Goal: Task Accomplishment & Management: Manage account settings

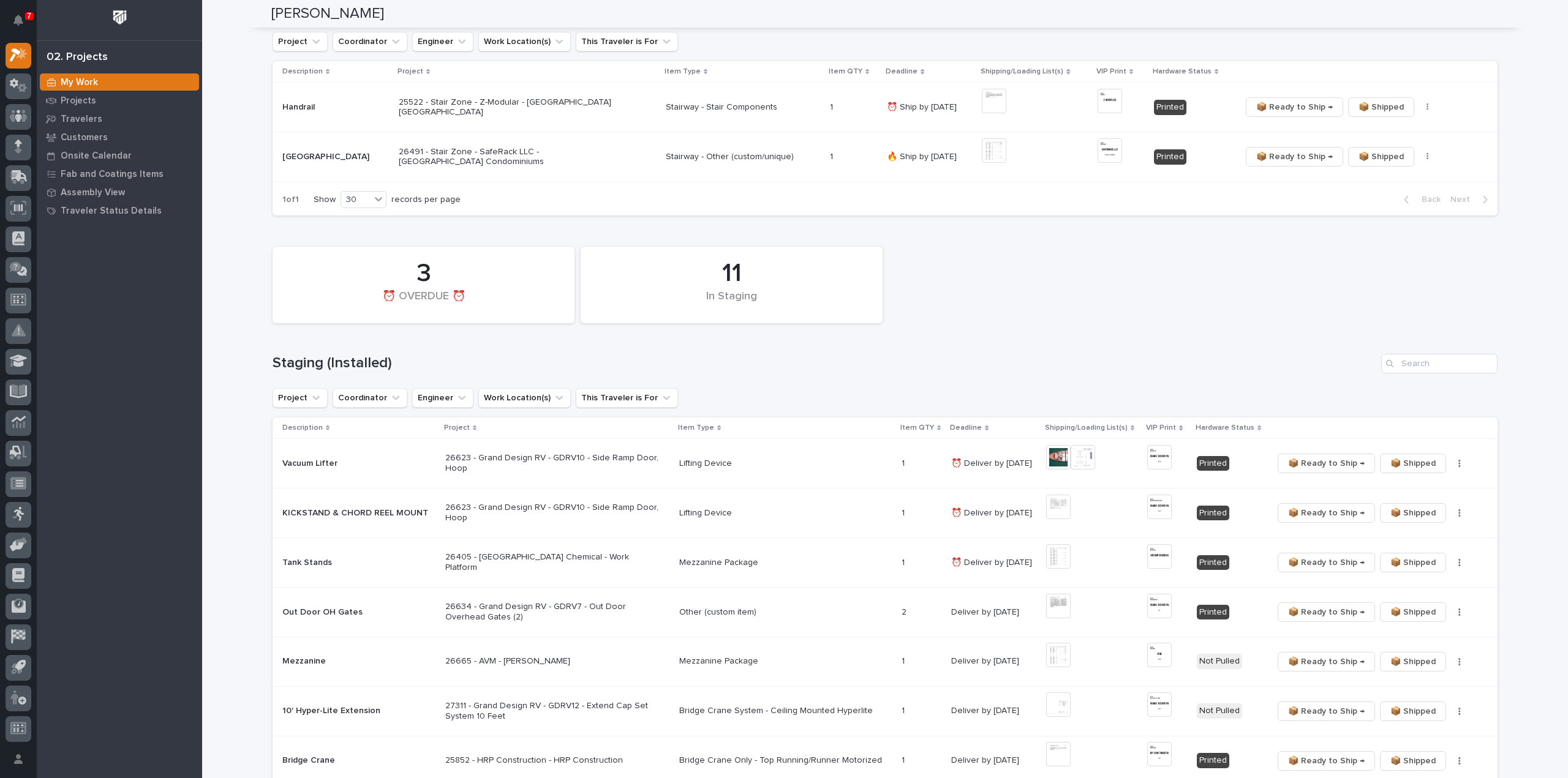
scroll to position [367, 0]
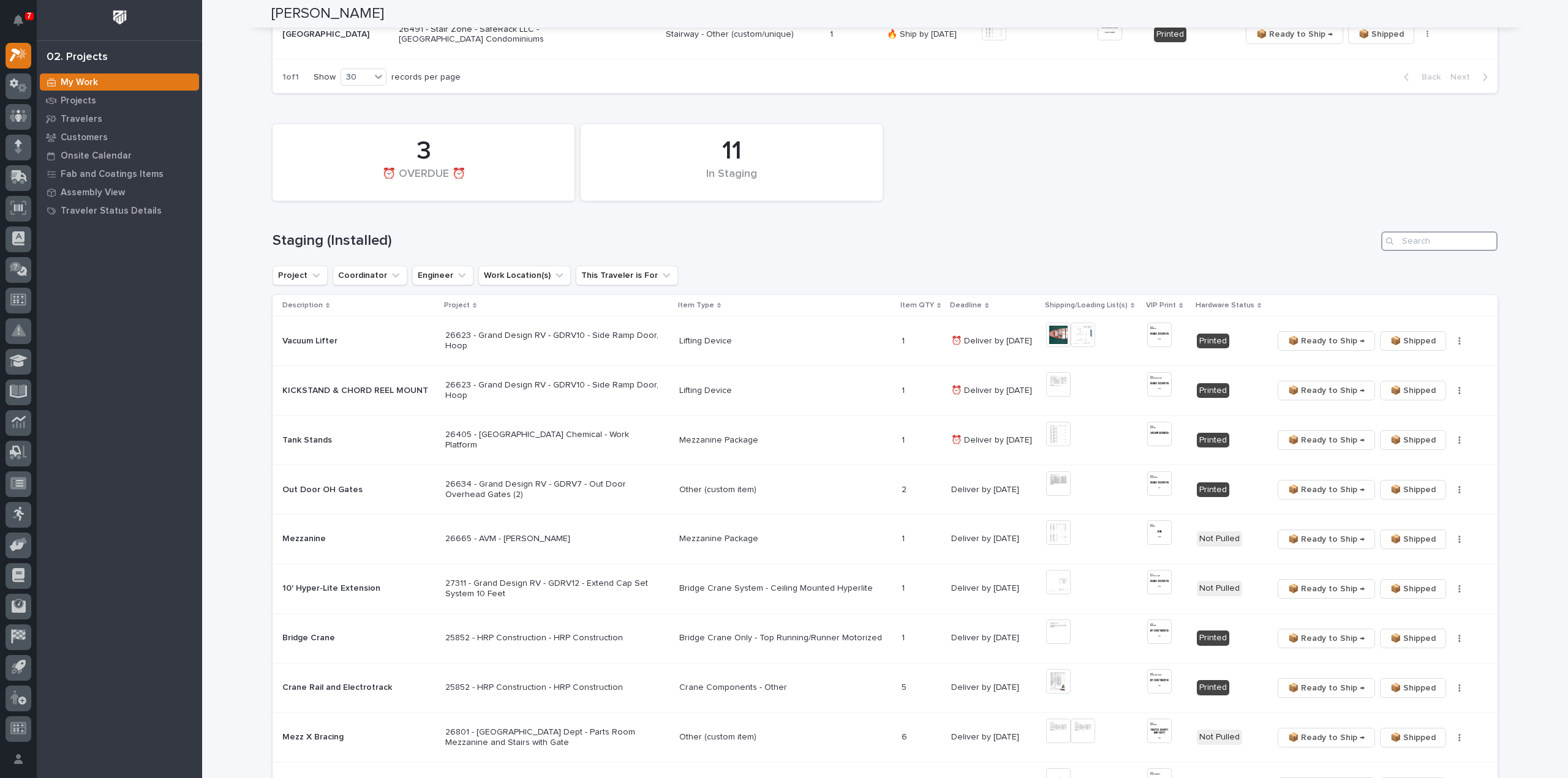
click at [1416, 245] on input "Search" at bounding box center [1439, 241] width 116 height 20
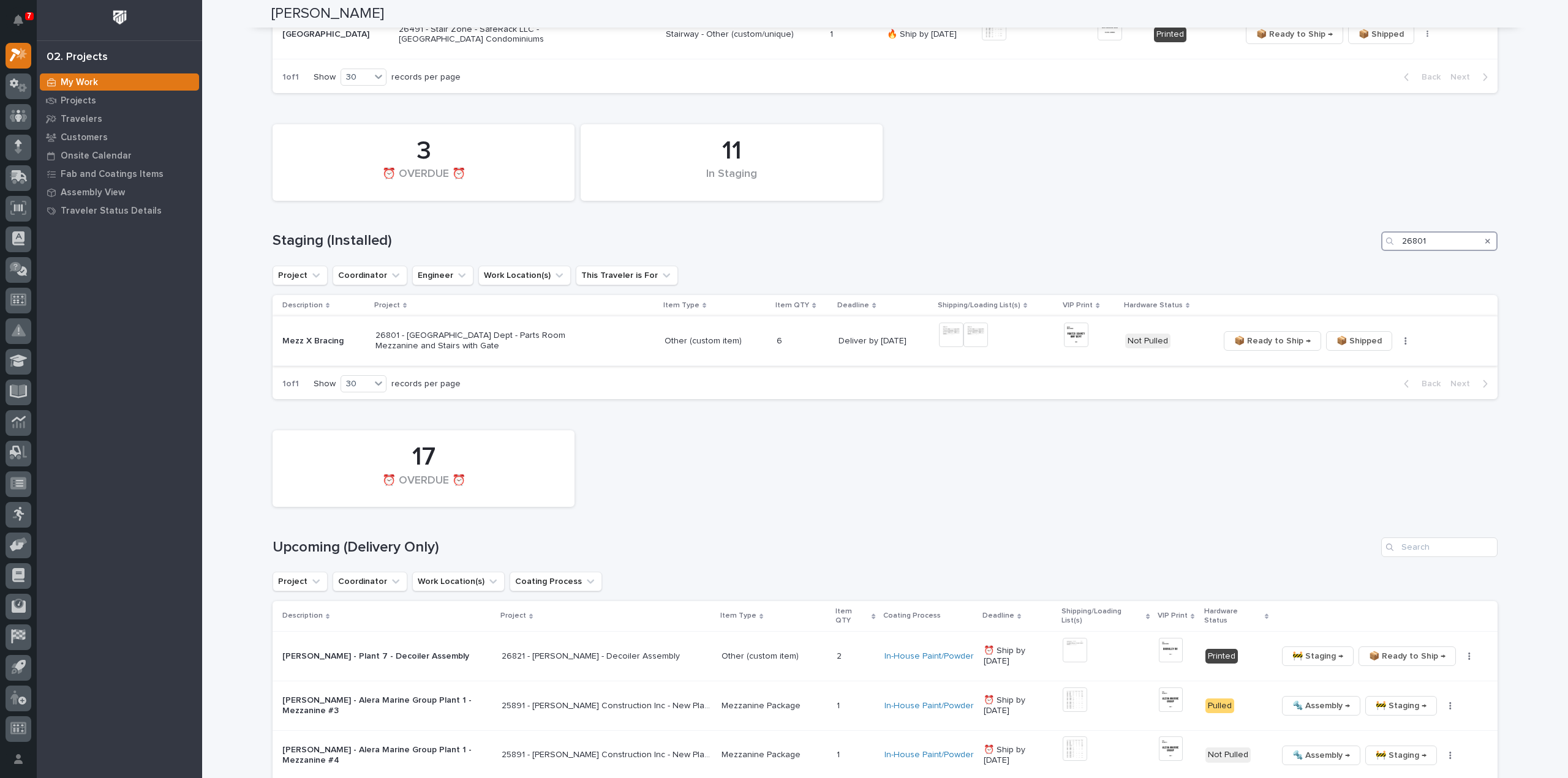
type input "26801"
click at [944, 341] on img at bounding box center [951, 335] width 24 height 24
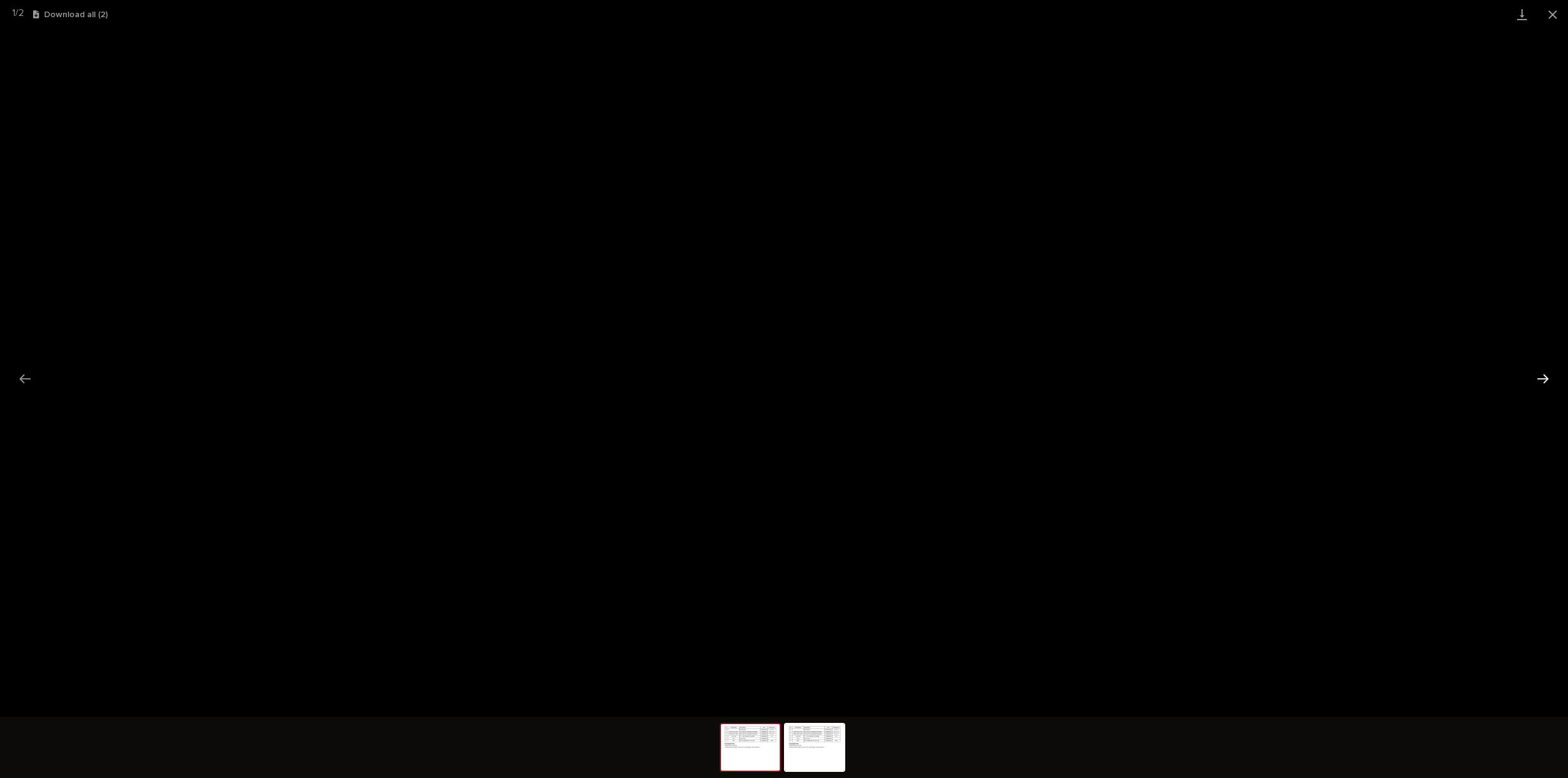
click at [1542, 384] on button "Next slide" at bounding box center [1542, 378] width 26 height 24
click at [1543, 379] on button "Next slide" at bounding box center [1542, 378] width 26 height 24
click at [1552, 17] on button "Close gallery" at bounding box center [1552, 14] width 31 height 29
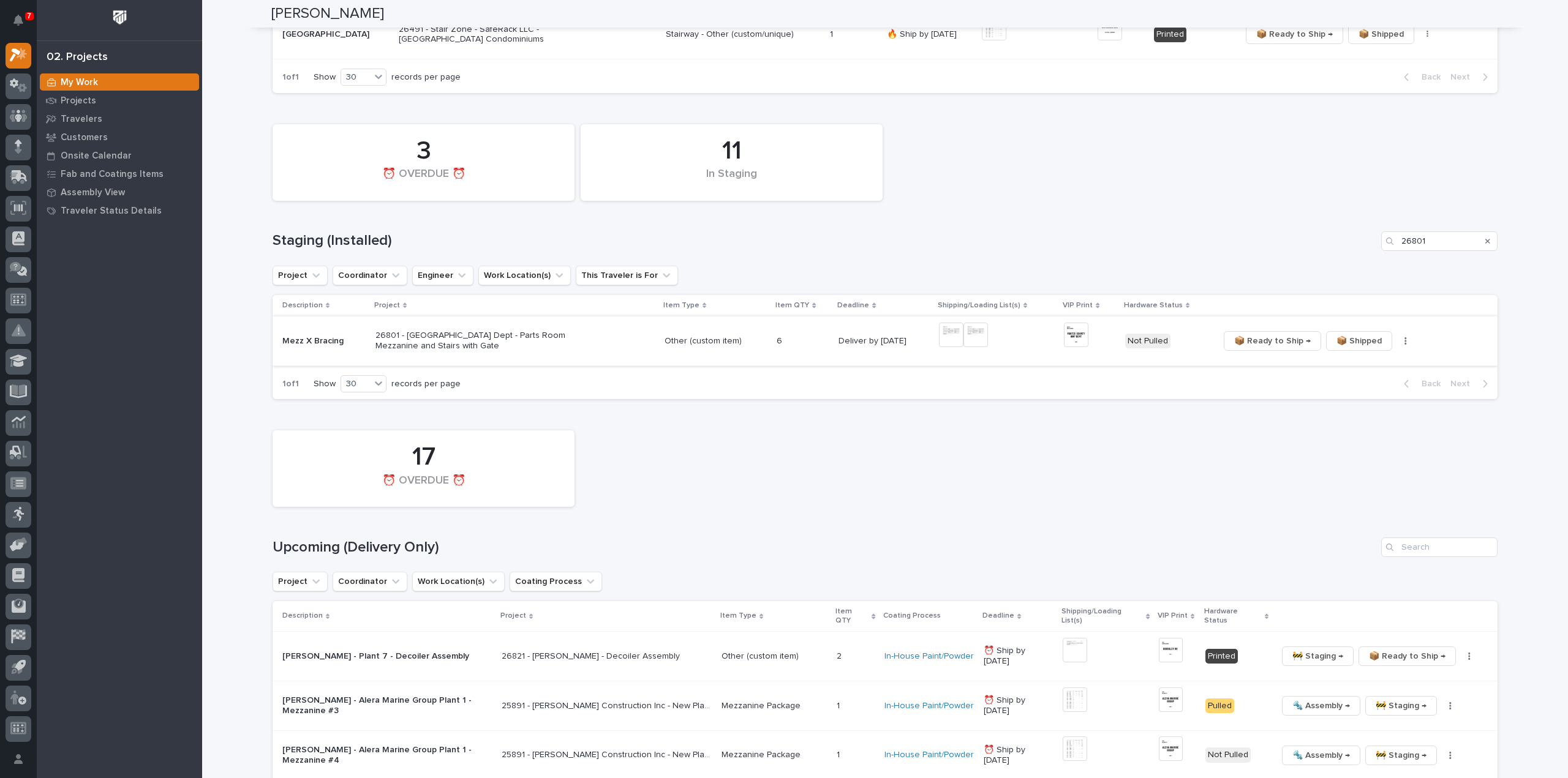
click at [1074, 338] on img at bounding box center [1076, 335] width 24 height 24
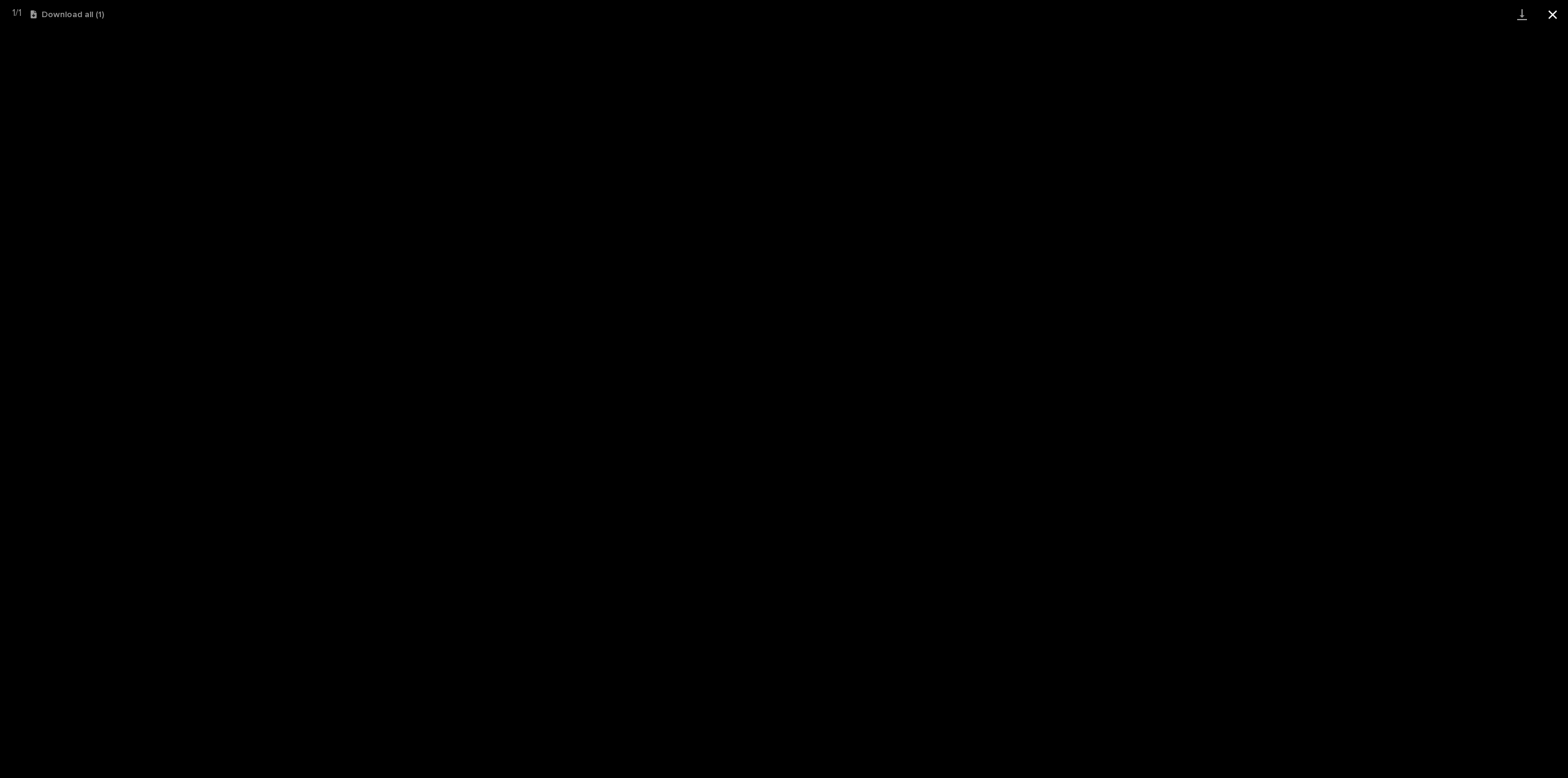
click at [1558, 17] on button "Close gallery" at bounding box center [1552, 14] width 31 height 29
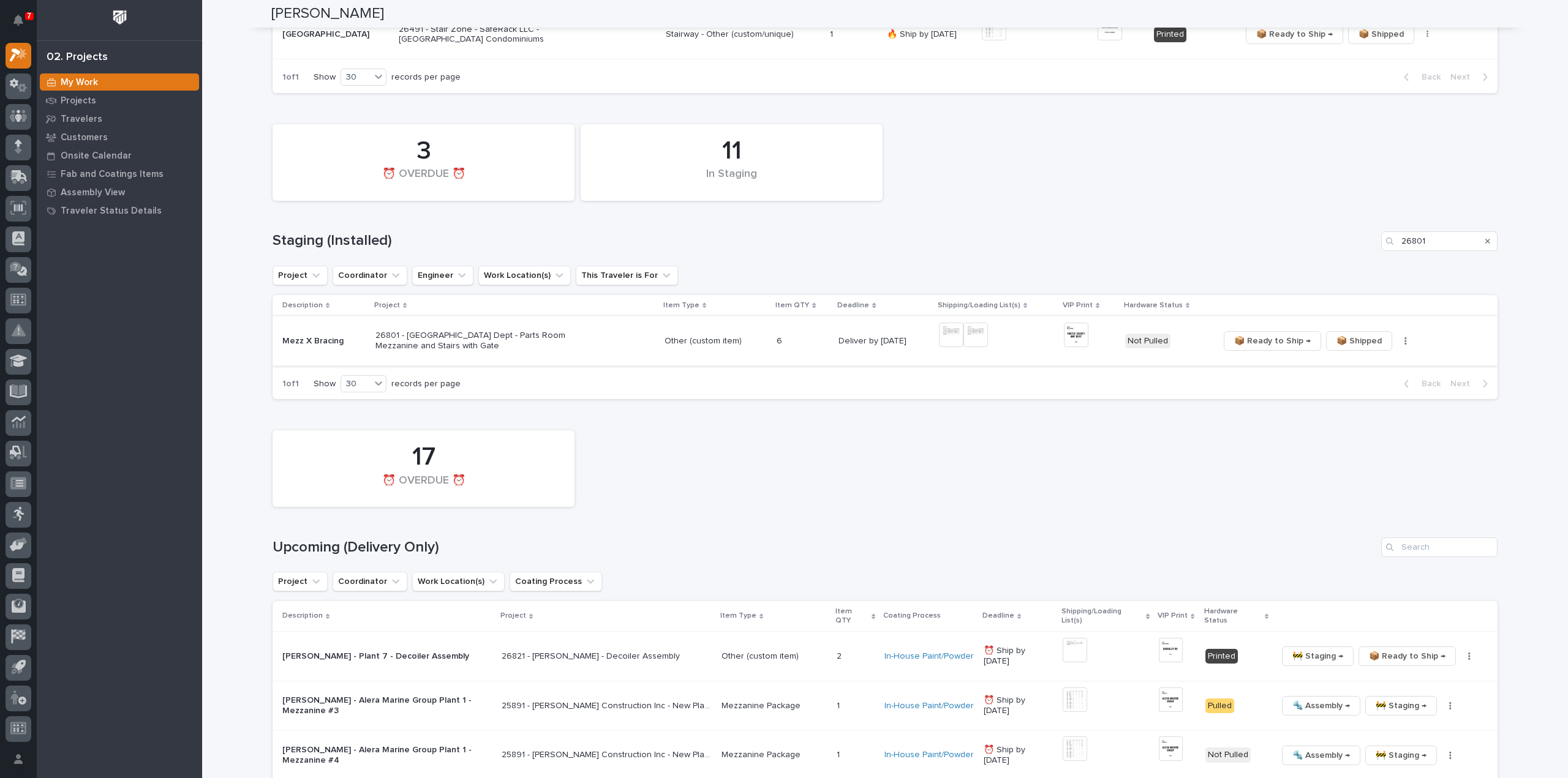
click at [1405, 343] on icon "button" at bounding box center [1406, 341] width 2 height 8
click at [1370, 386] on span "🔩 Hardware" at bounding box center [1357, 384] width 51 height 14
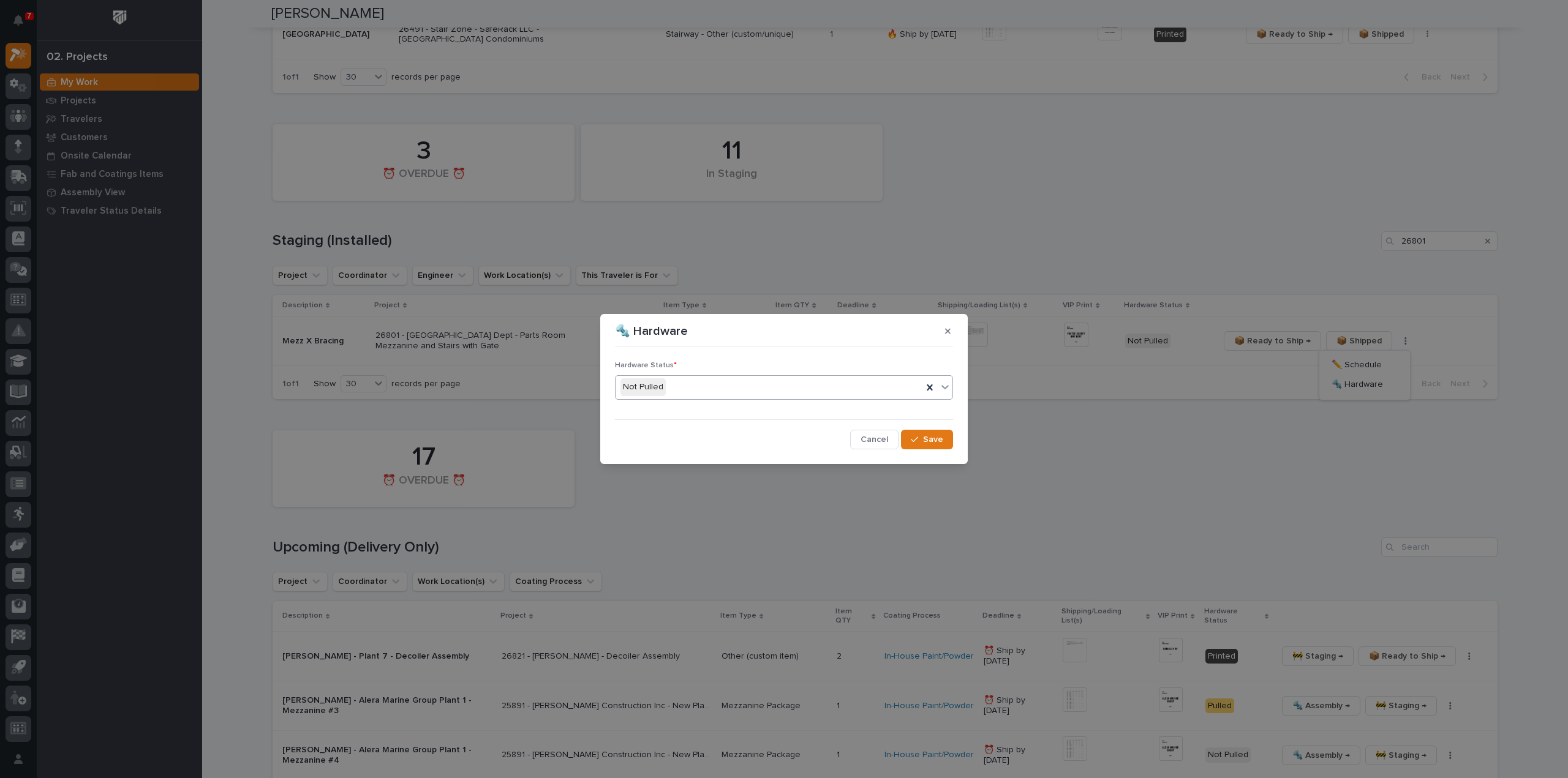
click at [680, 387] on div "Not Pulled" at bounding box center [769, 387] width 307 height 20
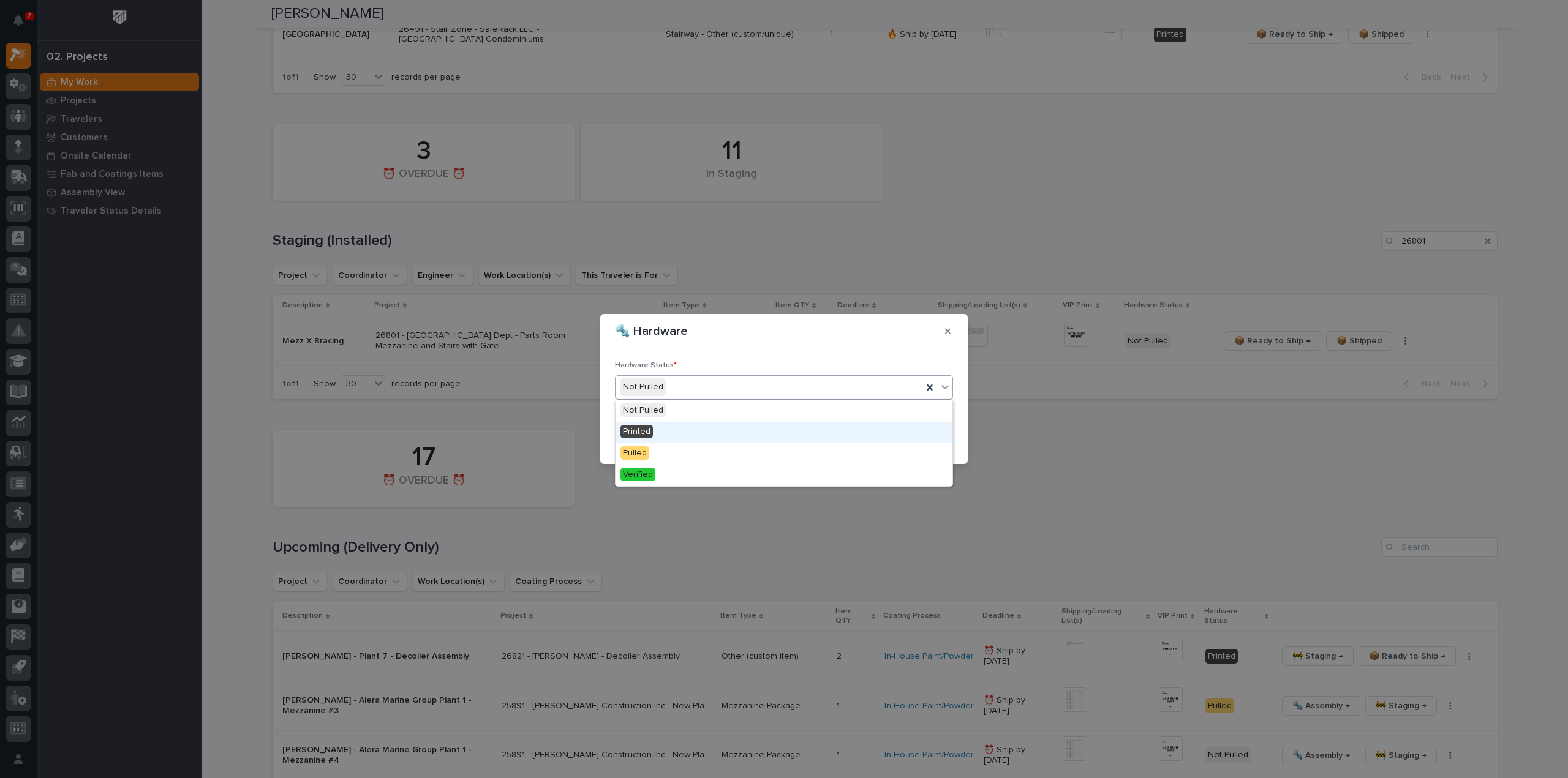
click at [666, 430] on div "Printed" at bounding box center [784, 432] width 337 height 21
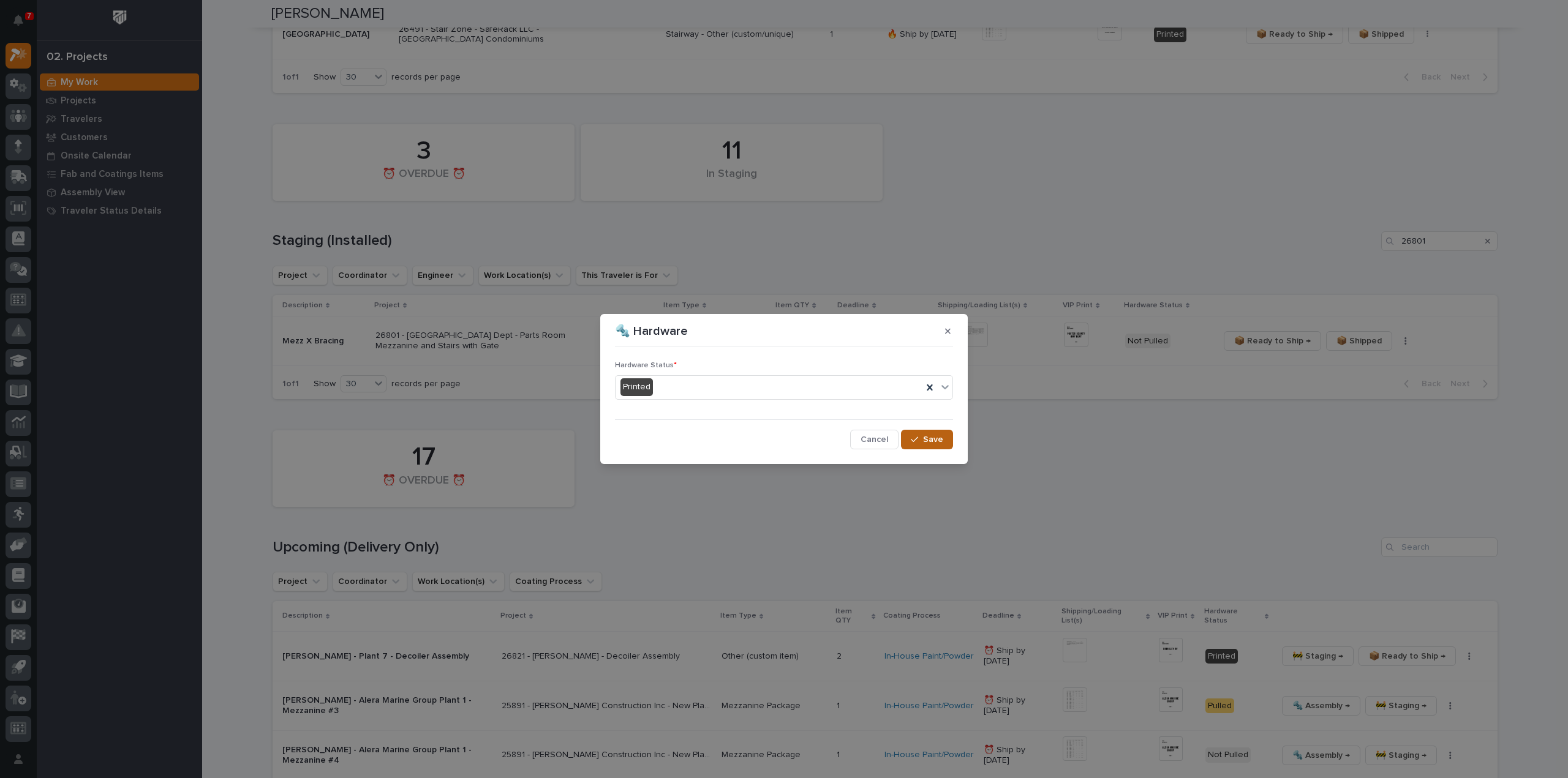
click at [920, 439] on div "button" at bounding box center [916, 439] width 12 height 8
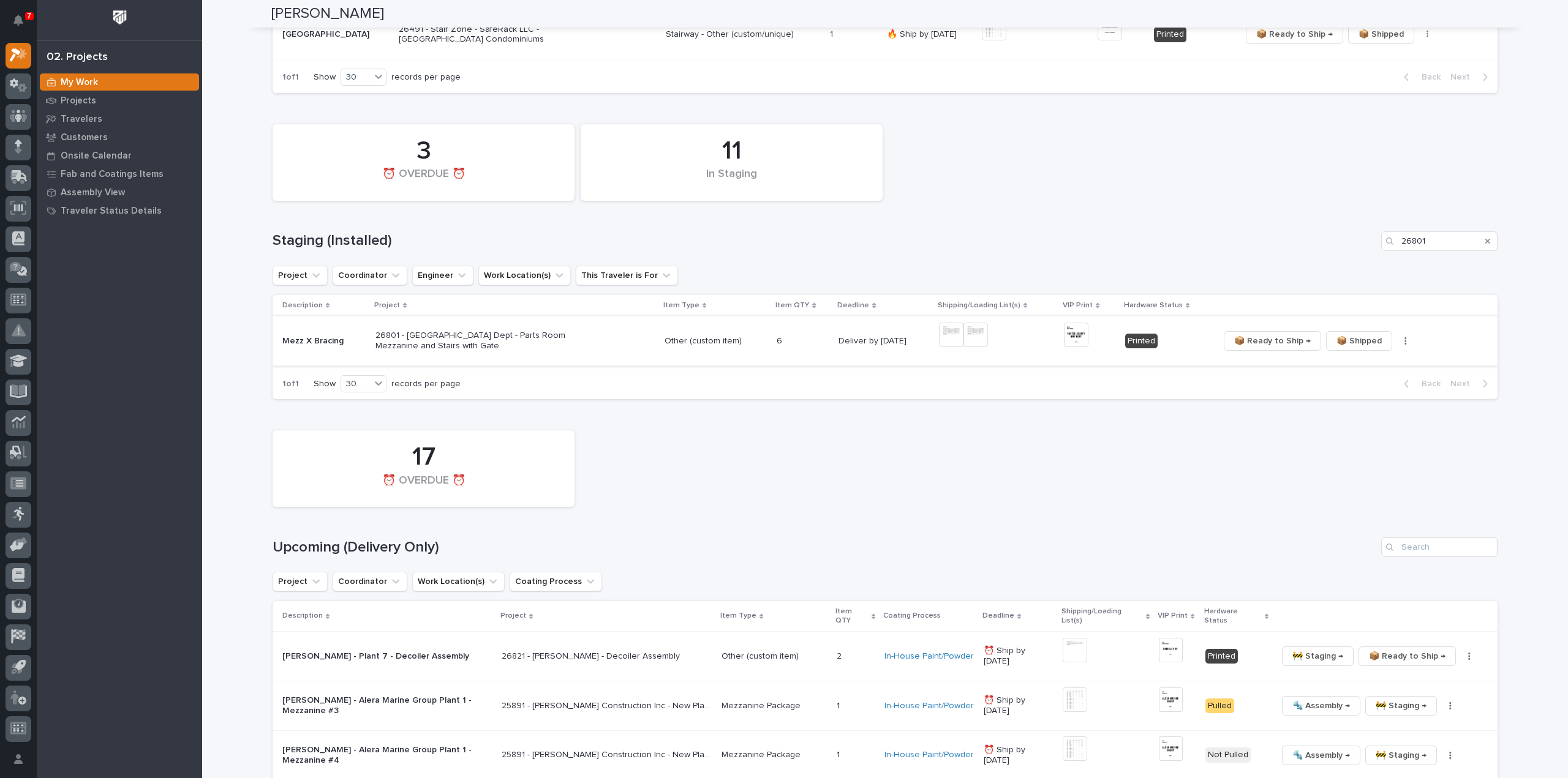
click at [1405, 338] on icon "button" at bounding box center [1406, 341] width 2 height 8
click at [1340, 389] on span "🔩 Hardware" at bounding box center [1357, 384] width 51 height 14
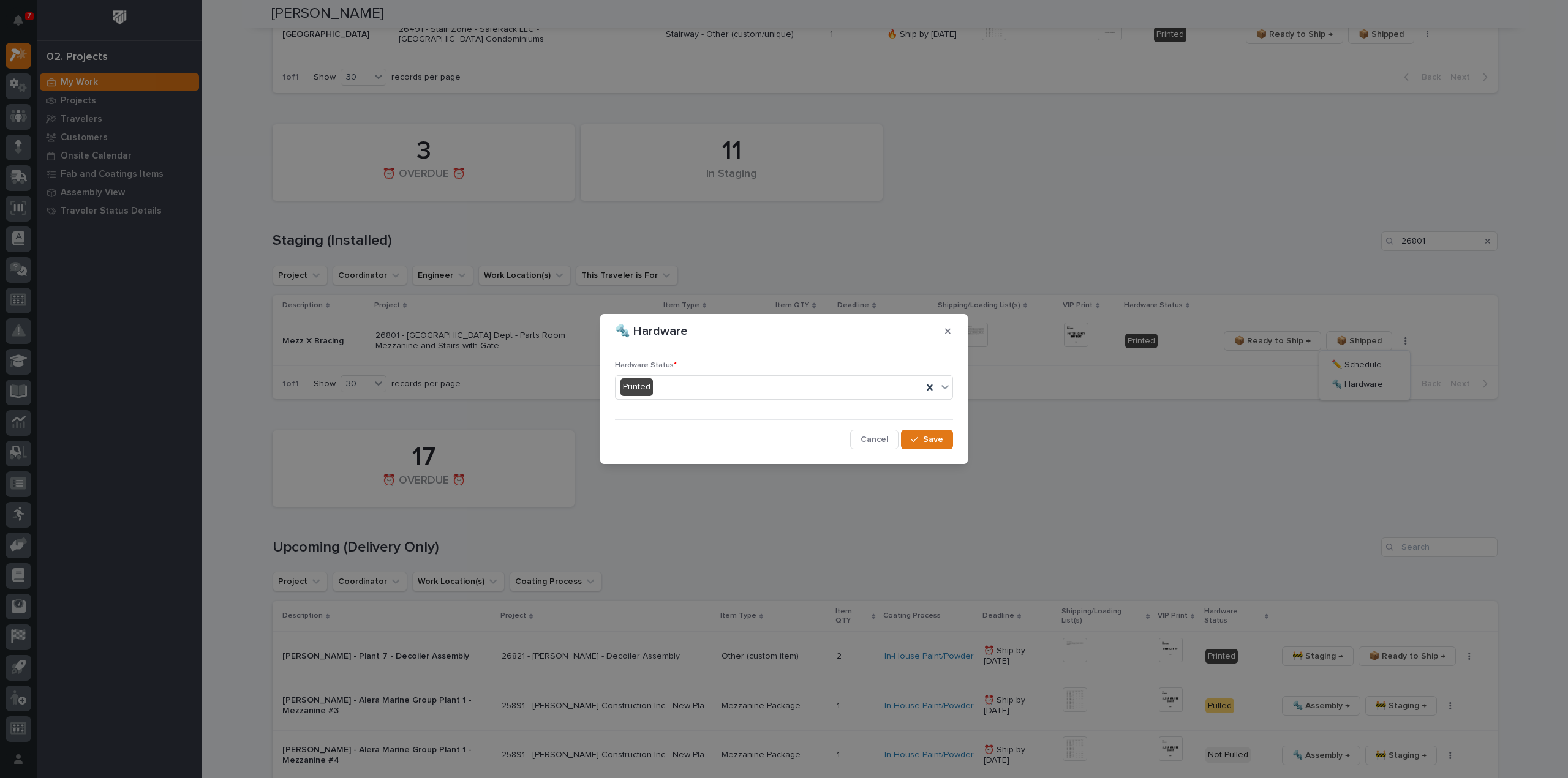
click at [718, 394] on div "Printed" at bounding box center [769, 387] width 307 height 20
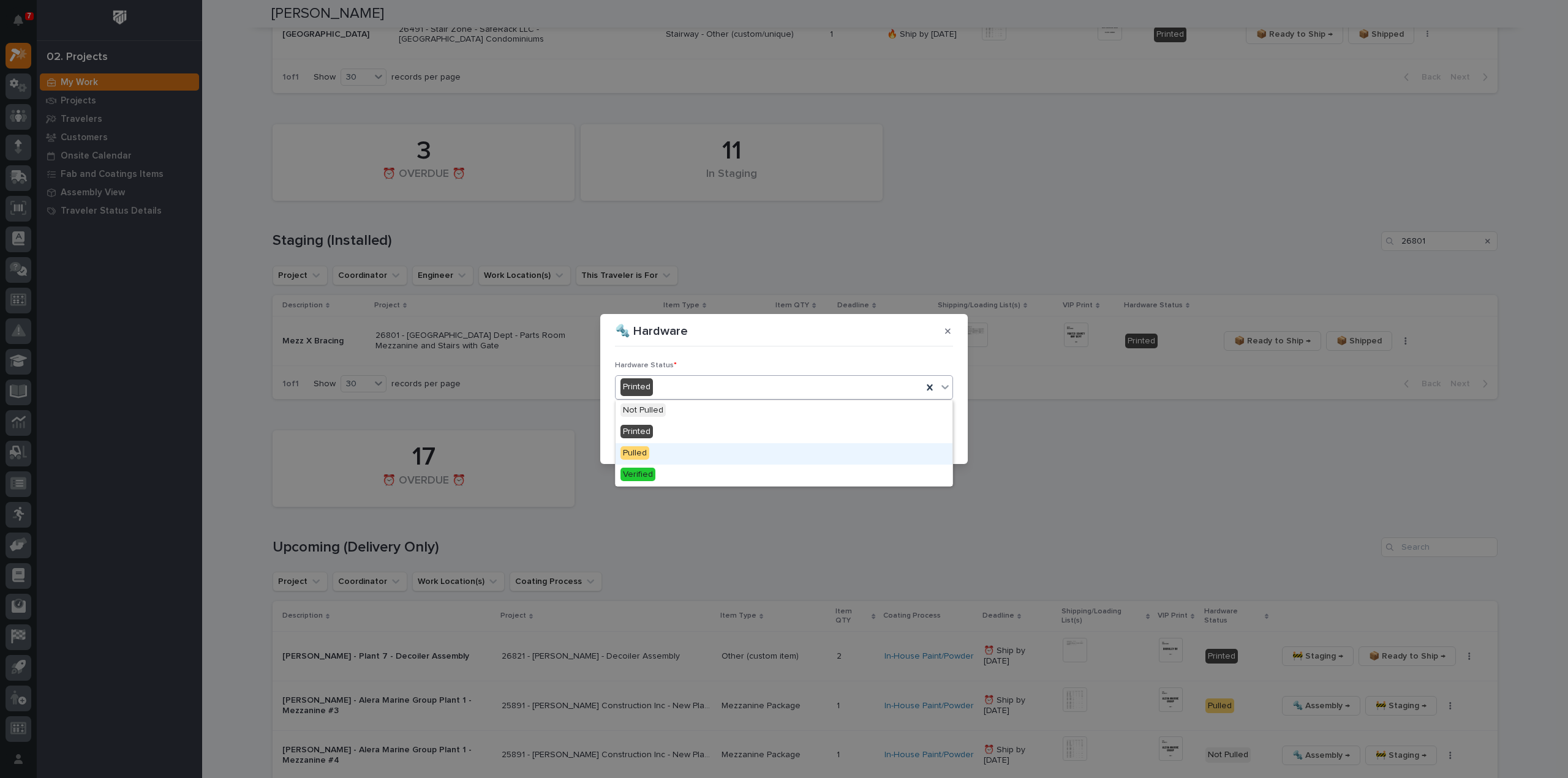
click at [653, 452] on div "Pulled" at bounding box center [784, 454] width 337 height 21
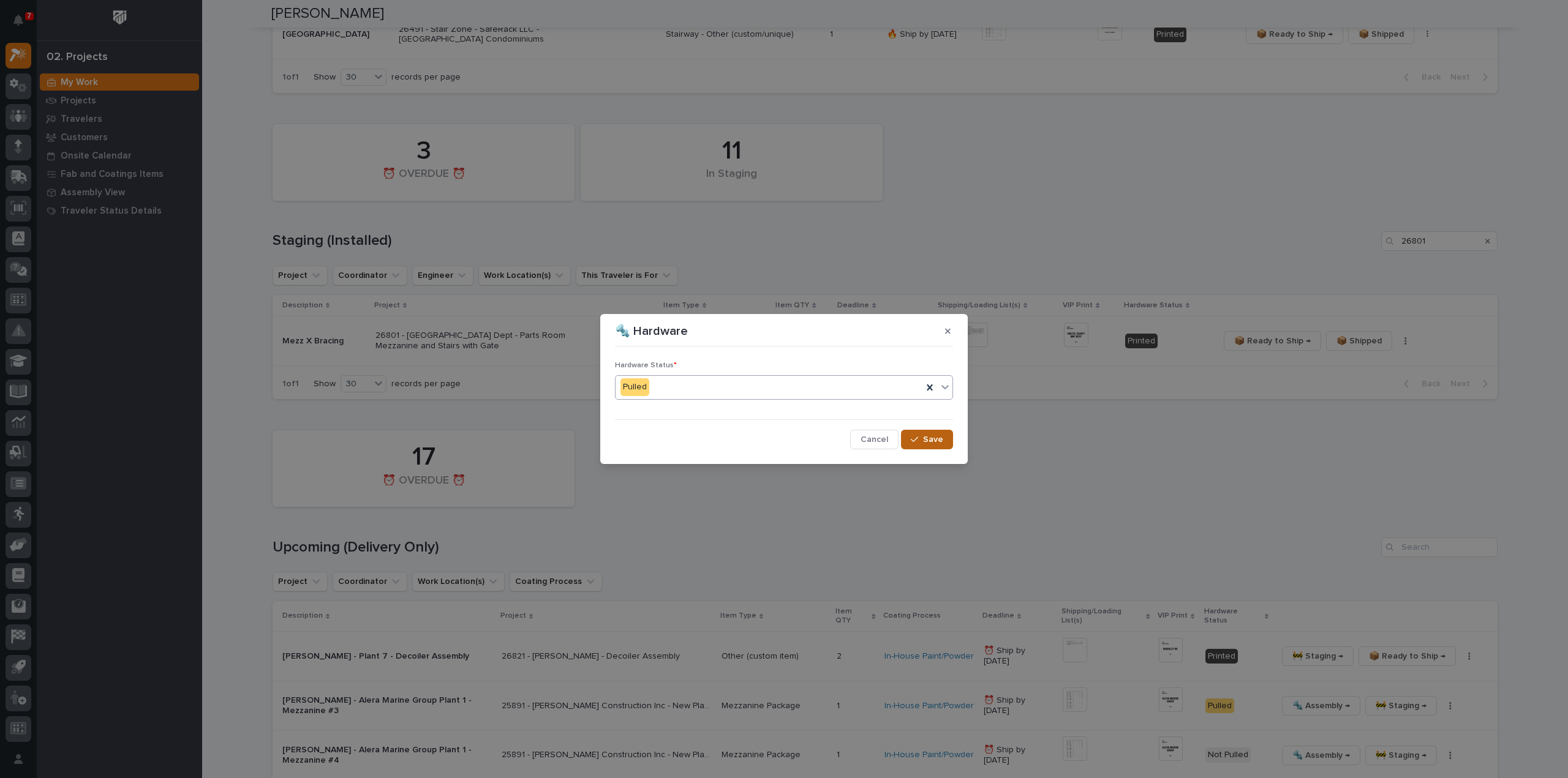
click at [936, 443] on span "Save" at bounding box center [933, 440] width 20 height 11
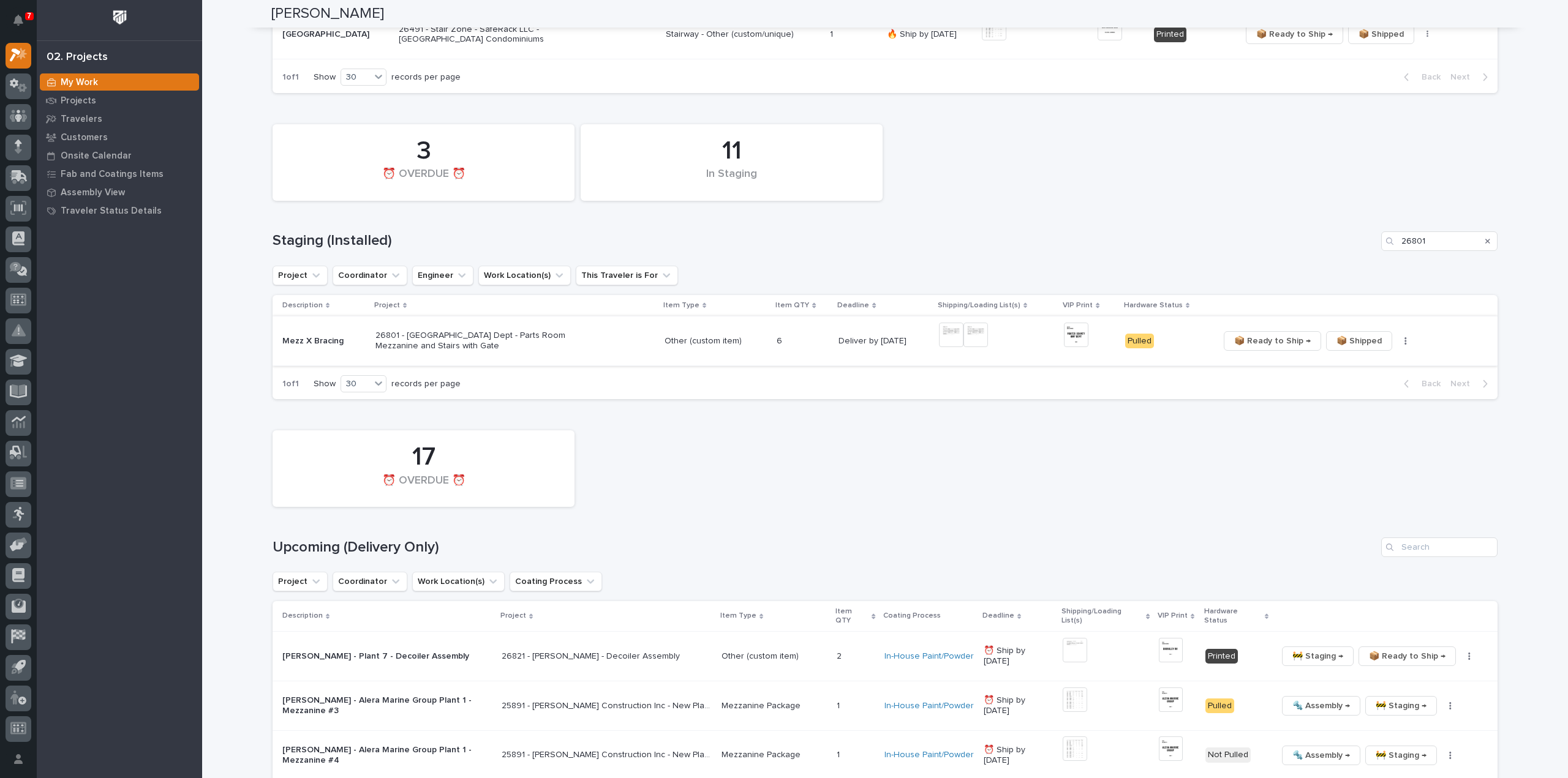
click at [1259, 344] on span "📦 Ready to Ship →" at bounding box center [1272, 341] width 77 height 14
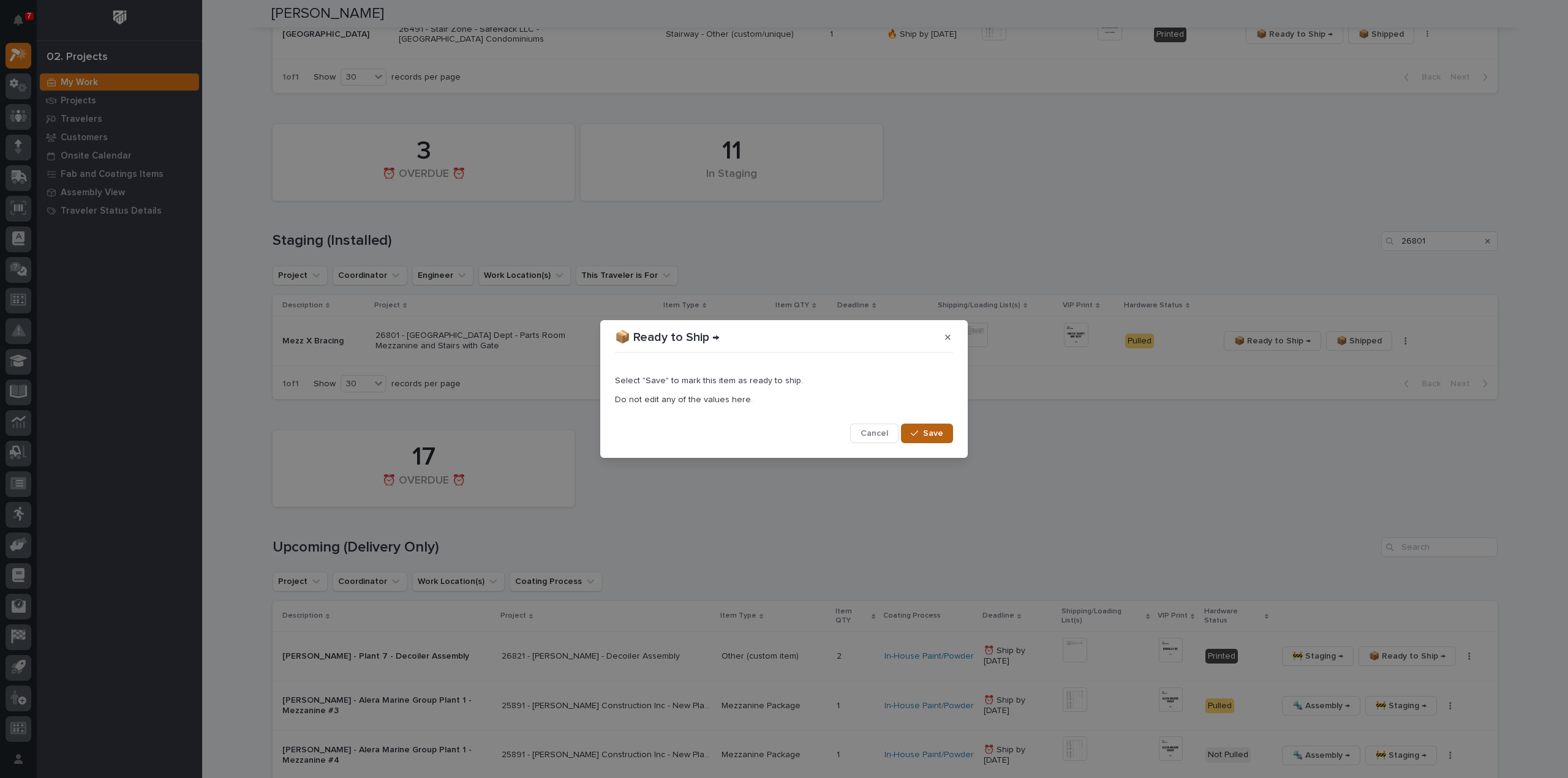
click at [921, 436] on div "button" at bounding box center [916, 433] width 12 height 8
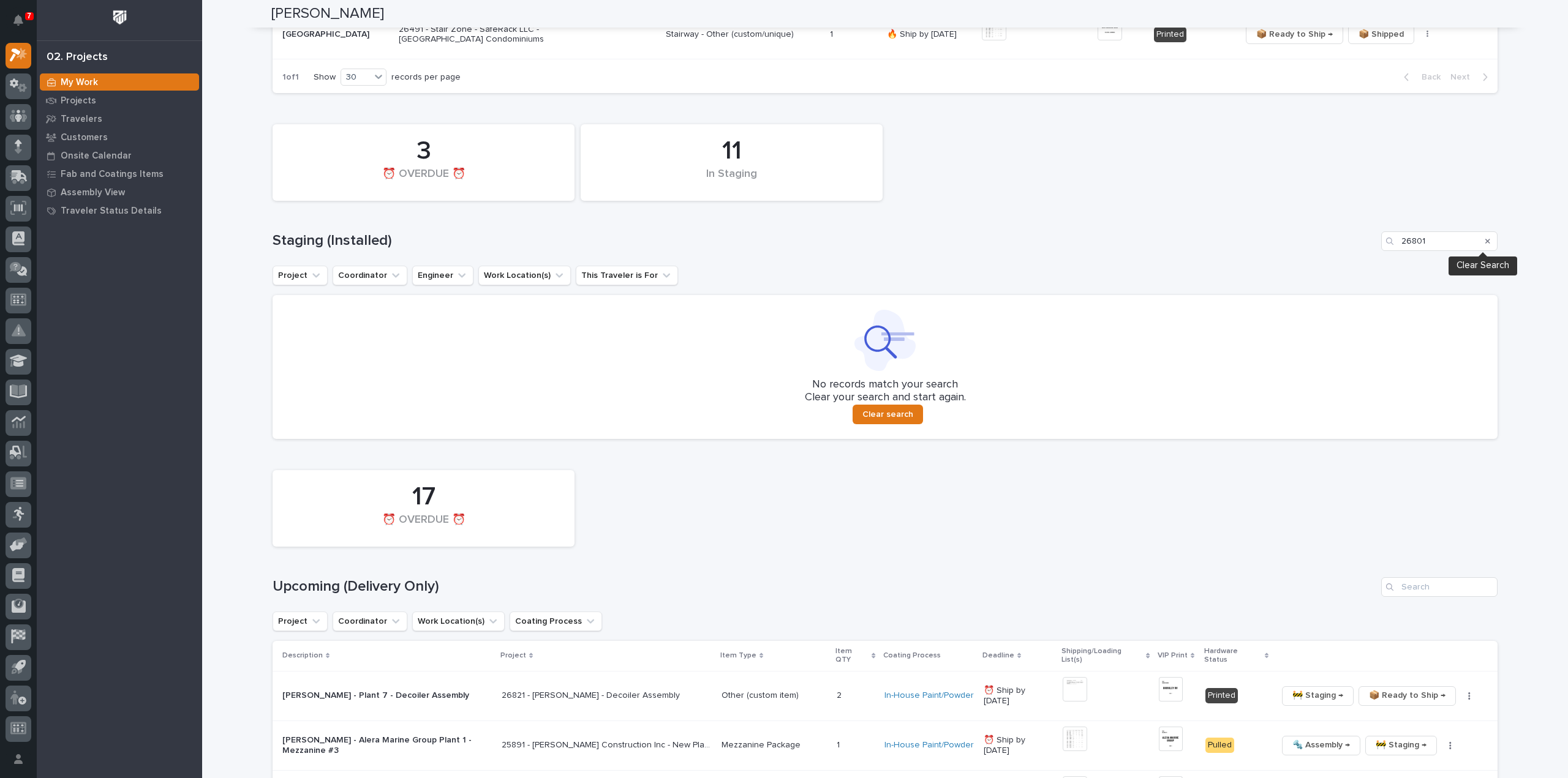
click at [1485, 240] on icon "Search" at bounding box center [1487, 241] width 5 height 8
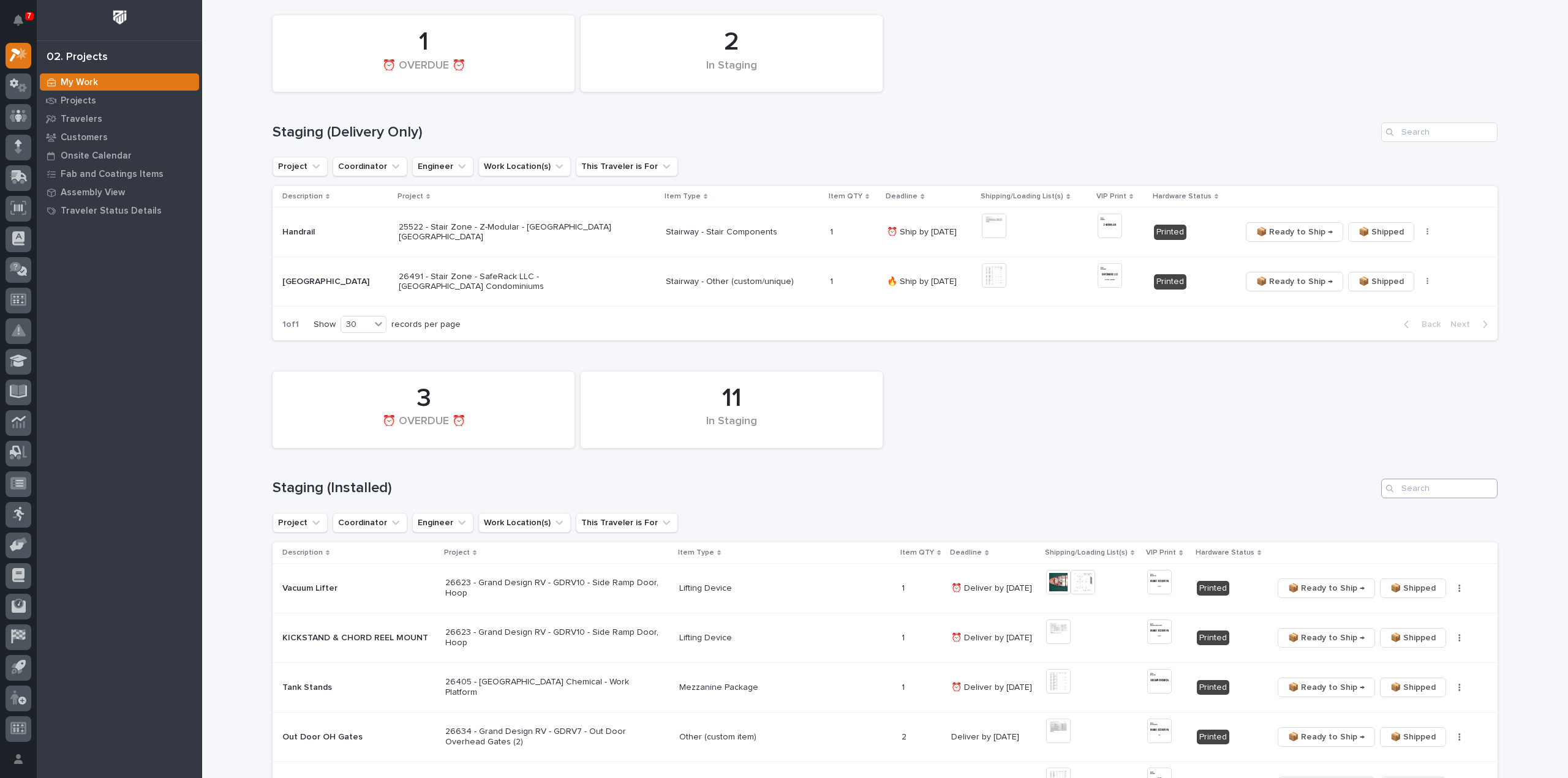
scroll to position [122, 0]
click at [1449, 489] on input "Search" at bounding box center [1439, 486] width 116 height 20
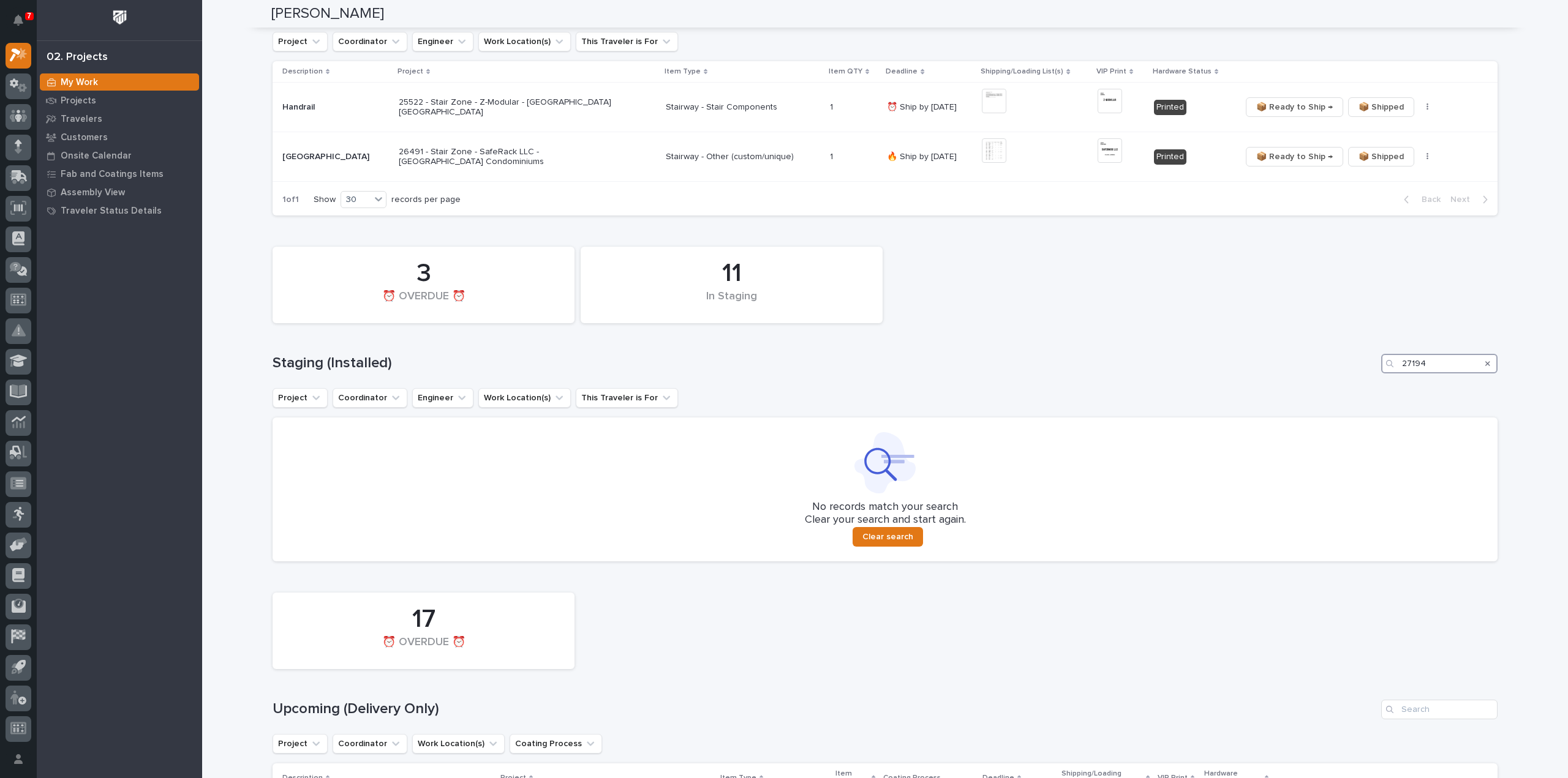
scroll to position [490, 0]
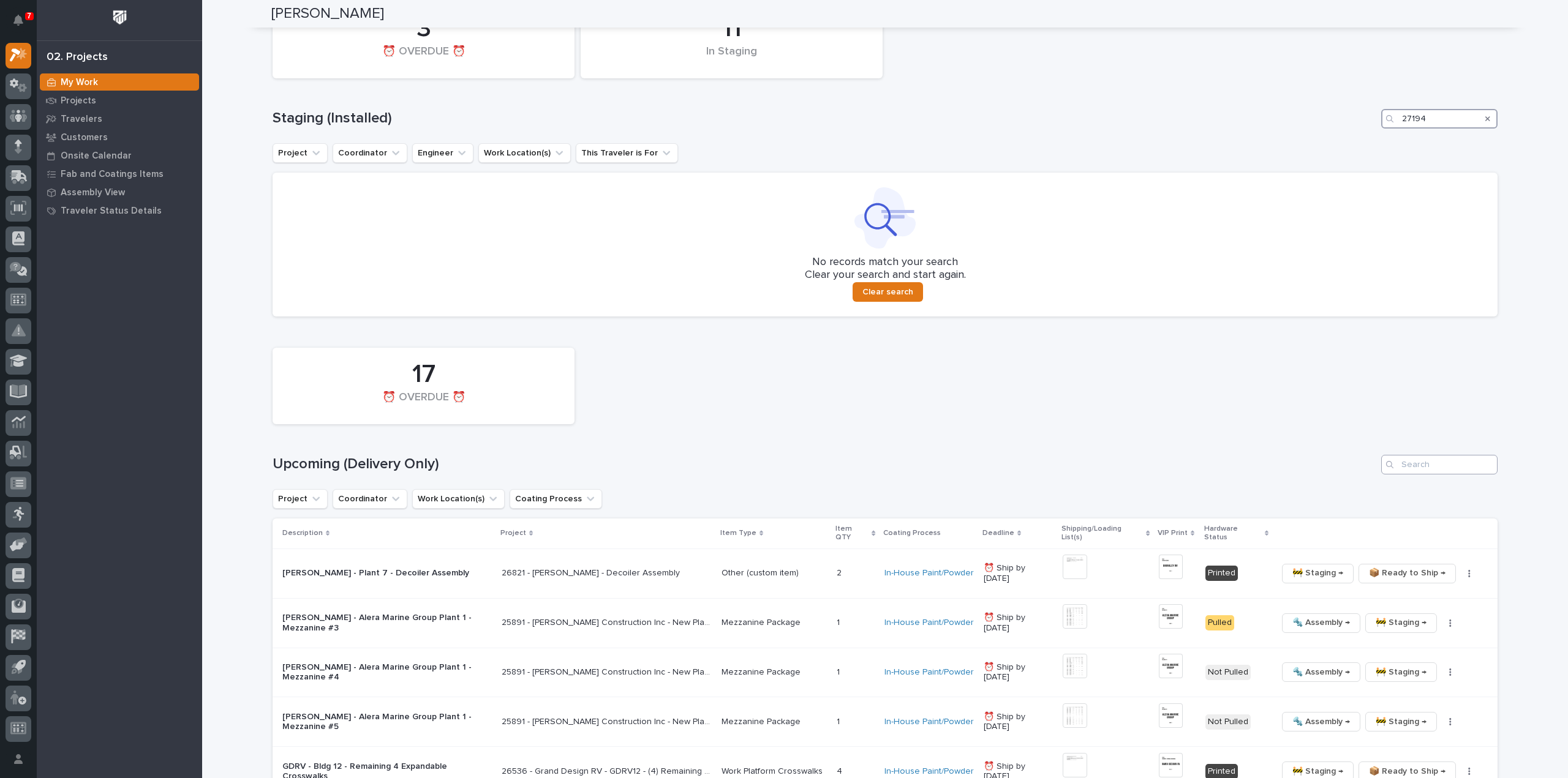
type input "27194"
click at [1438, 472] on input "Search" at bounding box center [1439, 464] width 116 height 20
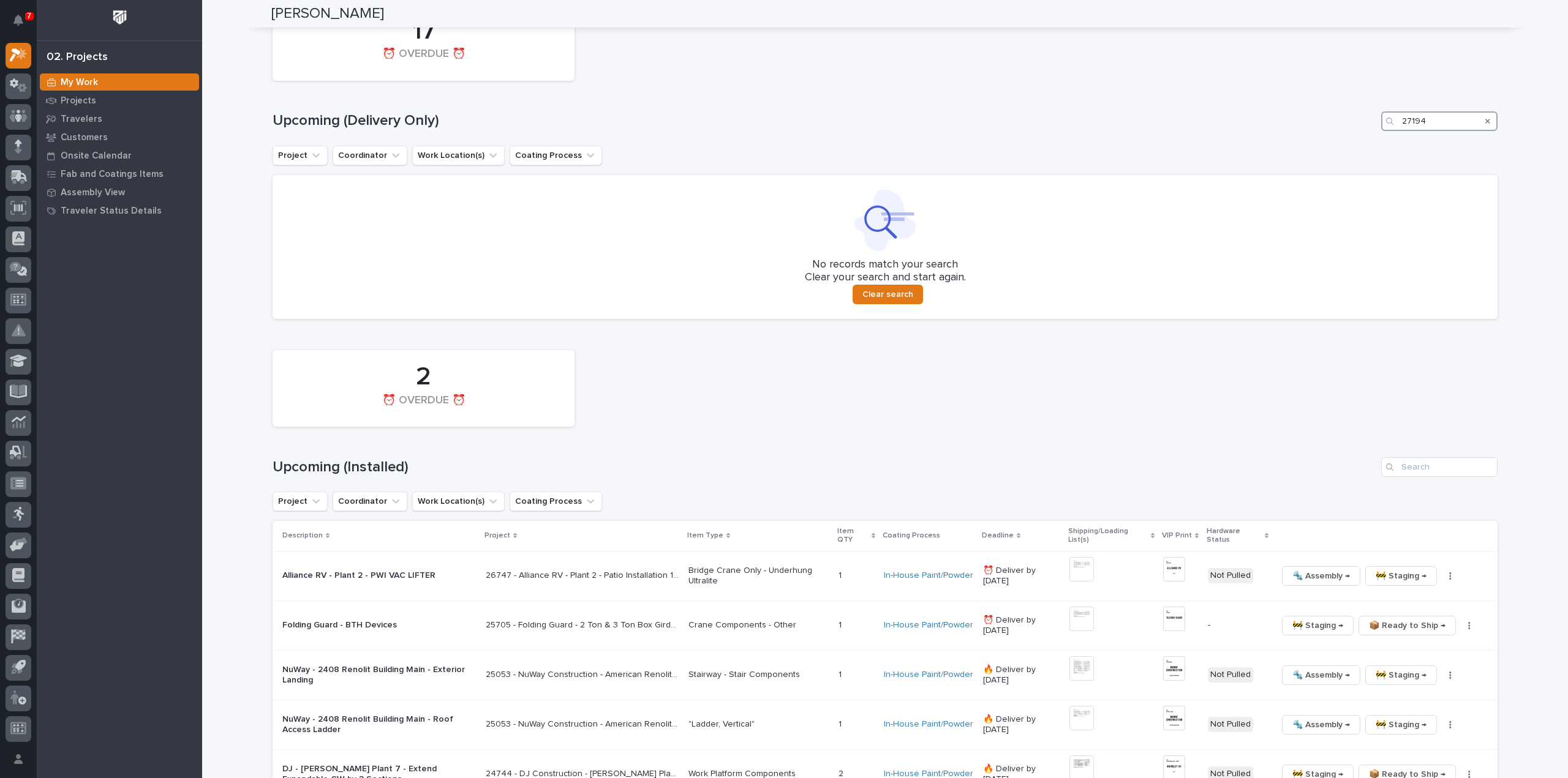
scroll to position [899, 0]
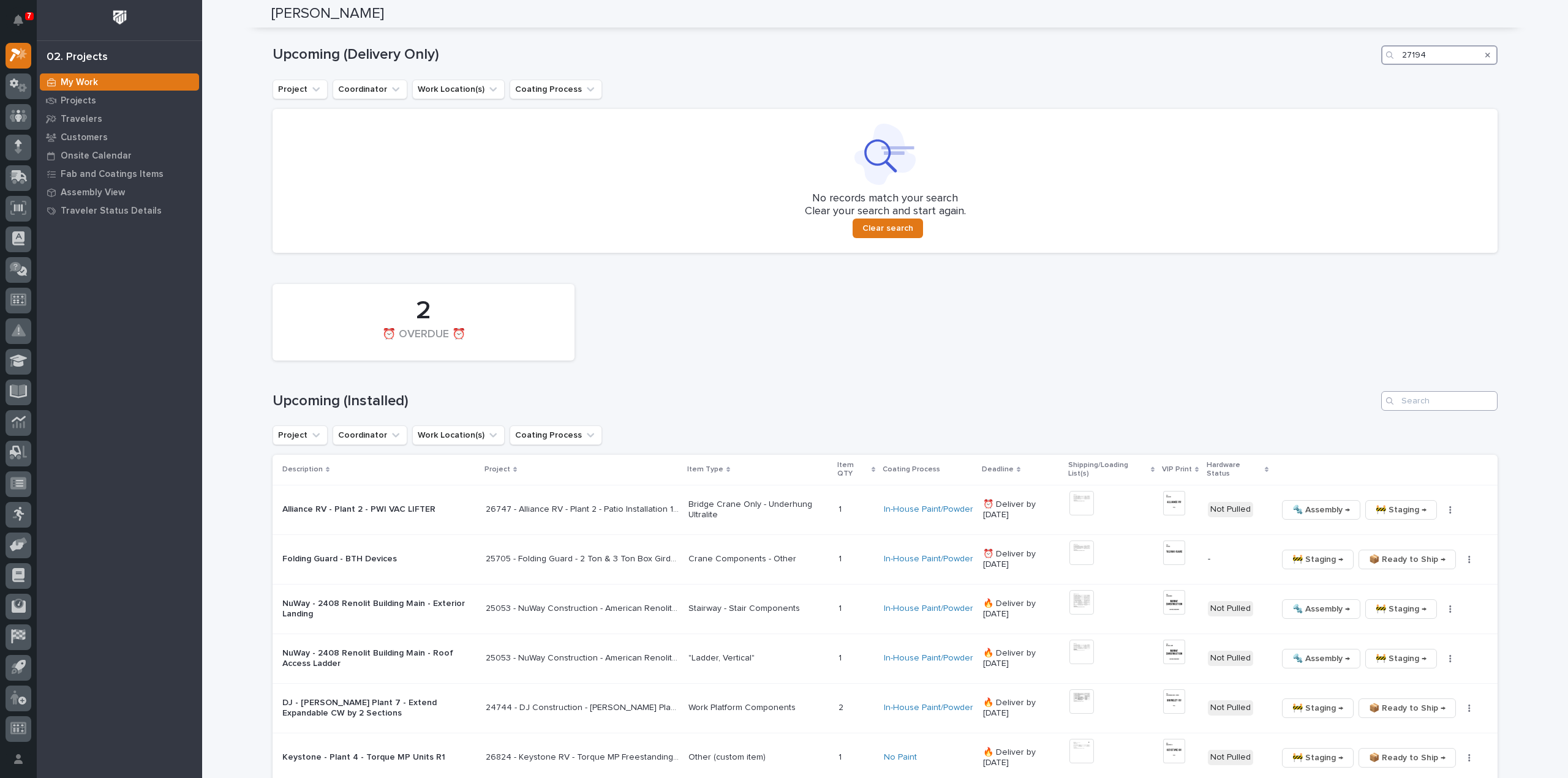
type input "27194"
click at [1431, 406] on input "Search" at bounding box center [1439, 401] width 116 height 20
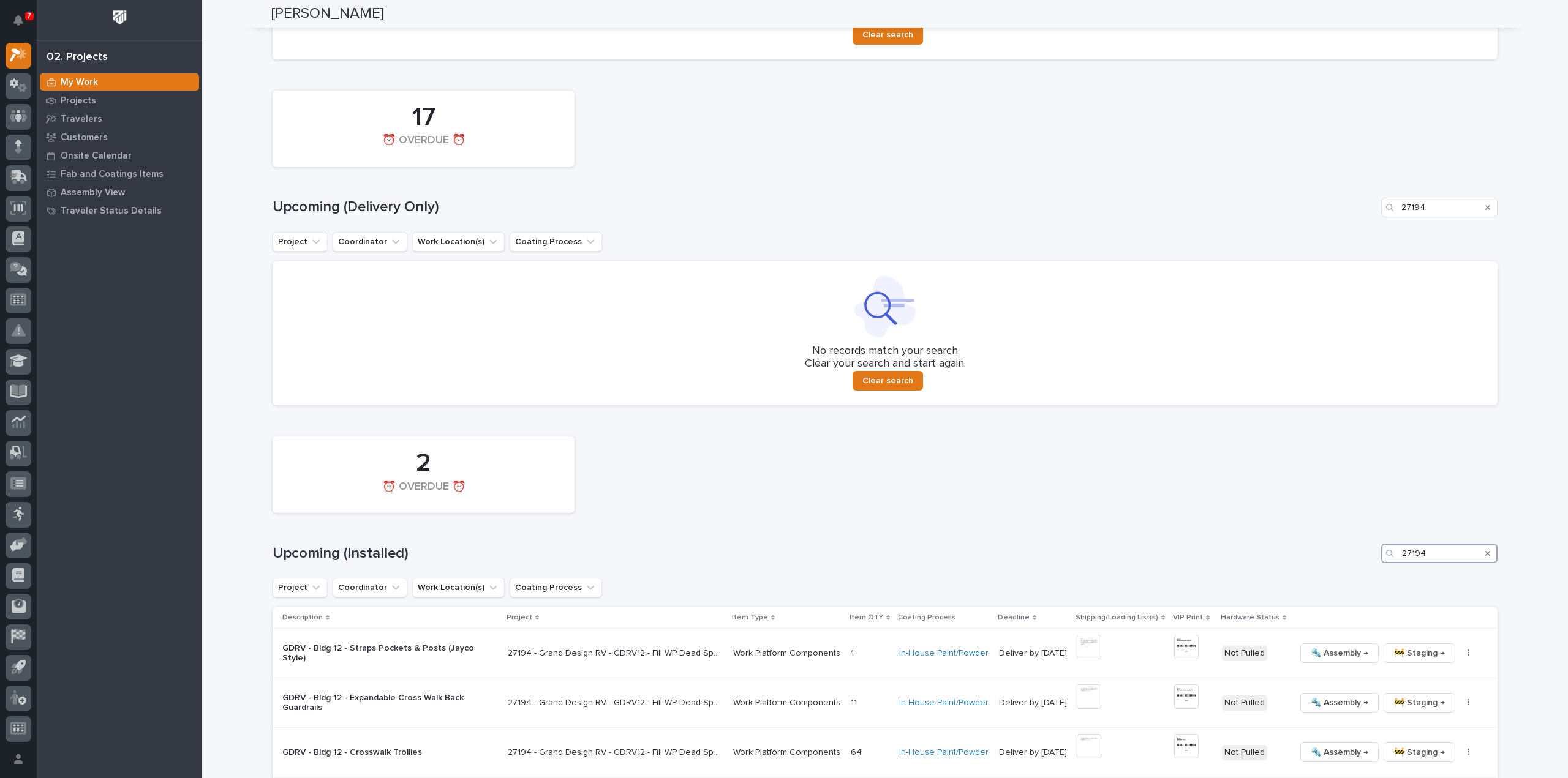
scroll to position [869, 0]
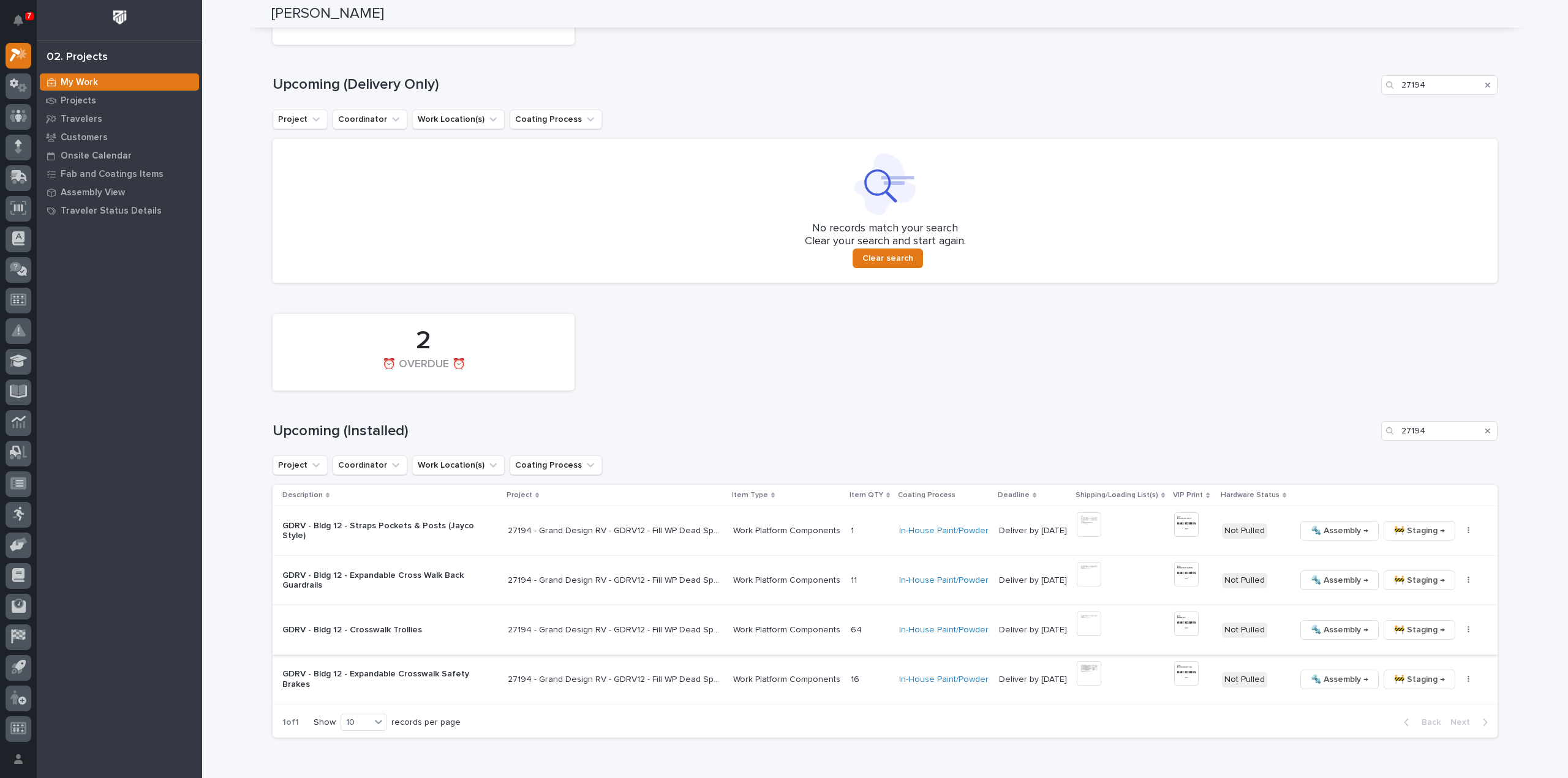
click at [1088, 623] on img at bounding box center [1088, 623] width 24 height 24
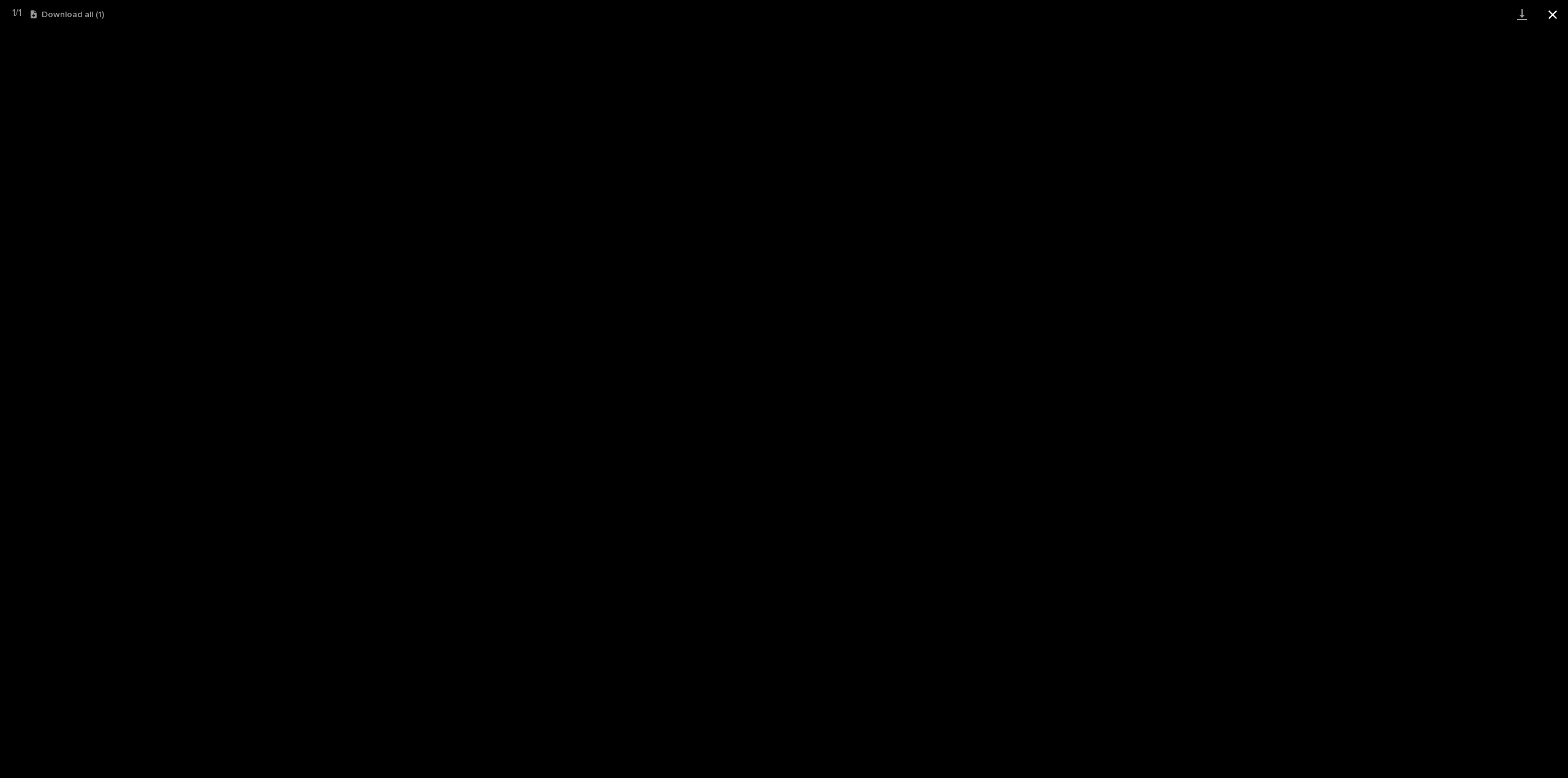
click at [1551, 18] on button "Close gallery" at bounding box center [1552, 14] width 31 height 29
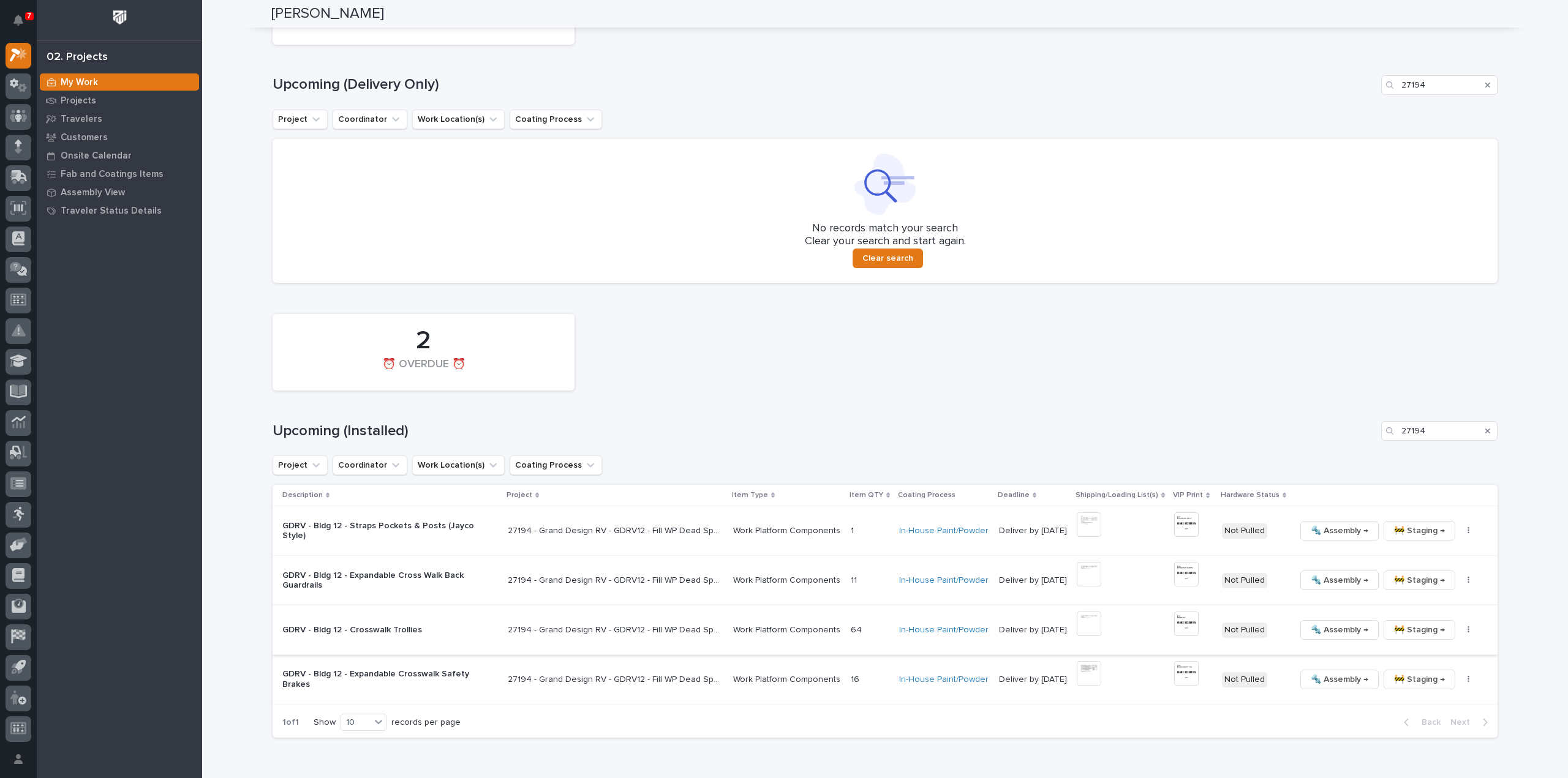
click at [1186, 626] on img at bounding box center [1186, 623] width 24 height 24
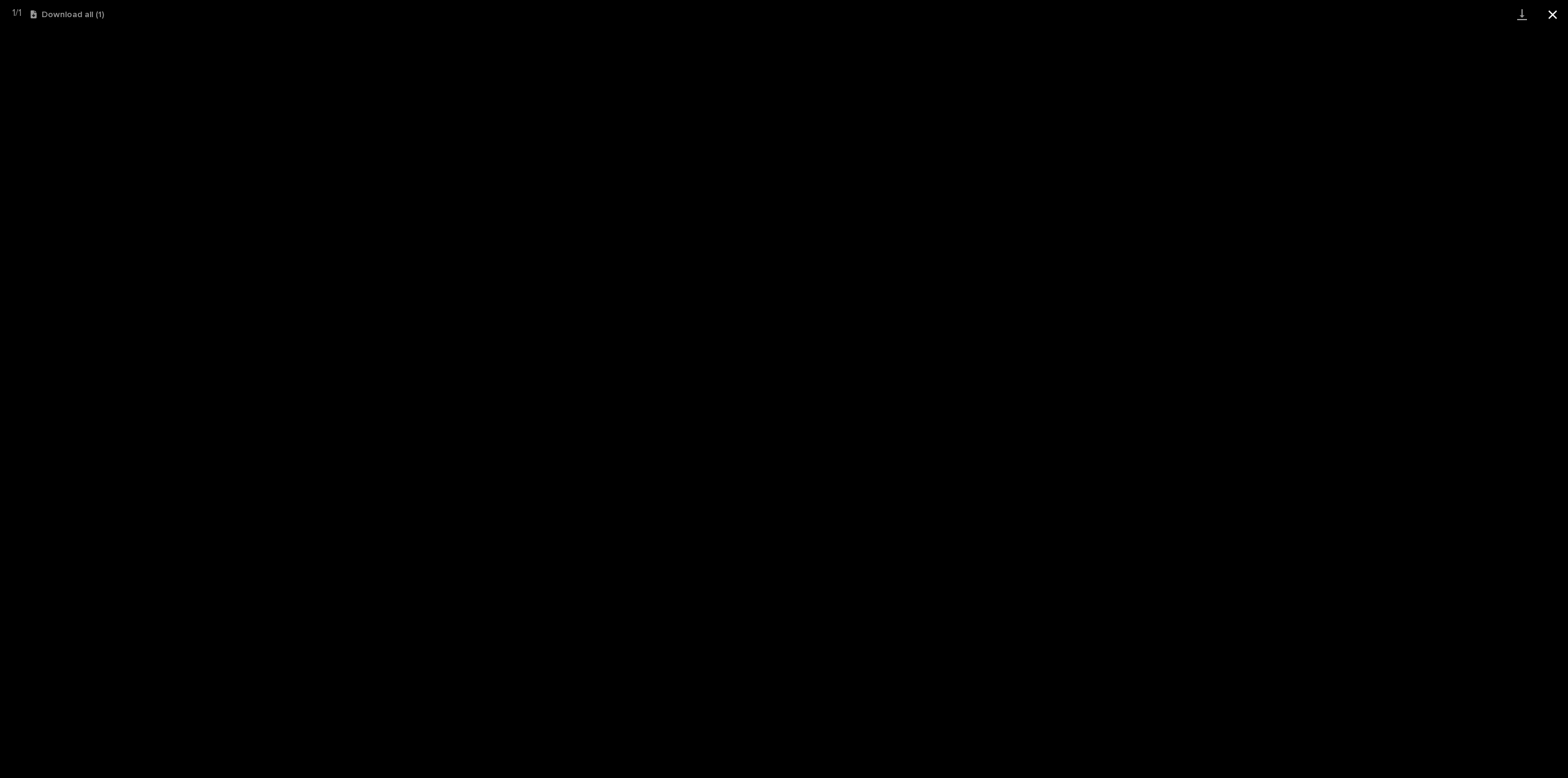
click at [1557, 18] on button "Close gallery" at bounding box center [1552, 14] width 31 height 29
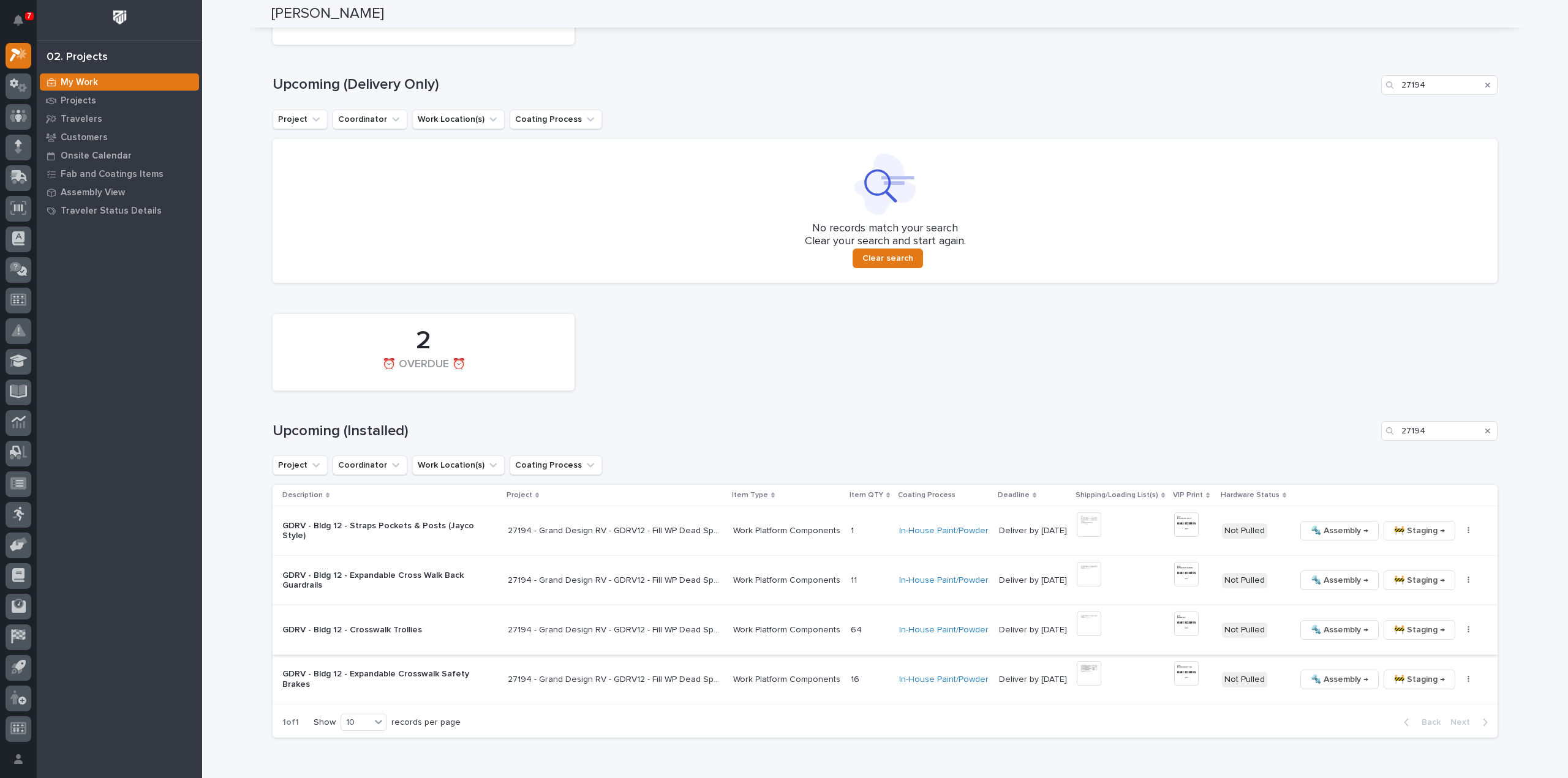
click at [1460, 631] on button "button" at bounding box center [1468, 629] width 17 height 8
click at [1428, 712] on span "🔩 Hardware" at bounding box center [1411, 712] width 51 height 14
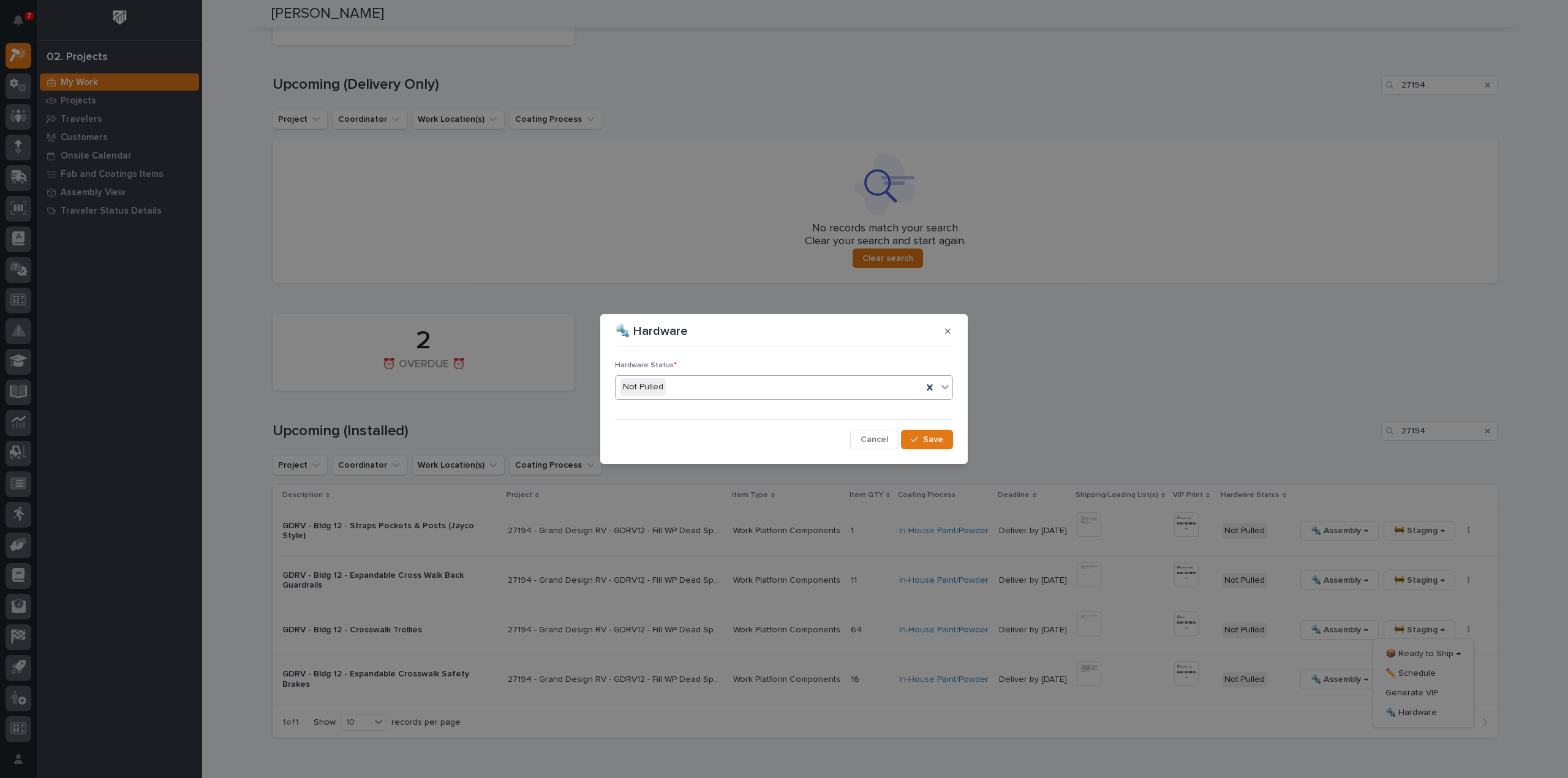
click at [732, 390] on div "Not Pulled" at bounding box center [769, 387] width 307 height 20
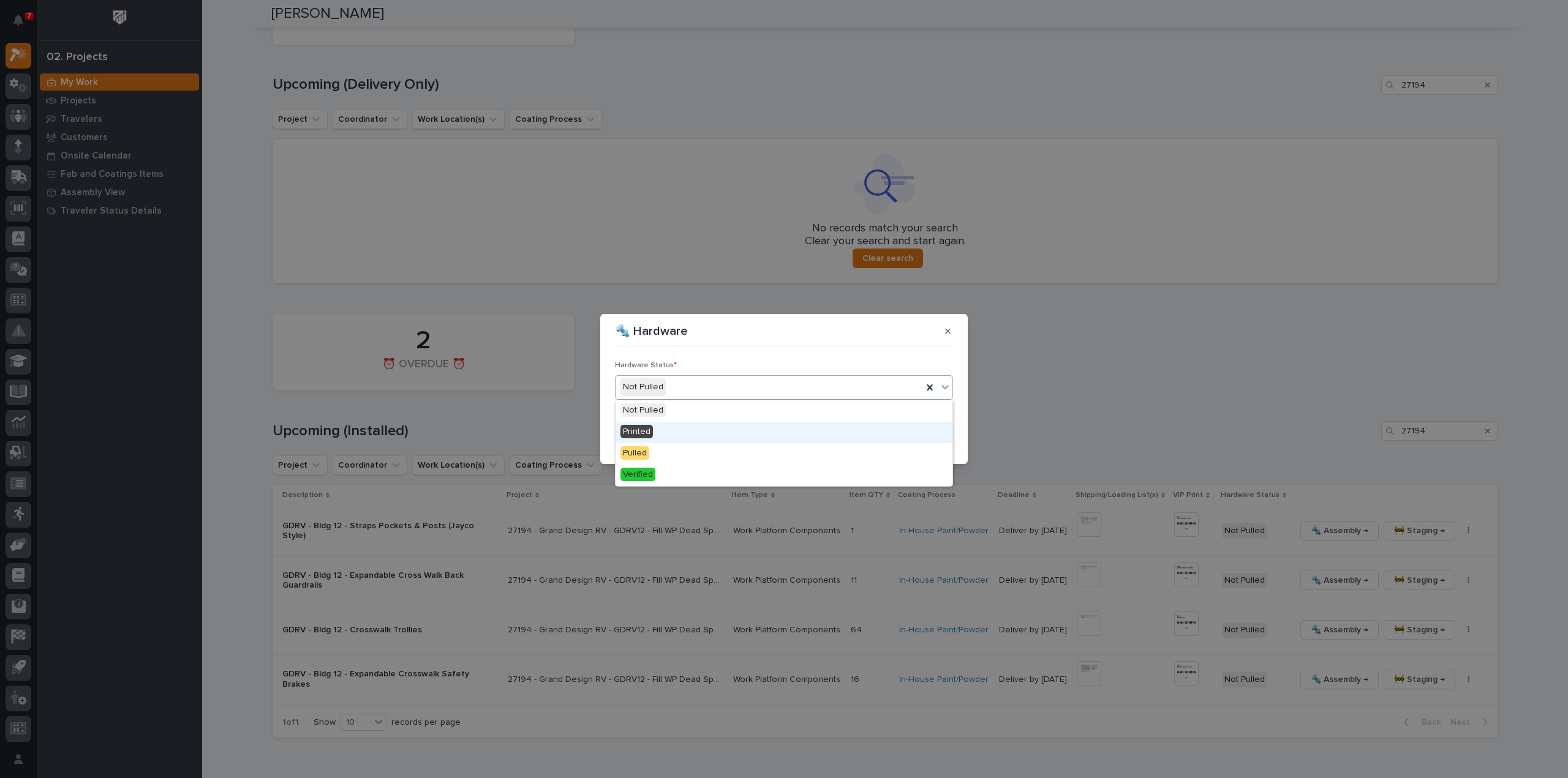
click at [708, 431] on div "Printed" at bounding box center [784, 432] width 337 height 21
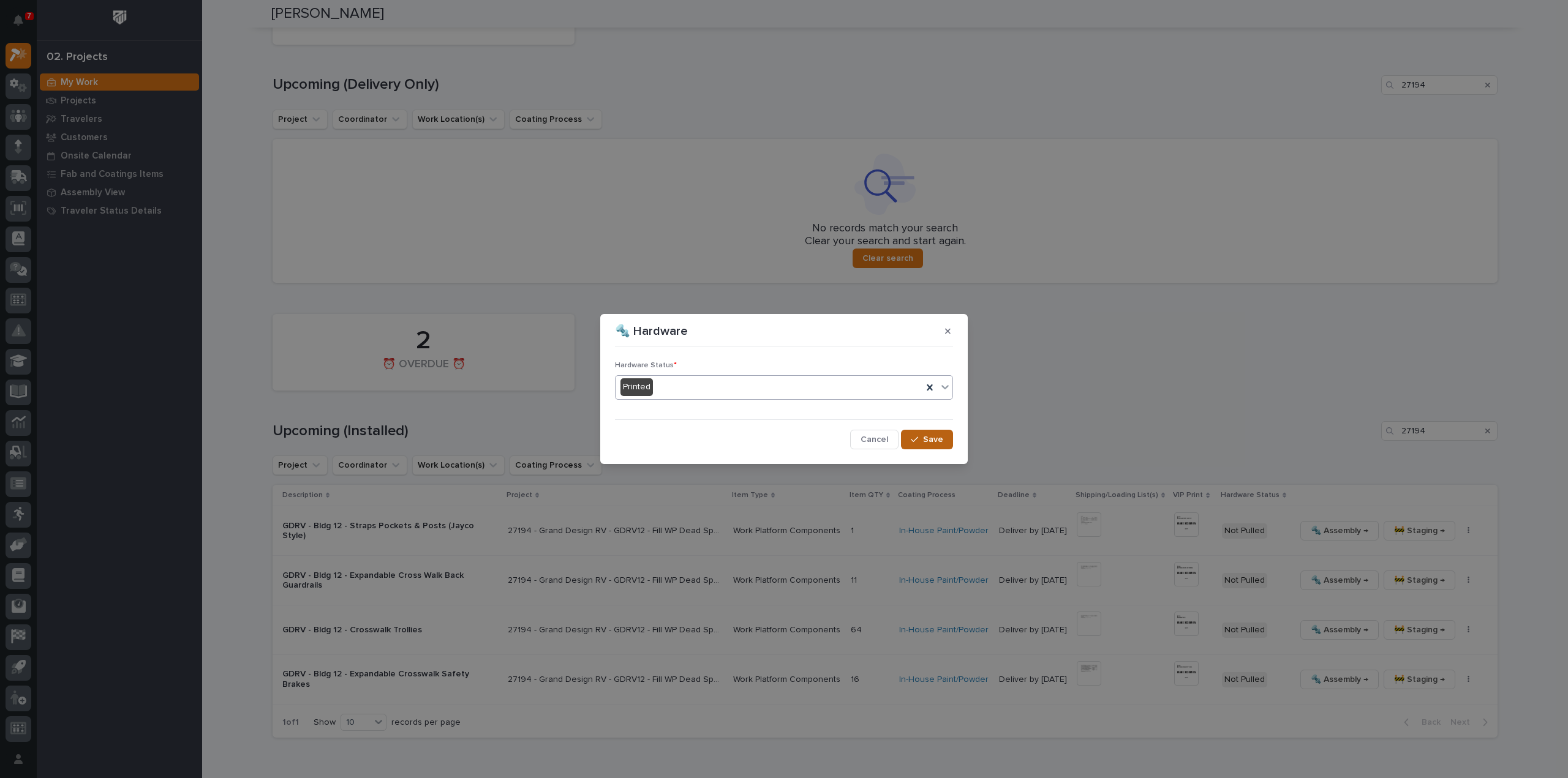
click at [937, 444] on span "Save" at bounding box center [933, 440] width 20 height 11
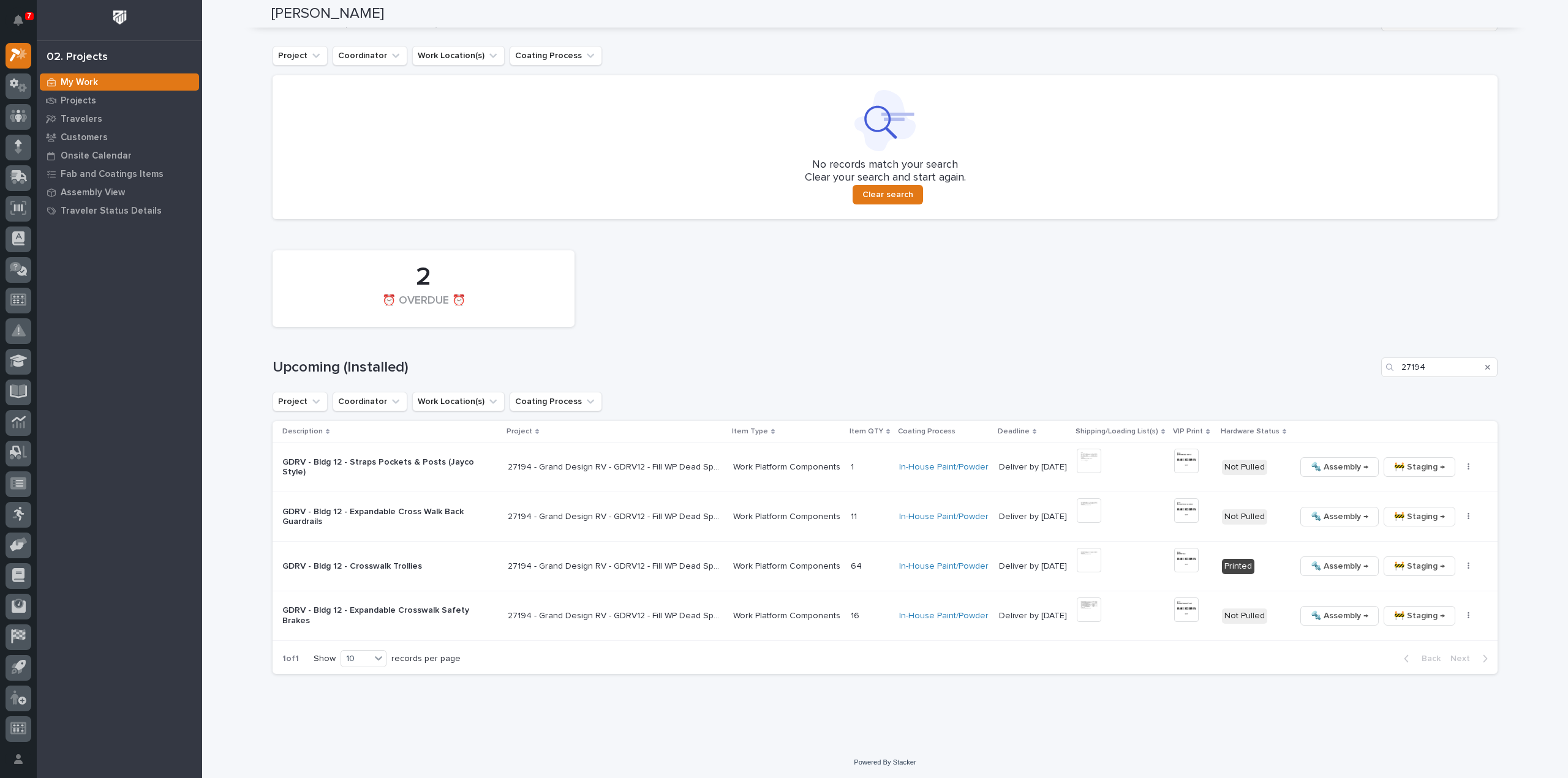
scroll to position [934, 0]
drag, startPoint x: 1441, startPoint y: 369, endPoint x: 1368, endPoint y: 371, distance: 73.0
click at [1369, 371] on div "Upcoming (Installed) 27194" at bounding box center [885, 366] width 1225 height 20
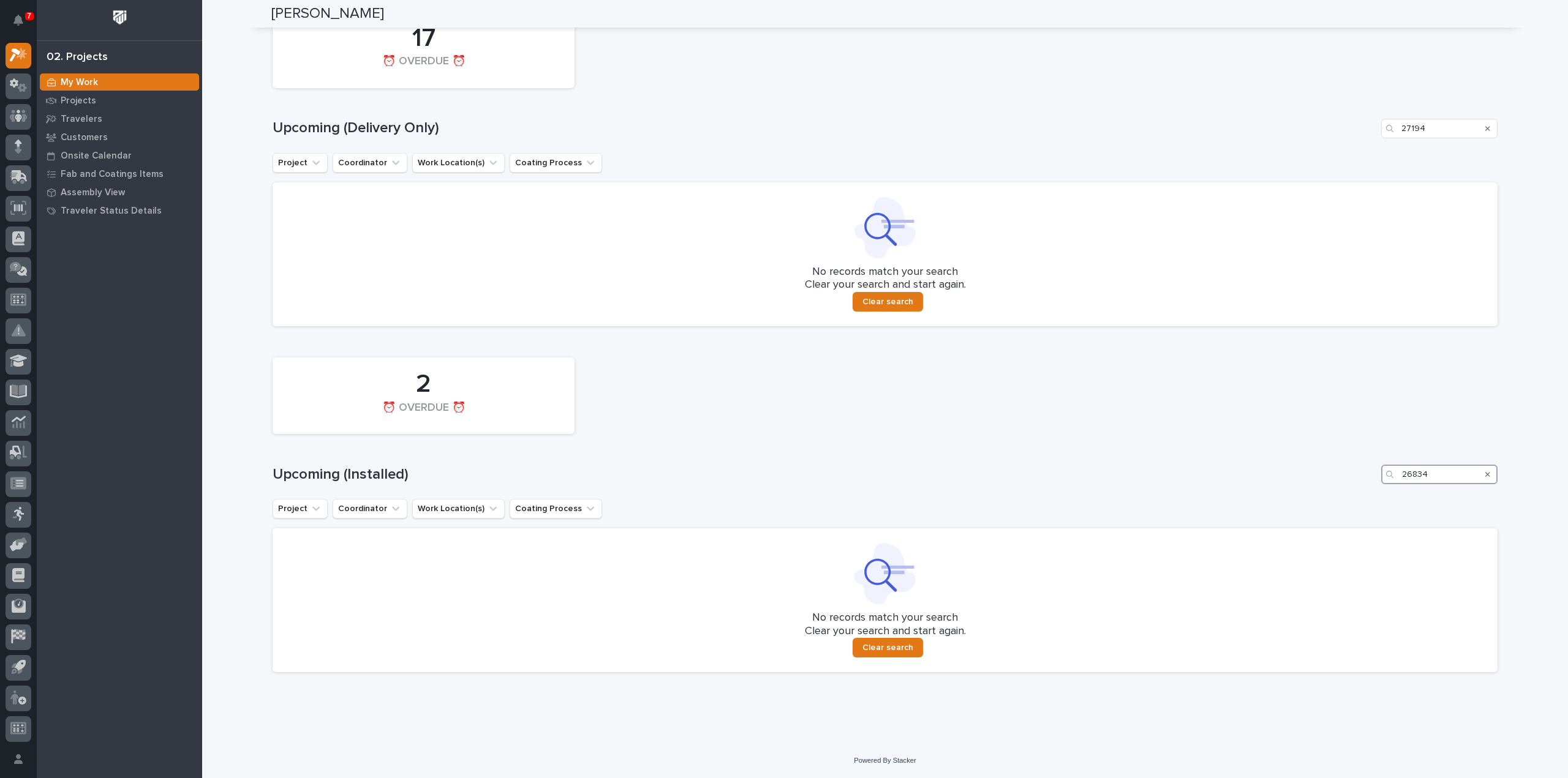
scroll to position [704, 0]
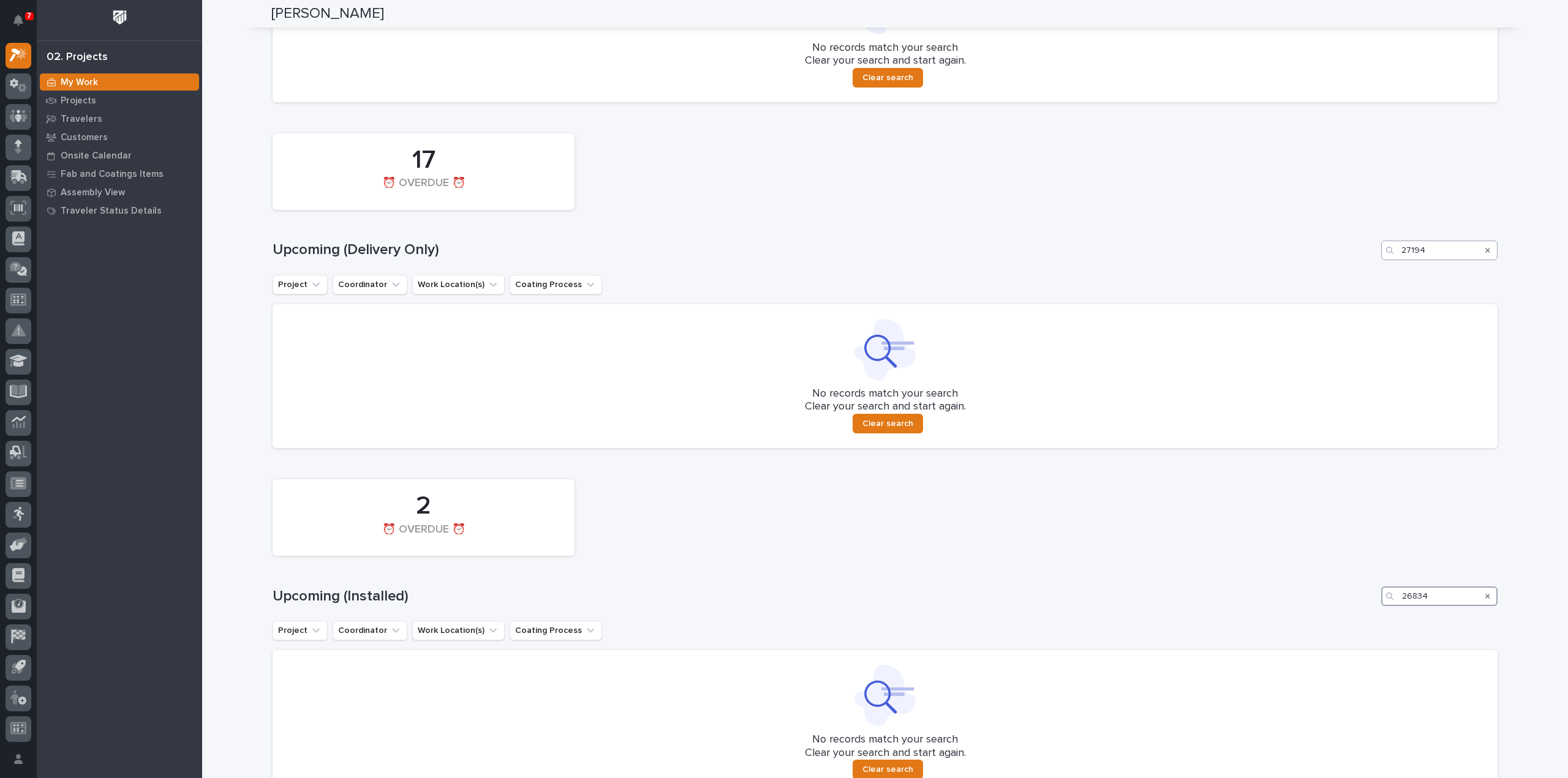
type input "26834"
drag, startPoint x: 1441, startPoint y: 255, endPoint x: 1398, endPoint y: 257, distance: 43.0
click at [1398, 256] on input "27194" at bounding box center [1439, 250] width 116 height 20
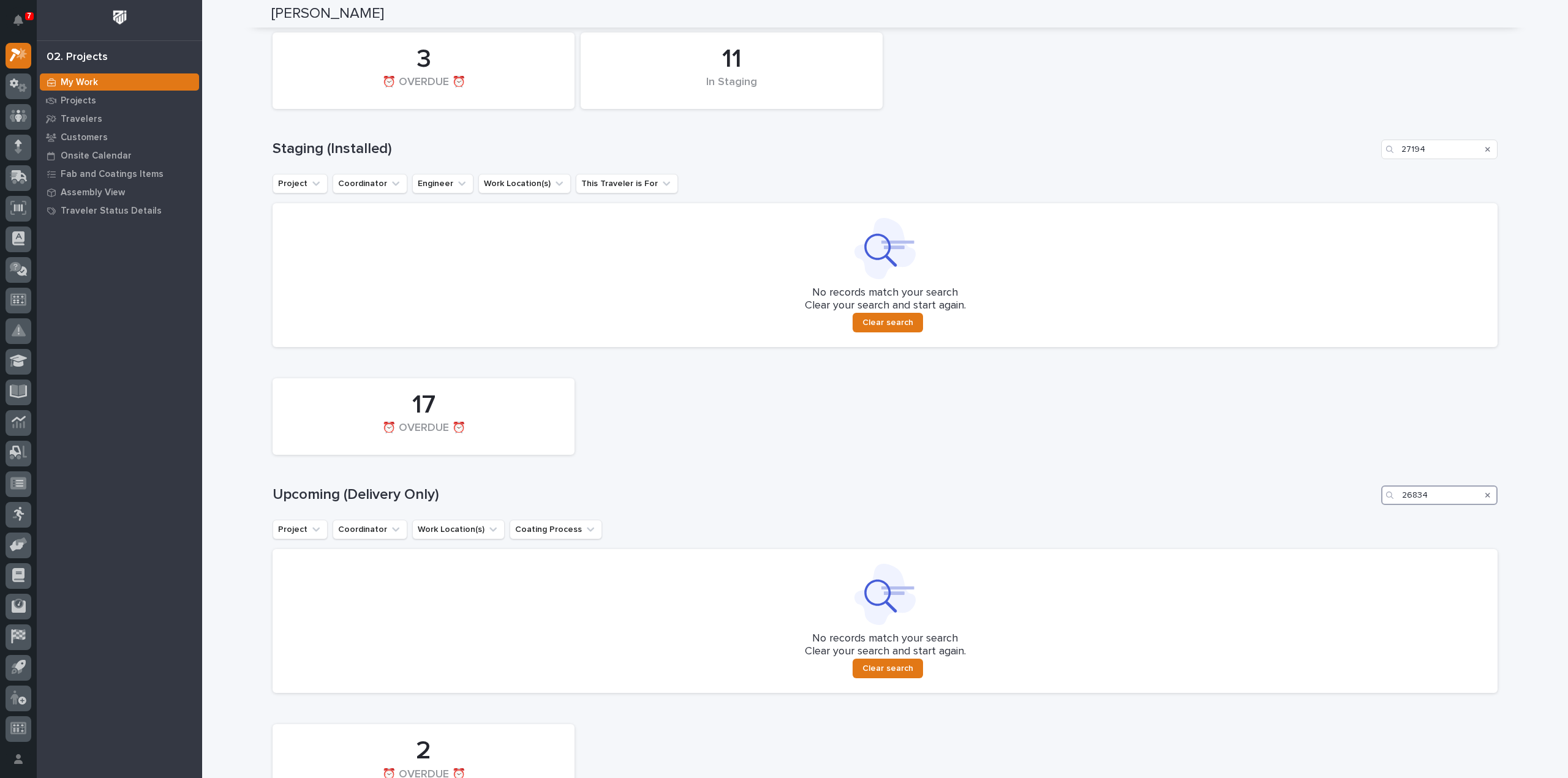
scroll to position [214, 0]
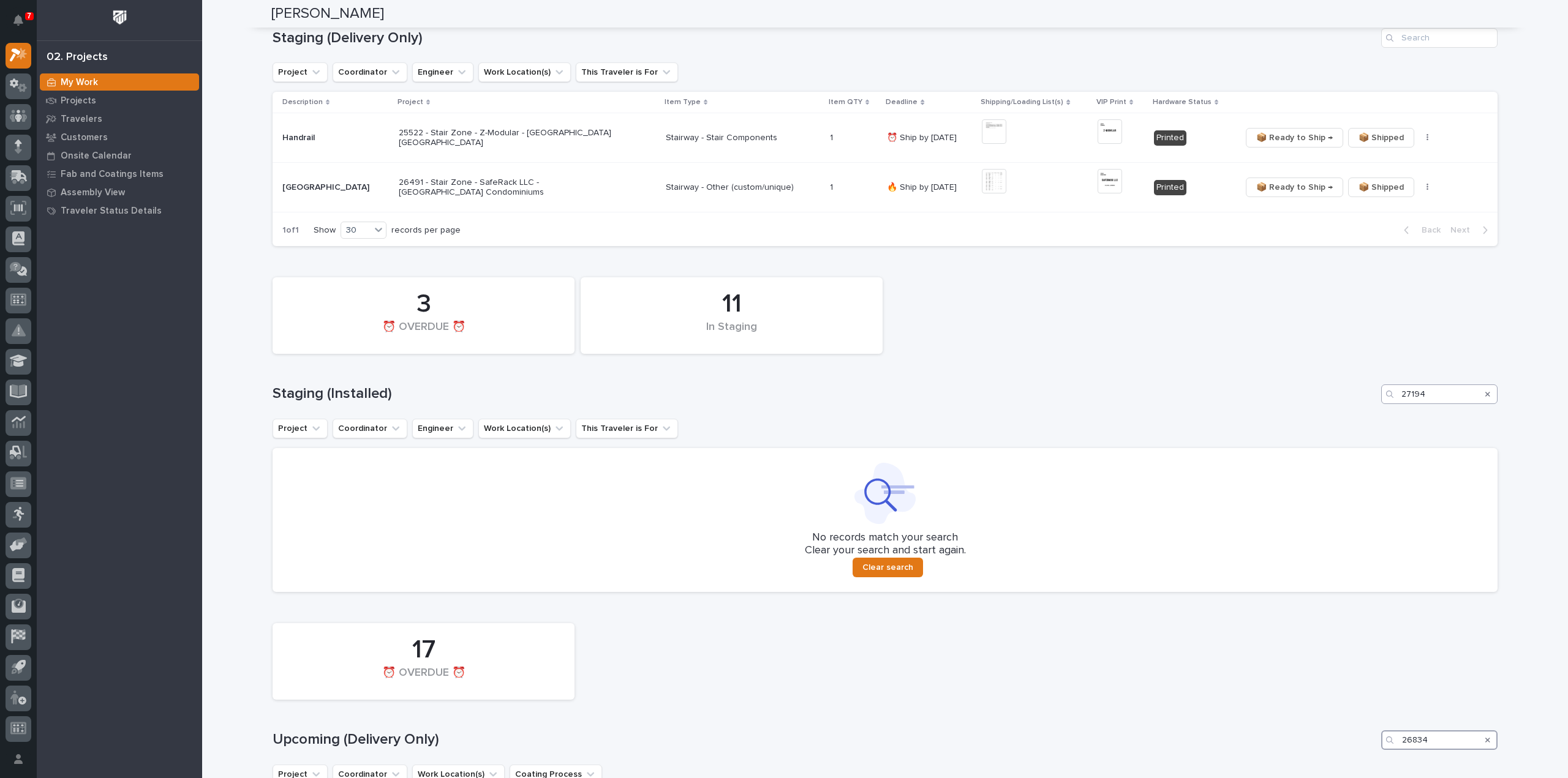
type input "26834"
drag, startPoint x: 1431, startPoint y: 397, endPoint x: 1357, endPoint y: 406, distance: 74.5
click at [1357, 406] on div "11 In Staging 3 ⏰ OVERDUE ⏰ Staging (Installed) 27194 Project Coordinator Engin…" at bounding box center [885, 431] width 1225 height 320
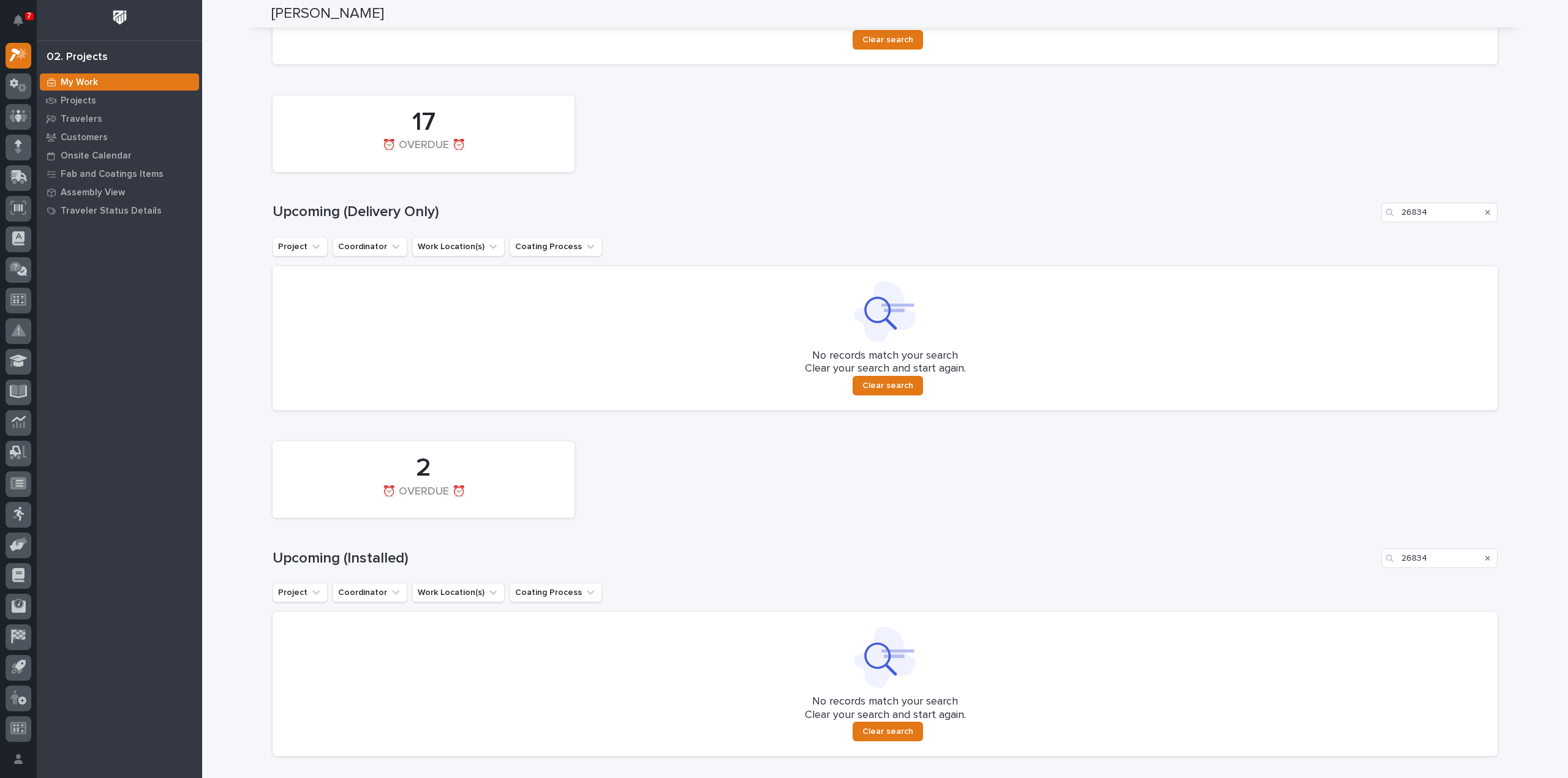
scroll to position [826, 0]
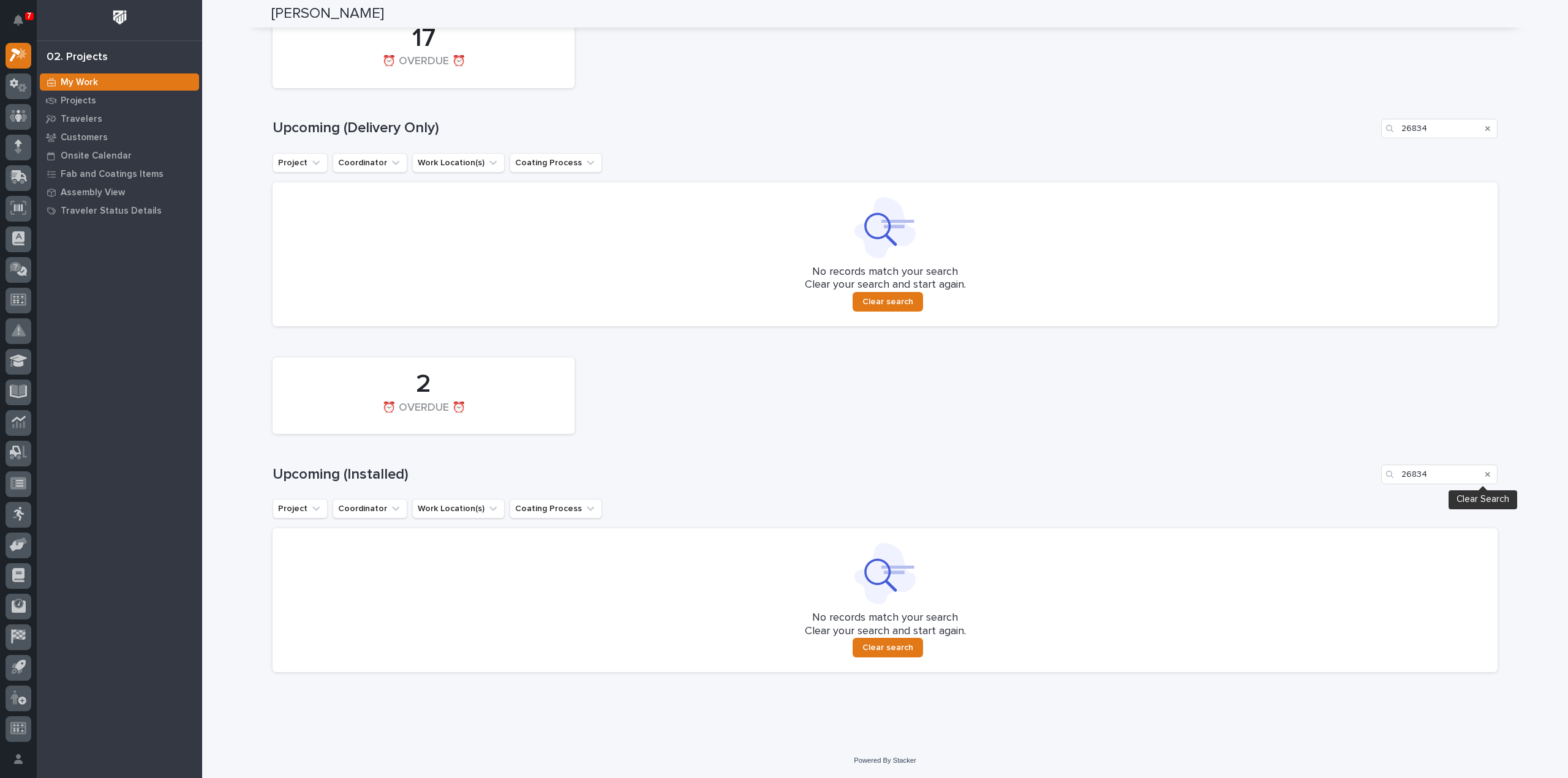
type input "26834"
click at [1486, 474] on div "Search" at bounding box center [1487, 474] width 20 height 20
click at [1485, 474] on icon "Search" at bounding box center [1487, 474] width 5 height 8
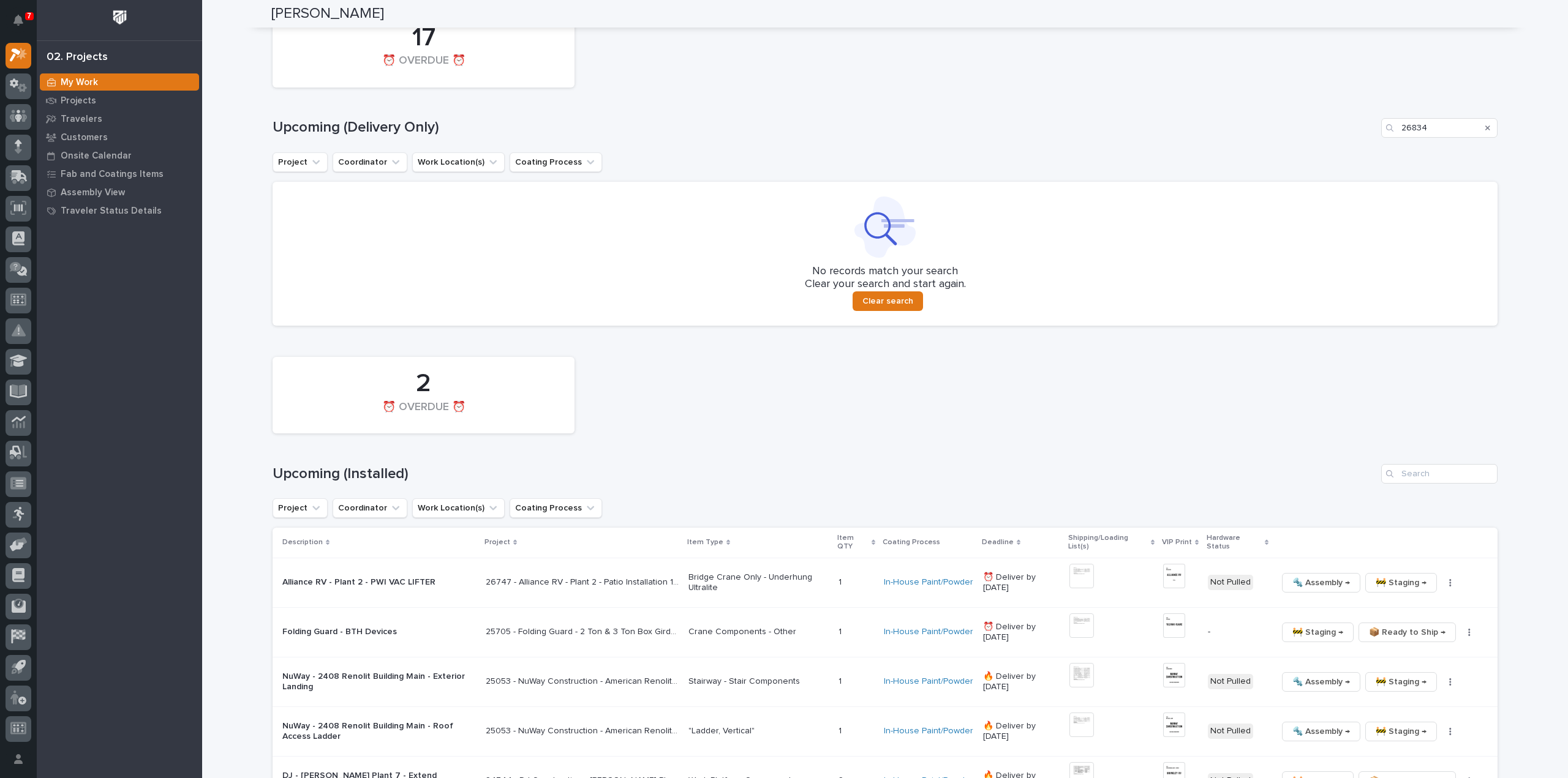
click at [1485, 125] on icon "Search" at bounding box center [1487, 128] width 5 height 8
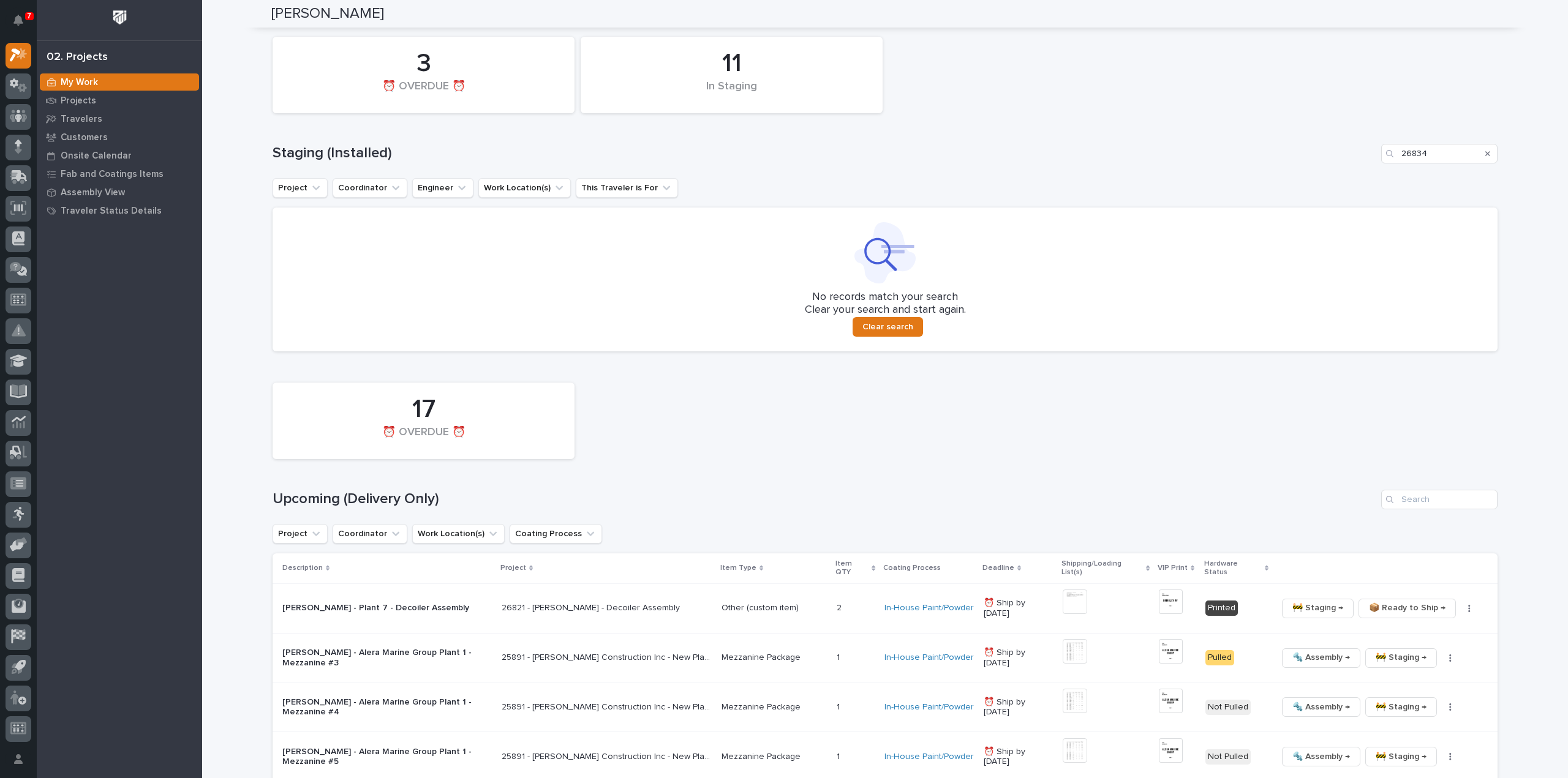
scroll to position [416, 0]
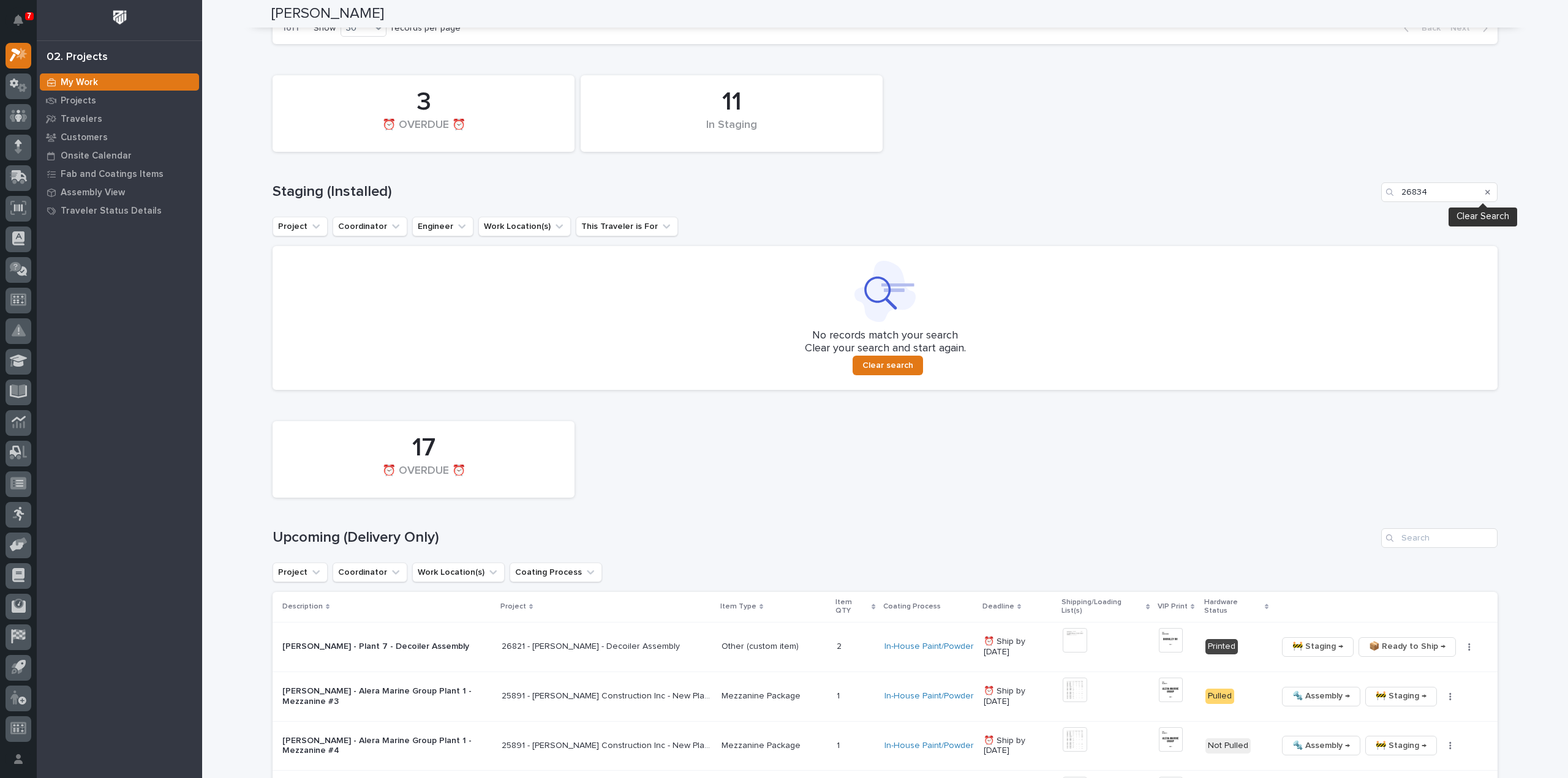
click at [1485, 193] on icon "Search" at bounding box center [1487, 192] width 5 height 5
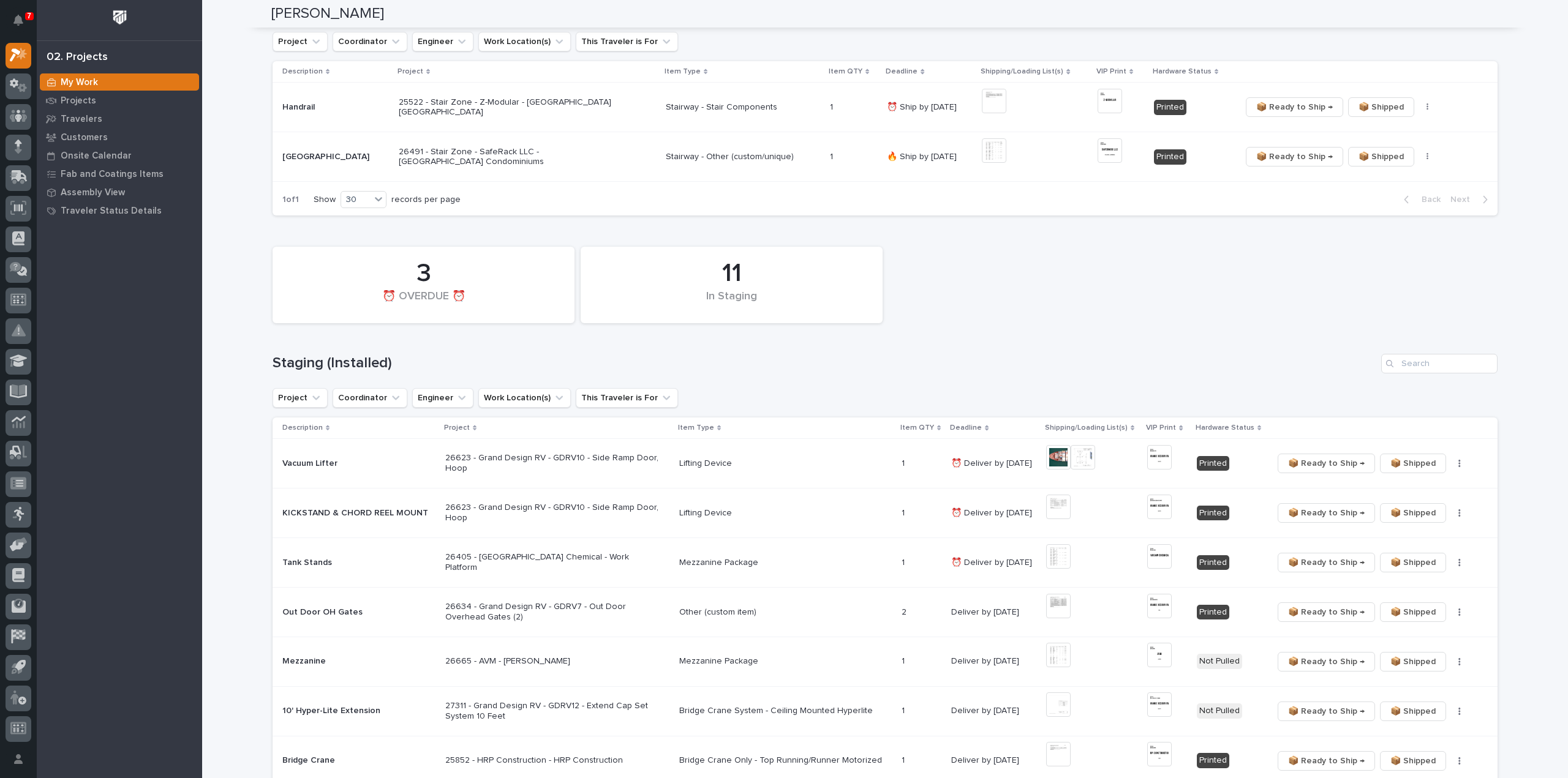
scroll to position [367, 0]
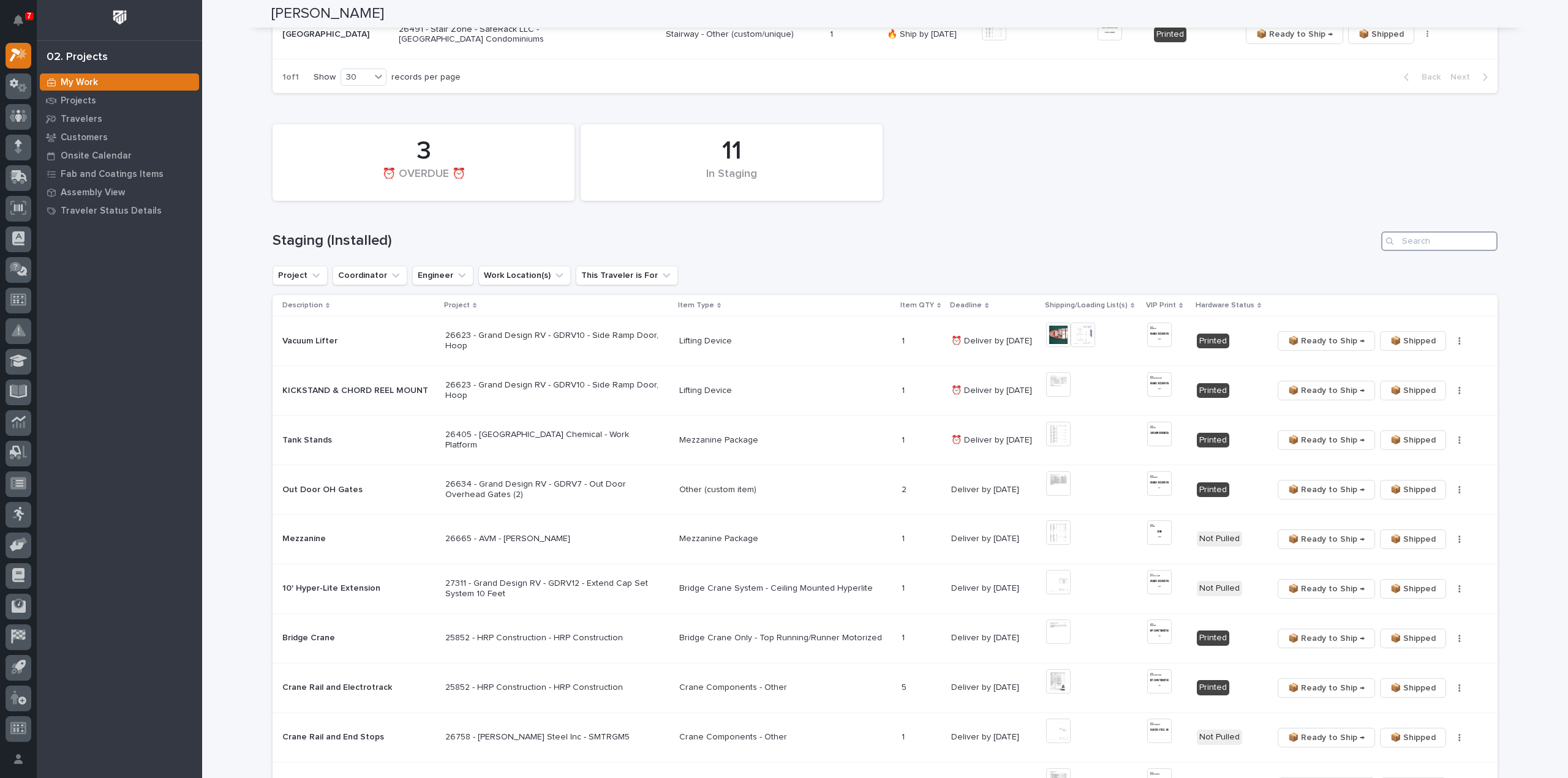
click at [1416, 236] on input "Search" at bounding box center [1439, 241] width 116 height 20
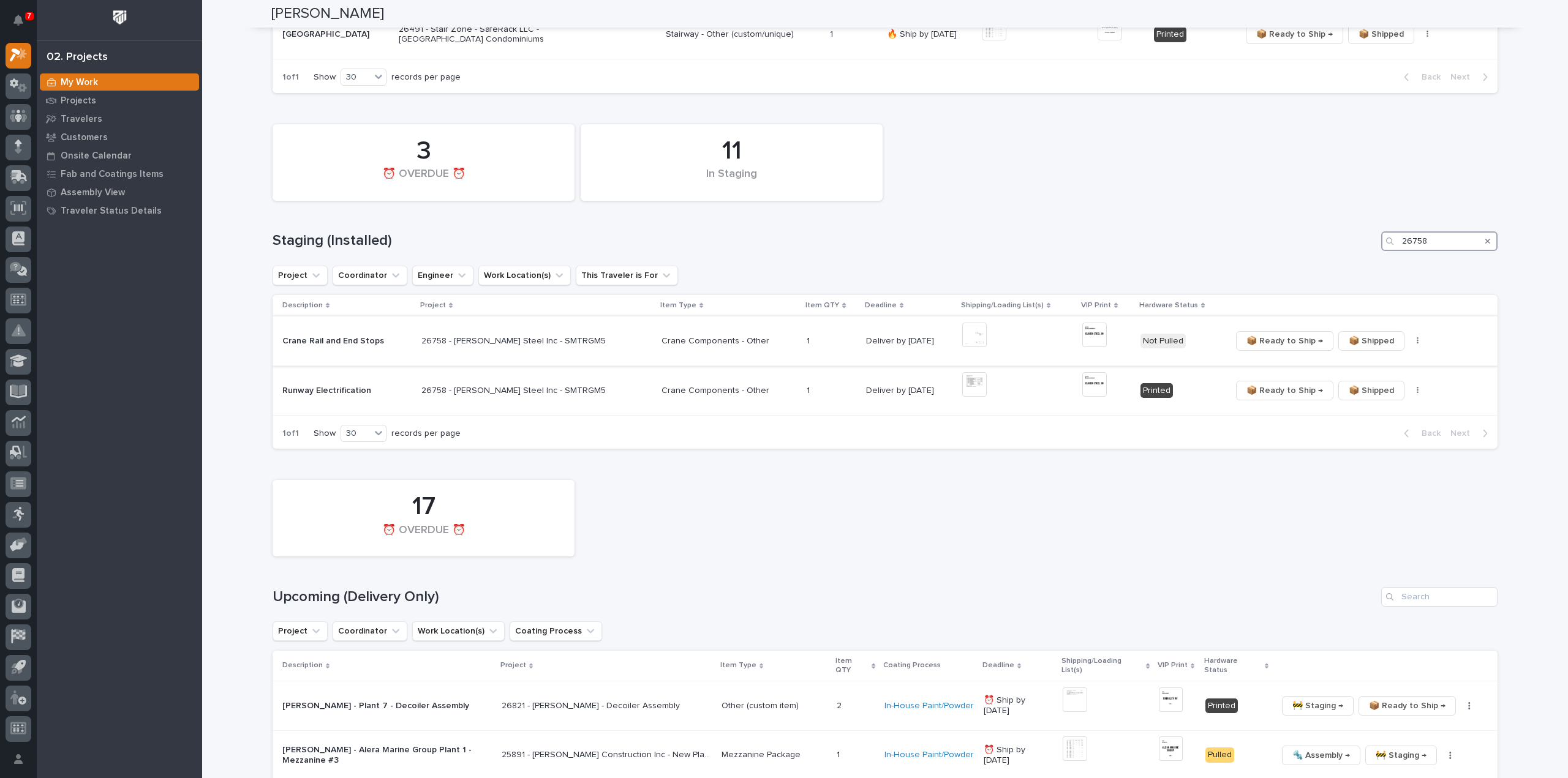
type input "26758"
click at [962, 334] on img at bounding box center [974, 335] width 24 height 24
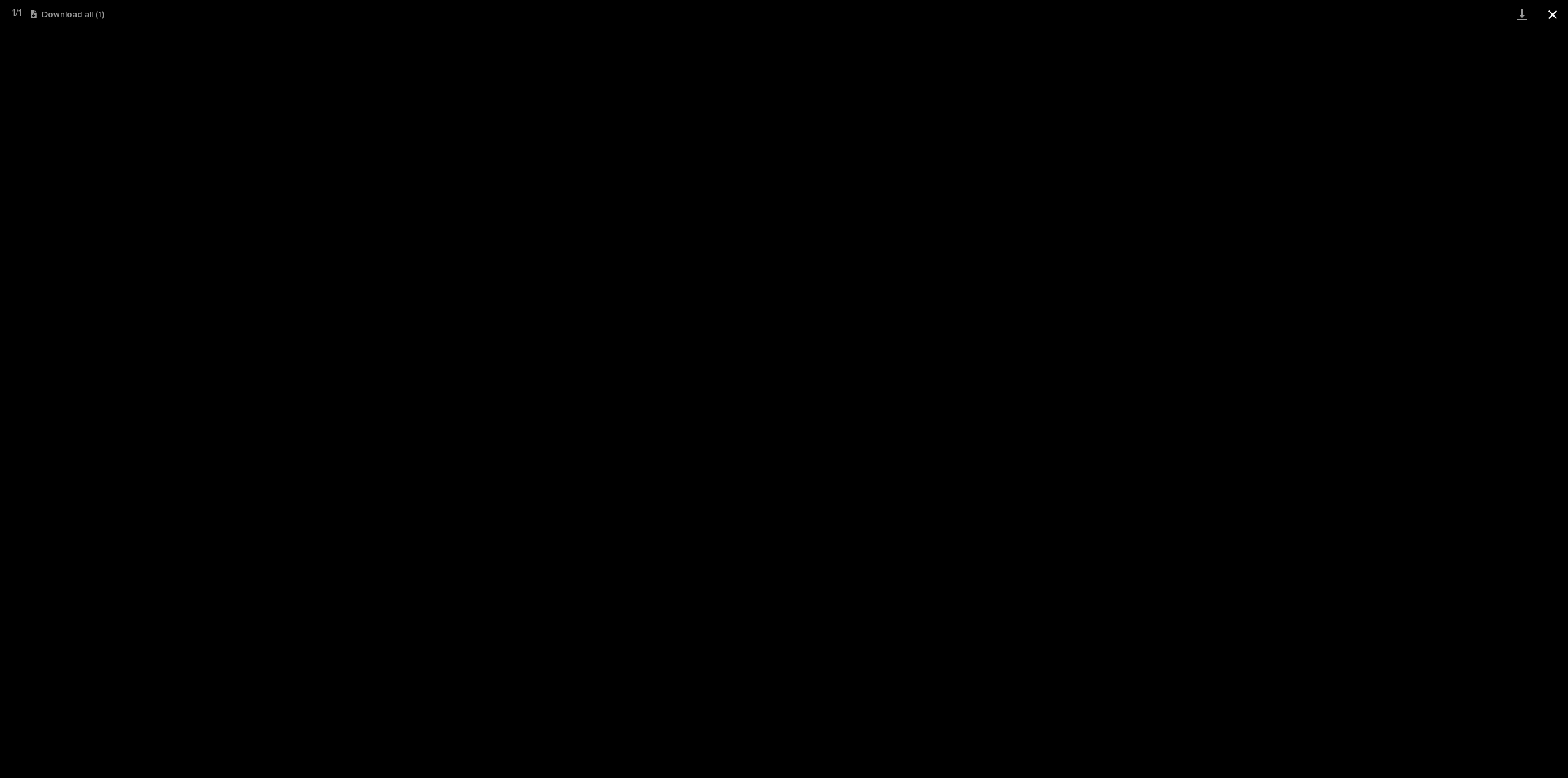
click at [1554, 13] on button "Close gallery" at bounding box center [1552, 14] width 31 height 29
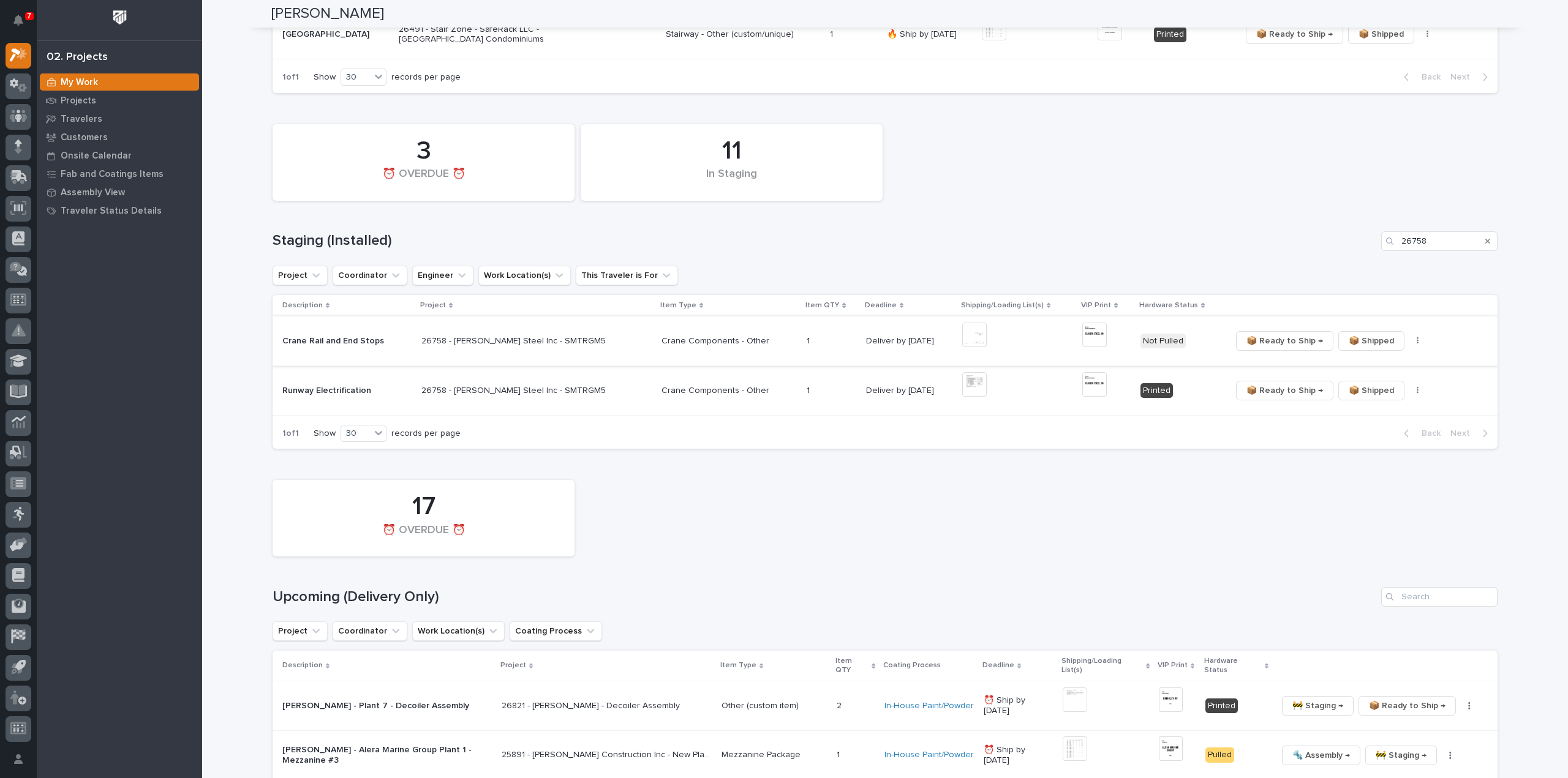
click at [1082, 330] on img at bounding box center [1094, 335] width 24 height 24
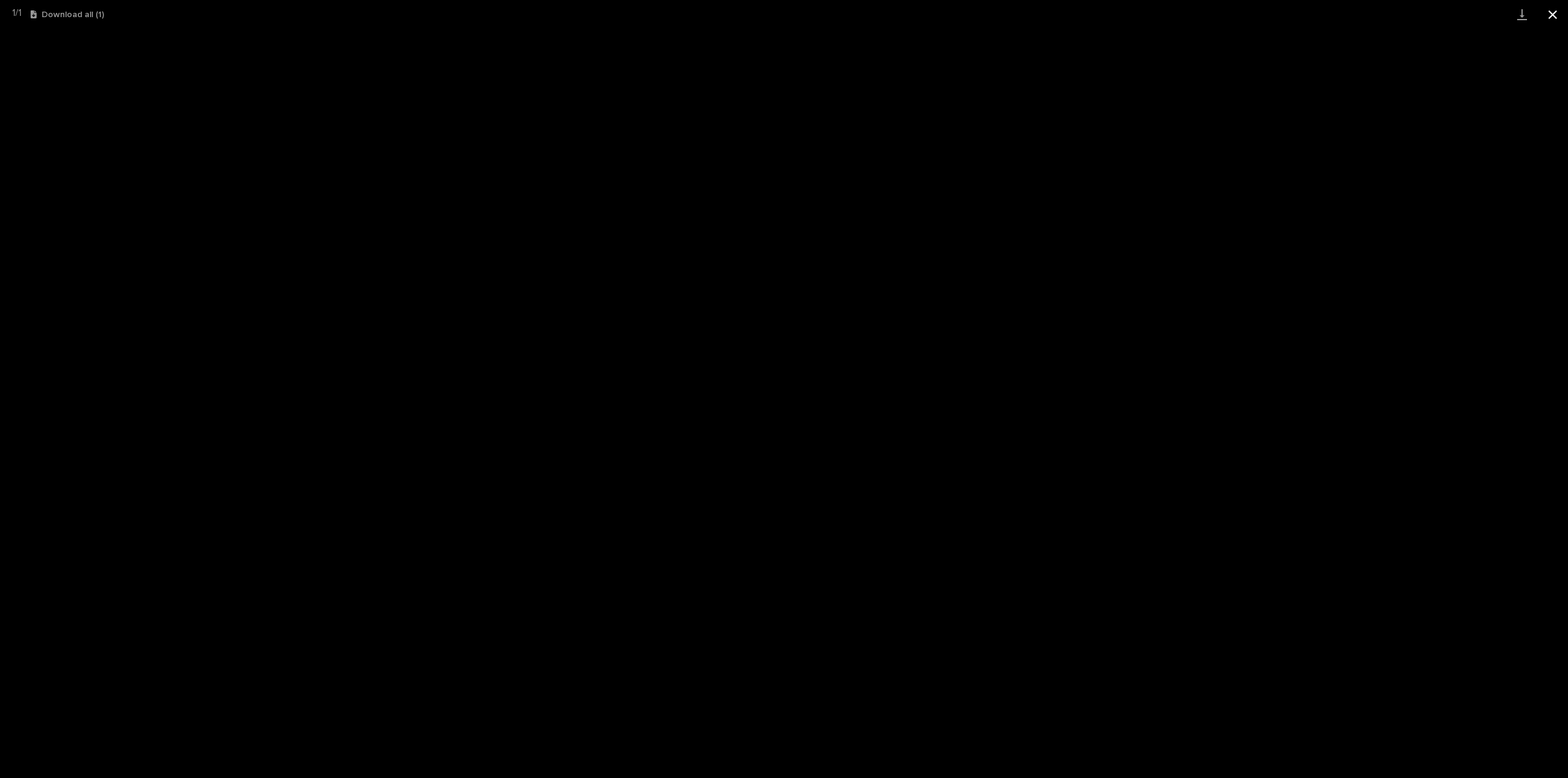
click at [1555, 18] on button "Close gallery" at bounding box center [1552, 14] width 31 height 29
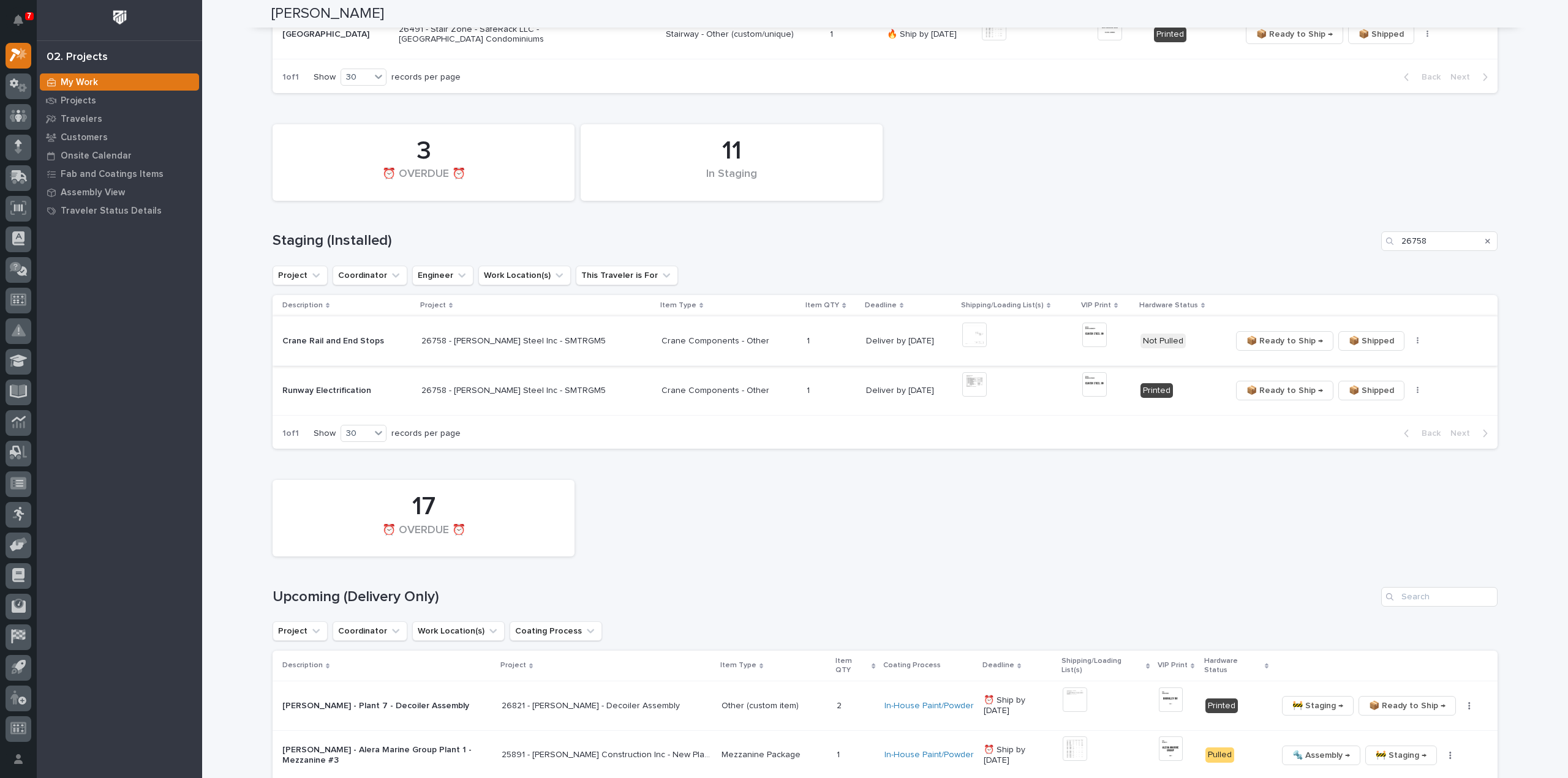
click at [1409, 344] on button "button" at bounding box center [1417, 341] width 17 height 8
click at [1374, 390] on button "🔩 Hardware" at bounding box center [1360, 385] width 81 height 20
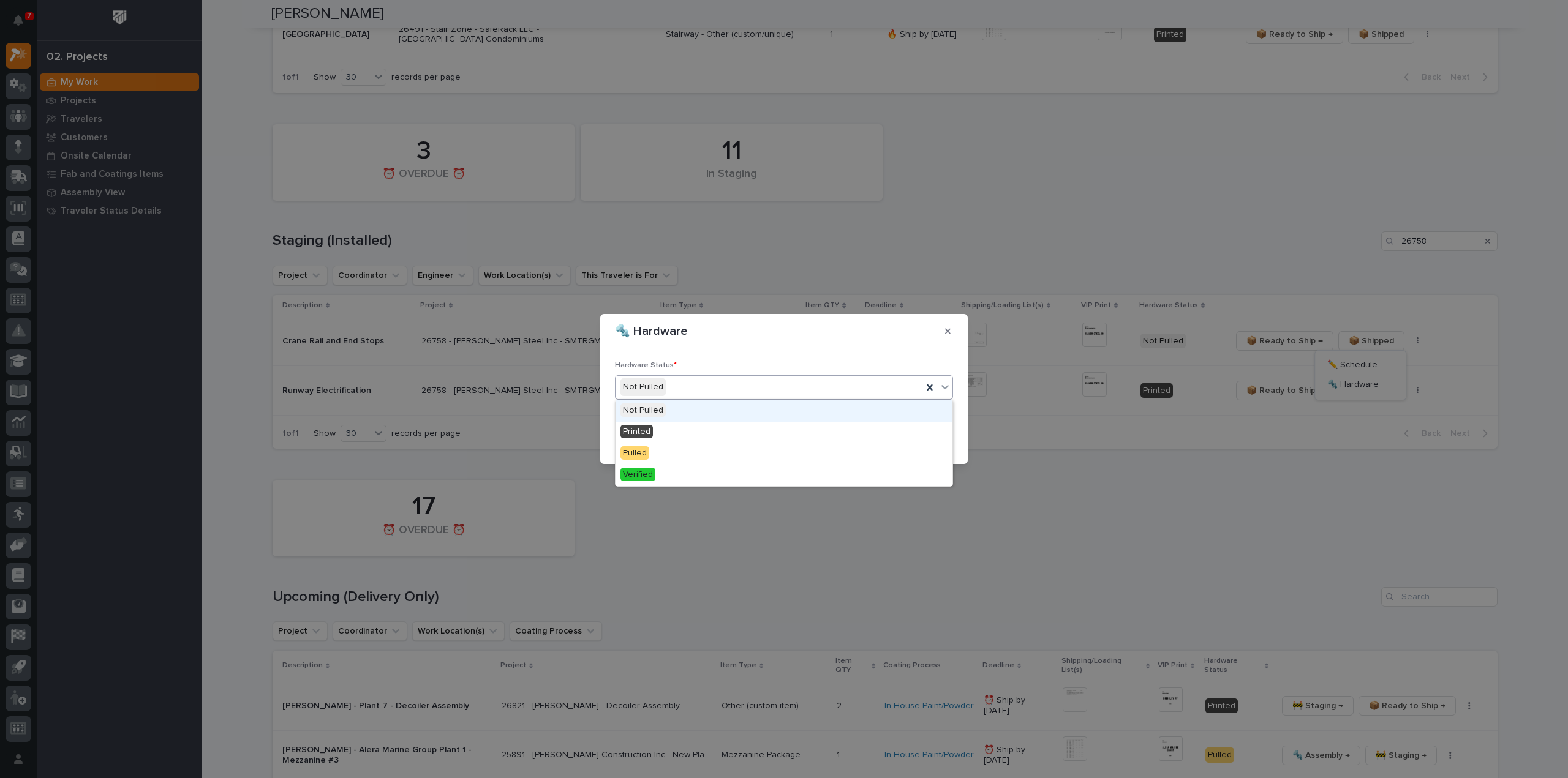
click at [693, 385] on div "Not Pulled" at bounding box center [769, 387] width 307 height 20
click at [664, 431] on div "Printed" at bounding box center [784, 432] width 337 height 21
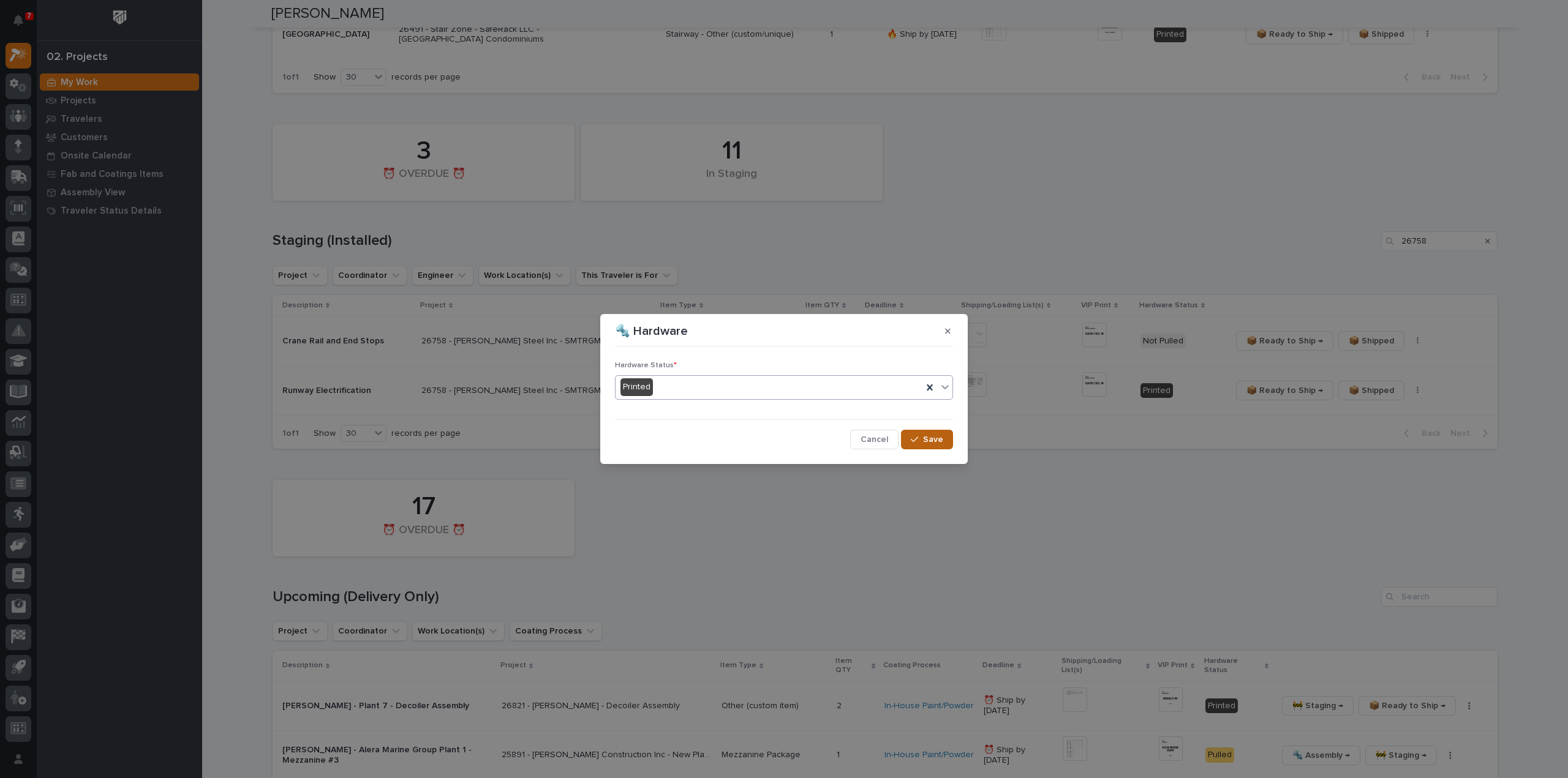
click at [913, 440] on icon "button" at bounding box center [914, 439] width 8 height 8
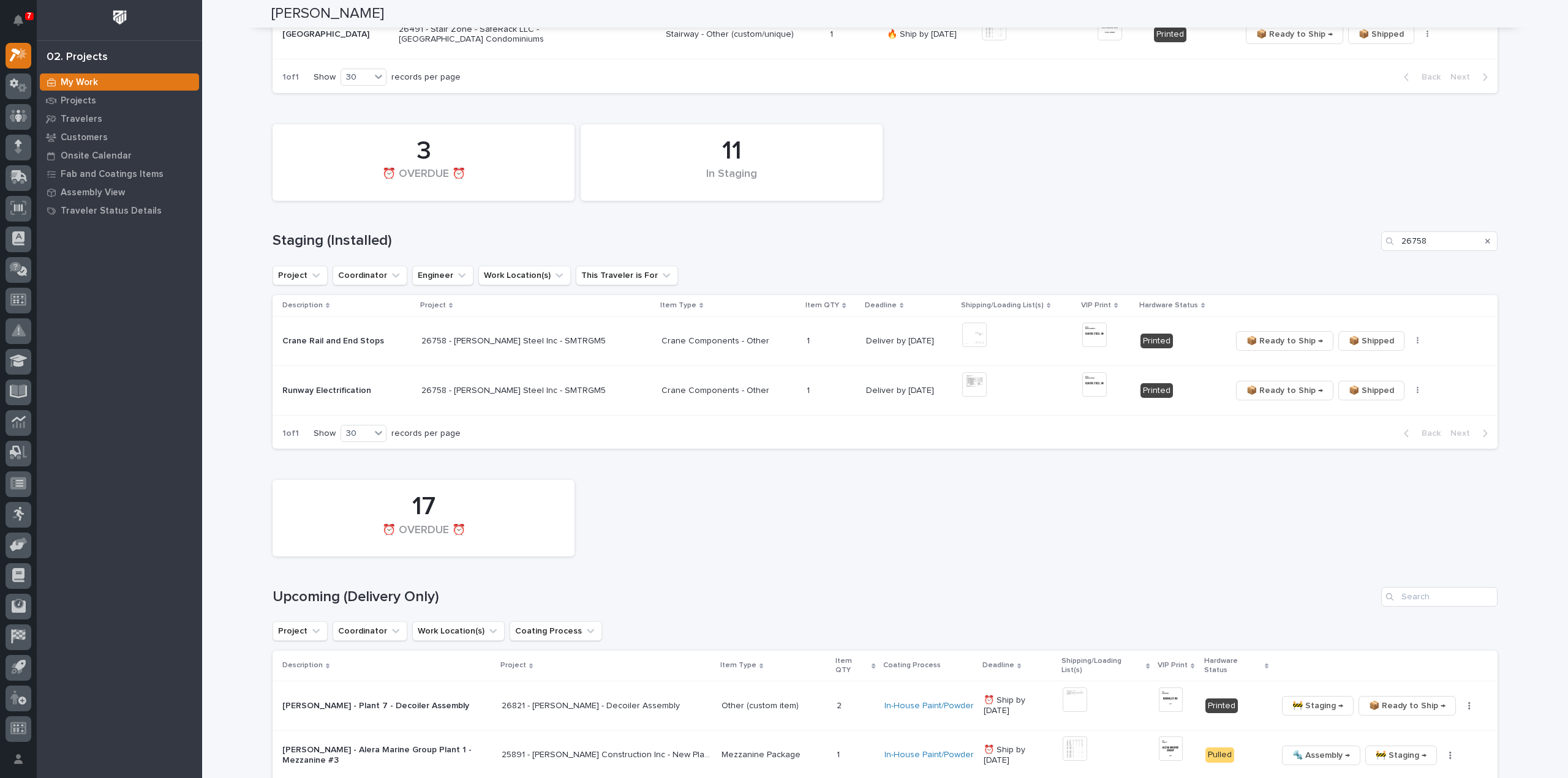
click at [1009, 504] on div "17 ⏰ OVERDUE ⏰" at bounding box center [885, 518] width 1237 height 89
click at [962, 389] on img at bounding box center [974, 384] width 24 height 24
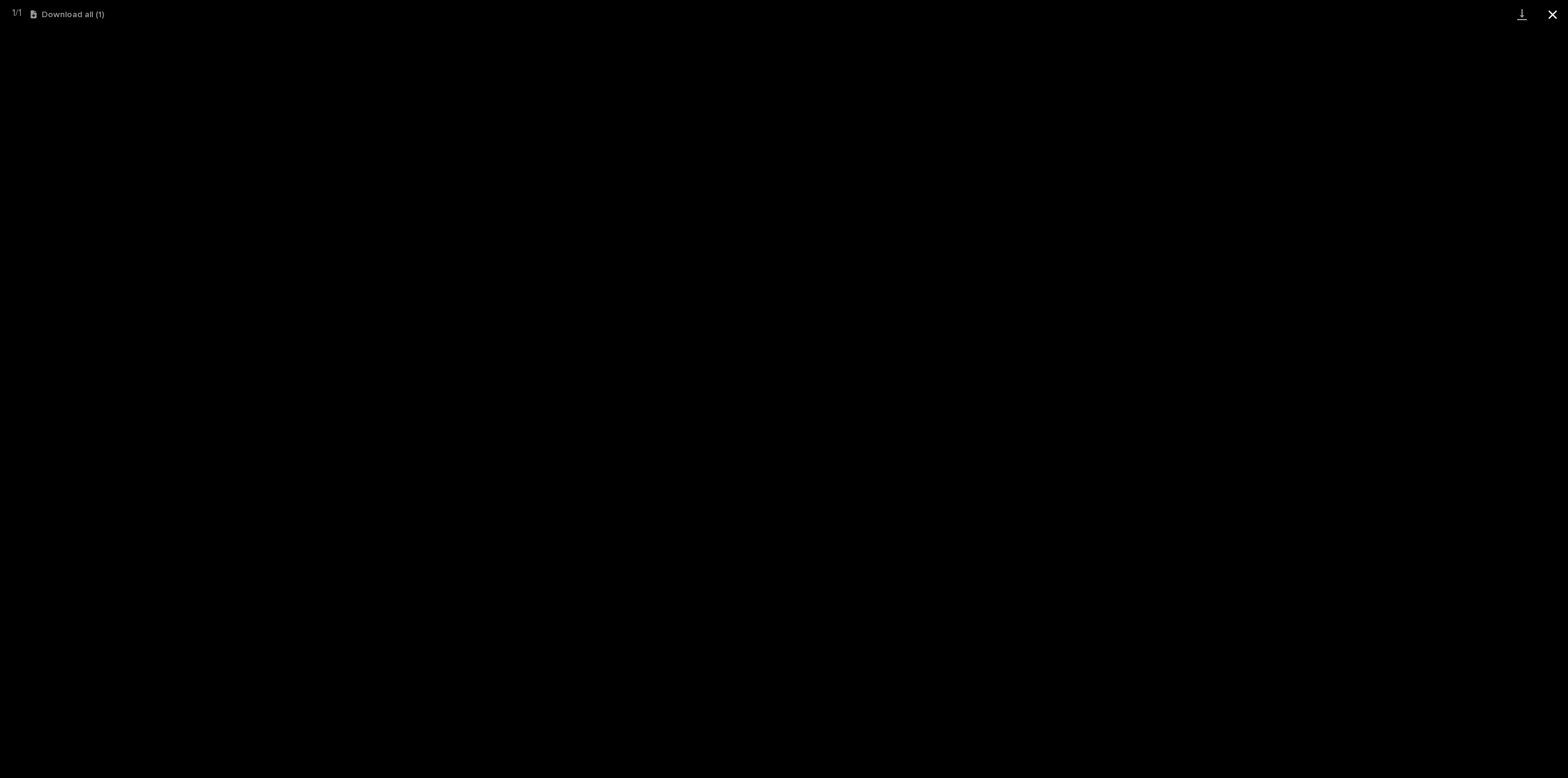
click at [1549, 17] on button "Close gallery" at bounding box center [1552, 14] width 31 height 29
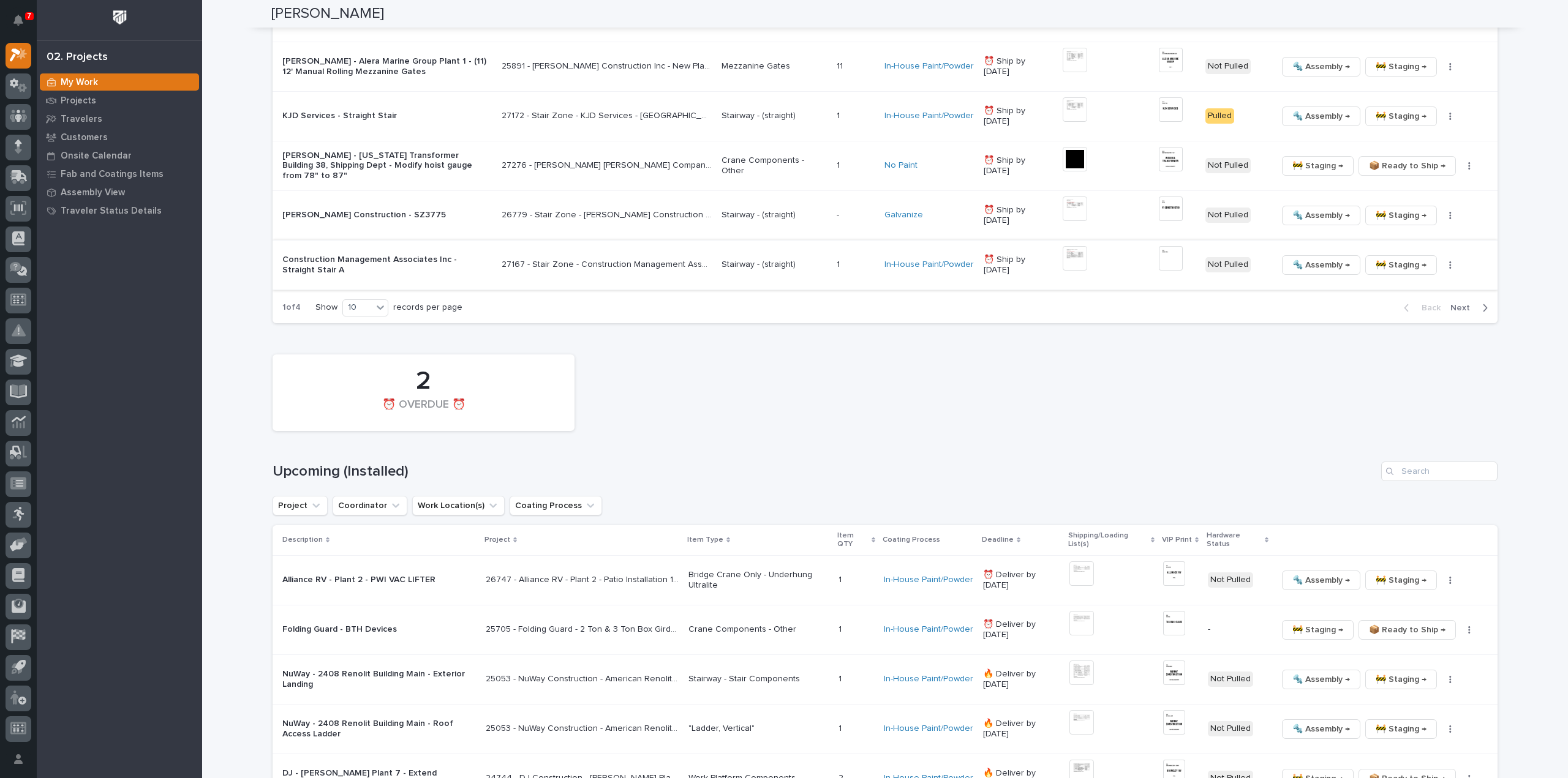
scroll to position [1346, 0]
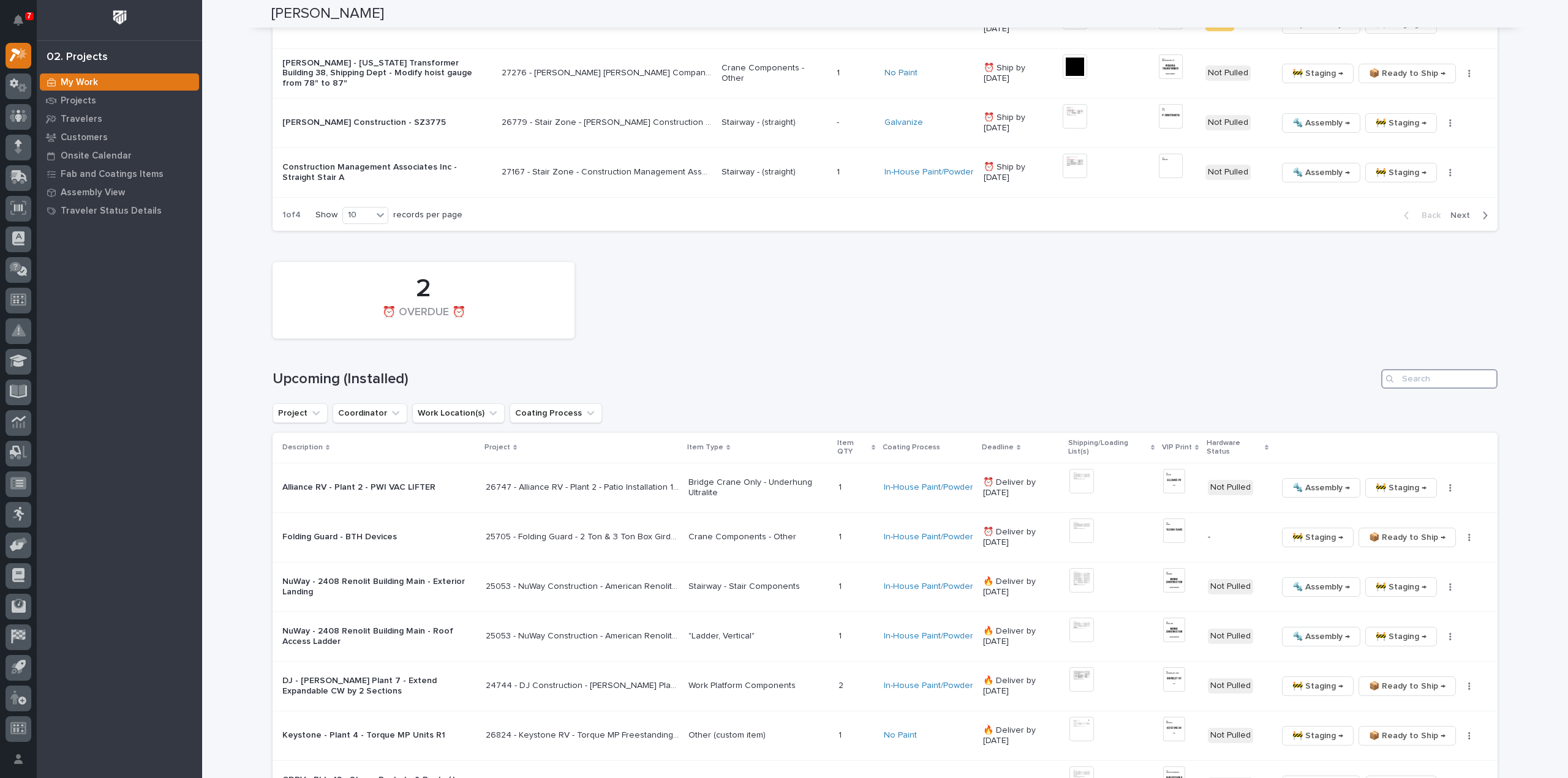
click at [1455, 373] on input "Search" at bounding box center [1439, 379] width 116 height 20
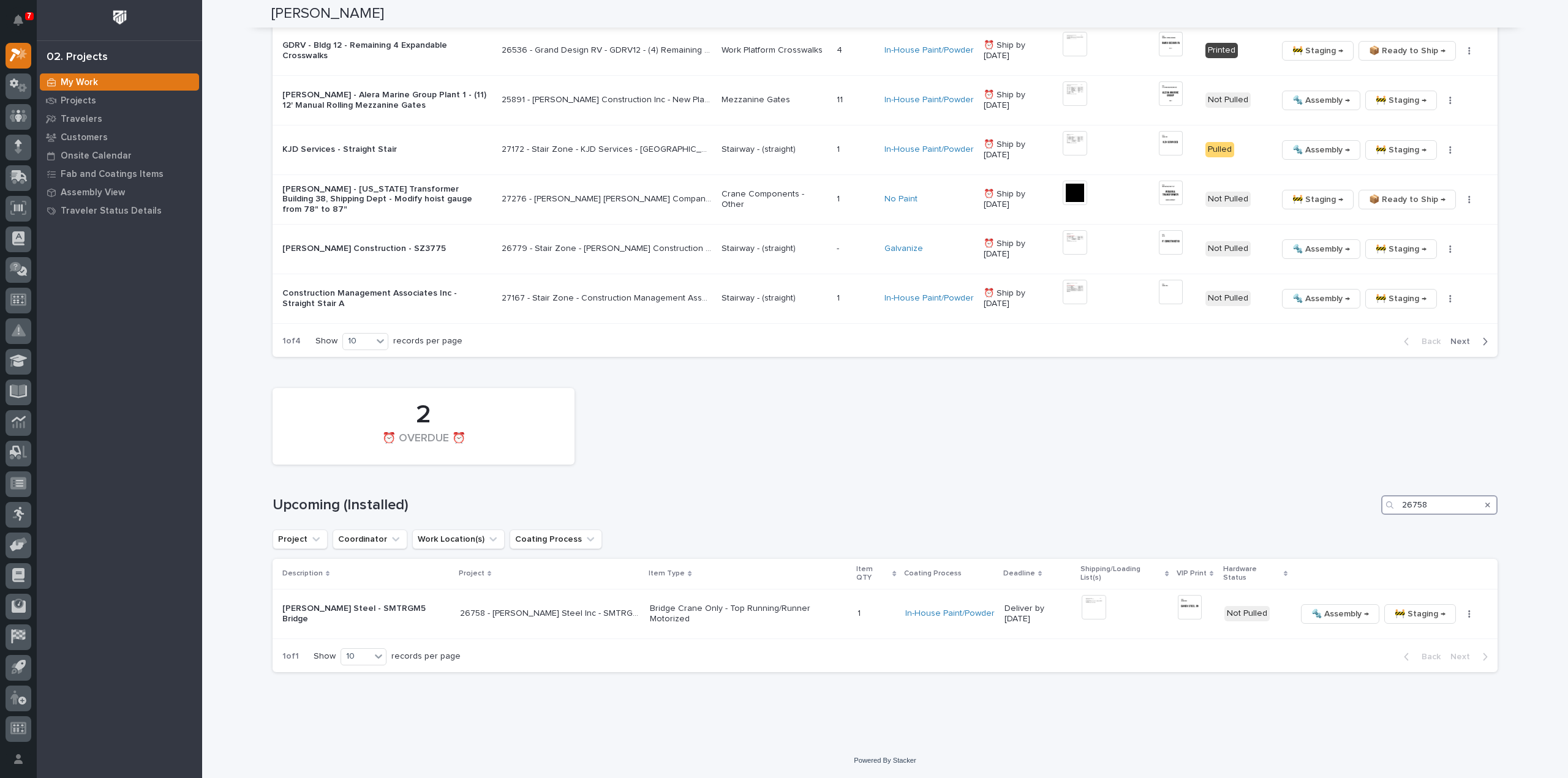
scroll to position [1200, 0]
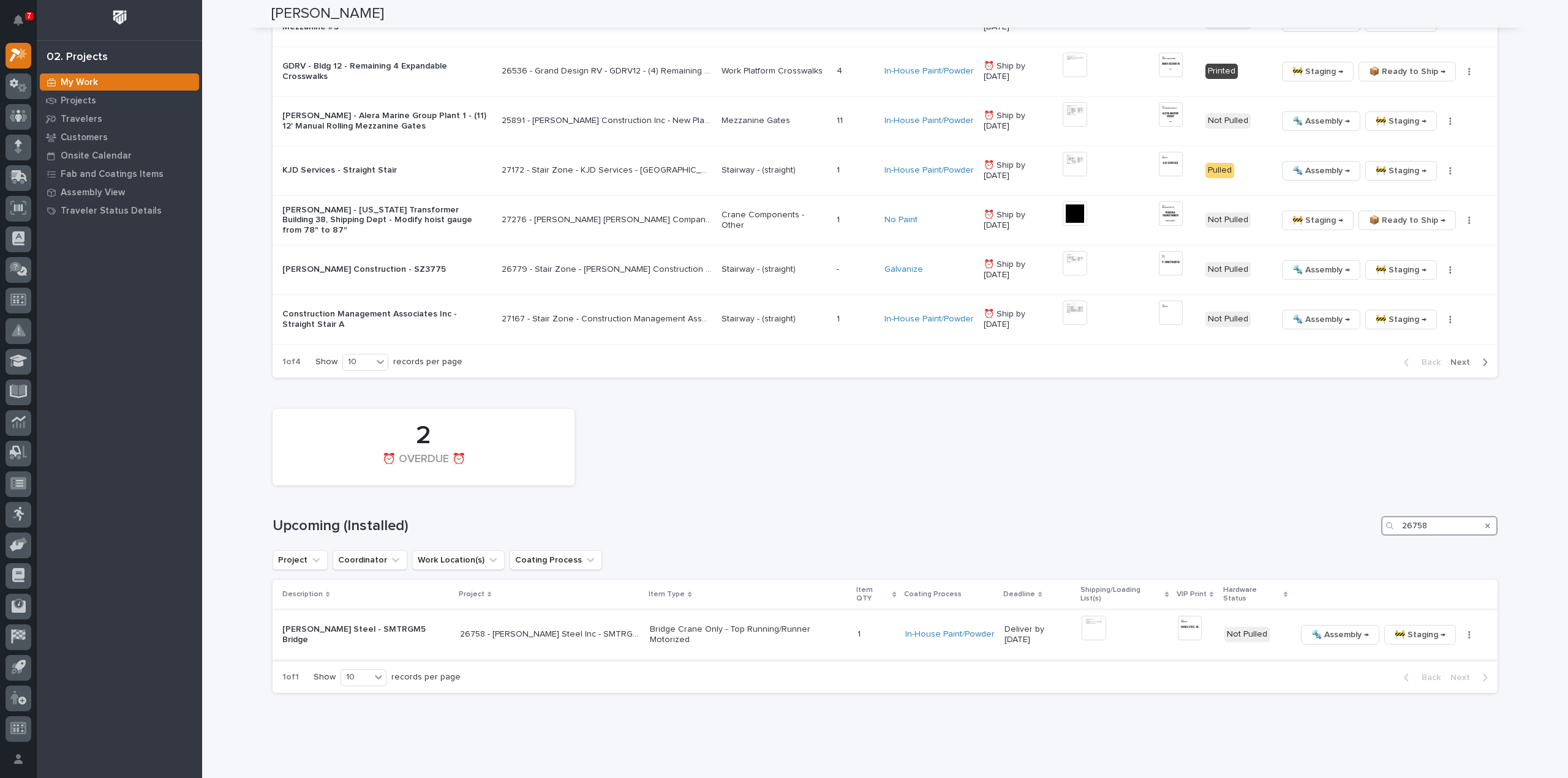
type input "26758"
click at [1082, 616] on img at bounding box center [1094, 628] width 24 height 24
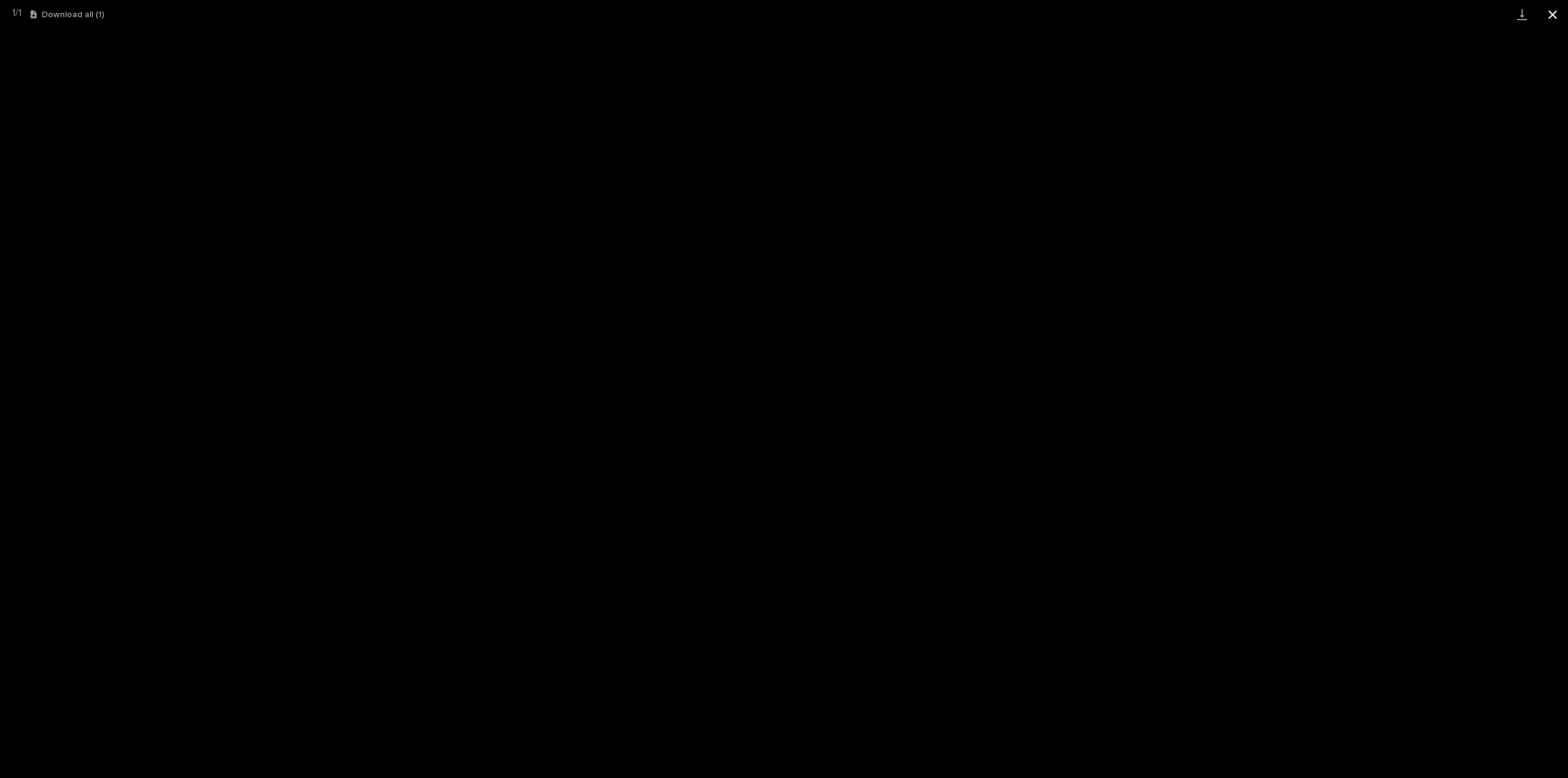
click at [1553, 8] on button "Close gallery" at bounding box center [1552, 14] width 31 height 29
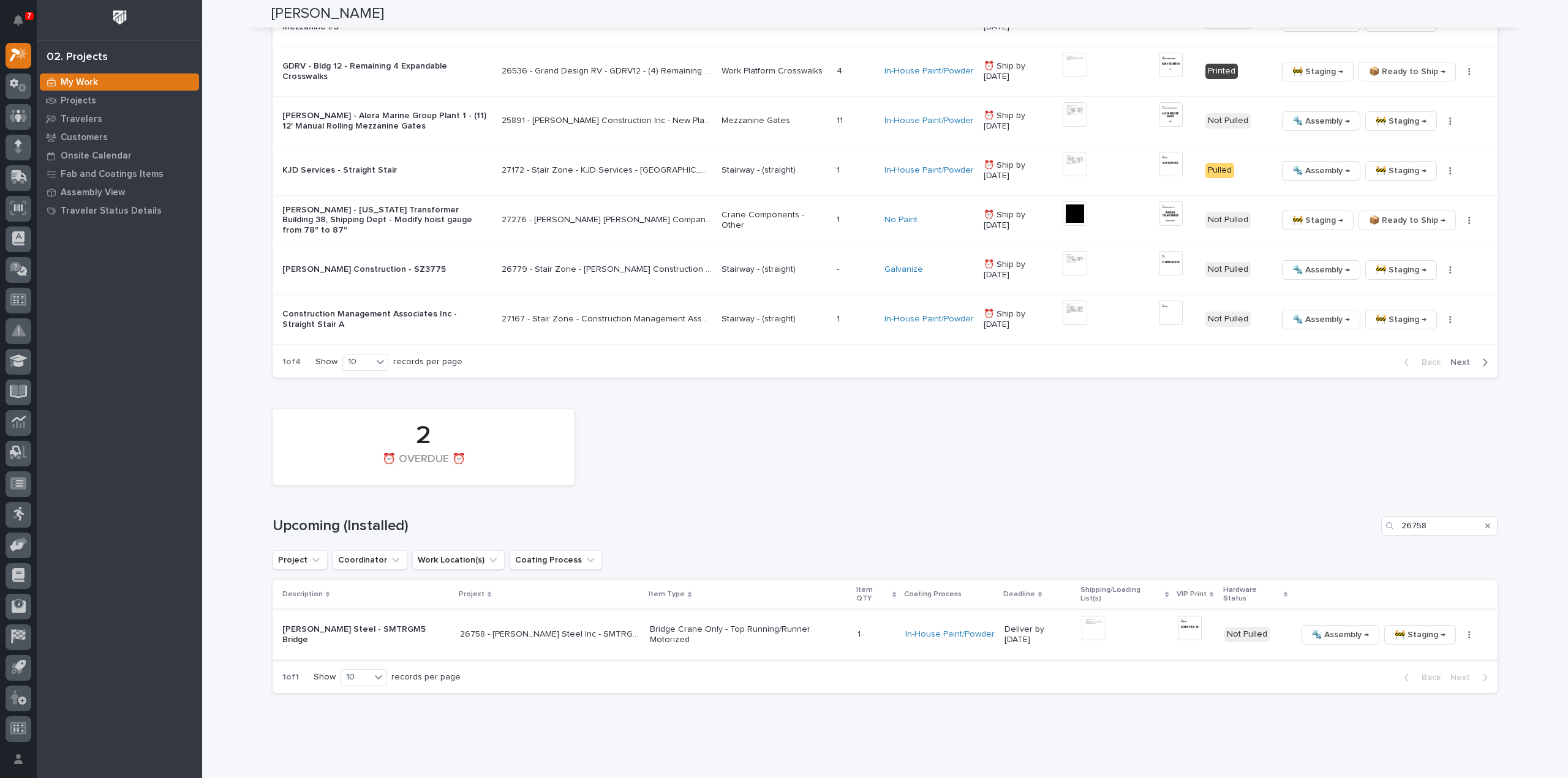
click at [1177, 616] on img at bounding box center [1189, 628] width 24 height 24
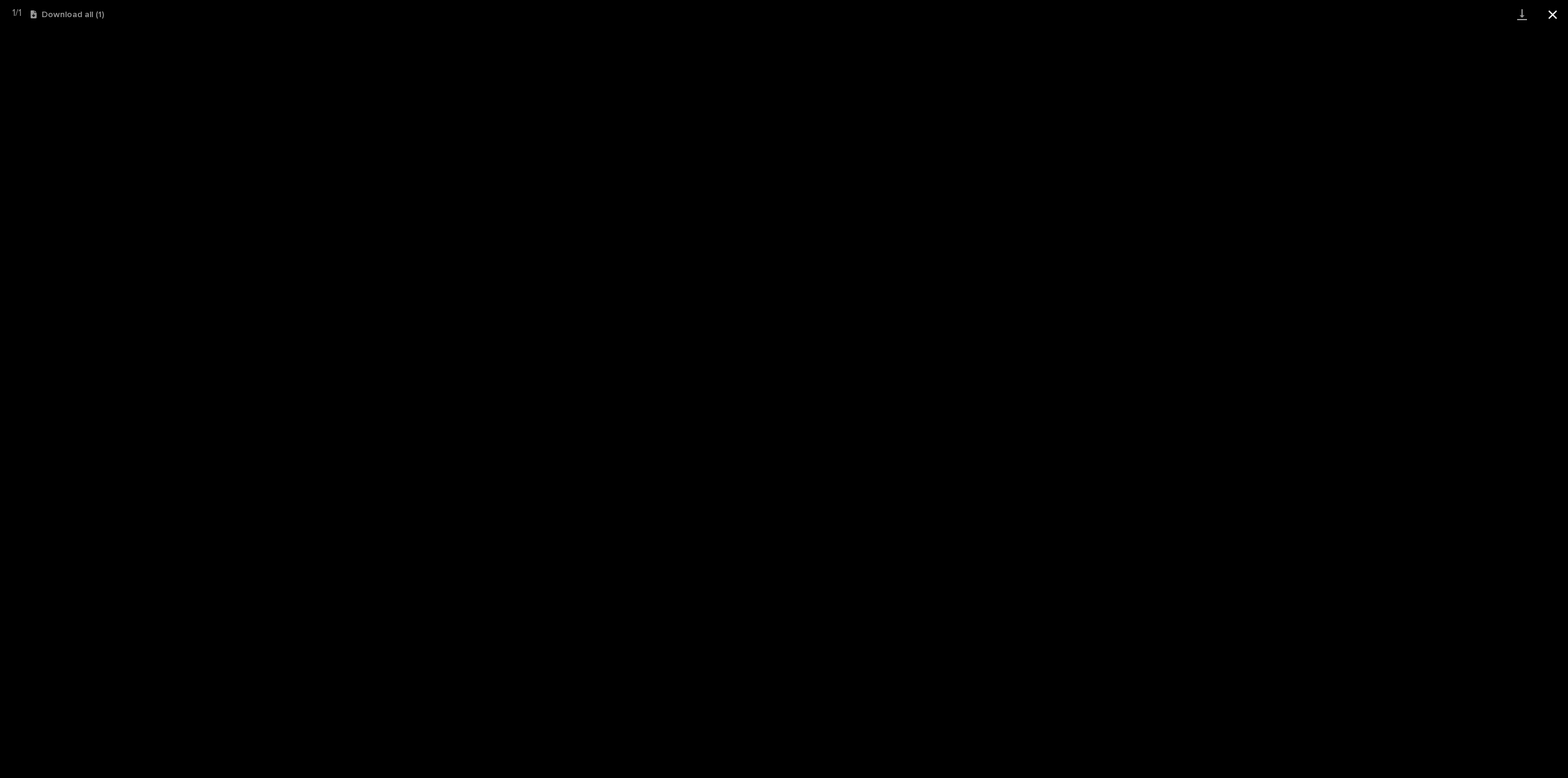
click at [1557, 17] on button "Close gallery" at bounding box center [1552, 14] width 31 height 29
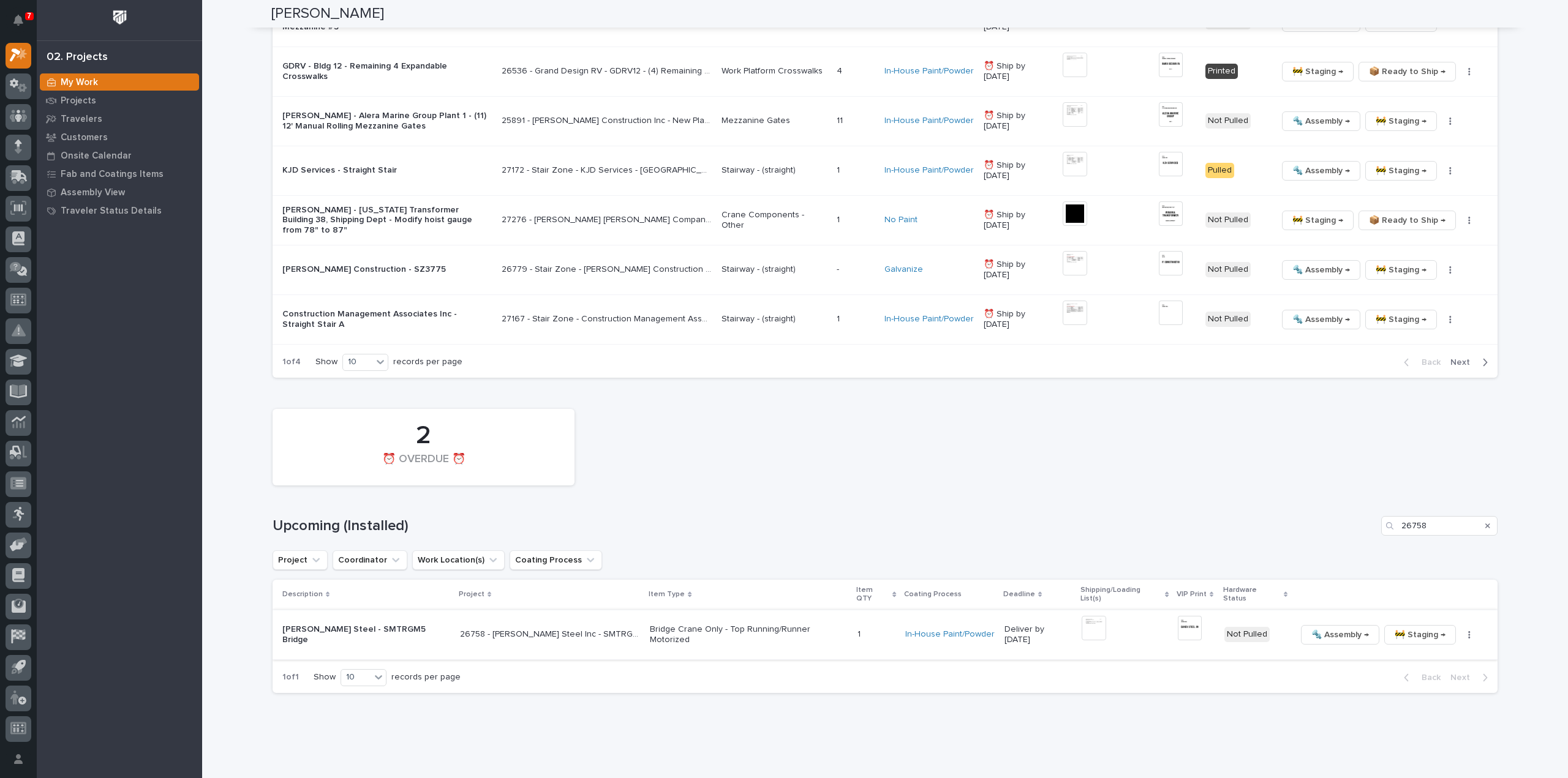
click at [1461, 630] on button "button" at bounding box center [1469, 634] width 17 height 8
click at [1406, 702] on span "🔩 Hardware" at bounding box center [1397, 709] width 51 height 14
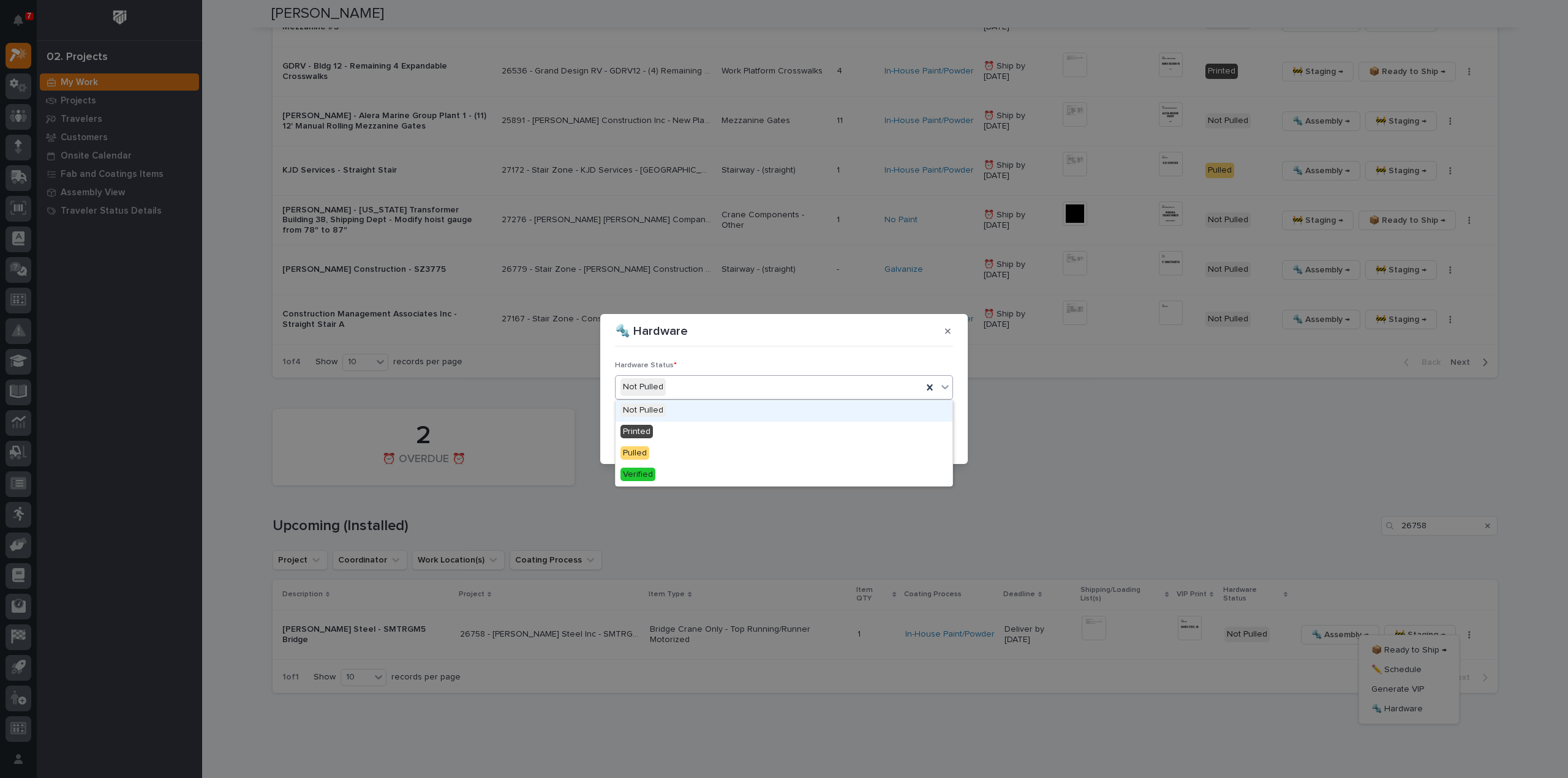
click at [673, 392] on div "Not Pulled" at bounding box center [769, 387] width 307 height 20
click at [708, 430] on div "Printed" at bounding box center [784, 432] width 337 height 21
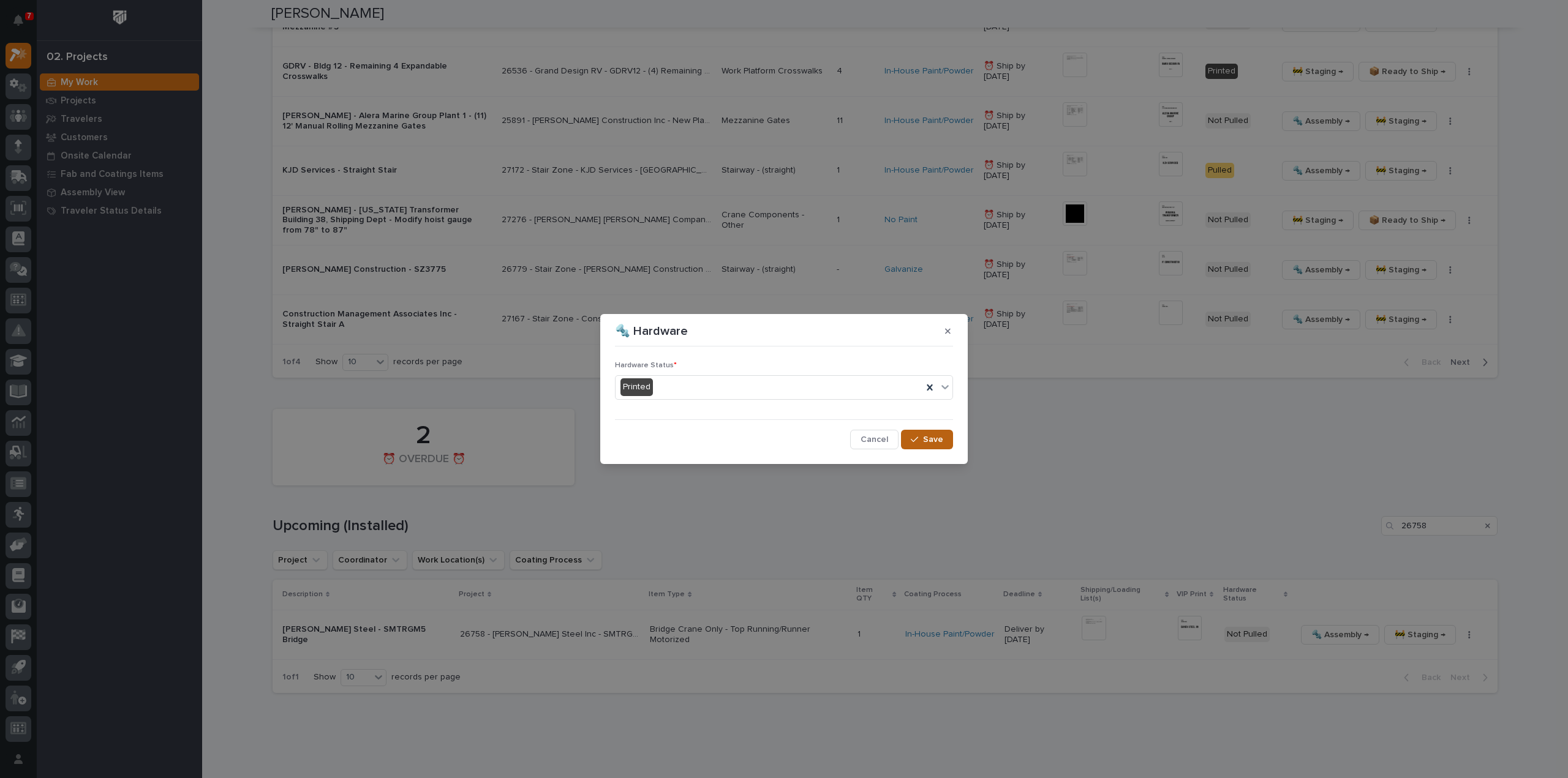
click at [916, 440] on icon "button" at bounding box center [914, 439] width 8 height 5
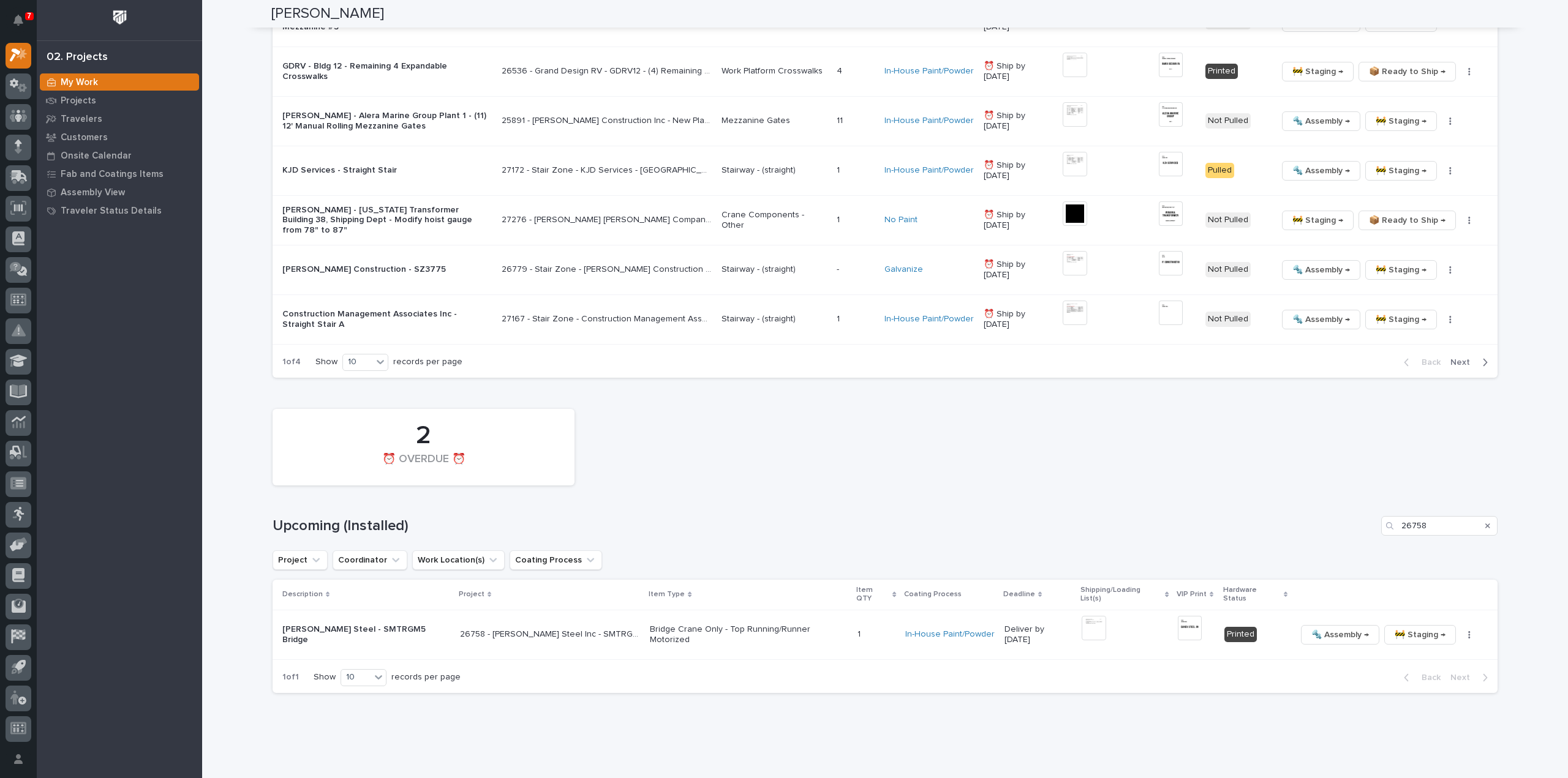
click at [1080, 479] on div "2 ⏰ OVERDUE ⏰" at bounding box center [885, 447] width 1237 height 89
click at [1485, 518] on button "Search" at bounding box center [1487, 526] width 5 height 20
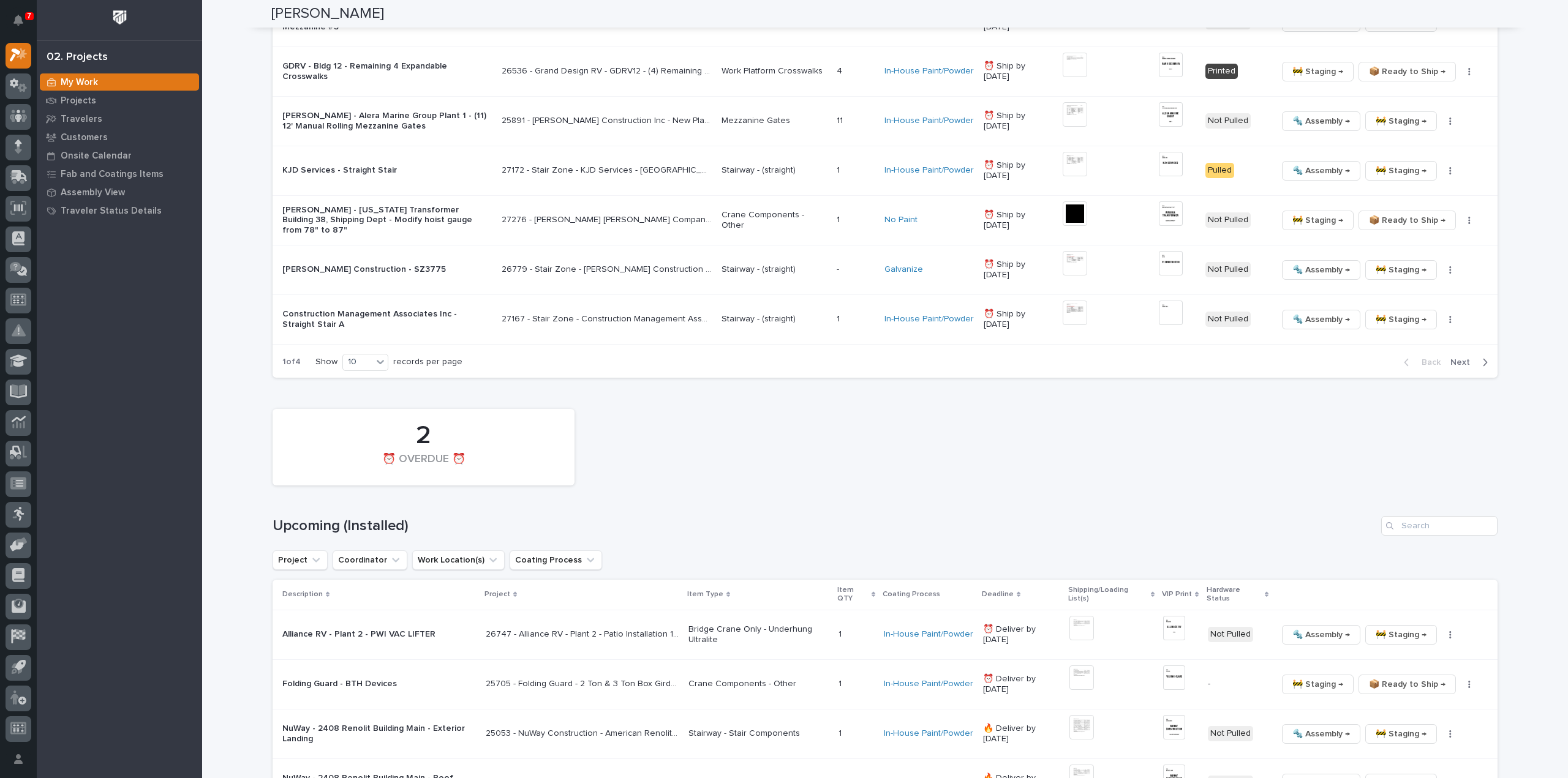
scroll to position [343, 0]
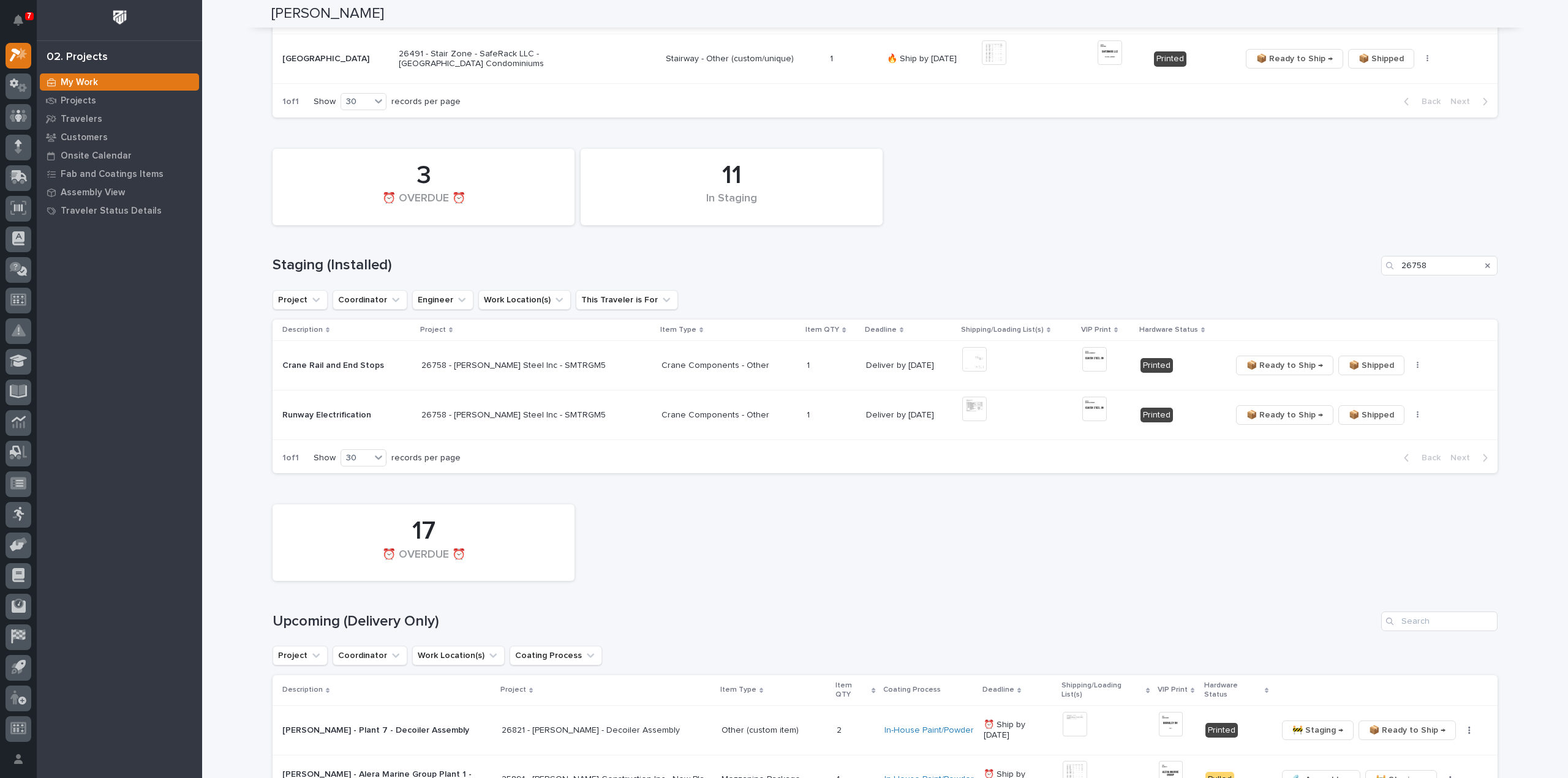
click at [1485, 266] on div "Search" at bounding box center [1487, 265] width 20 height 20
click at [1485, 264] on icon "Search" at bounding box center [1487, 266] width 5 height 8
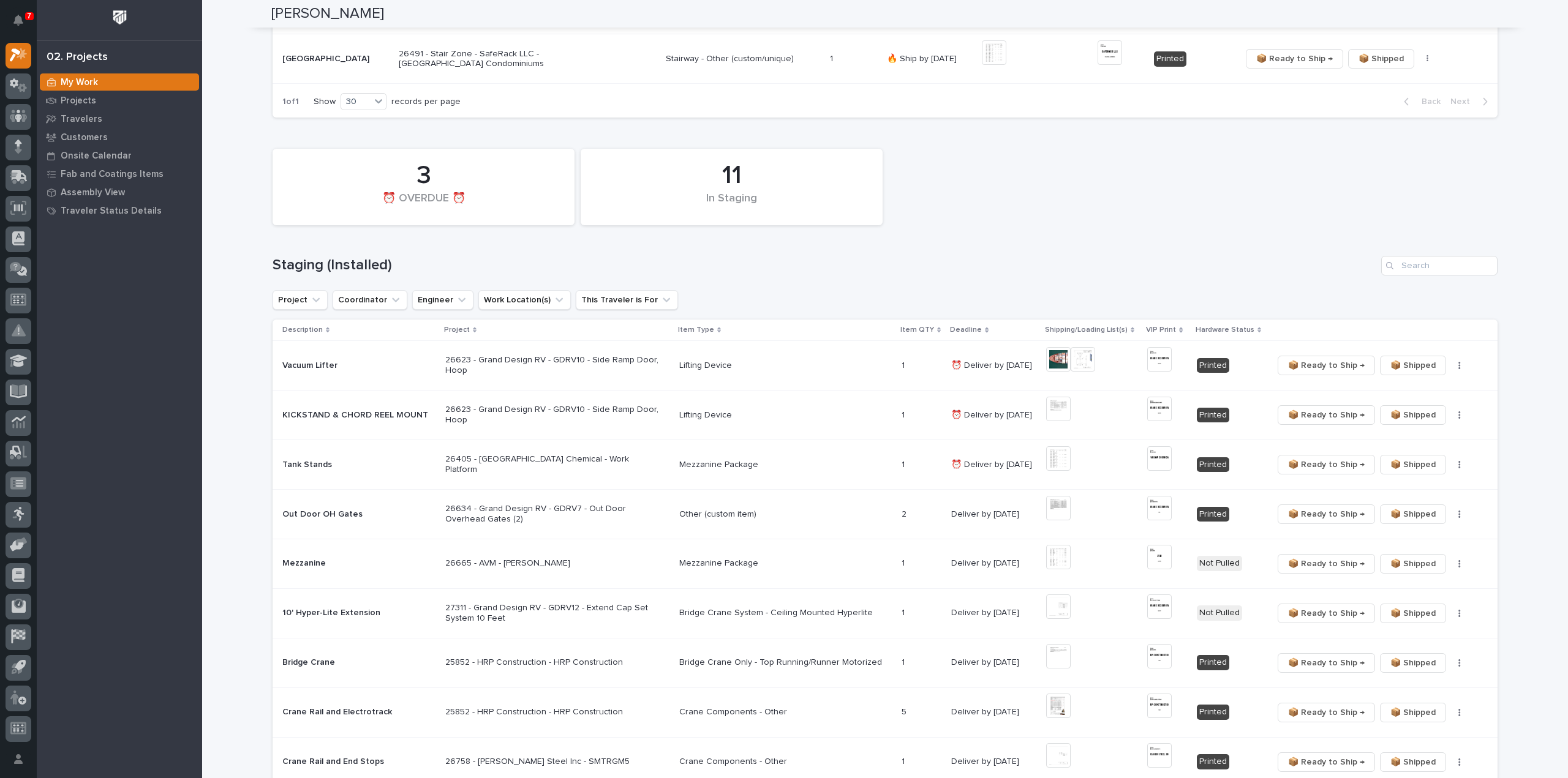
scroll to position [0, 0]
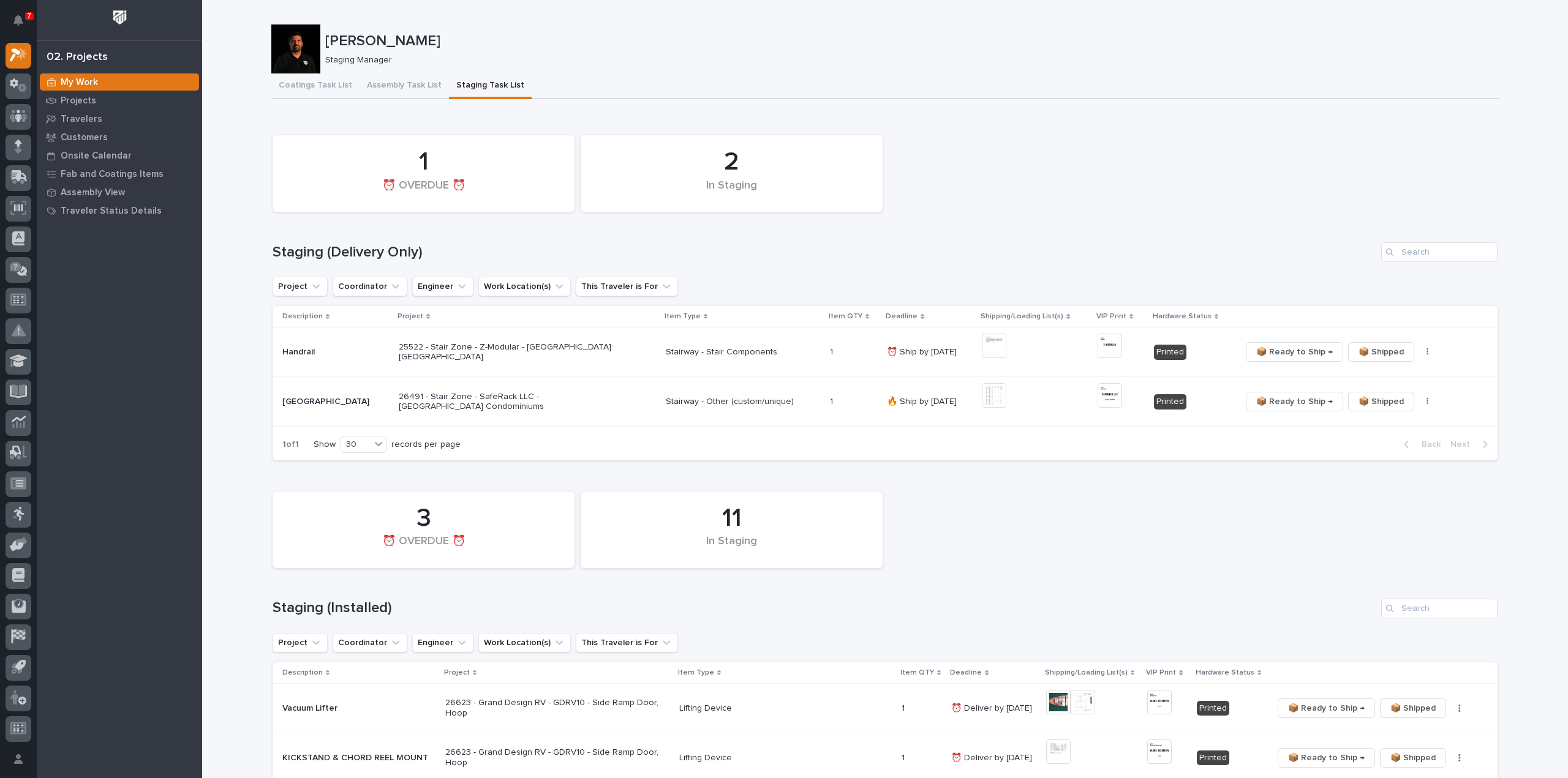
click at [1174, 244] on h1 "Staging (Delivery Only)" at bounding box center [824, 253] width 1103 height 18
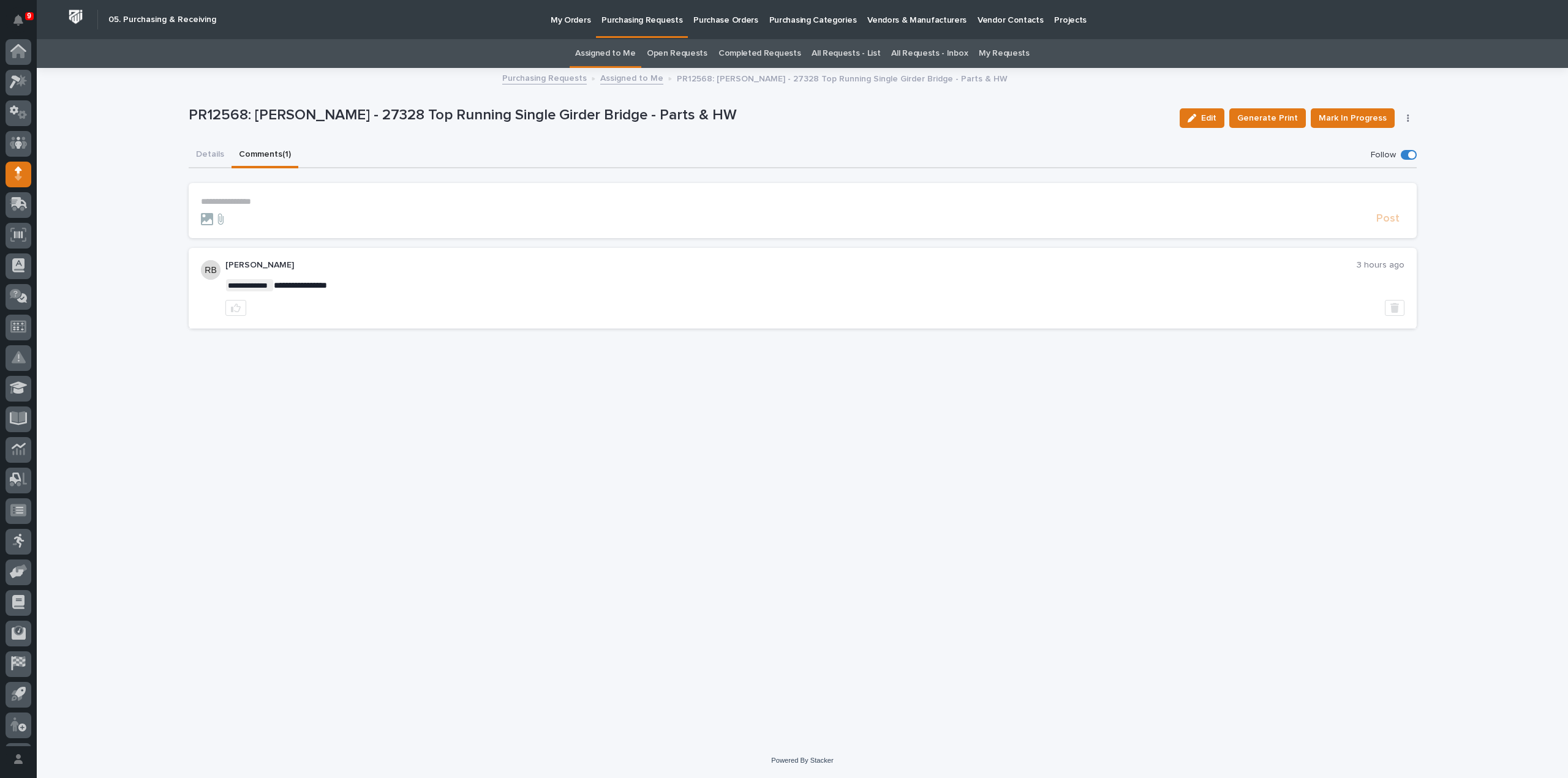
scroll to position [27, 0]
click at [214, 155] on button "Details" at bounding box center [210, 155] width 43 height 26
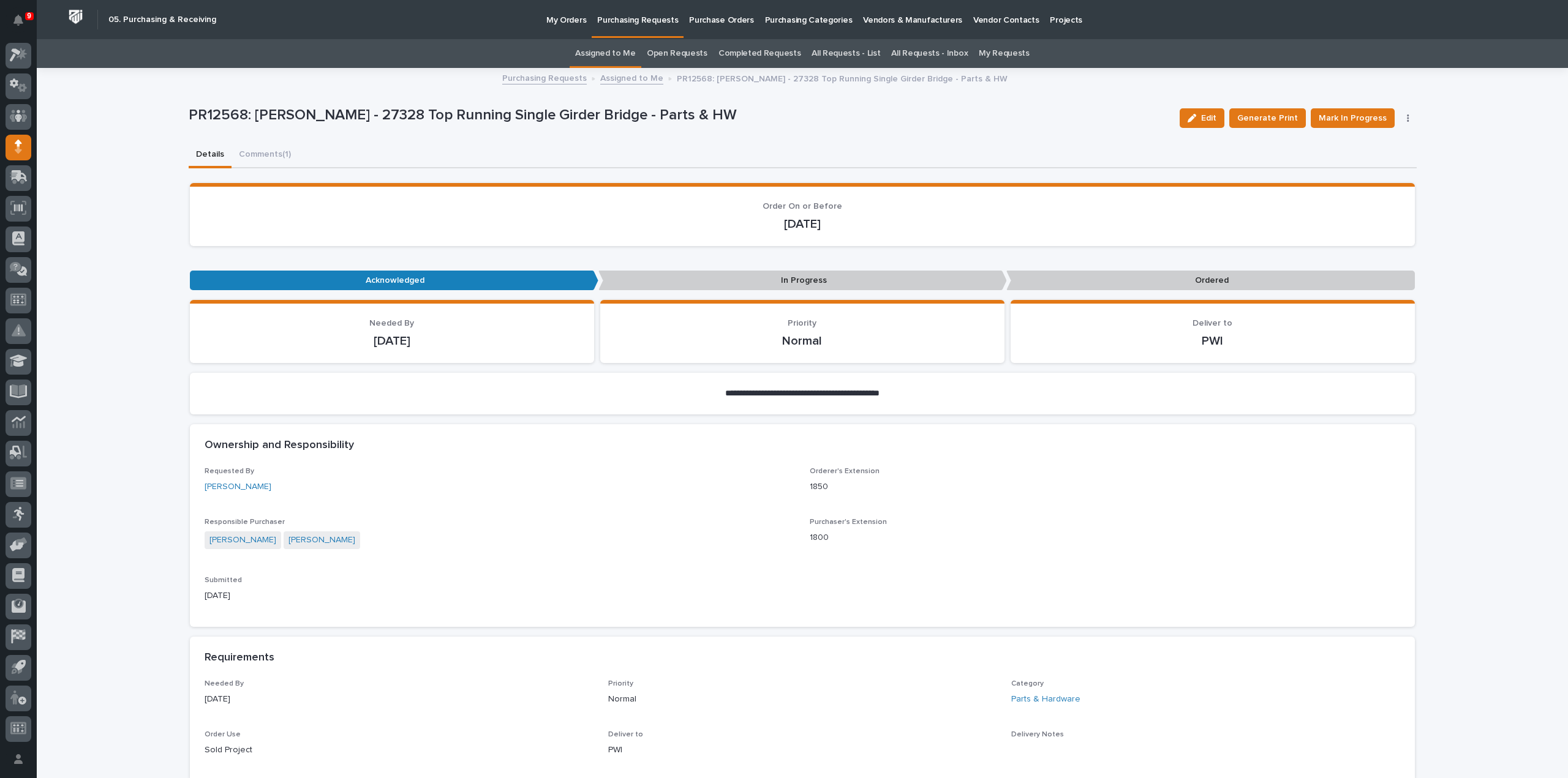
click at [599, 57] on link "Assigned to Me" at bounding box center [605, 54] width 60 height 29
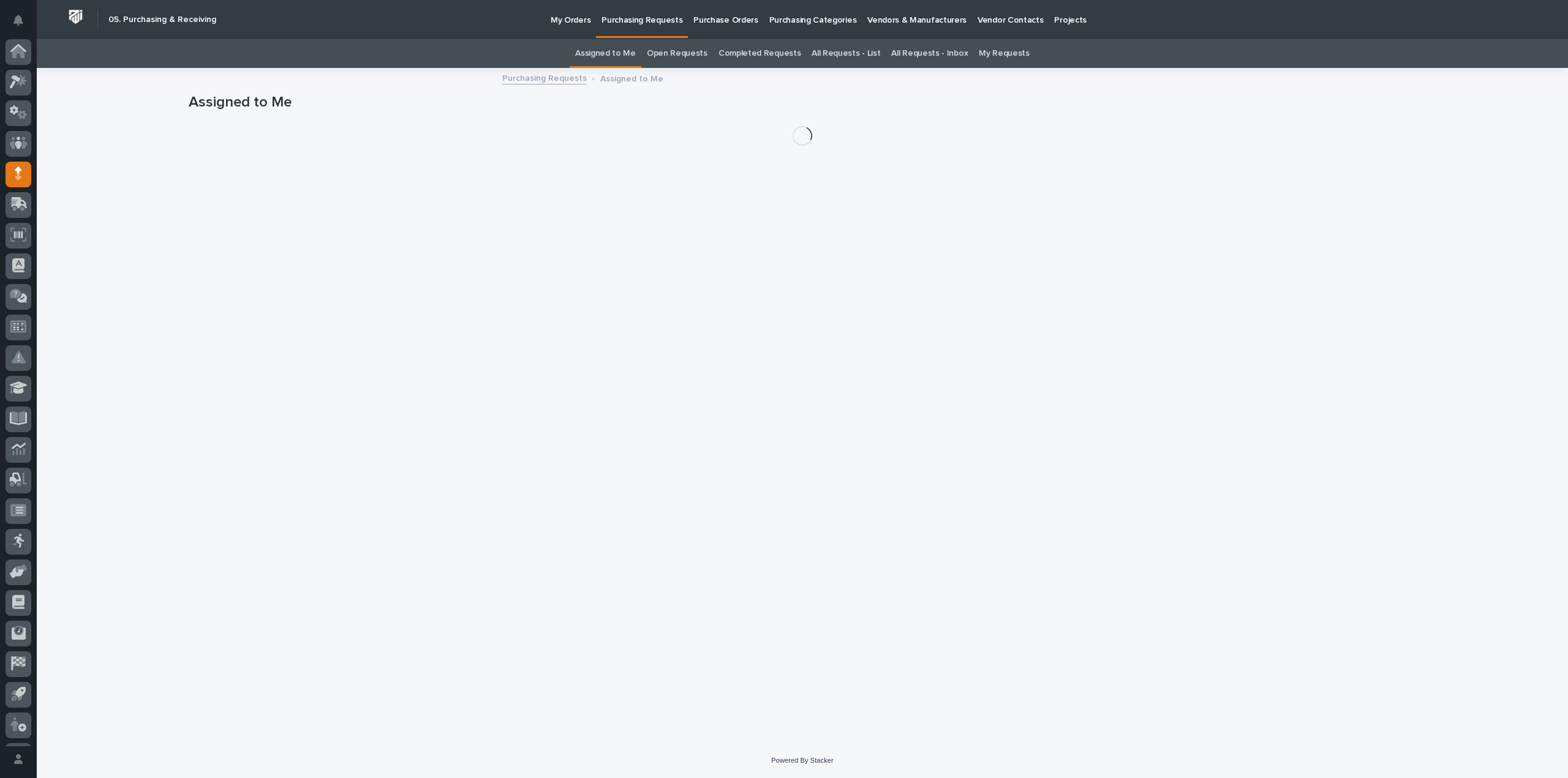
scroll to position [27, 0]
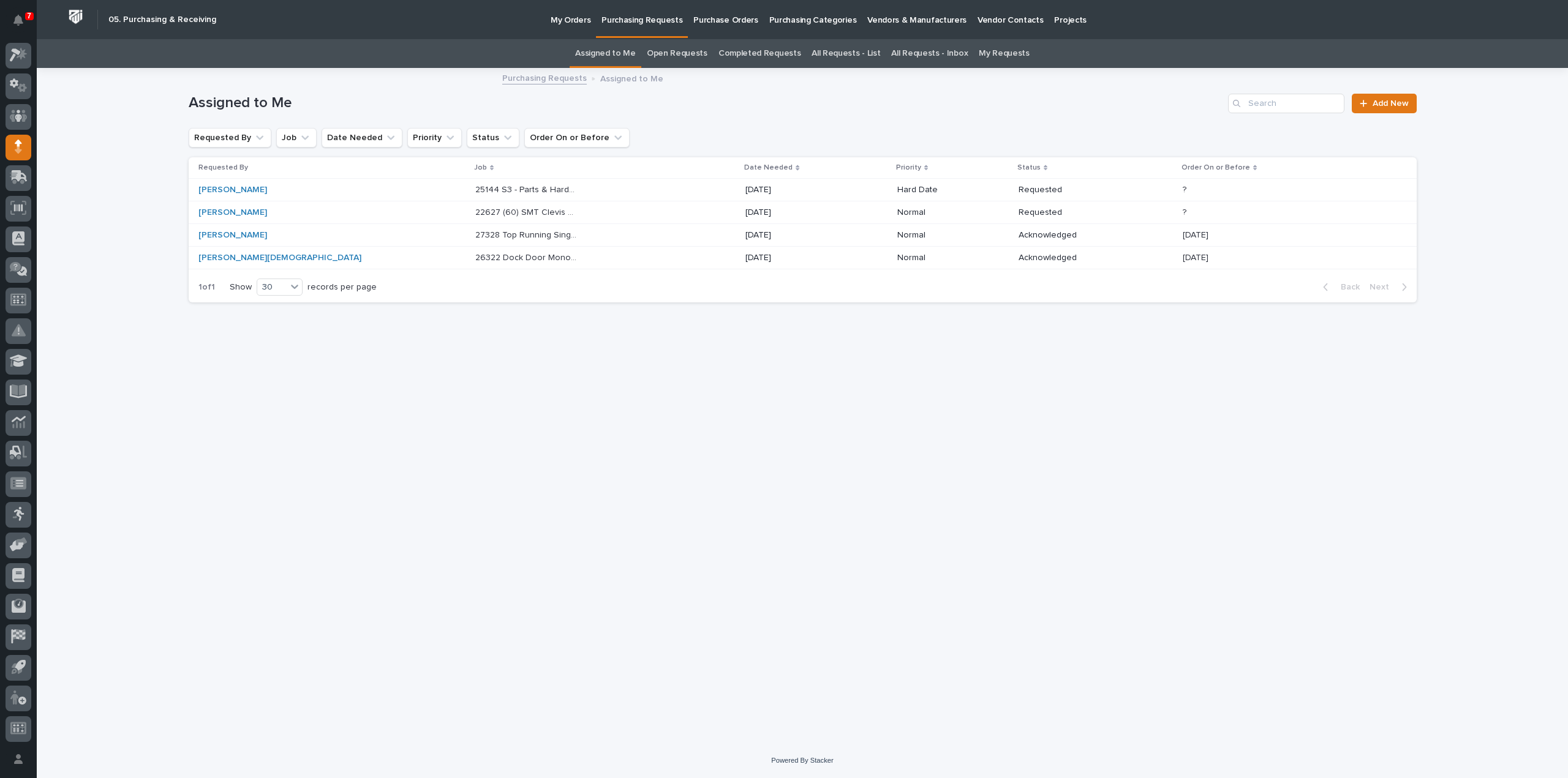
click at [475, 256] on p "26322 Dock Door Monorail & Engineering Test Lab" at bounding box center [527, 256] width 105 height 13
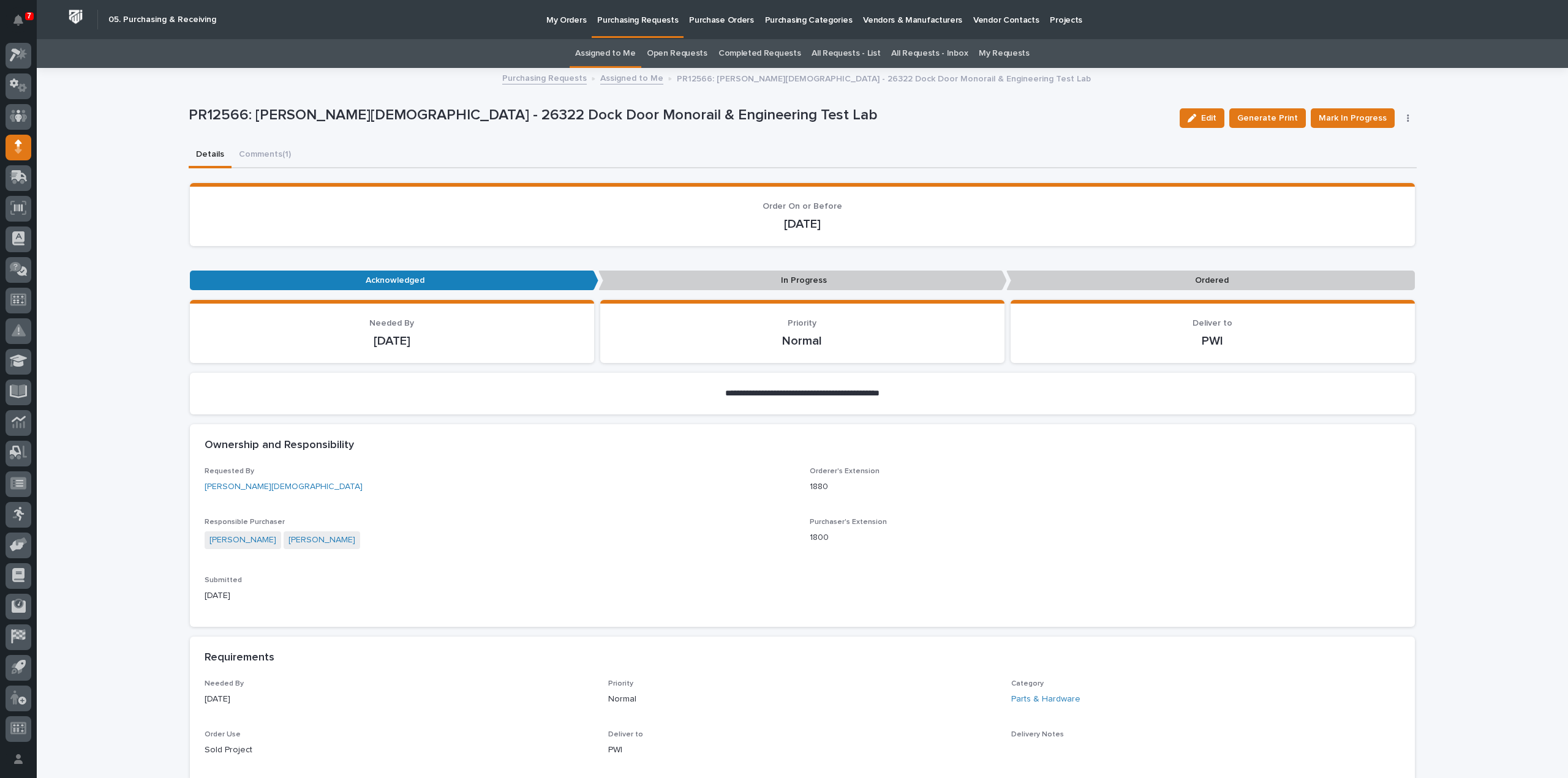
scroll to position [612, 0]
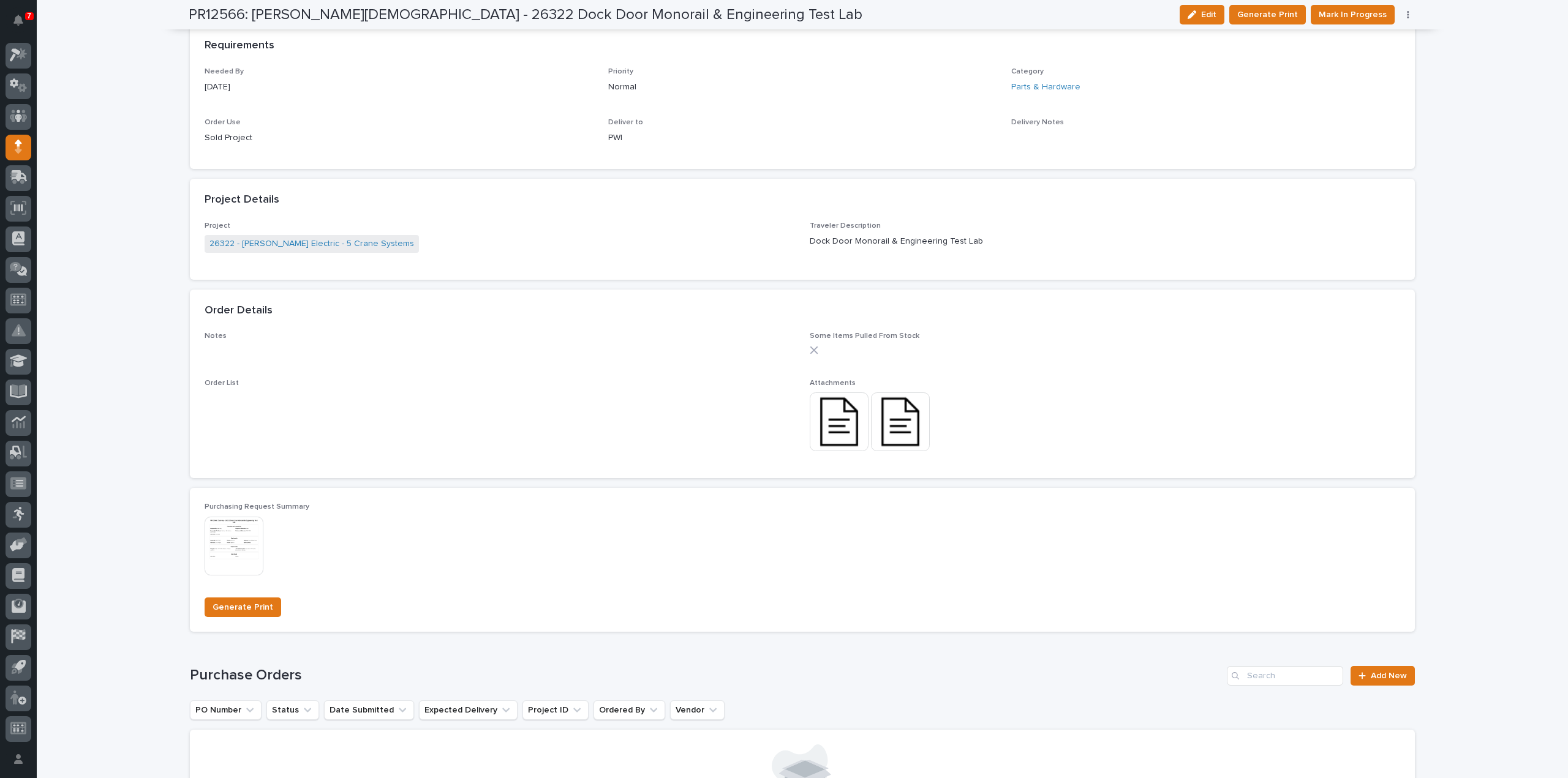
click at [839, 423] on img at bounding box center [839, 421] width 59 height 59
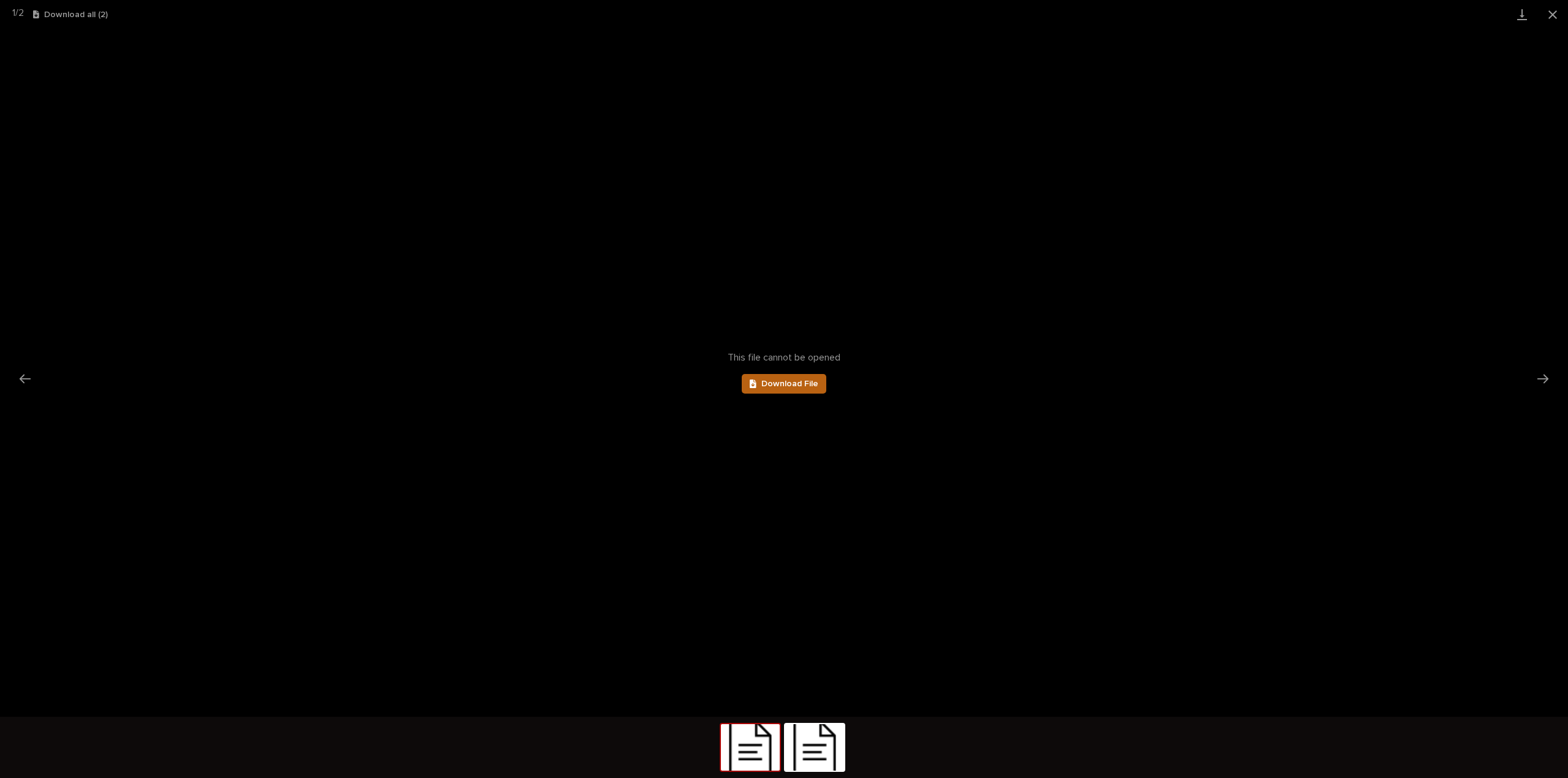
click at [790, 385] on span "Download File" at bounding box center [790, 383] width 57 height 8
click at [815, 764] on img at bounding box center [815, 748] width 59 height 47
click at [793, 376] on link "Download File" at bounding box center [784, 384] width 84 height 20
click at [1551, 19] on button "Close gallery" at bounding box center [1552, 14] width 31 height 29
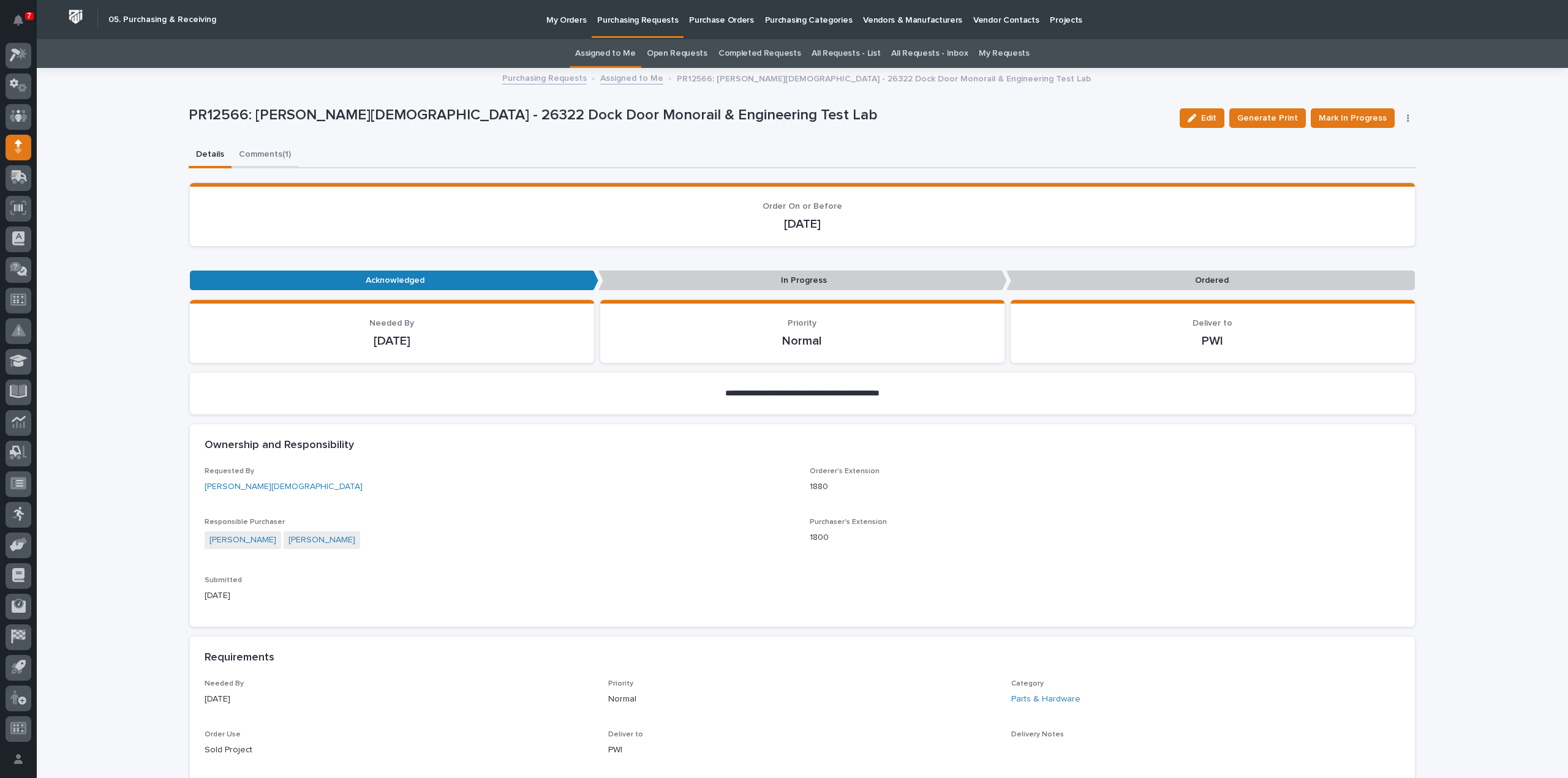
click at [269, 155] on button "Comments (1)" at bounding box center [265, 155] width 67 height 26
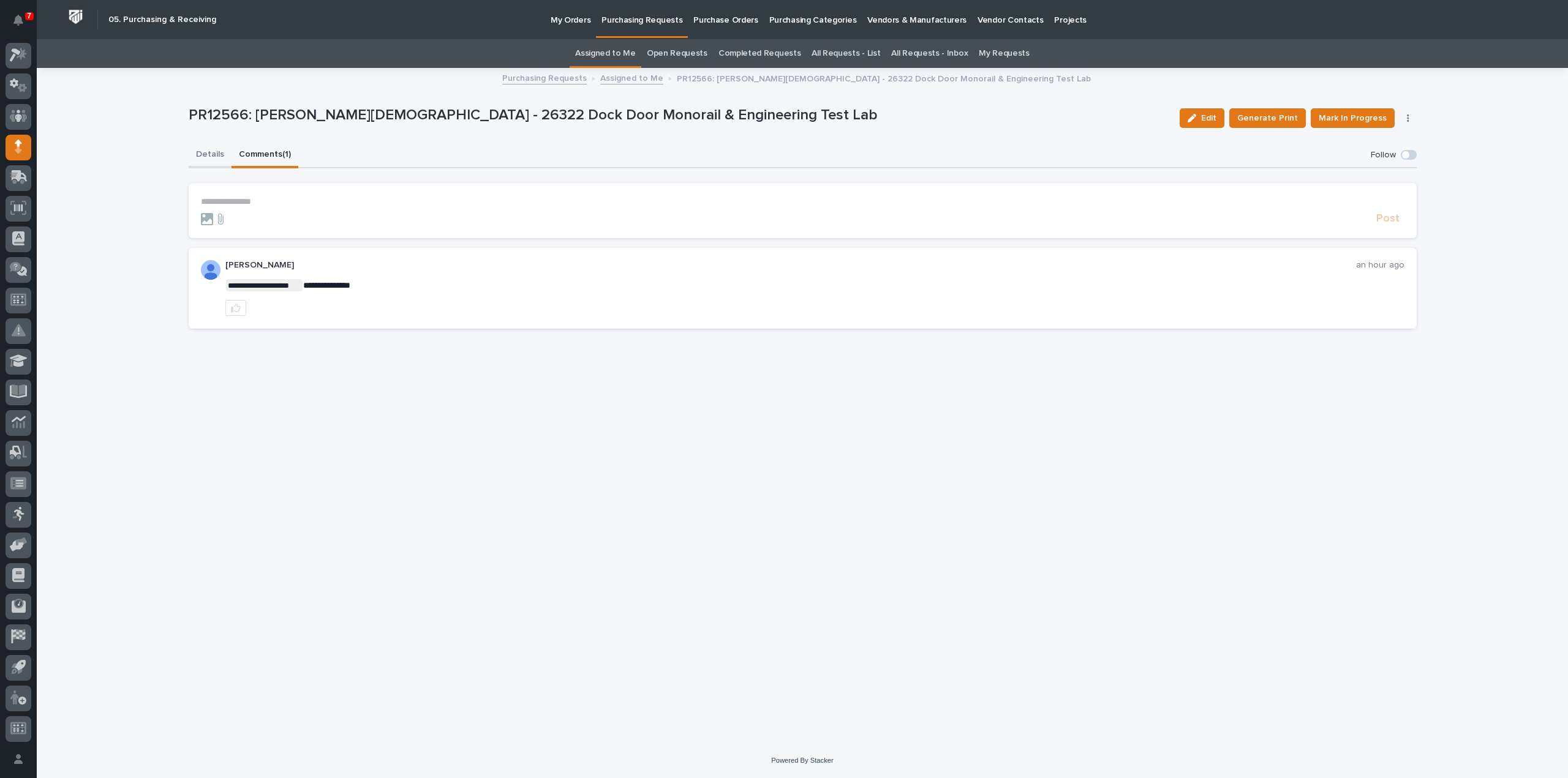
click at [219, 152] on button "Details" at bounding box center [210, 155] width 43 height 26
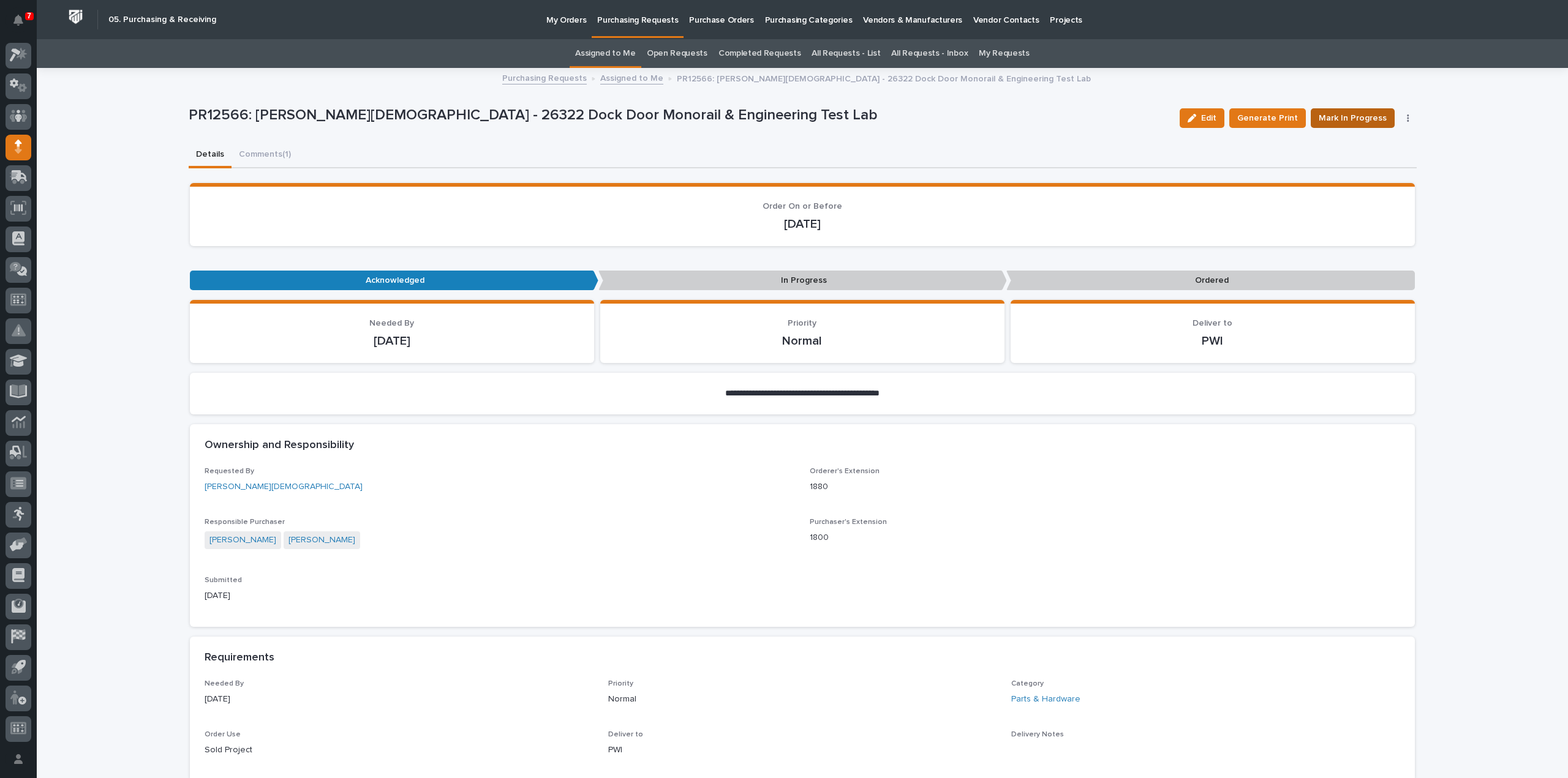
click at [1370, 115] on span "Mark In Progress" at bounding box center [1352, 118] width 68 height 14
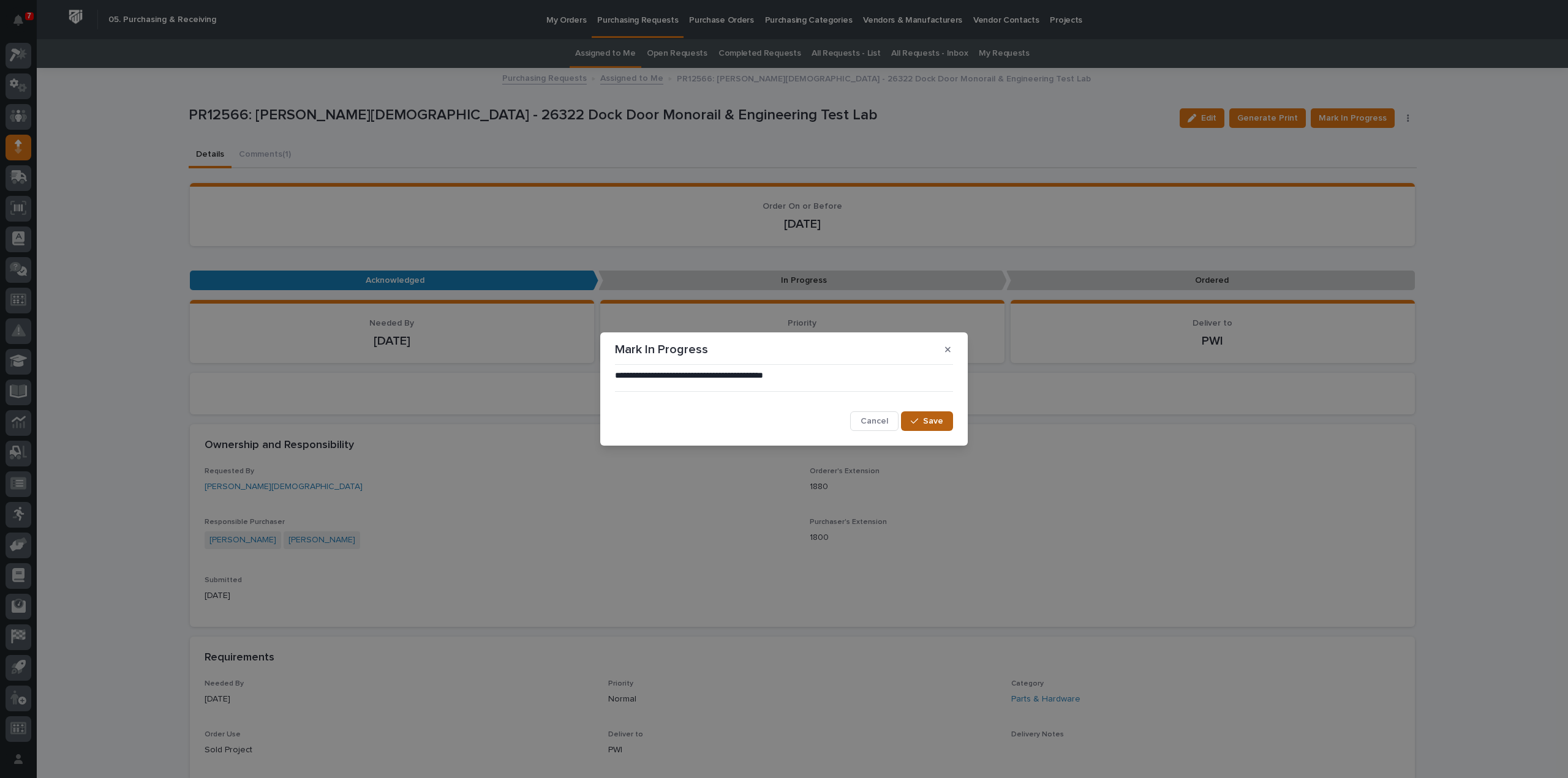
click at [919, 429] on button "Save" at bounding box center [926, 421] width 52 height 20
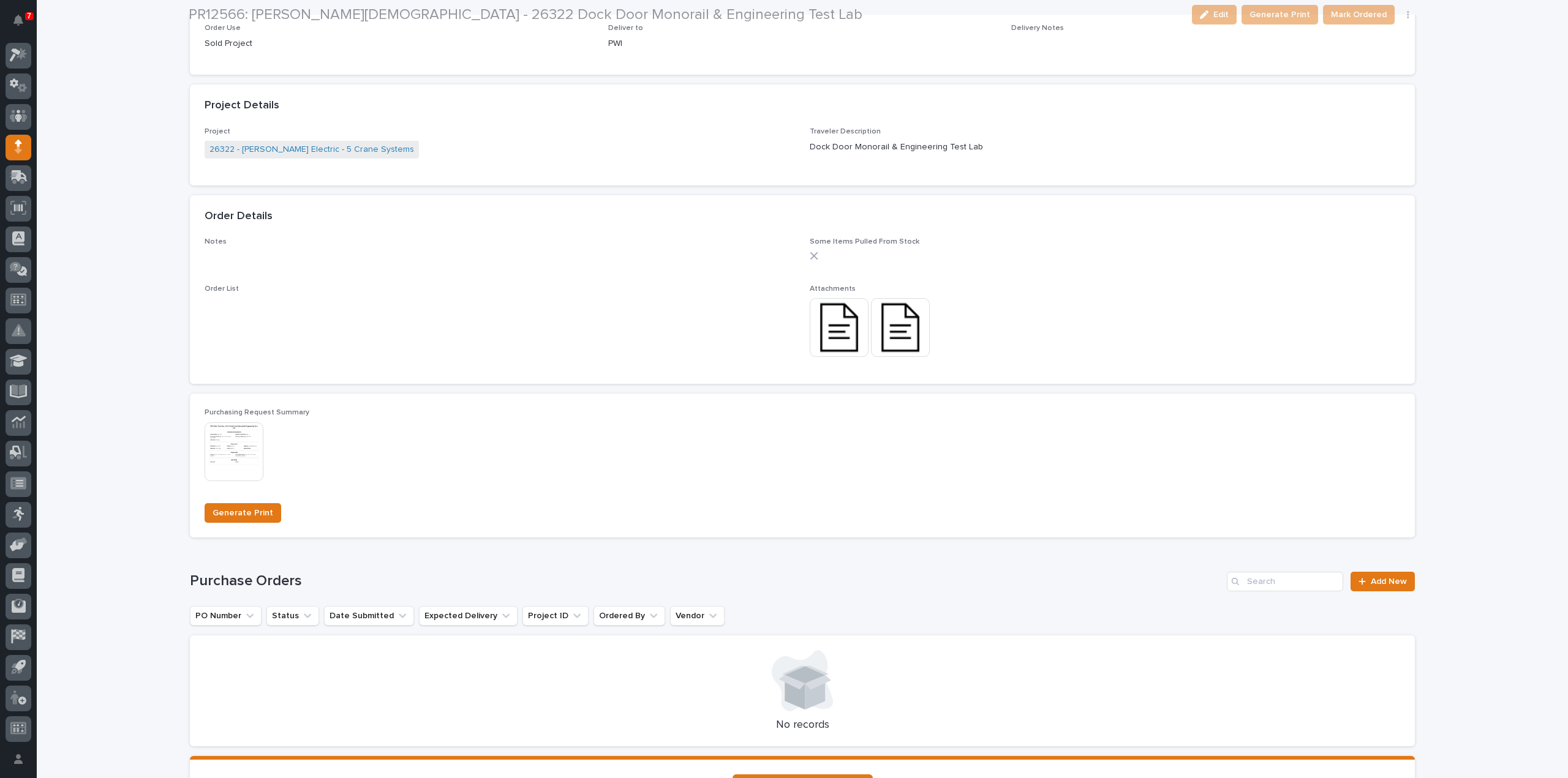
scroll to position [734, 0]
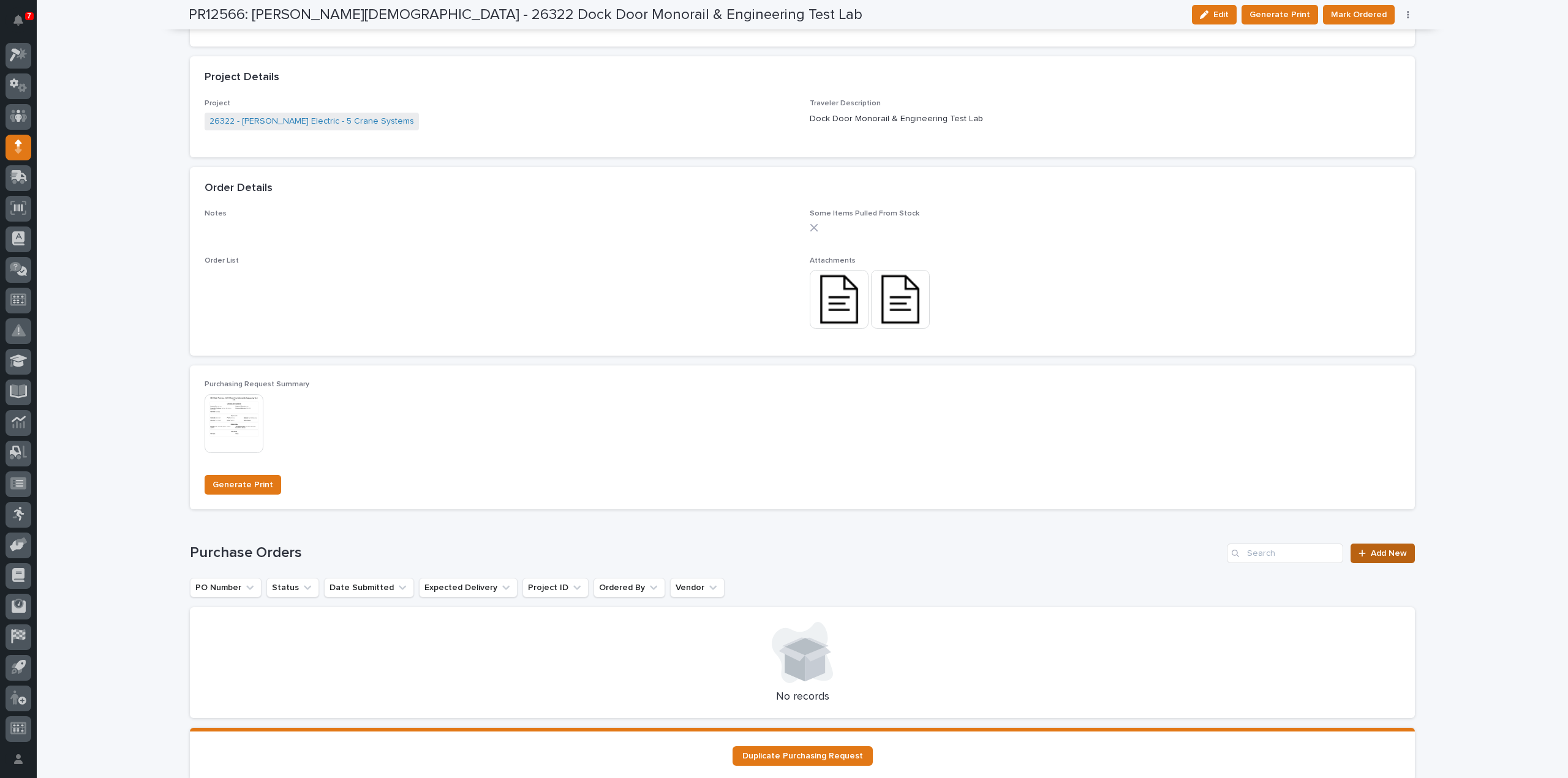
click at [1366, 556] on div at bounding box center [1364, 553] width 12 height 8
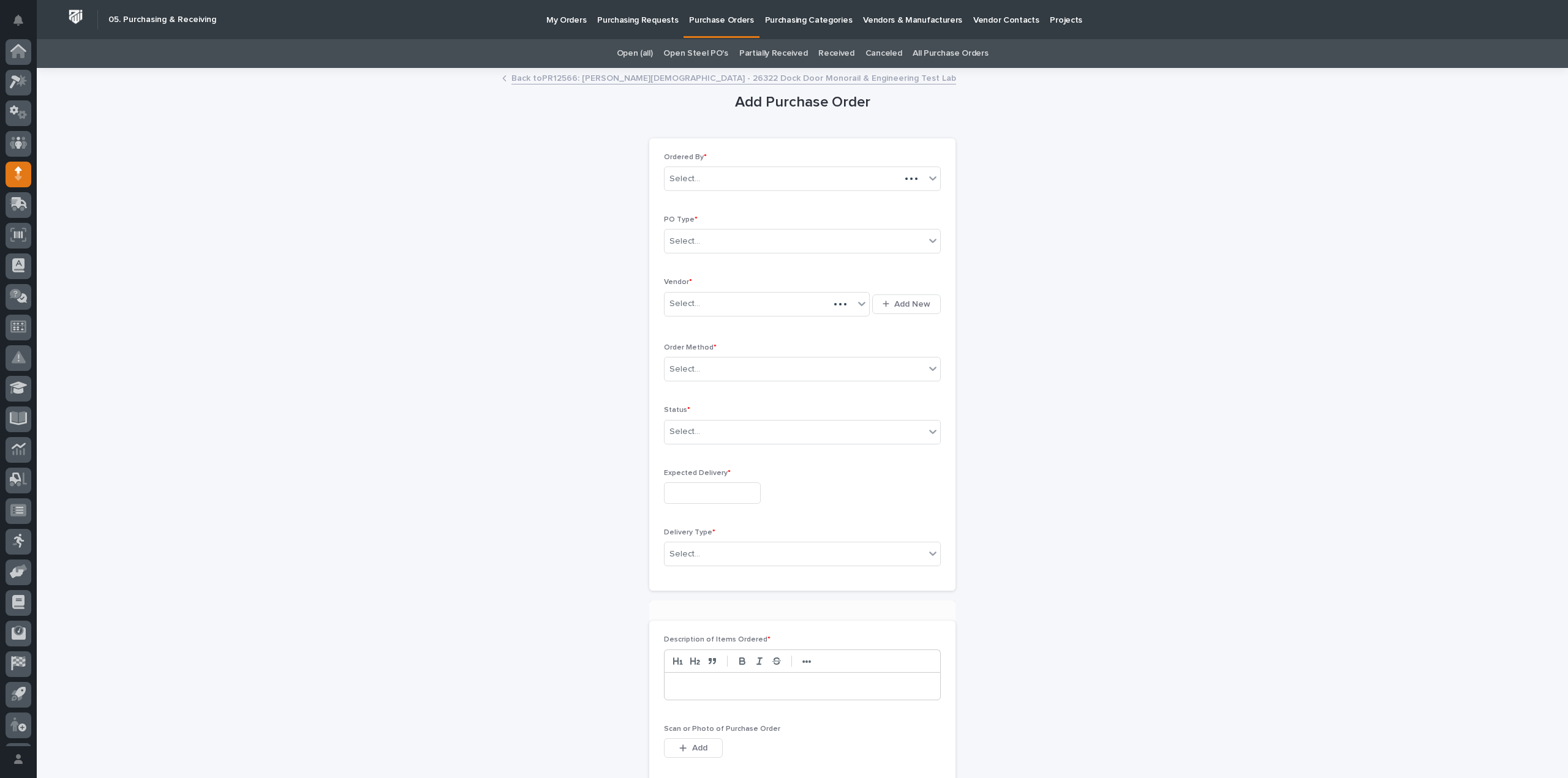
scroll to position [27, 0]
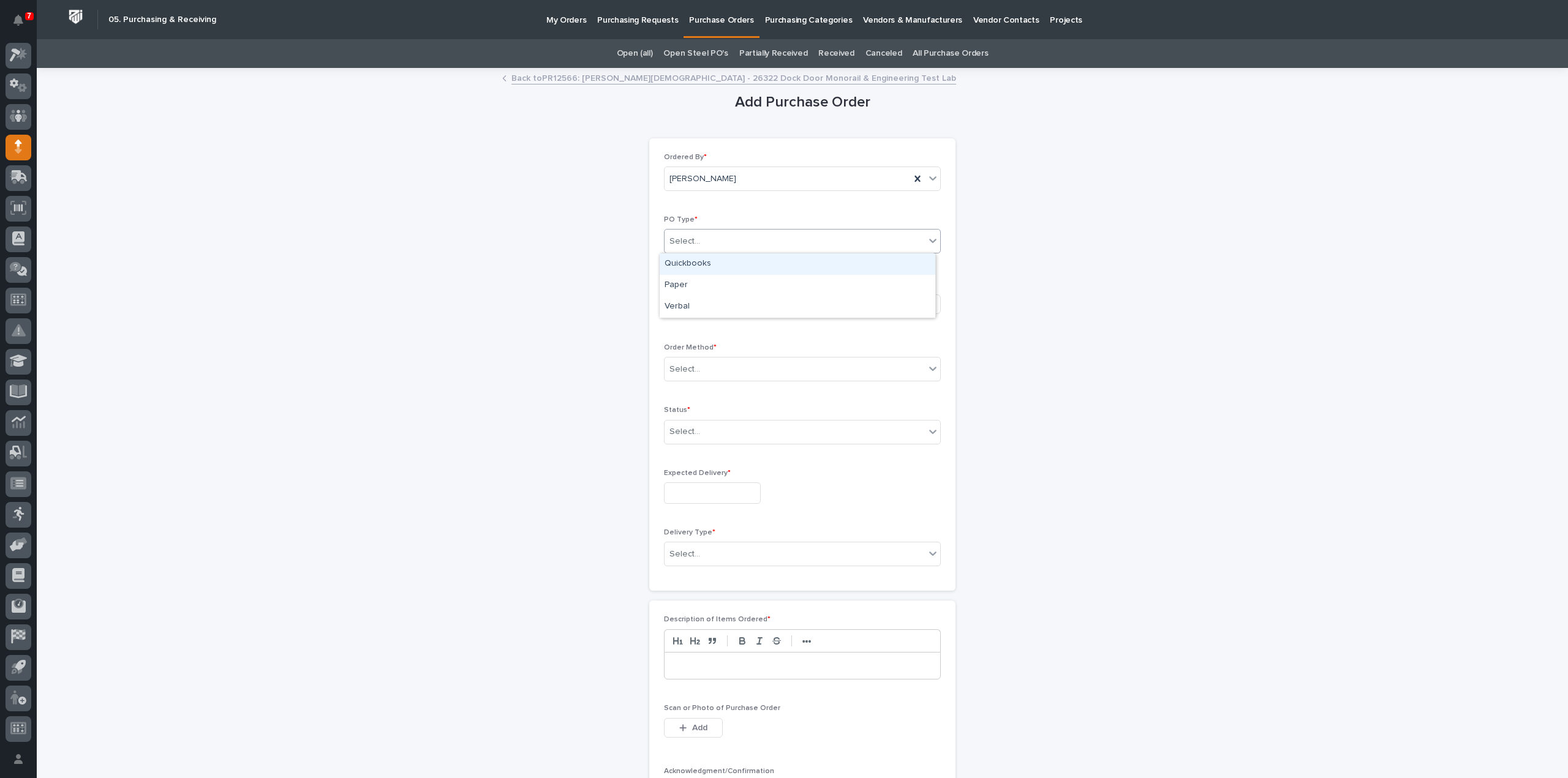
click at [685, 242] on div "Select..." at bounding box center [685, 241] width 31 height 13
click at [691, 264] on div "Quickbooks" at bounding box center [797, 264] width 275 height 21
click at [685, 305] on div "Select..." at bounding box center [685, 304] width 31 height 13
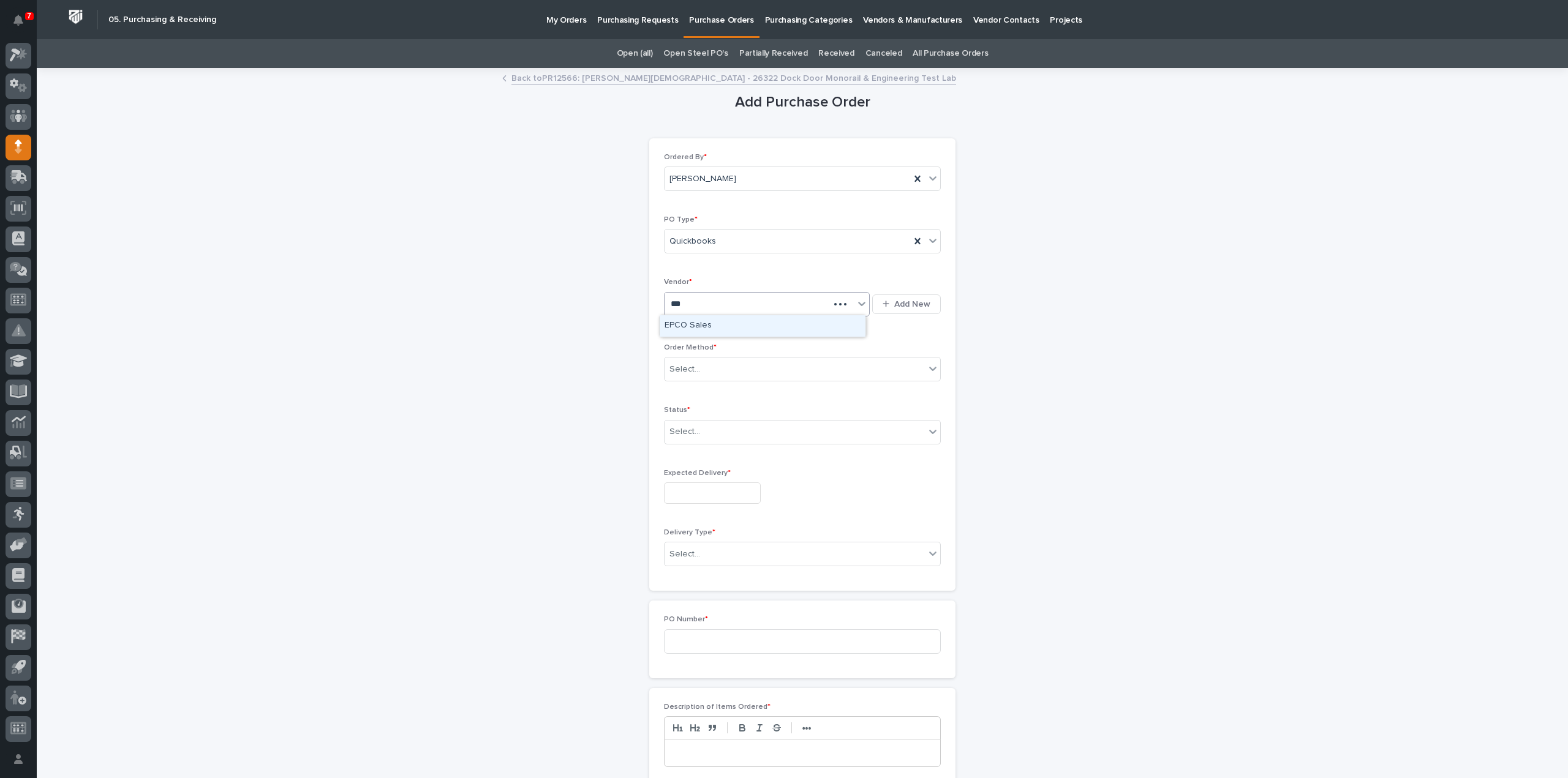
type input "****"
click at [692, 323] on div "EPCO Sales" at bounding box center [763, 326] width 206 height 21
click at [683, 364] on div "Select..." at bounding box center [685, 369] width 31 height 13
click at [687, 411] on div "Email" at bounding box center [797, 412] width 275 height 21
click at [689, 433] on div "Select..." at bounding box center [685, 431] width 31 height 13
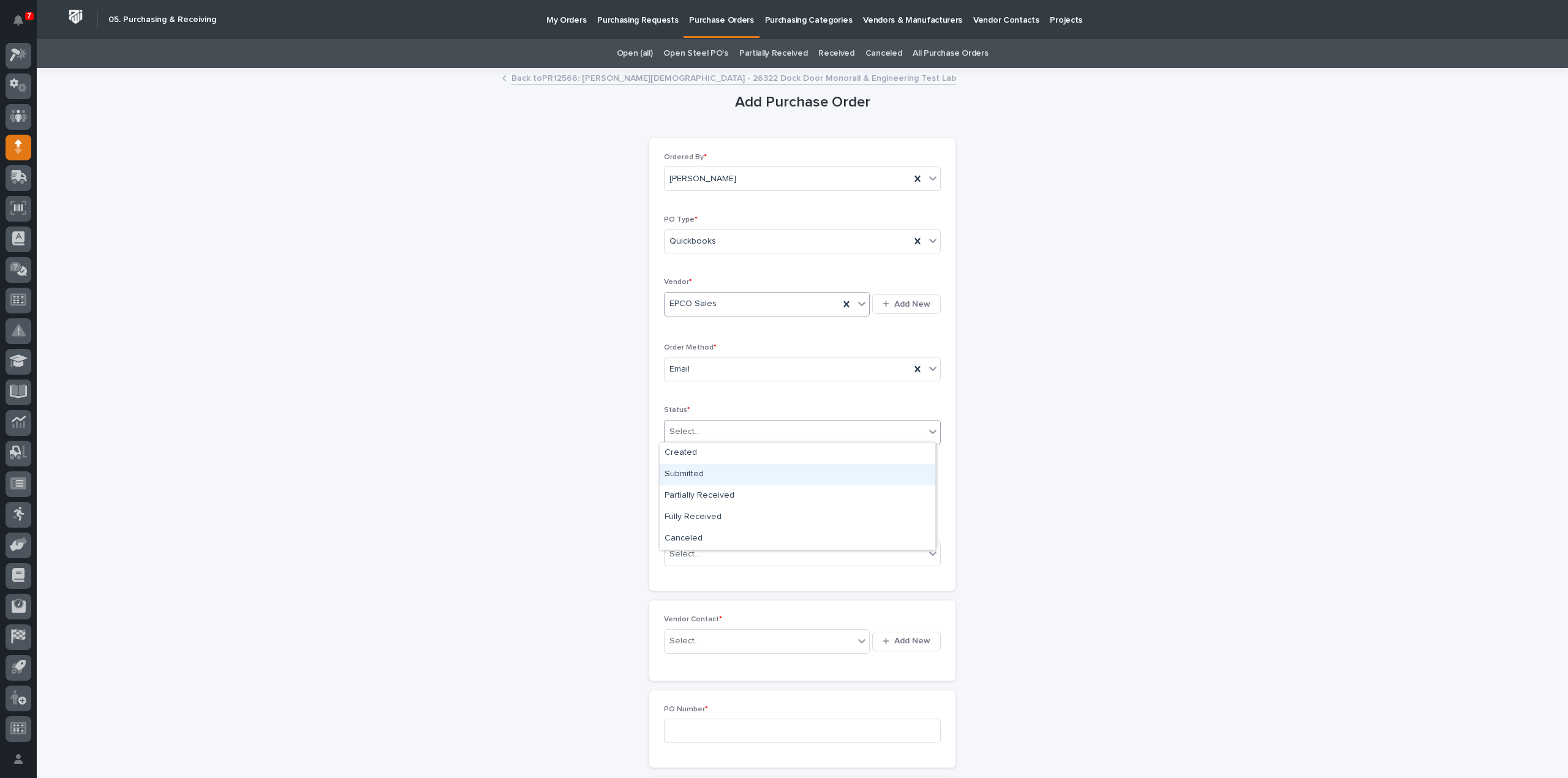
click at [691, 478] on div "Submitted" at bounding box center [797, 474] width 275 height 21
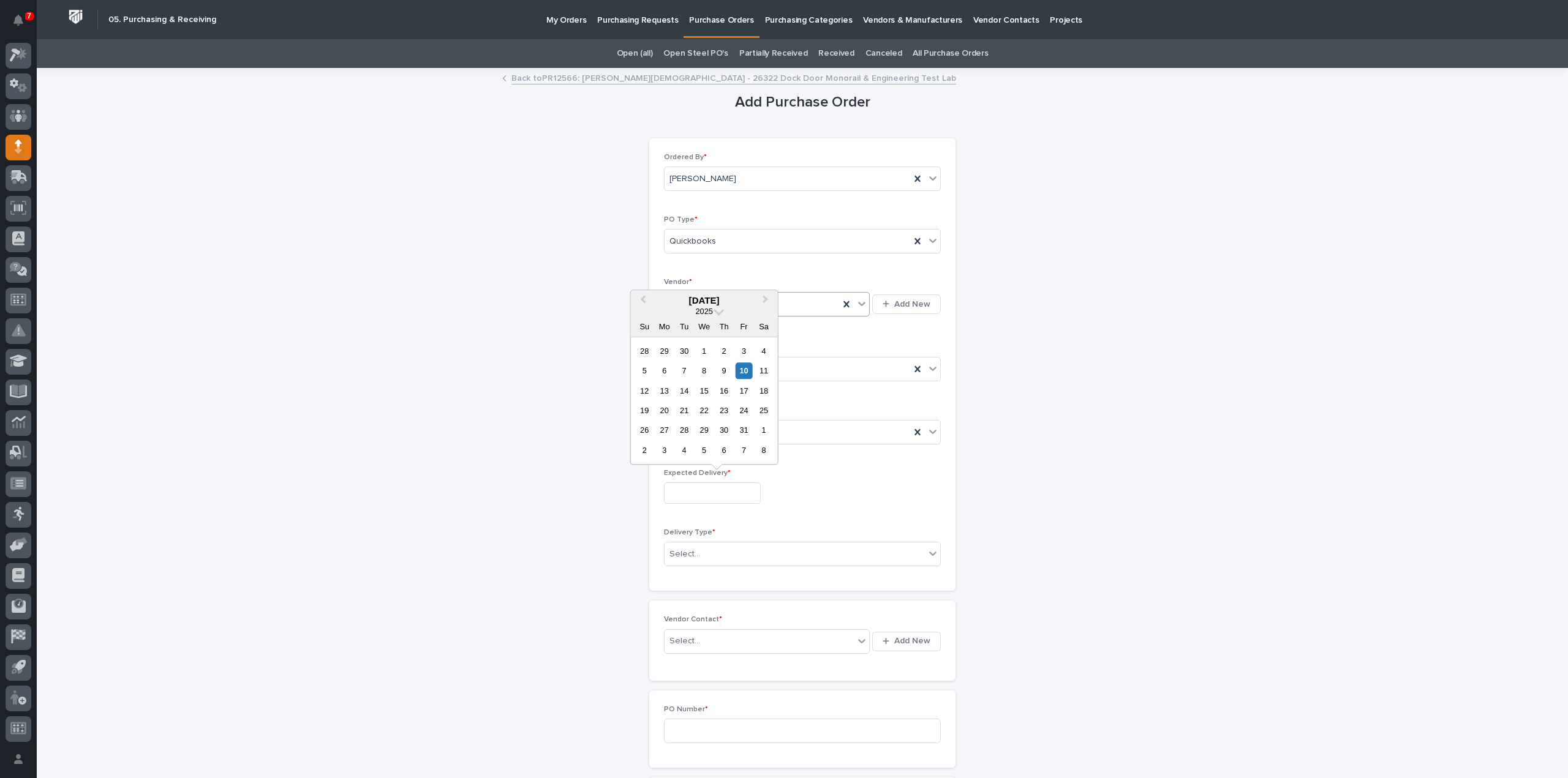
click at [699, 495] on input "text" at bounding box center [712, 493] width 97 height 21
click at [663, 384] on div "13" at bounding box center [664, 391] width 17 height 17
type input "**********"
click at [690, 556] on div "Select..." at bounding box center [685, 554] width 31 height 13
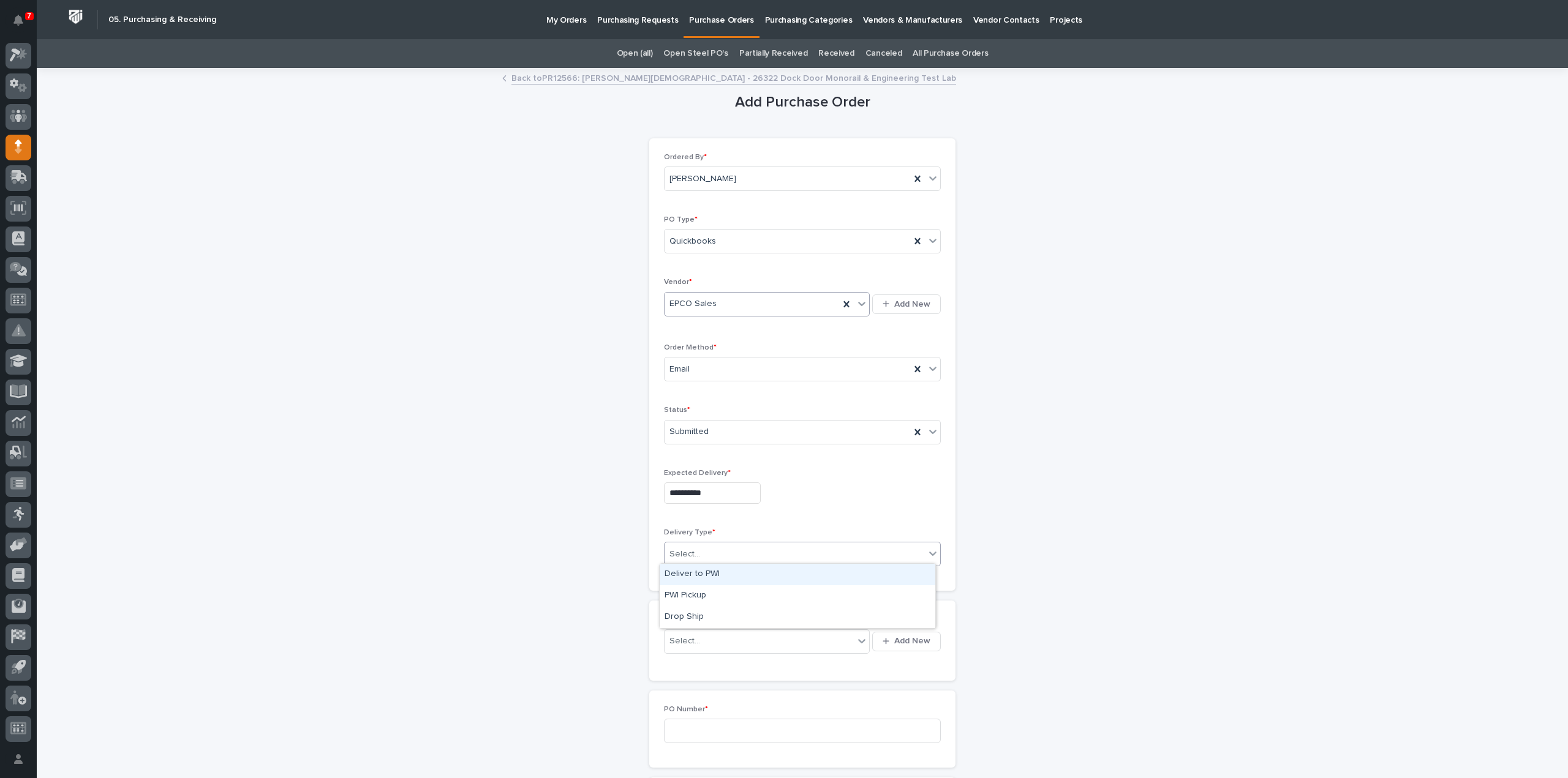
click at [692, 572] on div "Deliver to PWI" at bounding box center [797, 574] width 275 height 21
click at [697, 631] on div "Select..." at bounding box center [759, 641] width 189 height 20
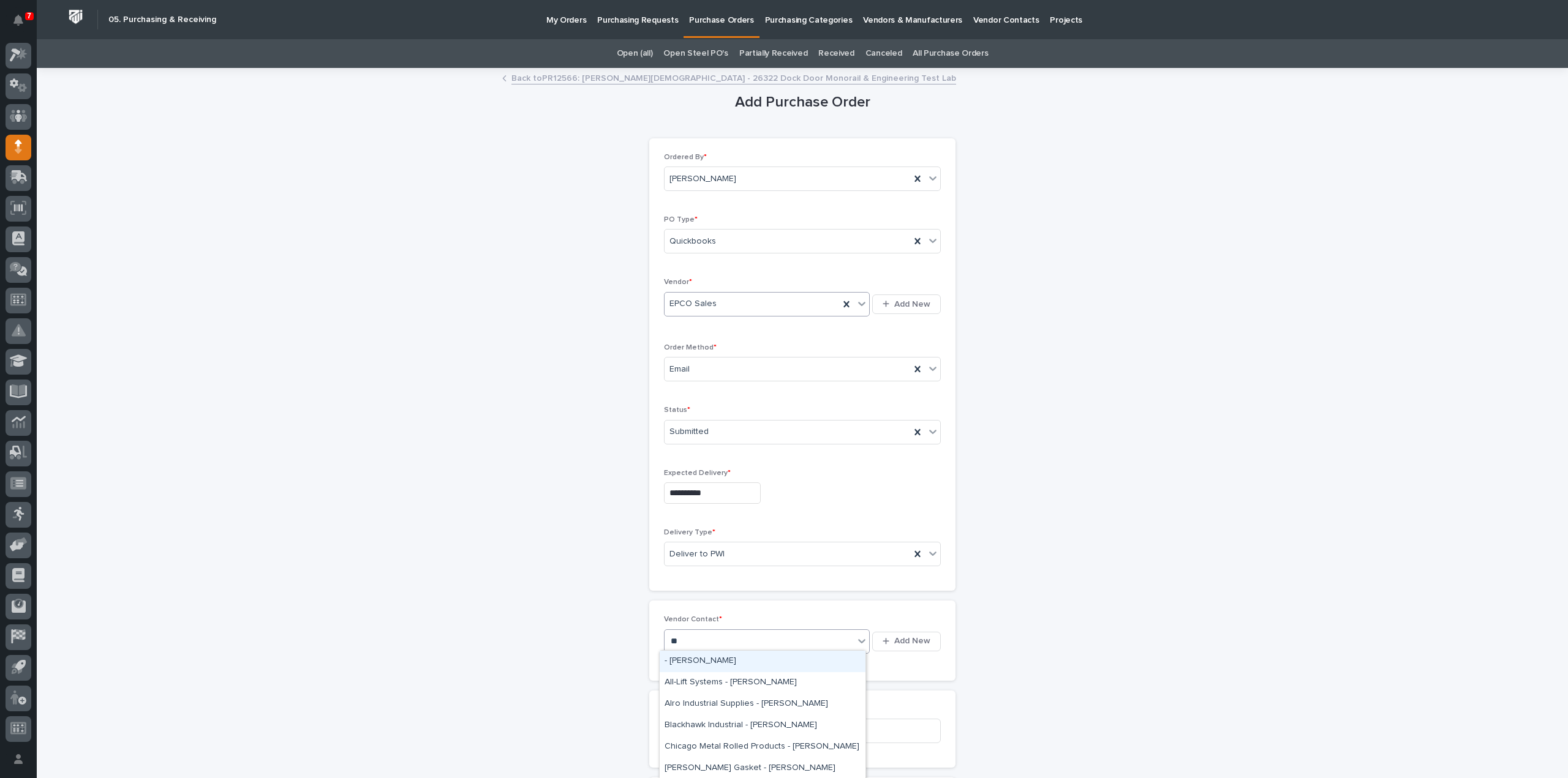
type input "***"
click at [725, 660] on div "EPCO Sales - Keith Schrock" at bounding box center [763, 661] width 206 height 21
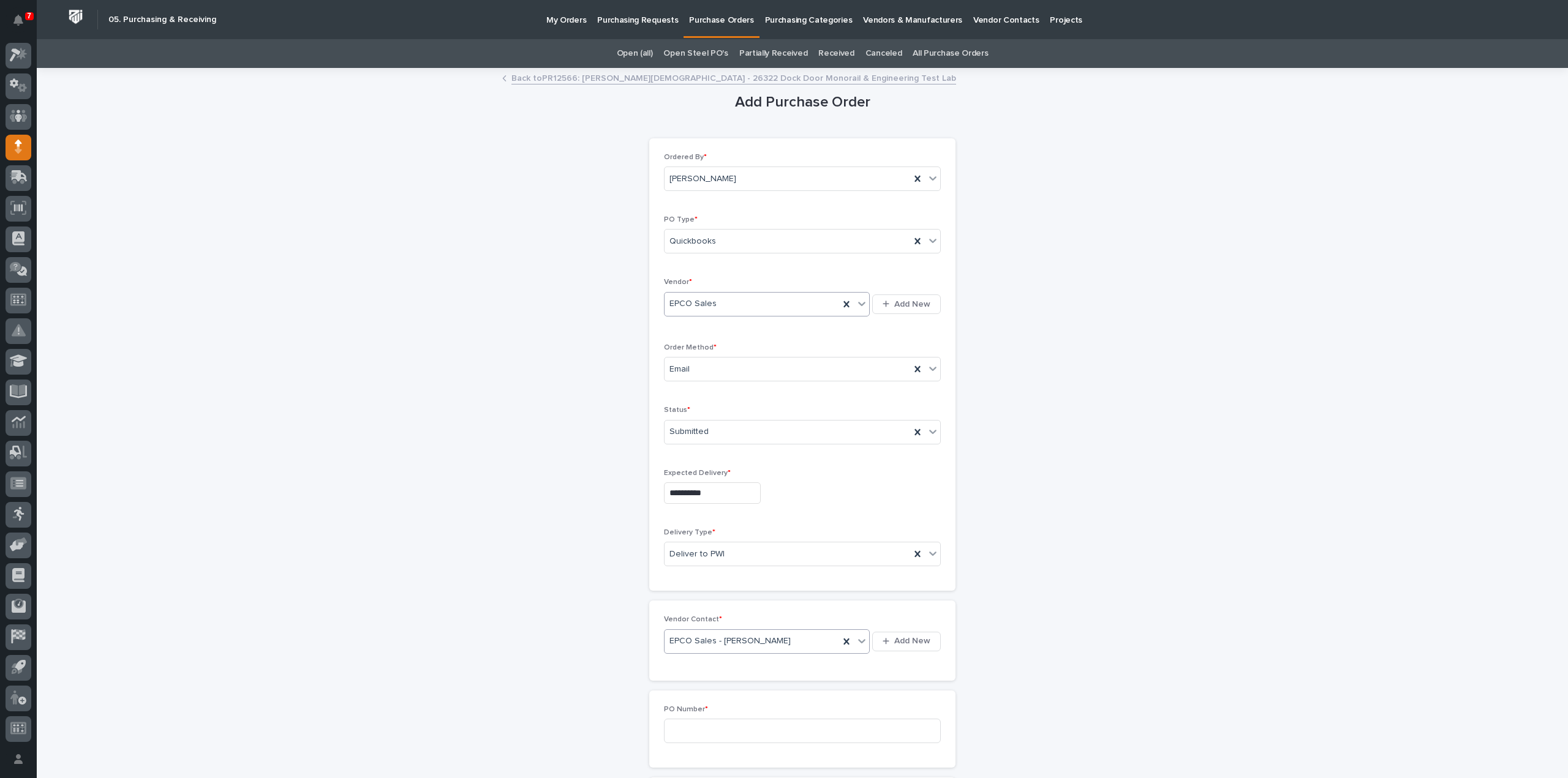
scroll to position [245, 0]
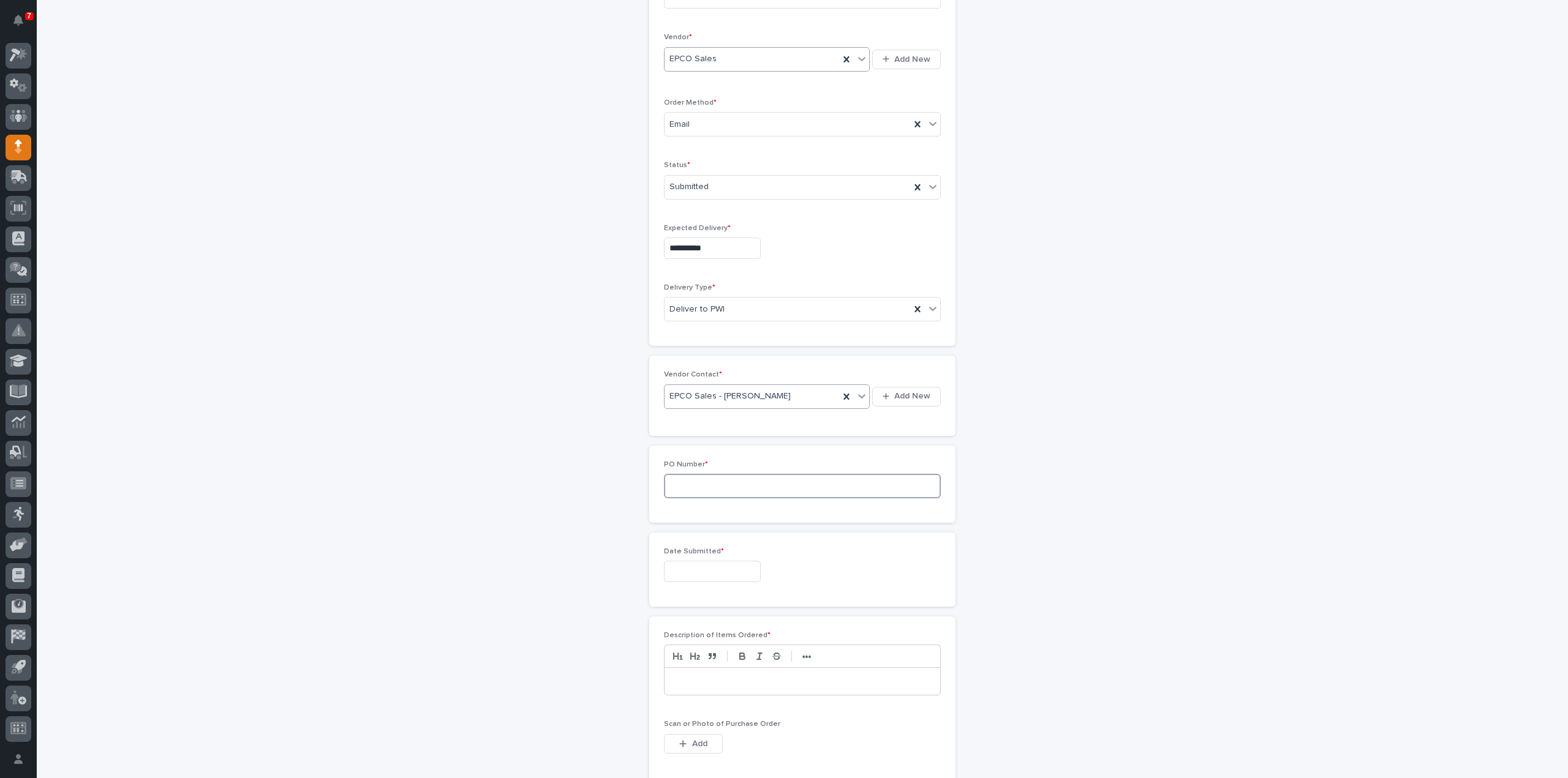
click at [704, 487] on input at bounding box center [802, 485] width 277 height 24
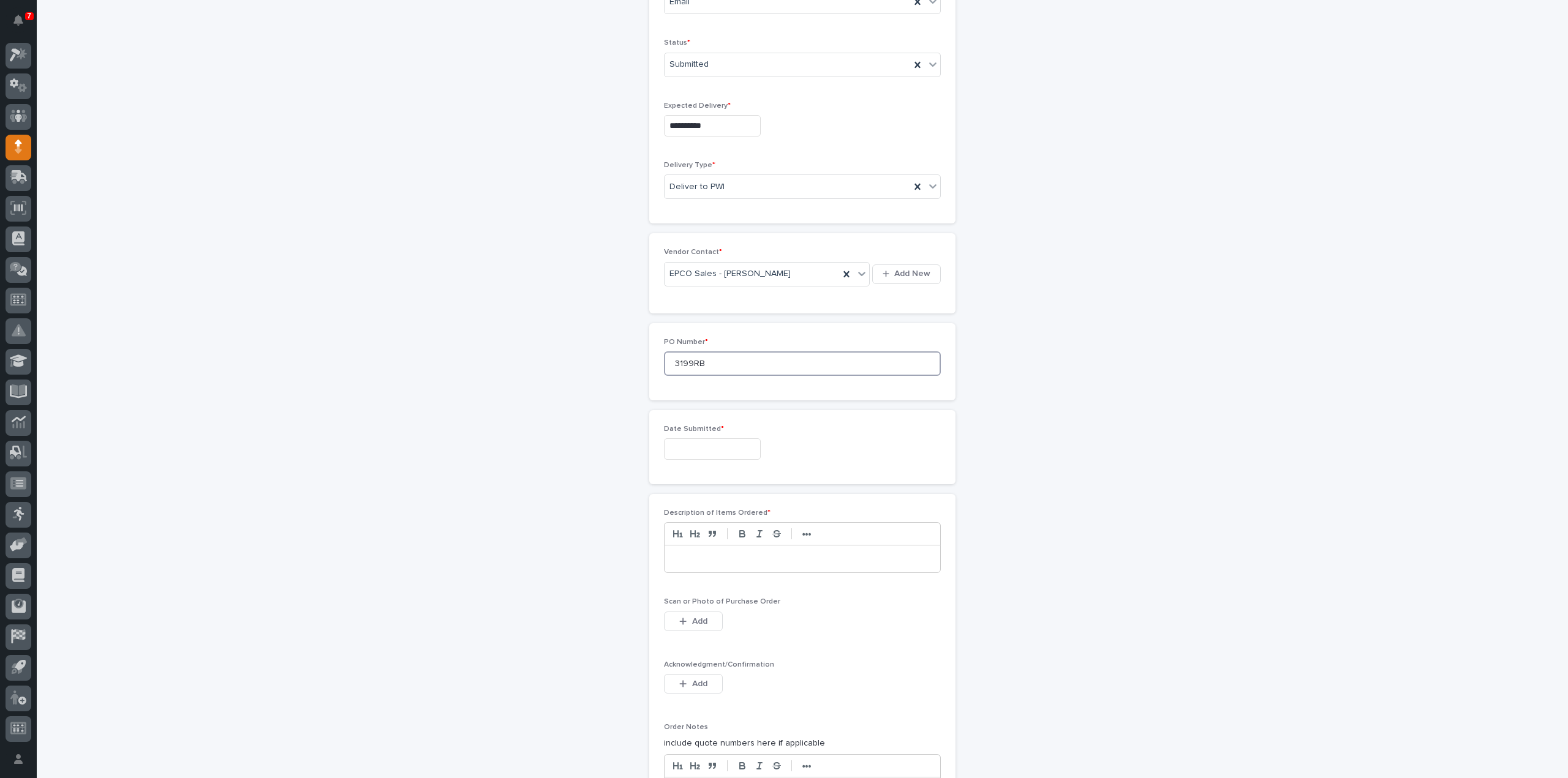
type input "3199RB"
click at [687, 451] on input "text" at bounding box center [712, 449] width 97 height 21
click at [744, 326] on div "10" at bounding box center [744, 326] width 17 height 17
type input "**********"
click at [689, 553] on p at bounding box center [802, 559] width 257 height 12
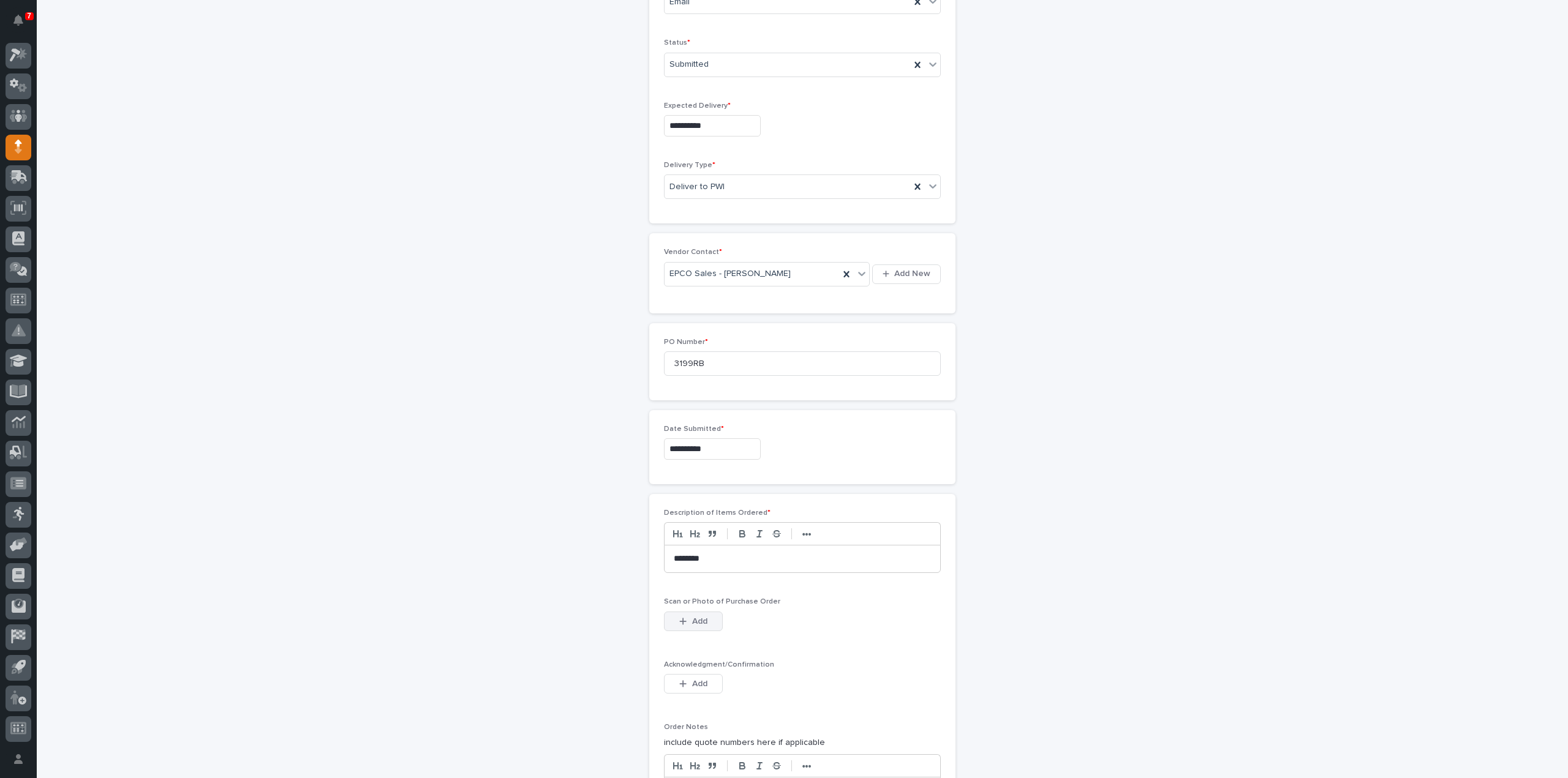
click at [682, 618] on icon "button" at bounding box center [683, 620] width 8 height 8
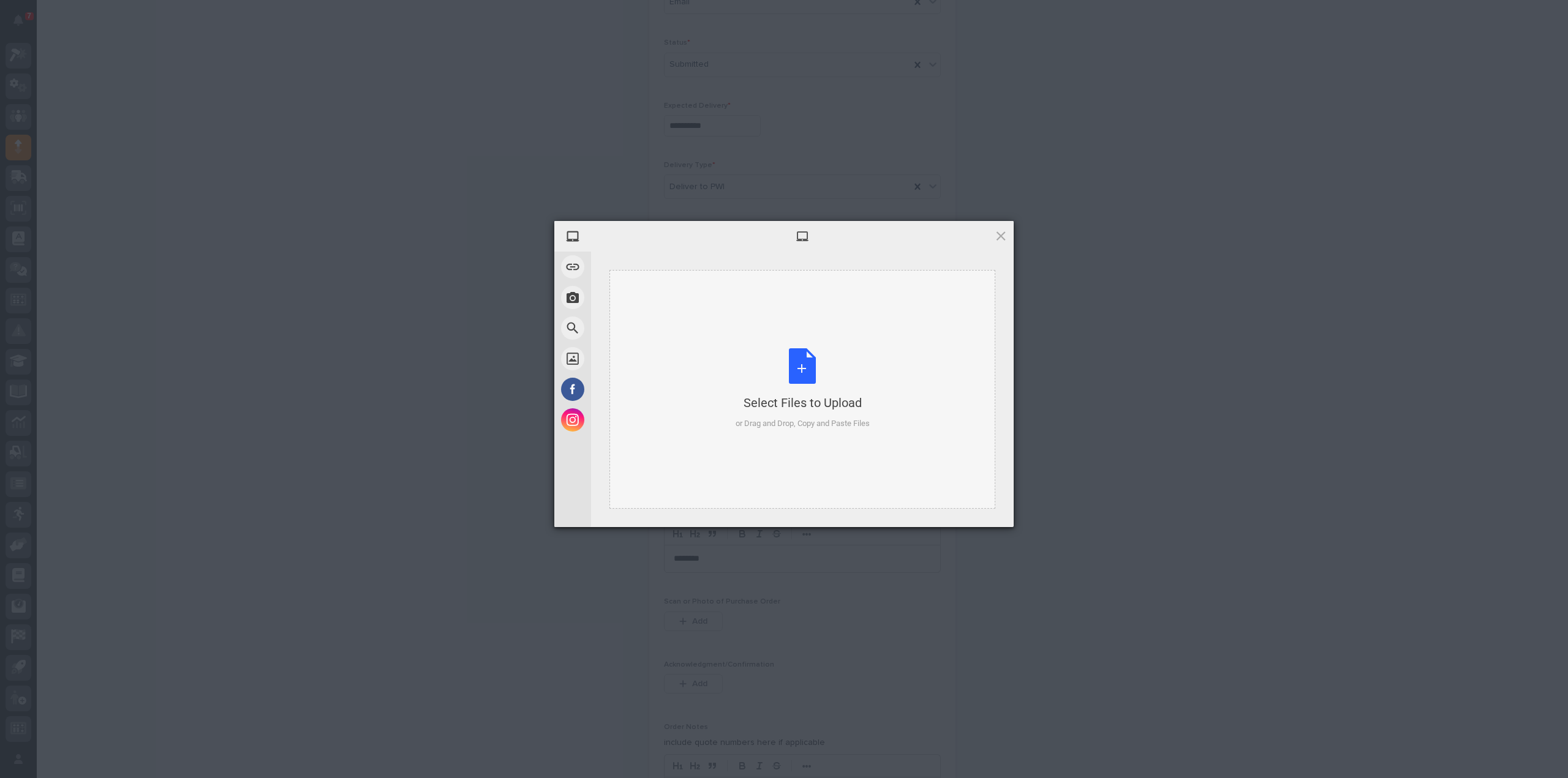
click at [799, 385] on div "Select Files to Upload or Drag and Drop, Copy and Paste Files" at bounding box center [802, 389] width 134 height 81
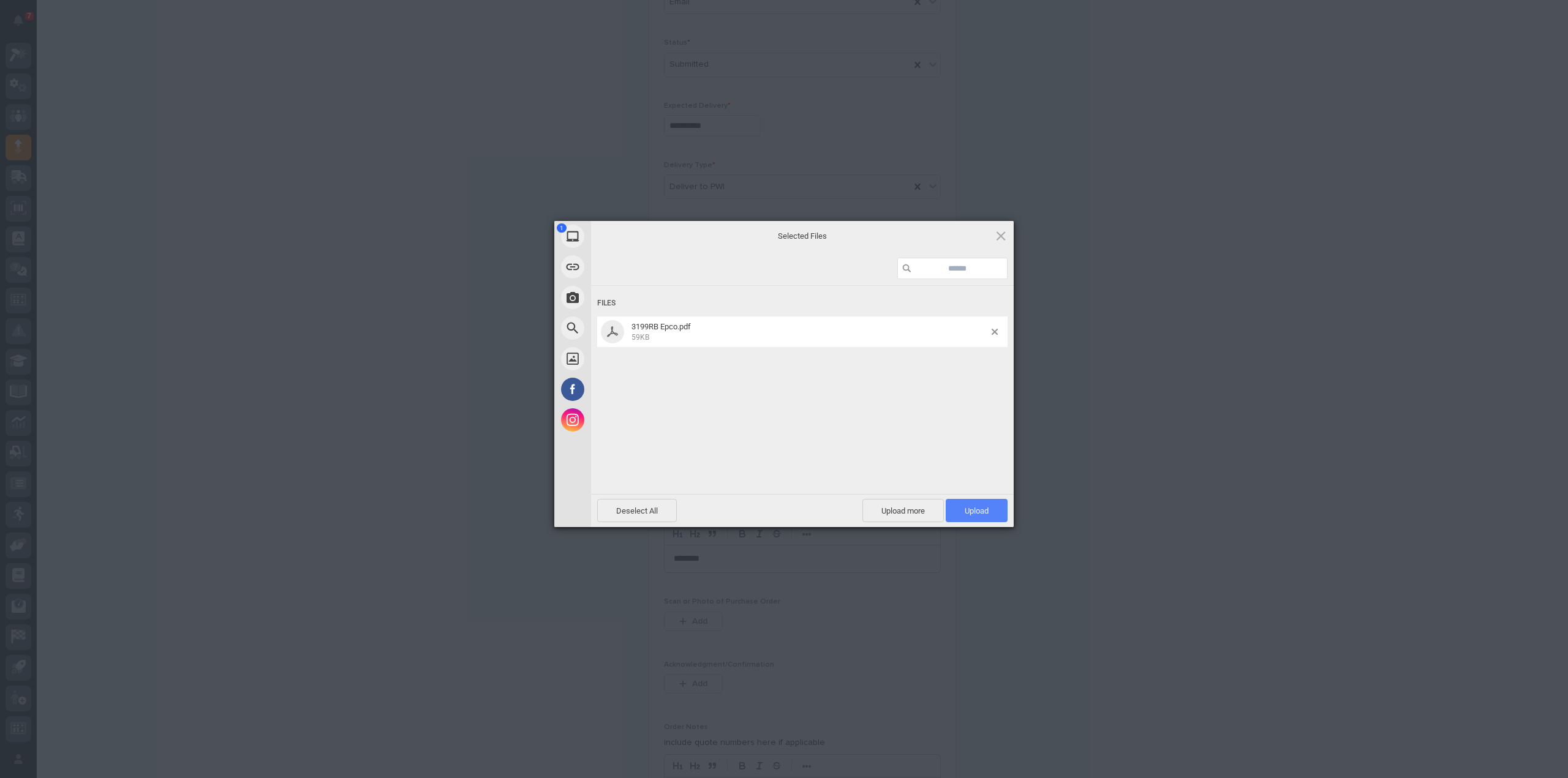
click at [980, 516] on span "Upload 1" at bounding box center [977, 511] width 24 height 9
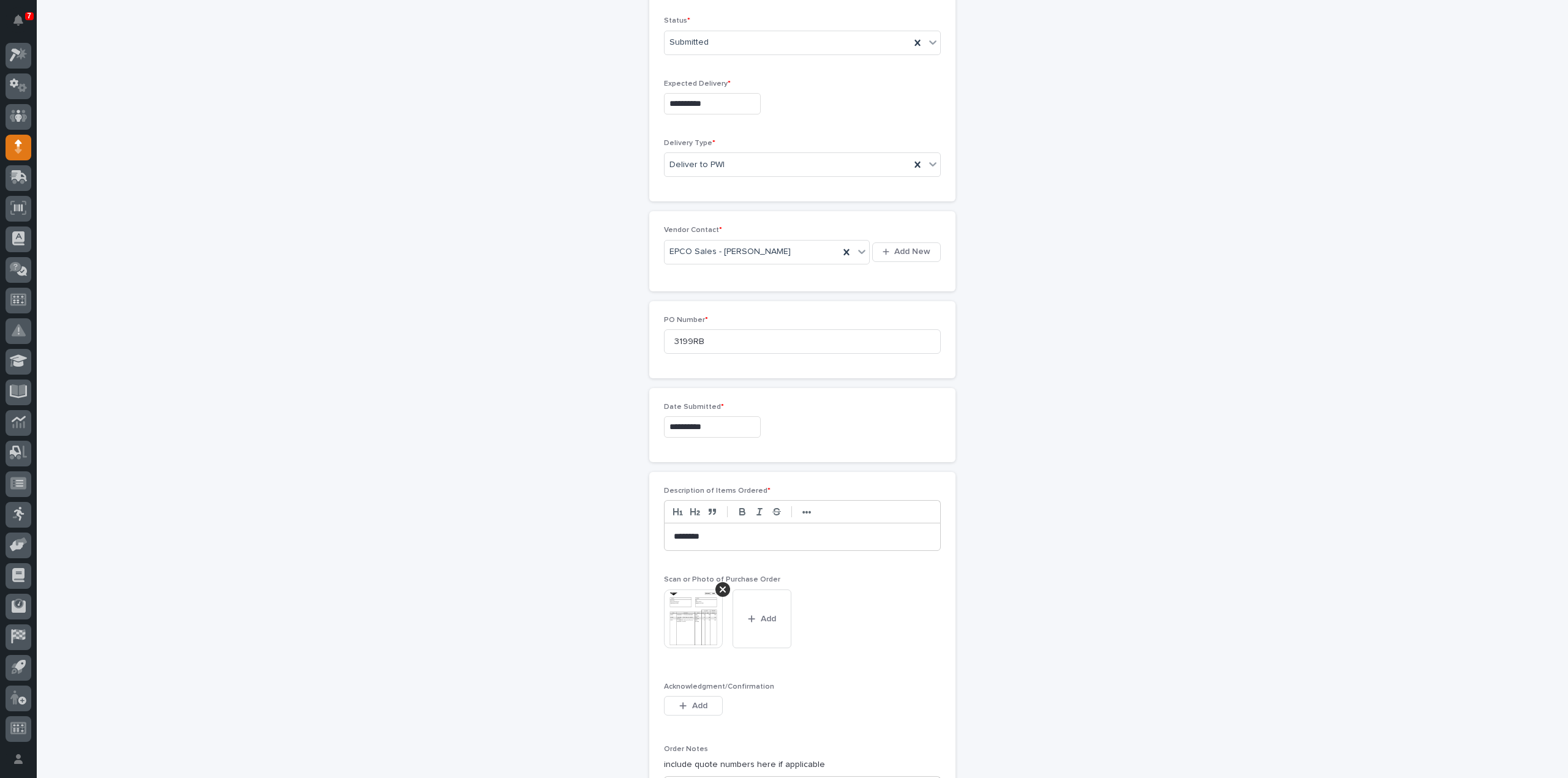
scroll to position [732, 0]
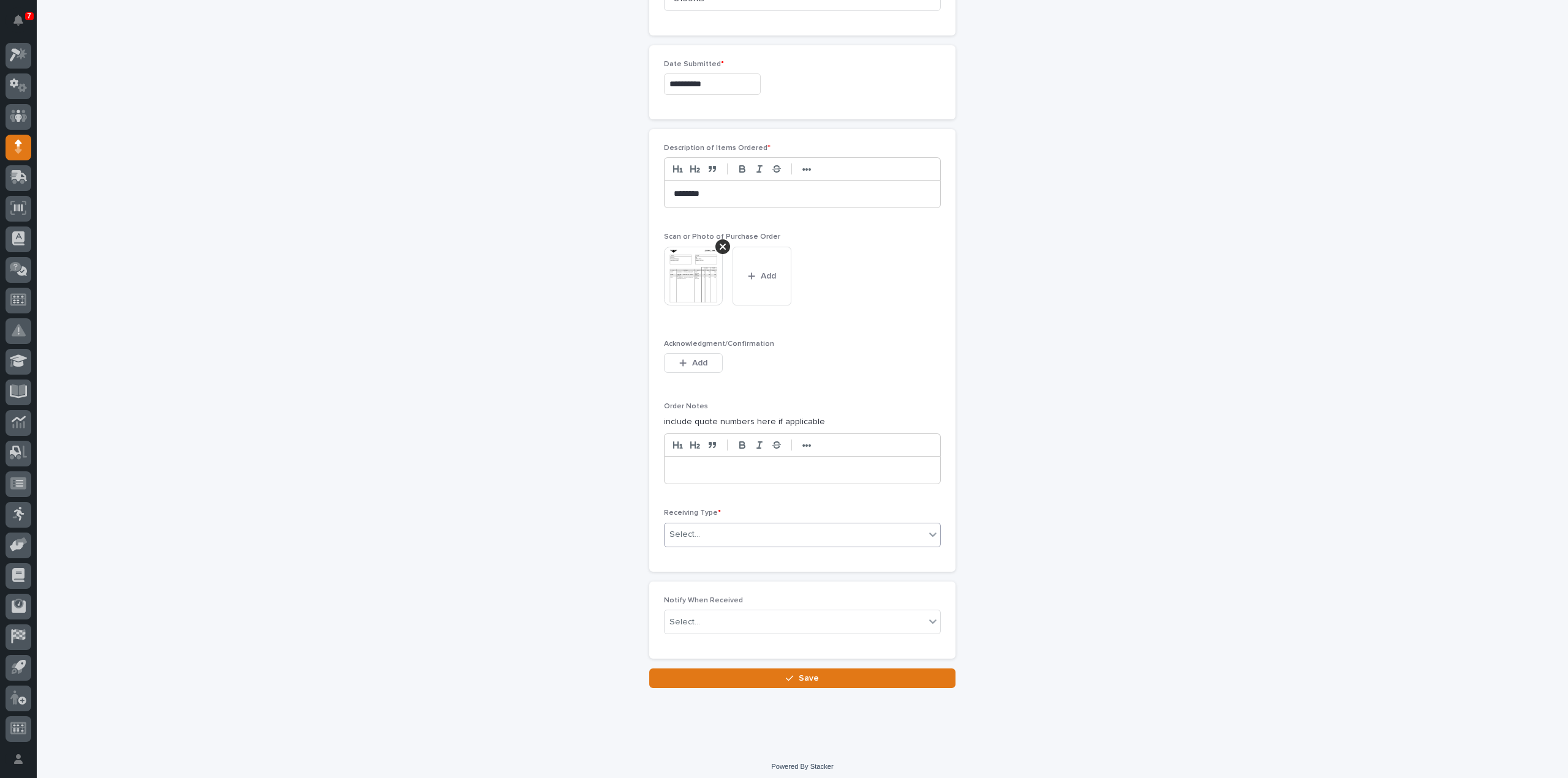
click at [683, 532] on div "Select..." at bounding box center [685, 534] width 31 height 13
click at [714, 623] on div "Deliver to" at bounding box center [797, 617] width 275 height 21
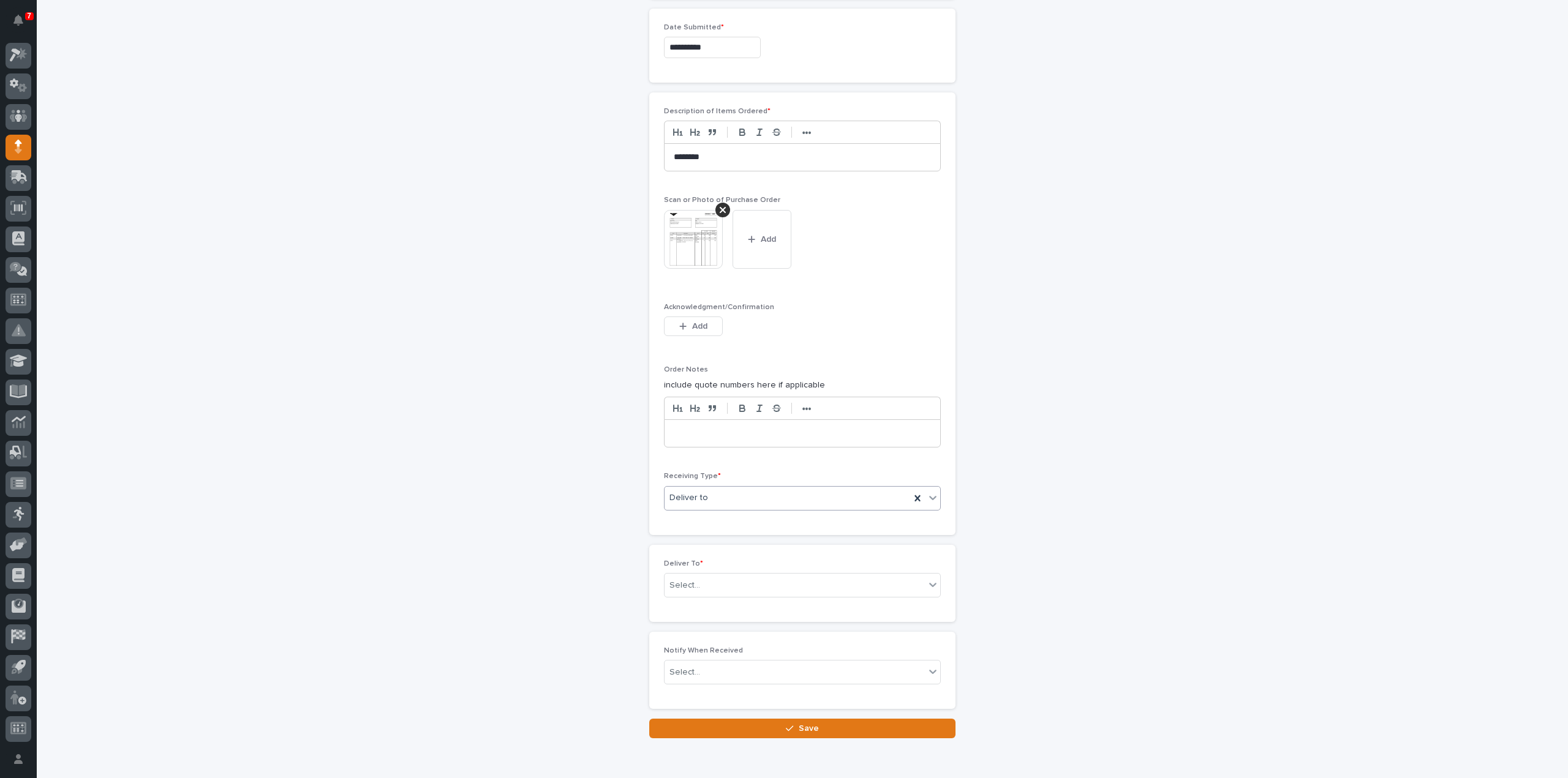
scroll to position [775, 0]
click at [683, 574] on div "Select..." at bounding box center [685, 579] width 31 height 13
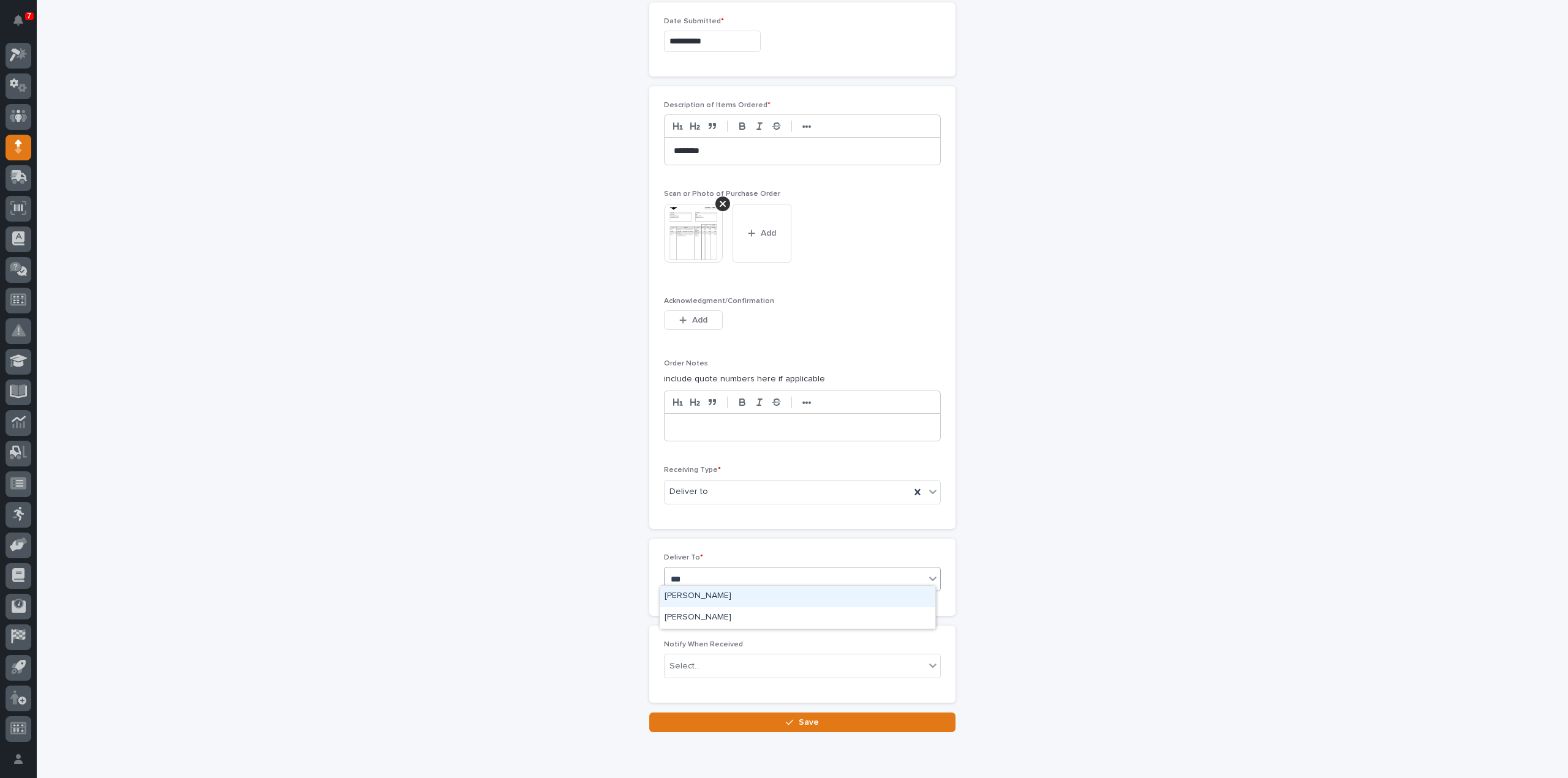
type input "****"
click at [689, 594] on div "[PERSON_NAME]" at bounding box center [797, 596] width 275 height 21
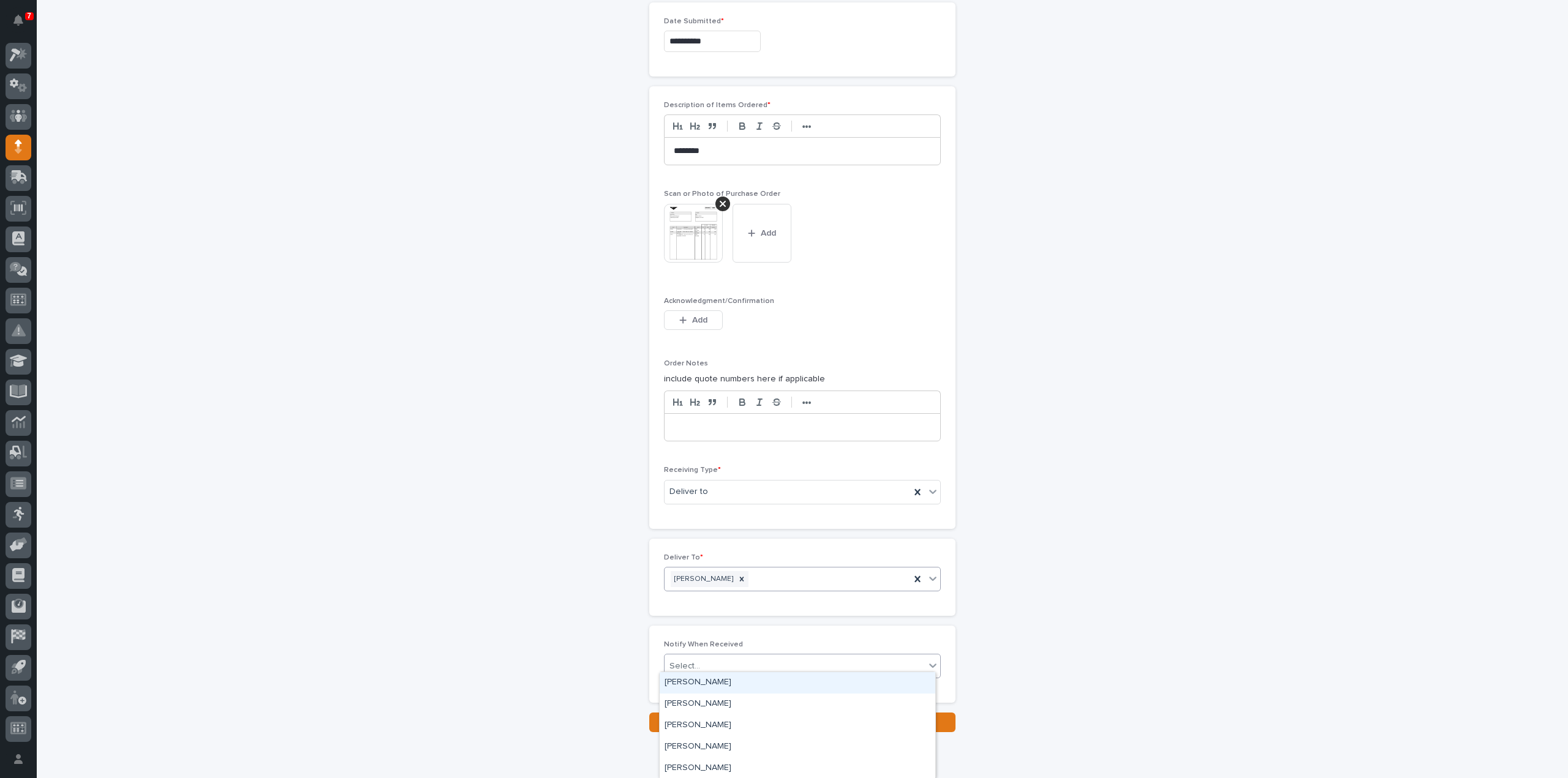
click at [675, 661] on div "Select..." at bounding box center [685, 666] width 31 height 13
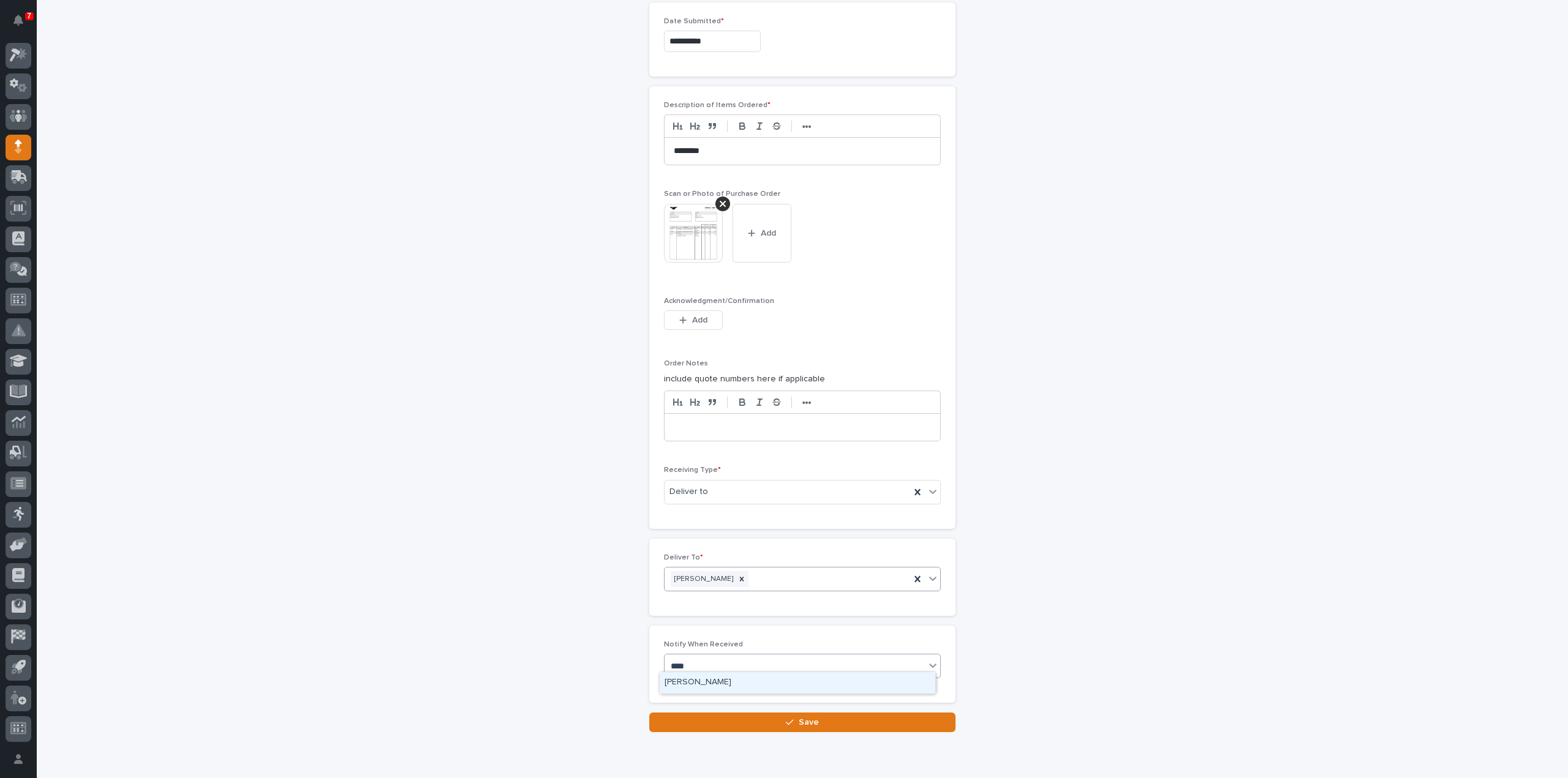
type input "*****"
click at [683, 679] on div "[PERSON_NAME]" at bounding box center [797, 683] width 275 height 21
drag, startPoint x: 695, startPoint y: 719, endPoint x: 748, endPoint y: 717, distance: 53.0
click at [695, 720] on button "Save" at bounding box center [802, 722] width 306 height 20
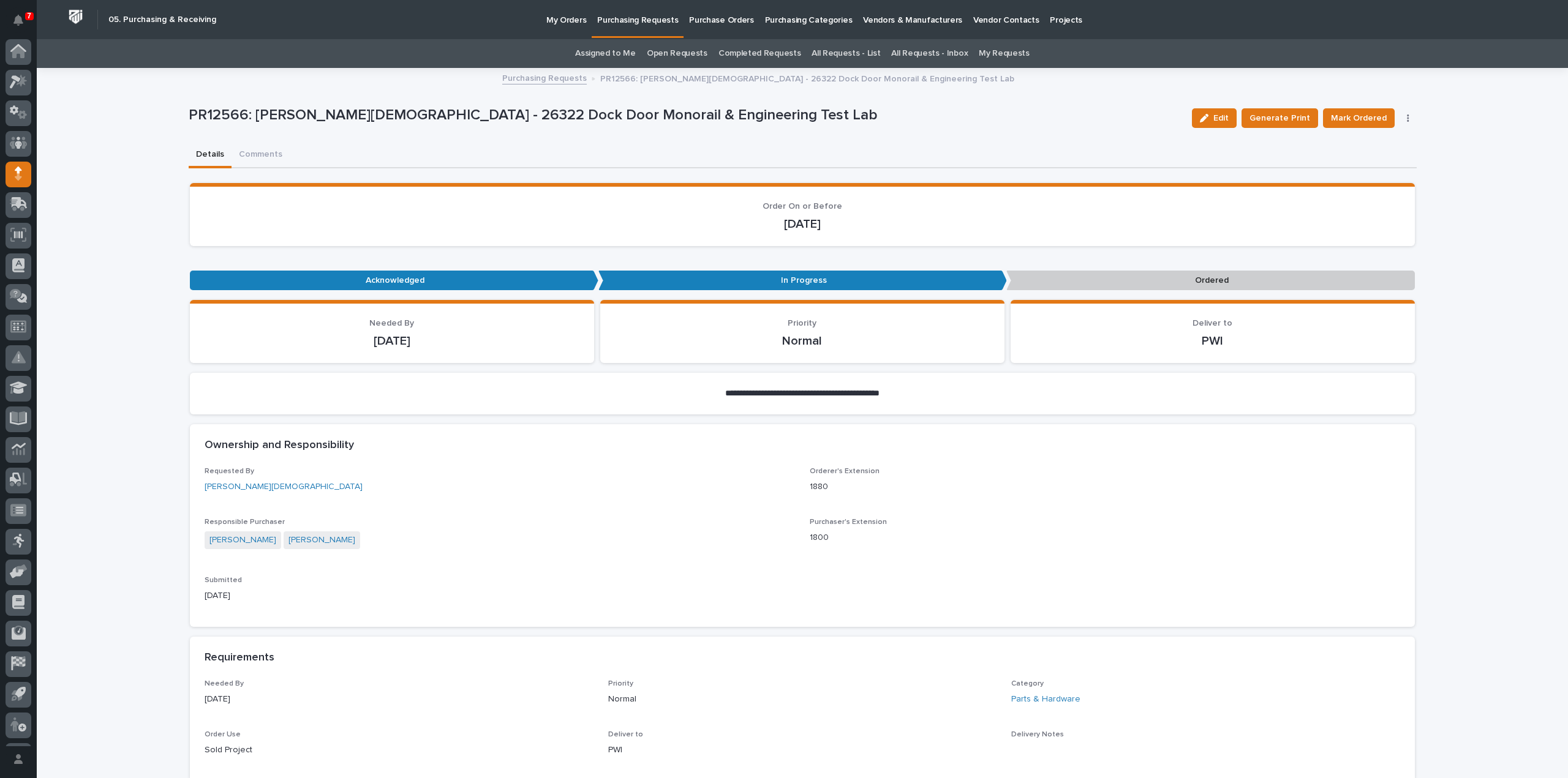
scroll to position [27, 0]
click at [1336, 120] on span "Mark Ordered" at bounding box center [1358, 118] width 56 height 14
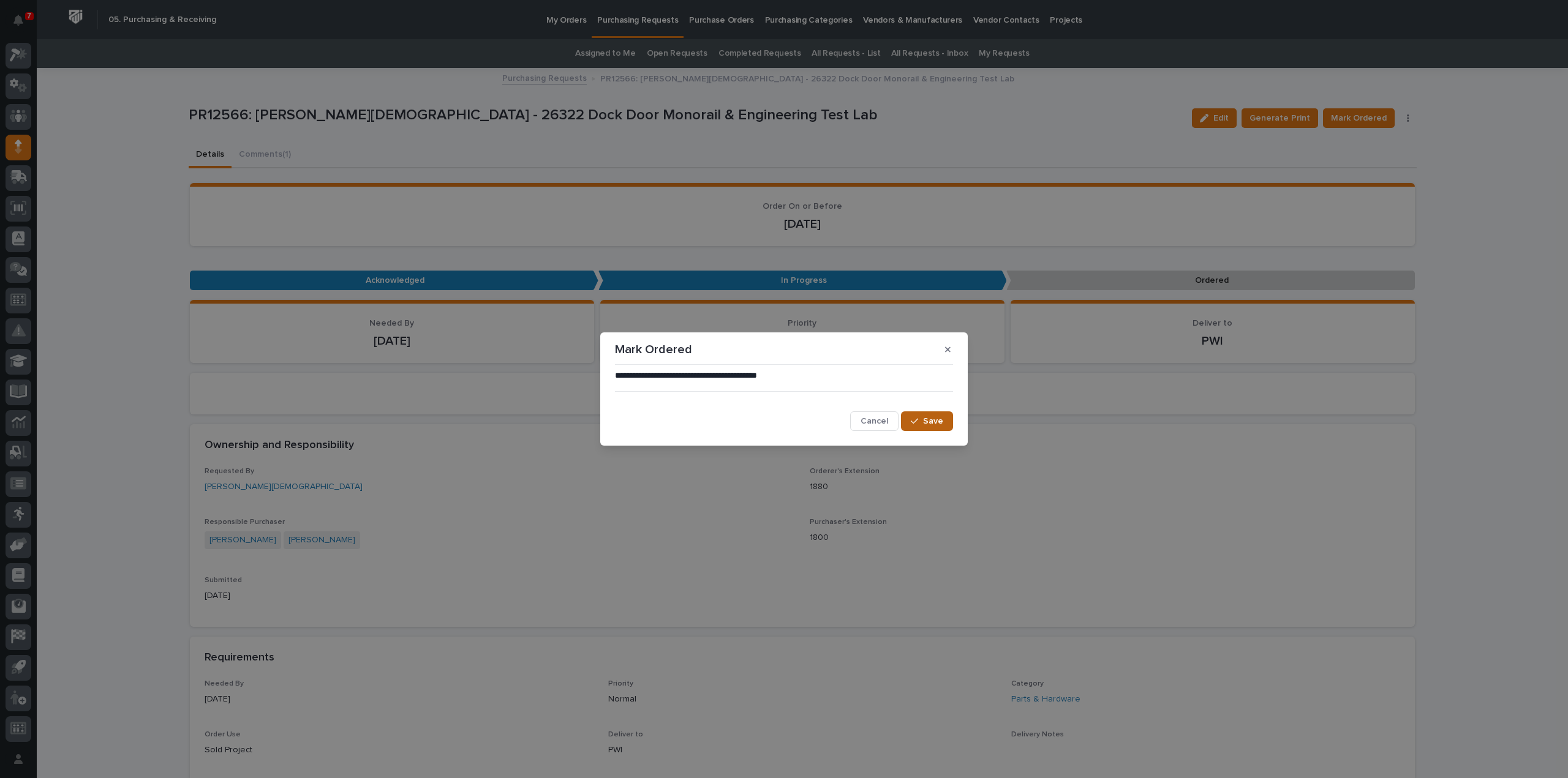
click at [931, 425] on span "Save" at bounding box center [933, 421] width 20 height 11
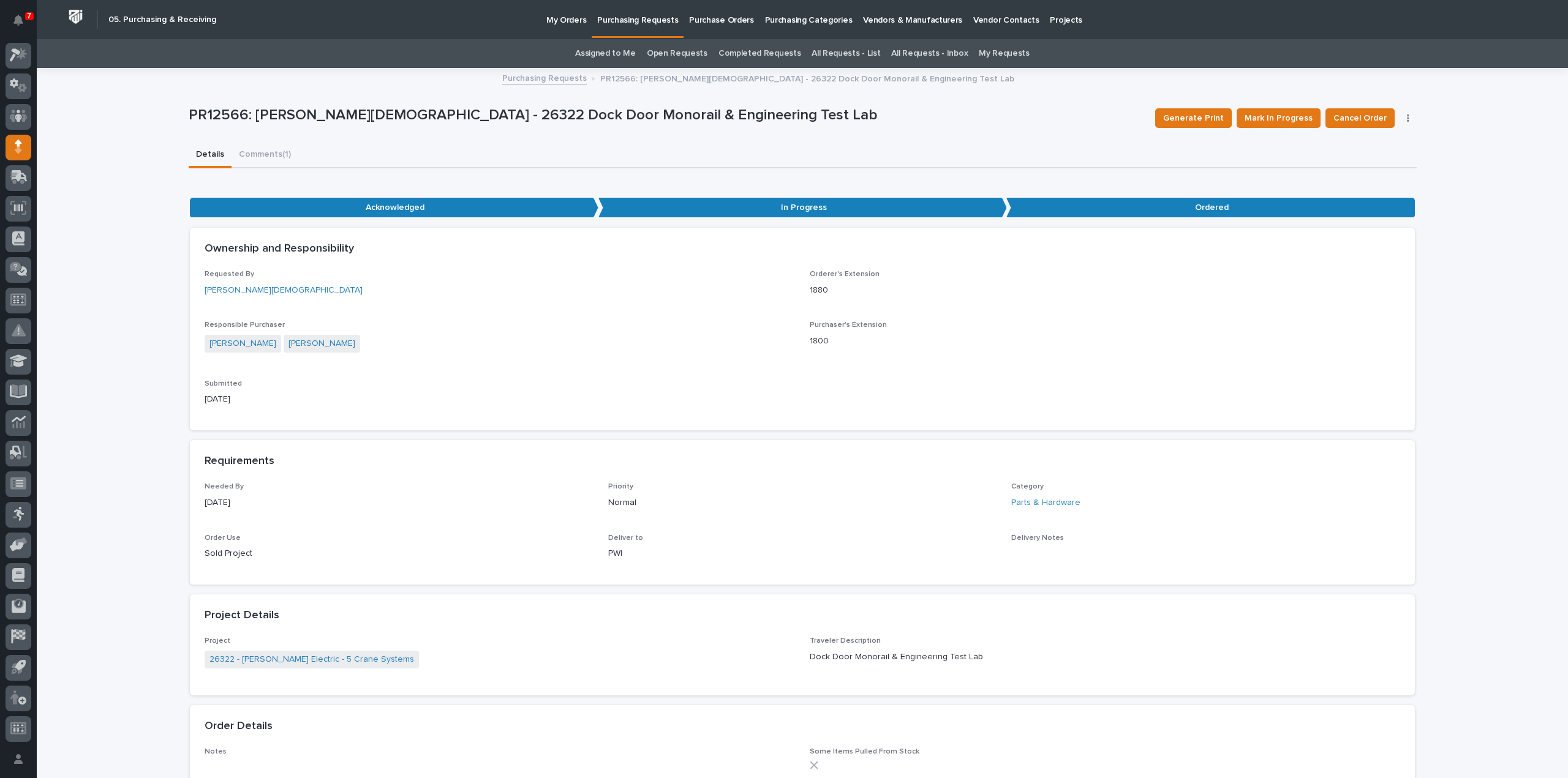
click at [635, 54] on link "Assigned to Me" at bounding box center [605, 54] width 60 height 29
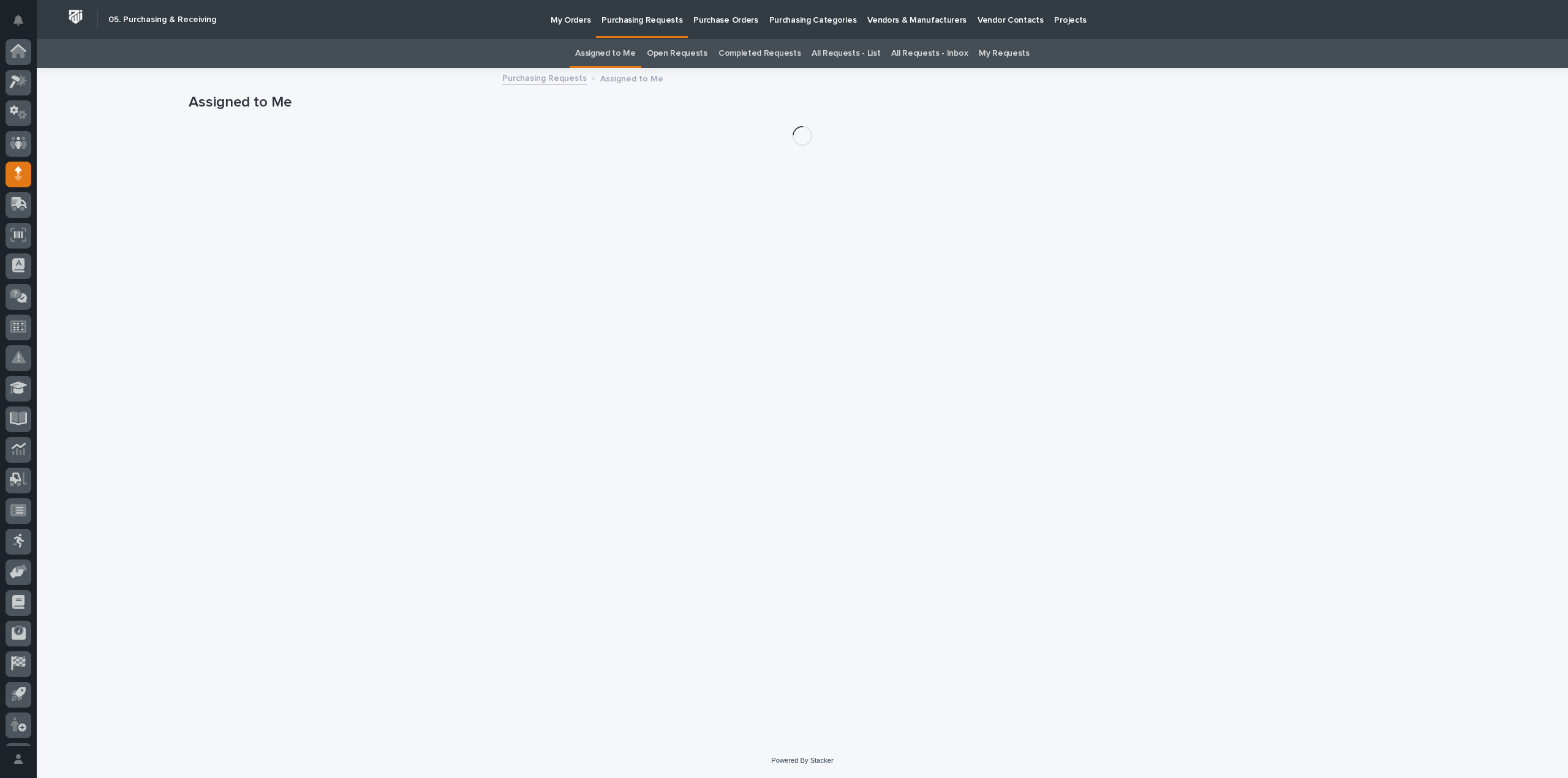
scroll to position [27, 0]
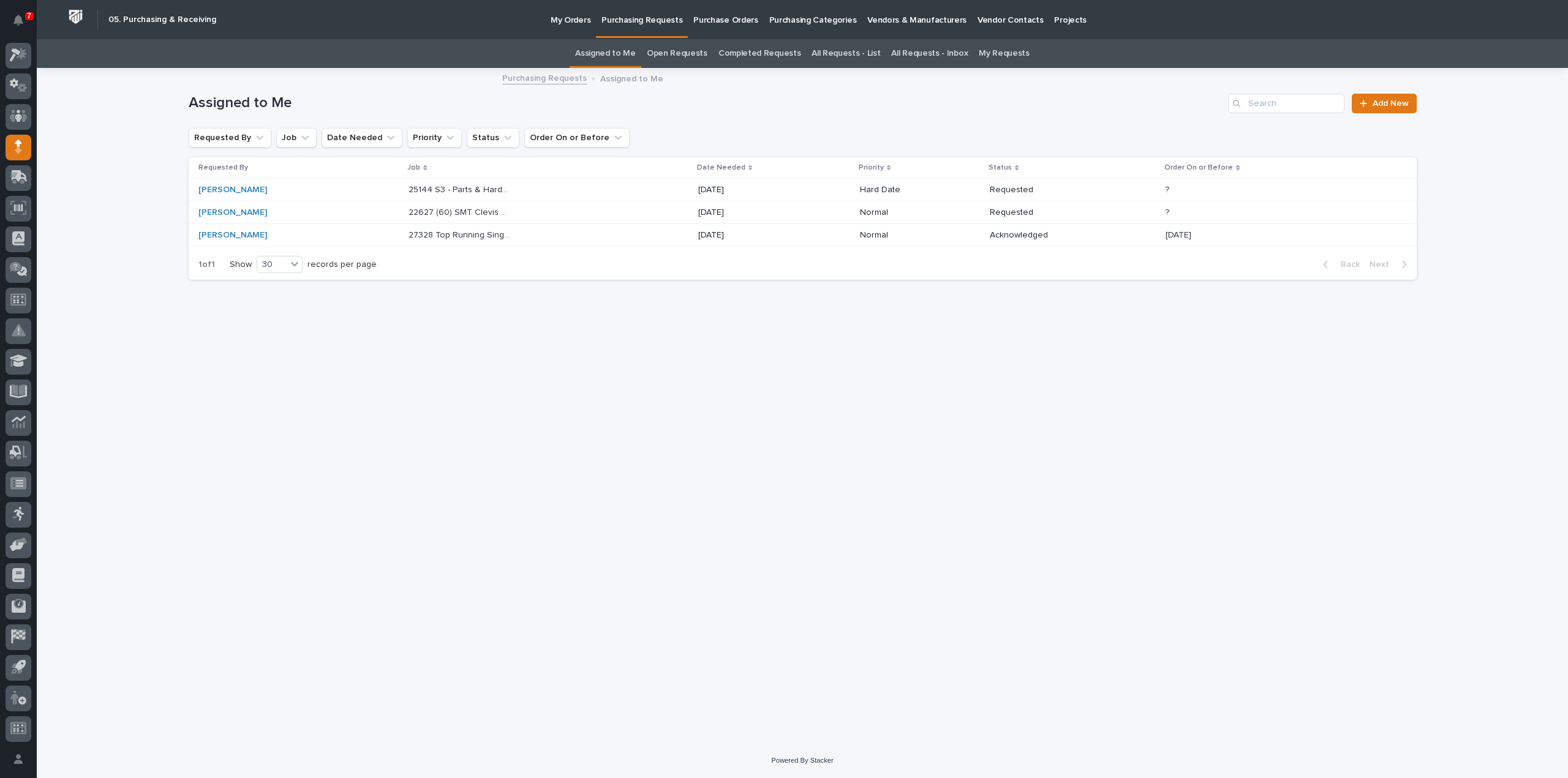
click at [457, 237] on p "27328 Top Running Single Girder Bridge - Parts & HW" at bounding box center [461, 234] width 105 height 13
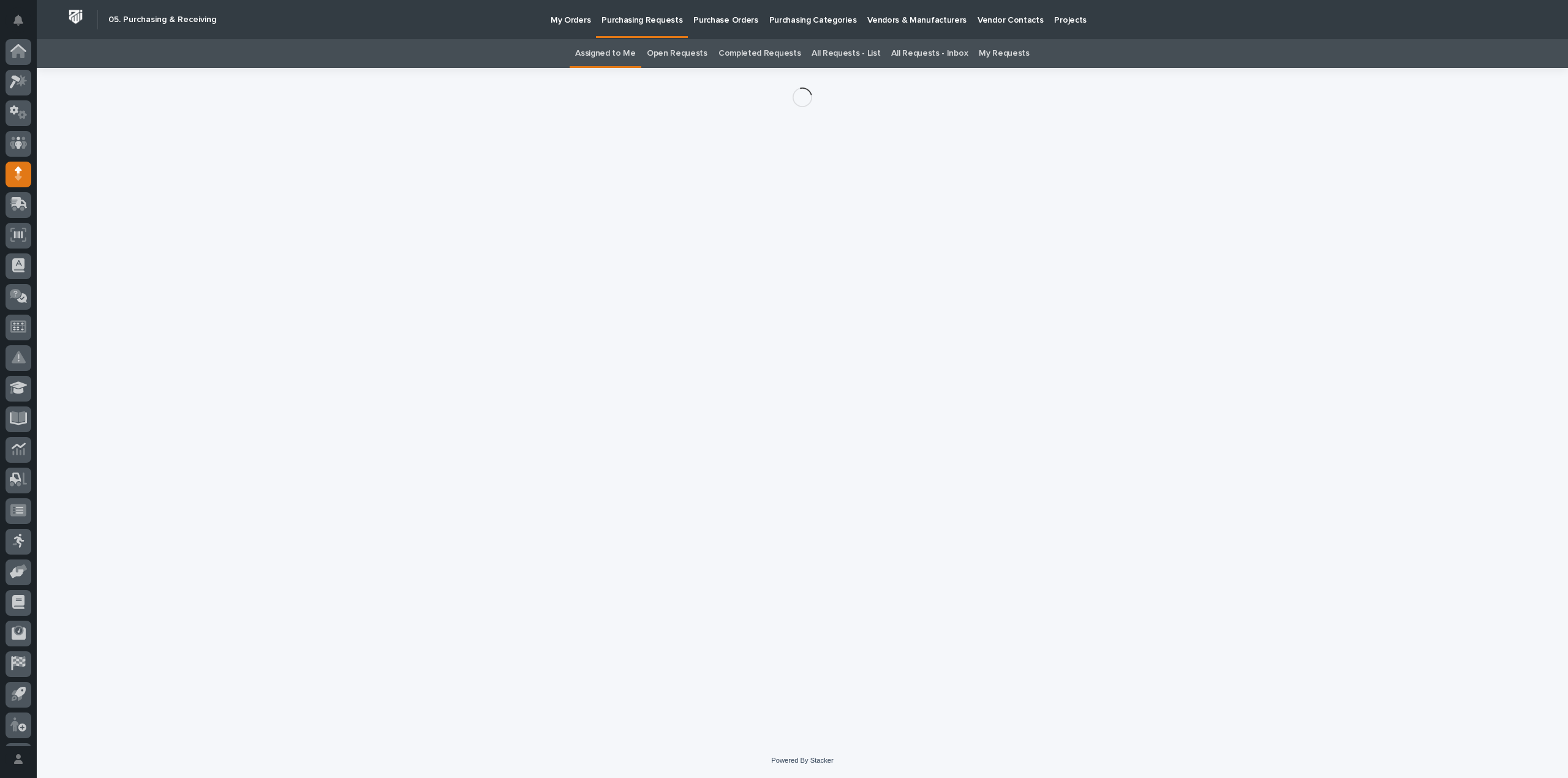
scroll to position [27, 0]
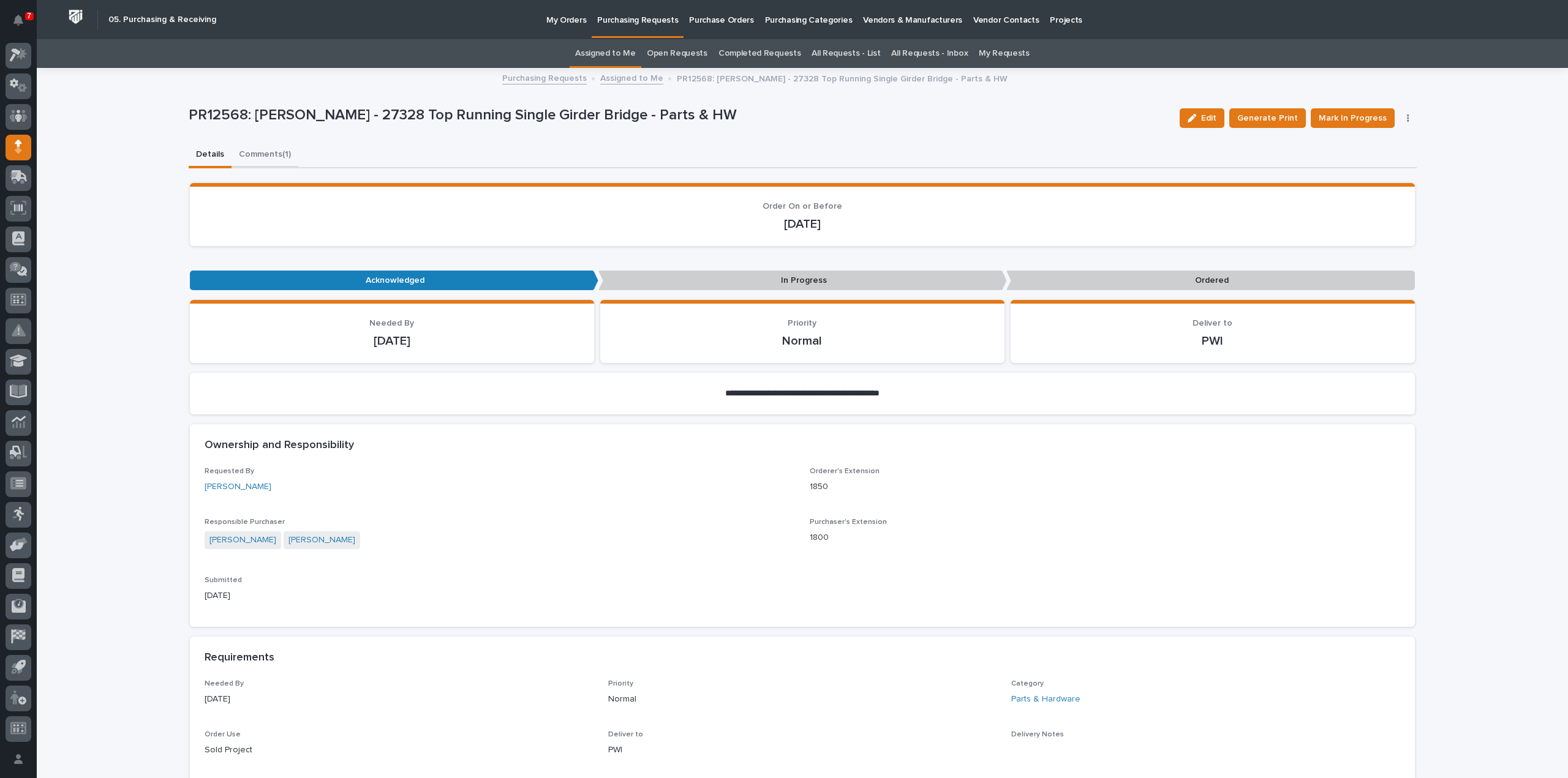
click at [246, 152] on button "Comments (1)" at bounding box center [265, 155] width 67 height 26
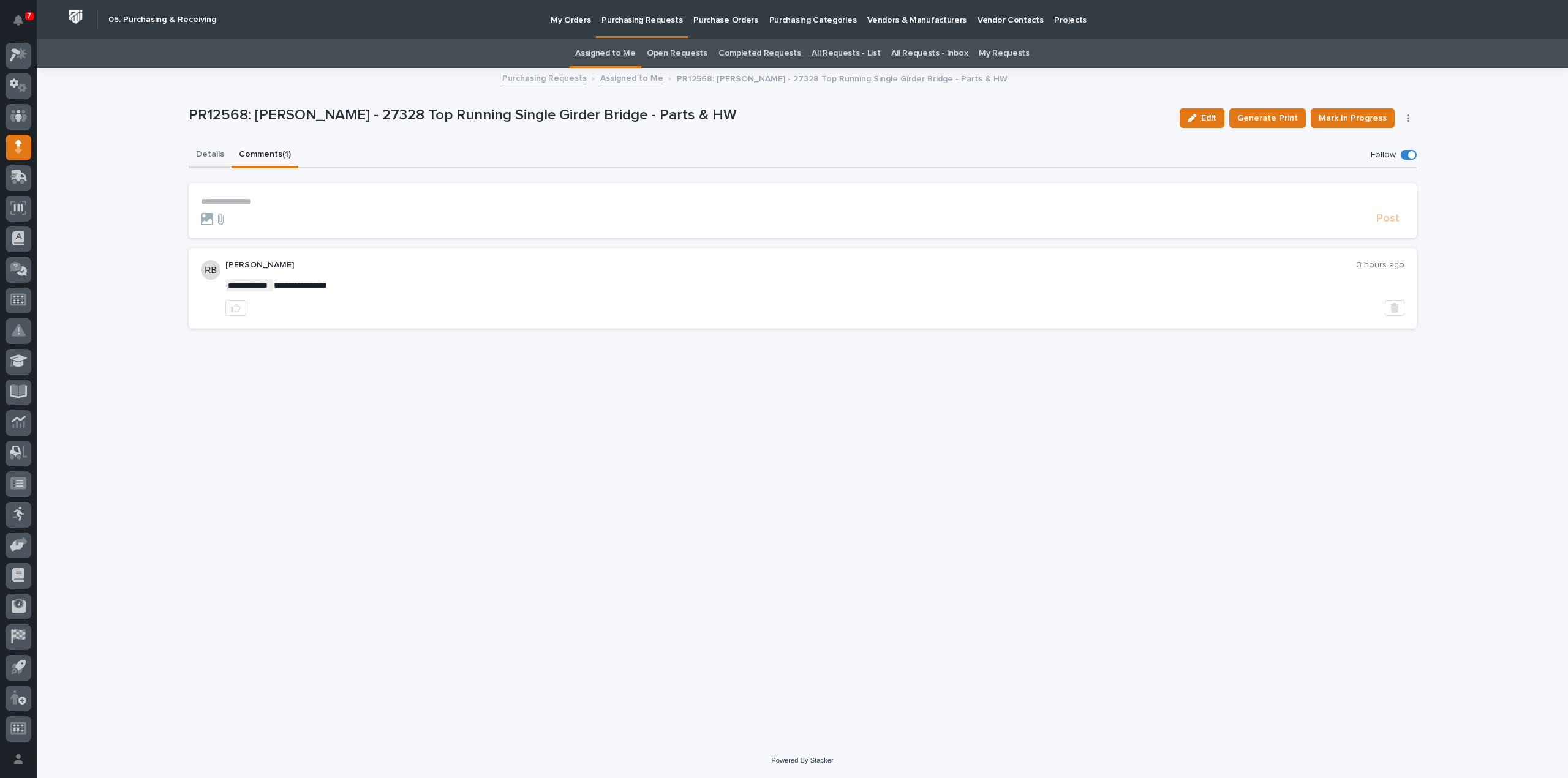
click at [206, 155] on button "Details" at bounding box center [210, 155] width 43 height 26
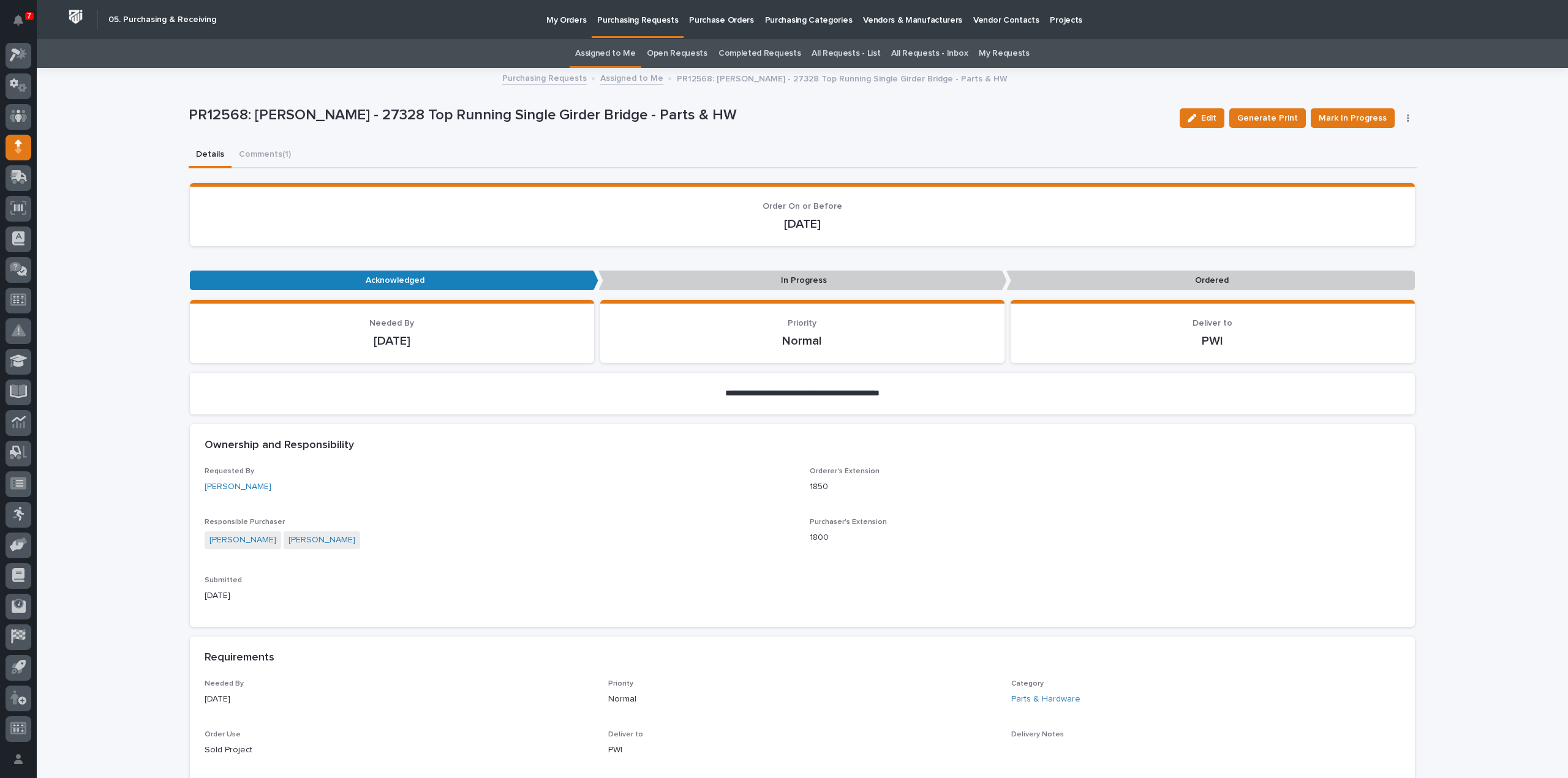
click at [632, 57] on link "Assigned to Me" at bounding box center [605, 54] width 60 height 29
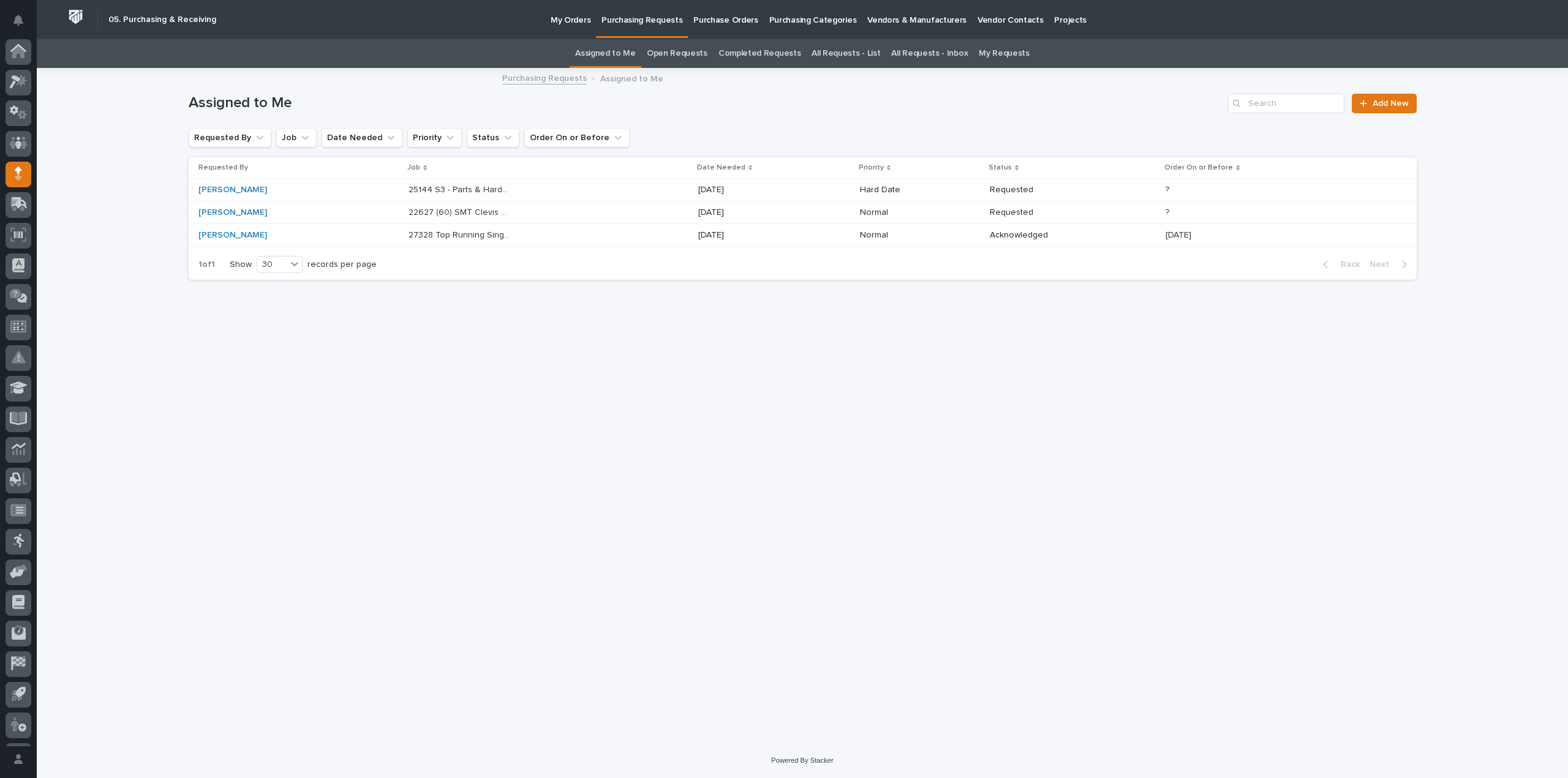
scroll to position [27, 0]
click at [455, 210] on p "22627 (60) SMT Clevis Weldments" at bounding box center [461, 211] width 105 height 13
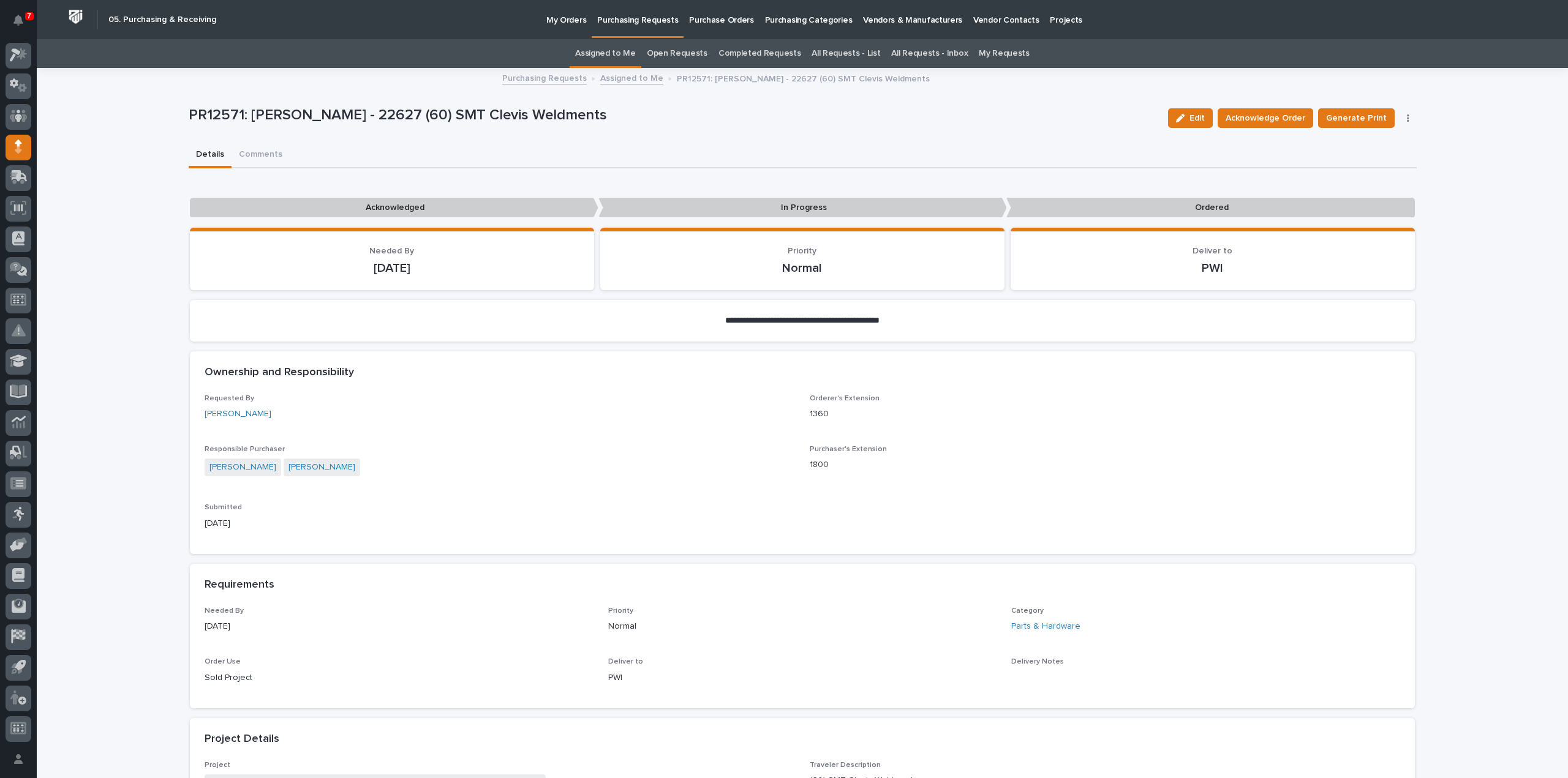
scroll to position [490, 0]
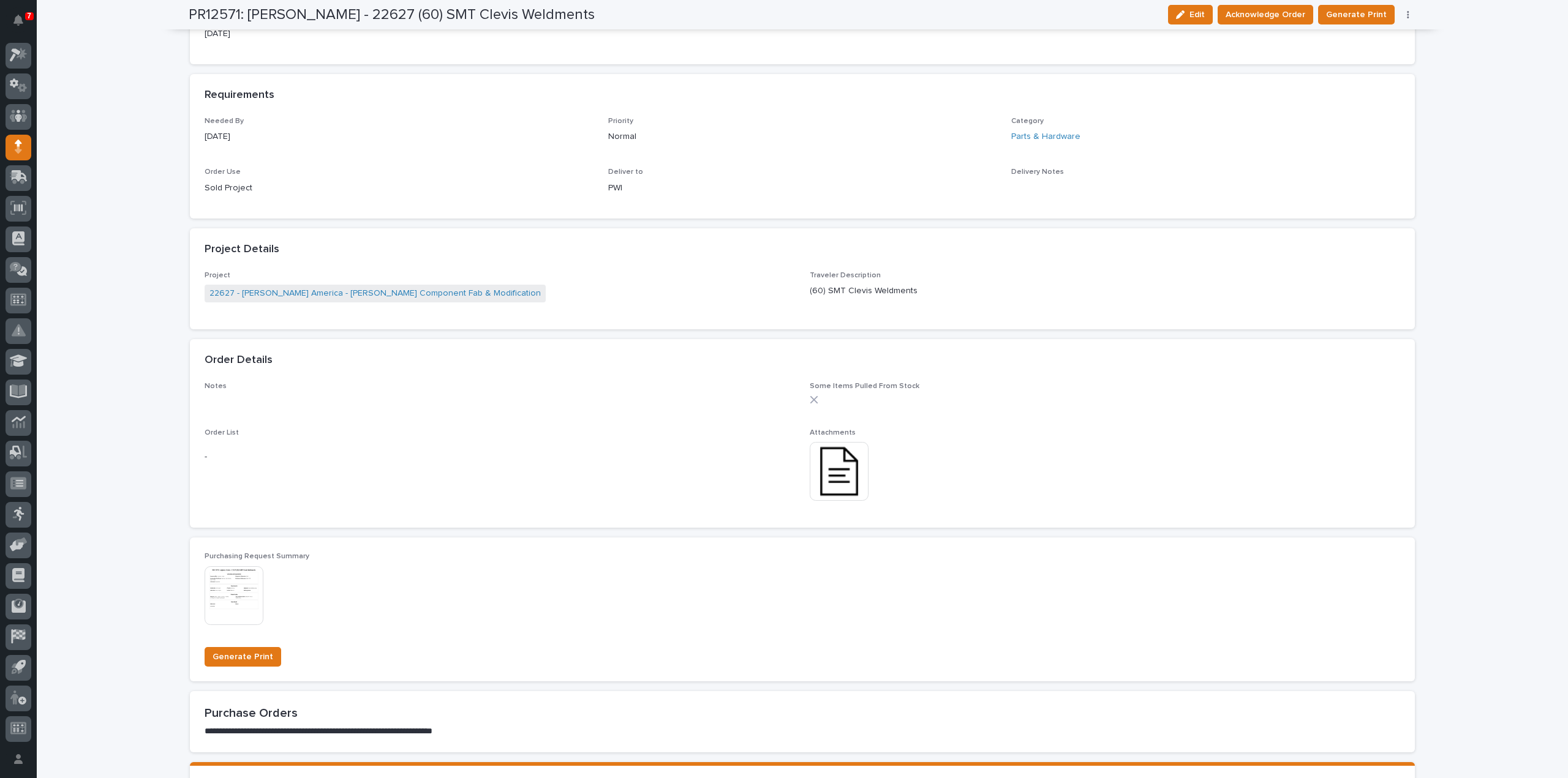
click at [846, 473] on img at bounding box center [839, 471] width 59 height 59
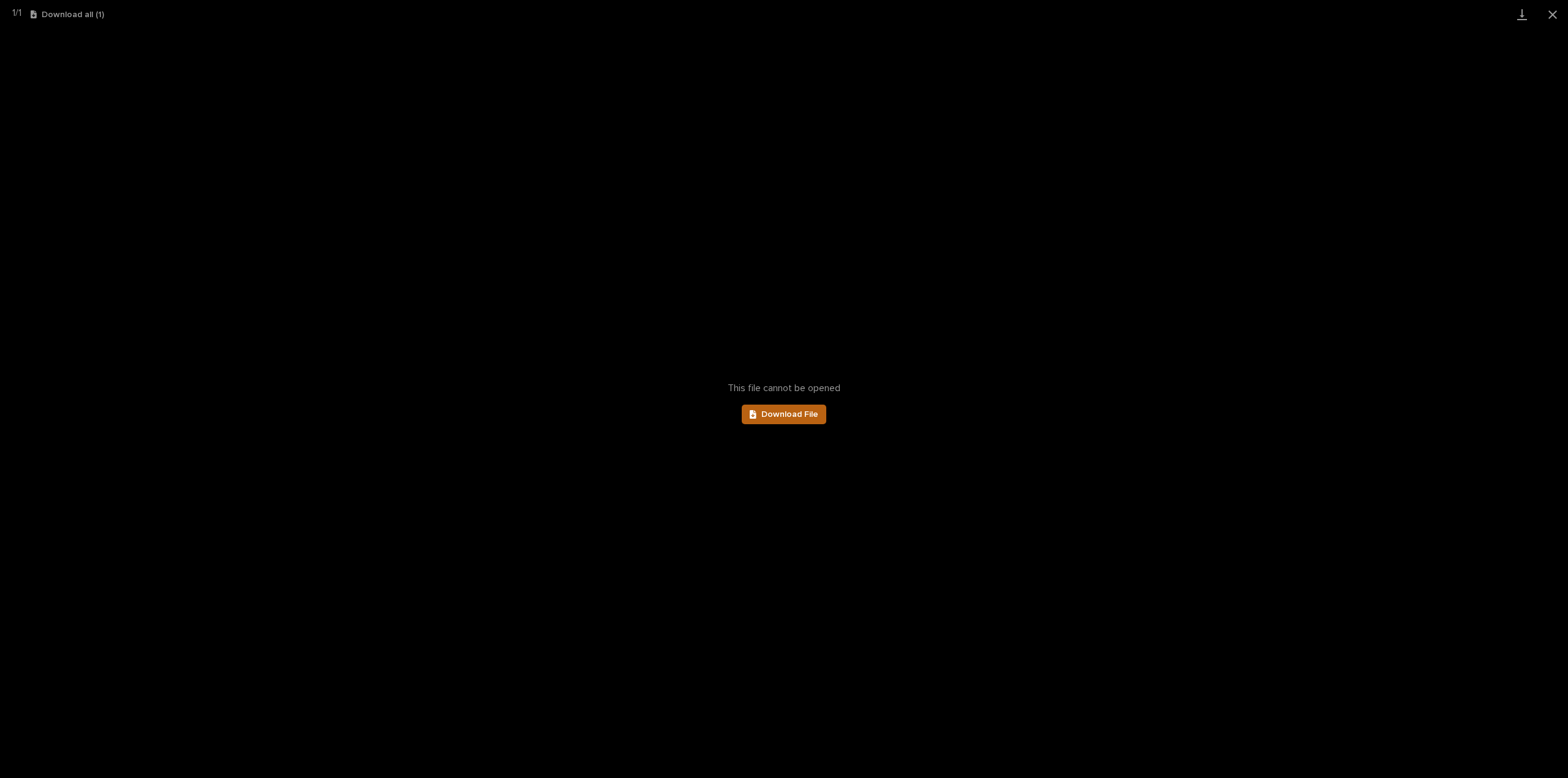
click at [775, 419] on link "Download File" at bounding box center [784, 415] width 84 height 20
click at [1550, 15] on button "Close gallery" at bounding box center [1552, 14] width 31 height 29
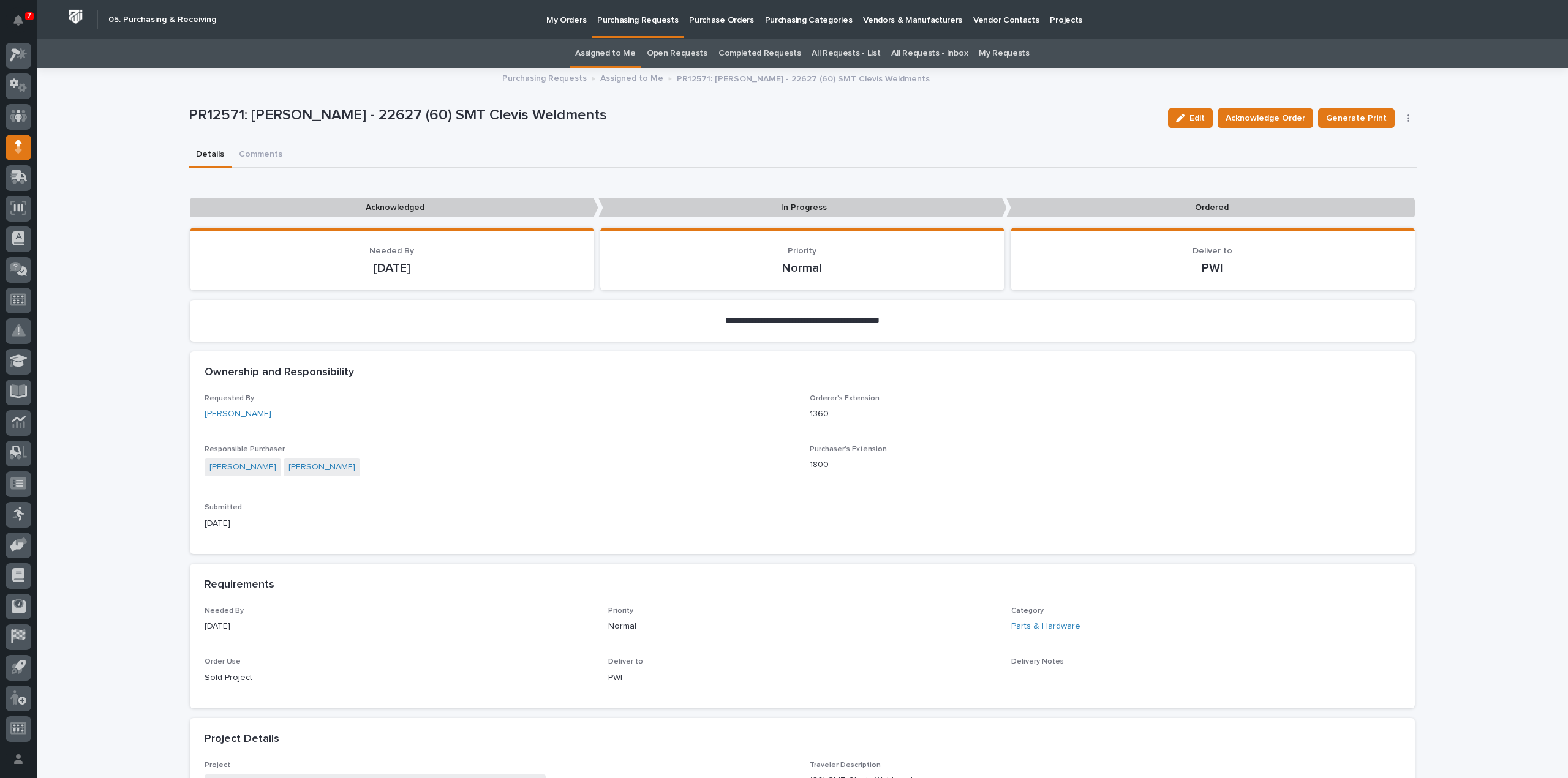
scroll to position [0, 0]
click at [1267, 119] on span "Acknowledge Order" at bounding box center [1266, 118] width 80 height 14
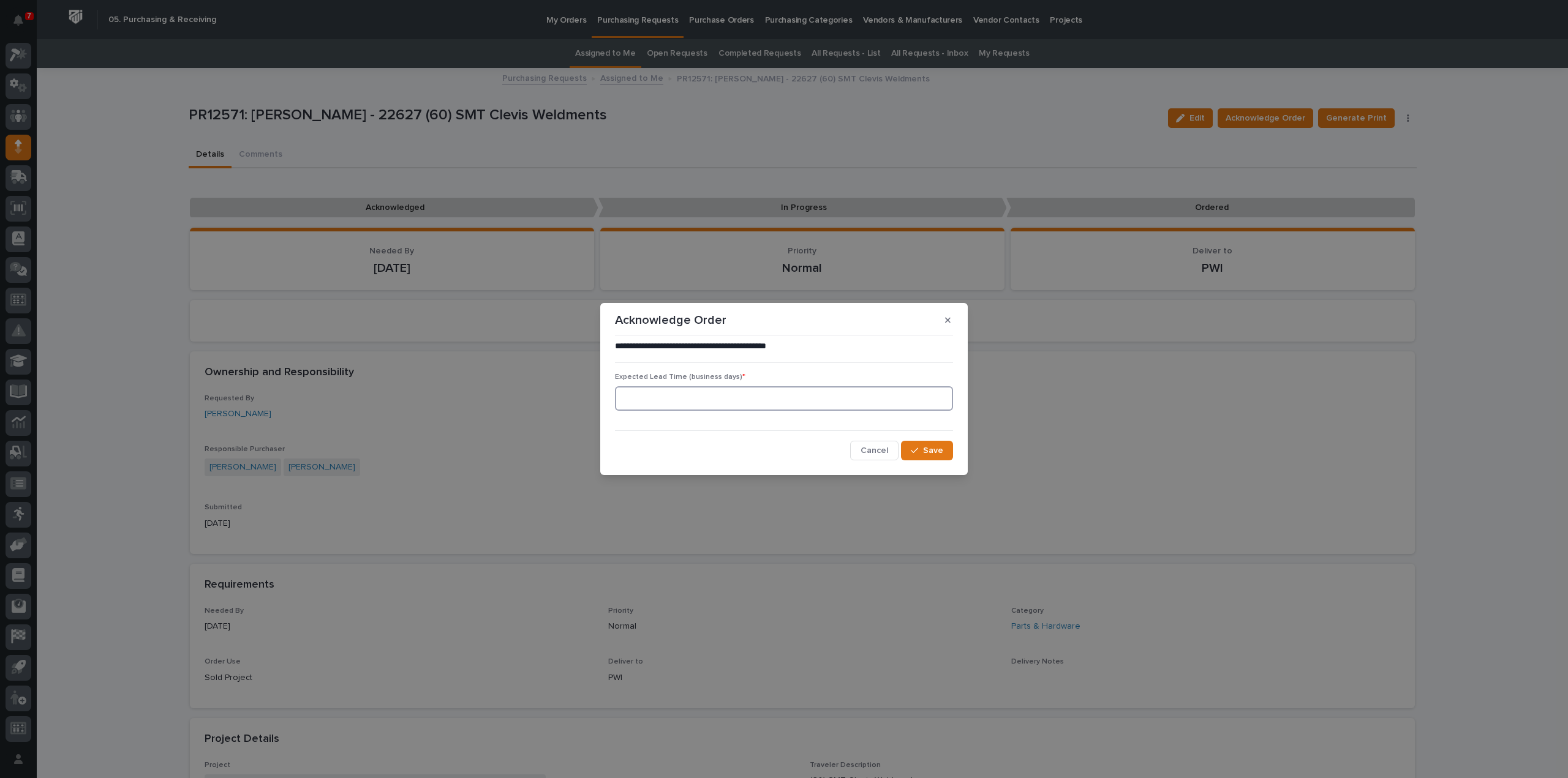
click at [713, 396] on input at bounding box center [784, 398] width 338 height 24
type input "0"
click at [919, 448] on div "button" at bounding box center [916, 450] width 12 height 8
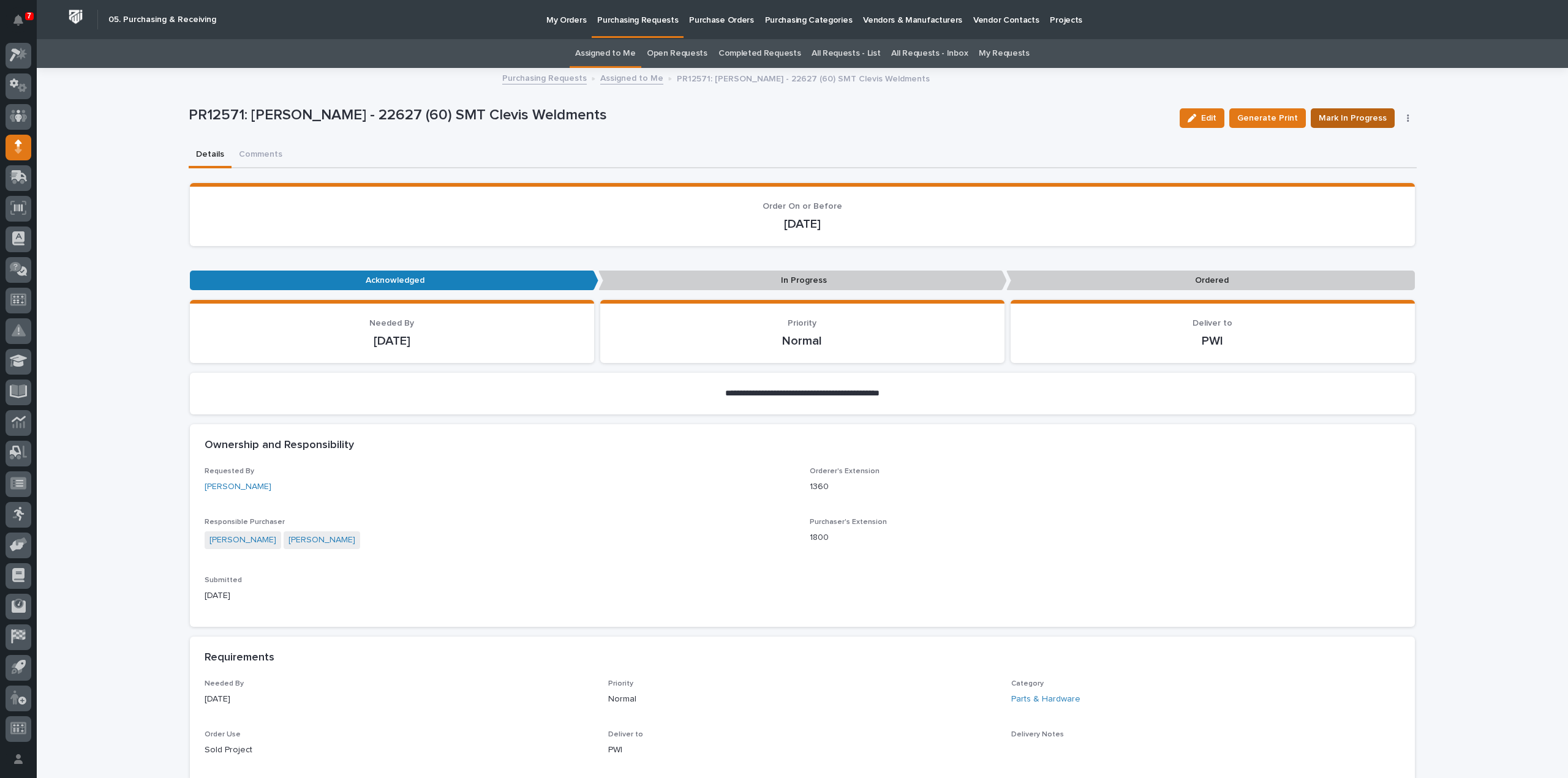
click at [1367, 119] on span "Mark In Progress" at bounding box center [1352, 118] width 68 height 14
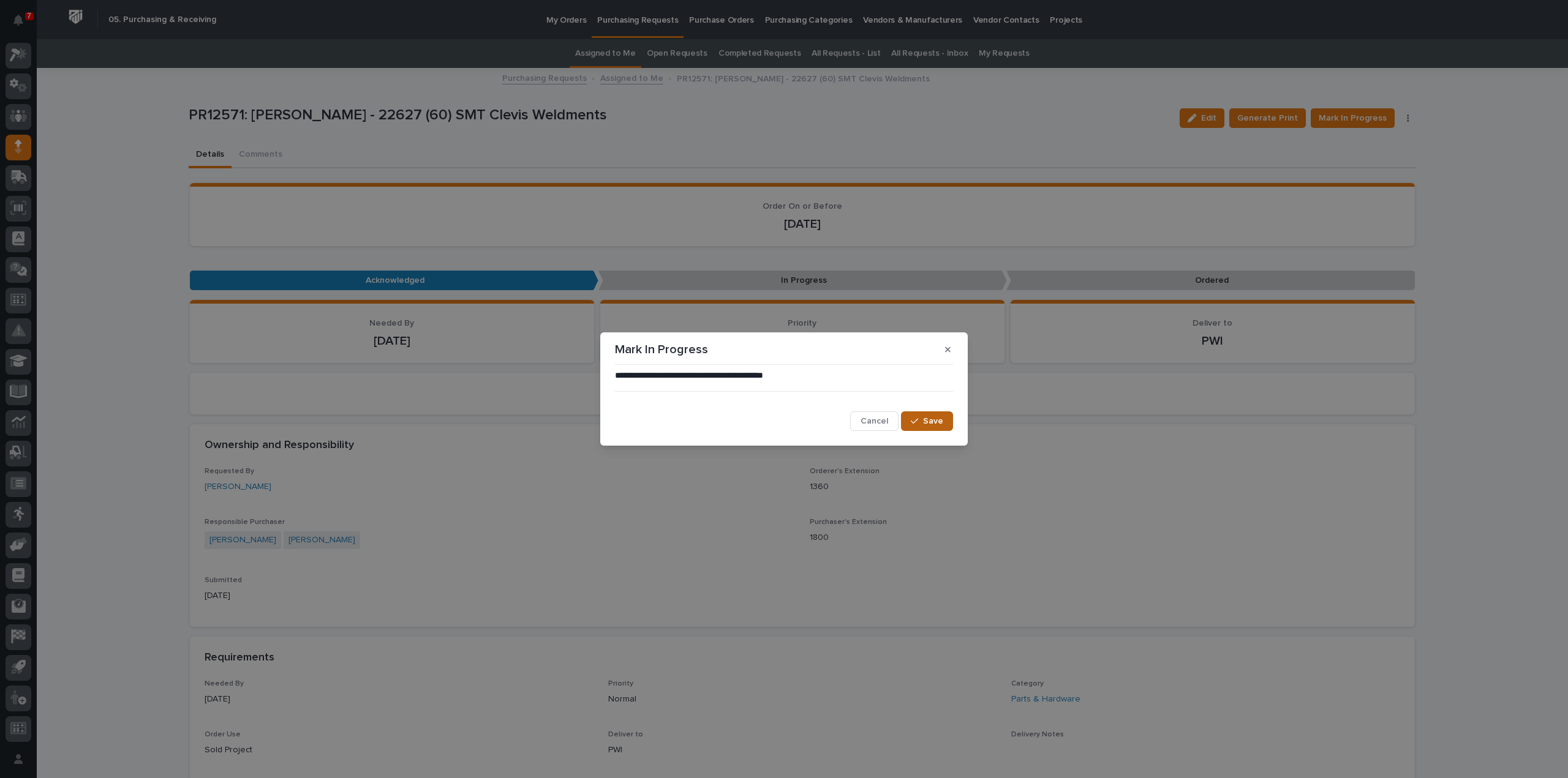
click at [917, 425] on button "Save" at bounding box center [926, 421] width 52 height 20
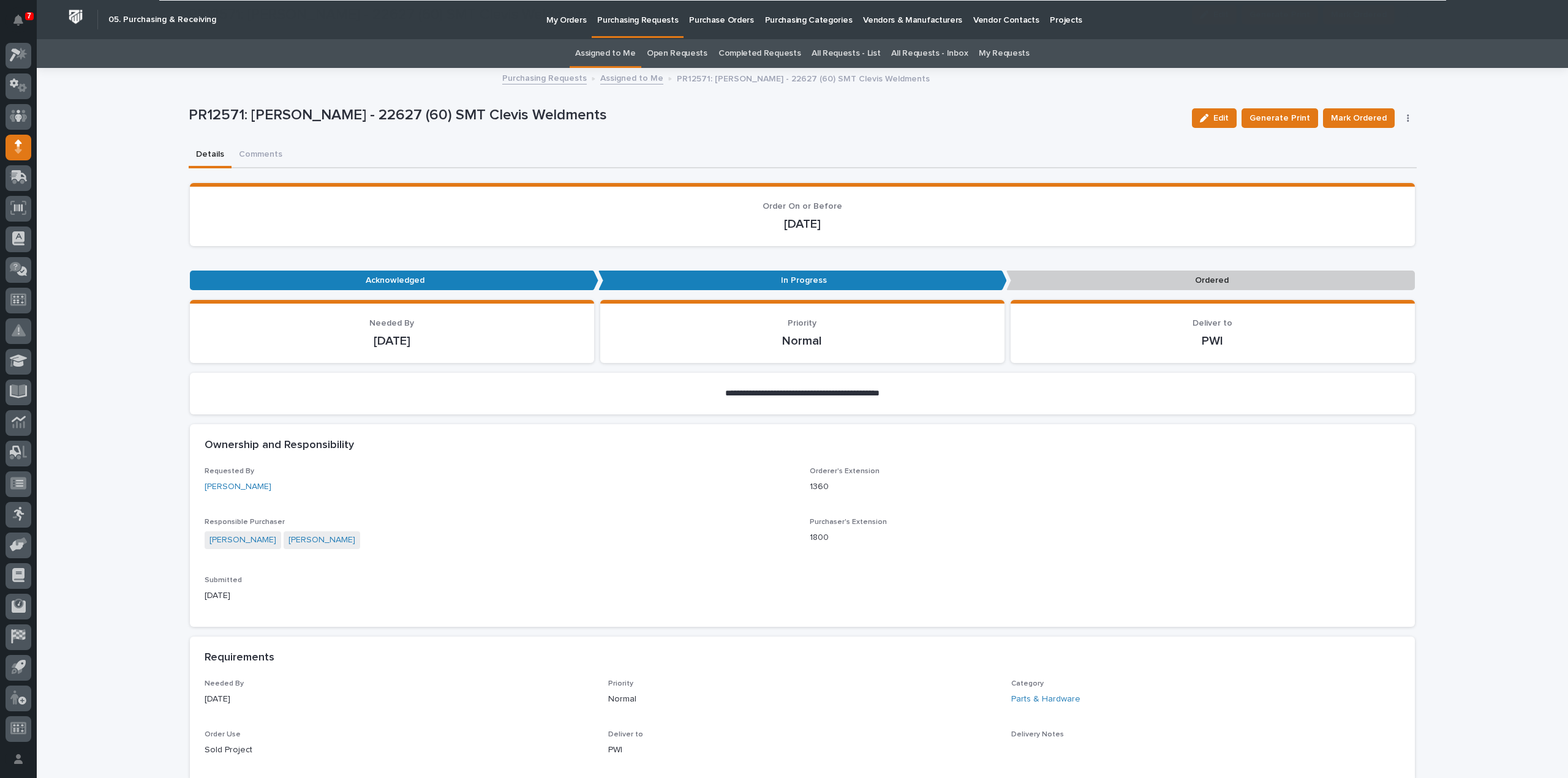
scroll to position [612, 0]
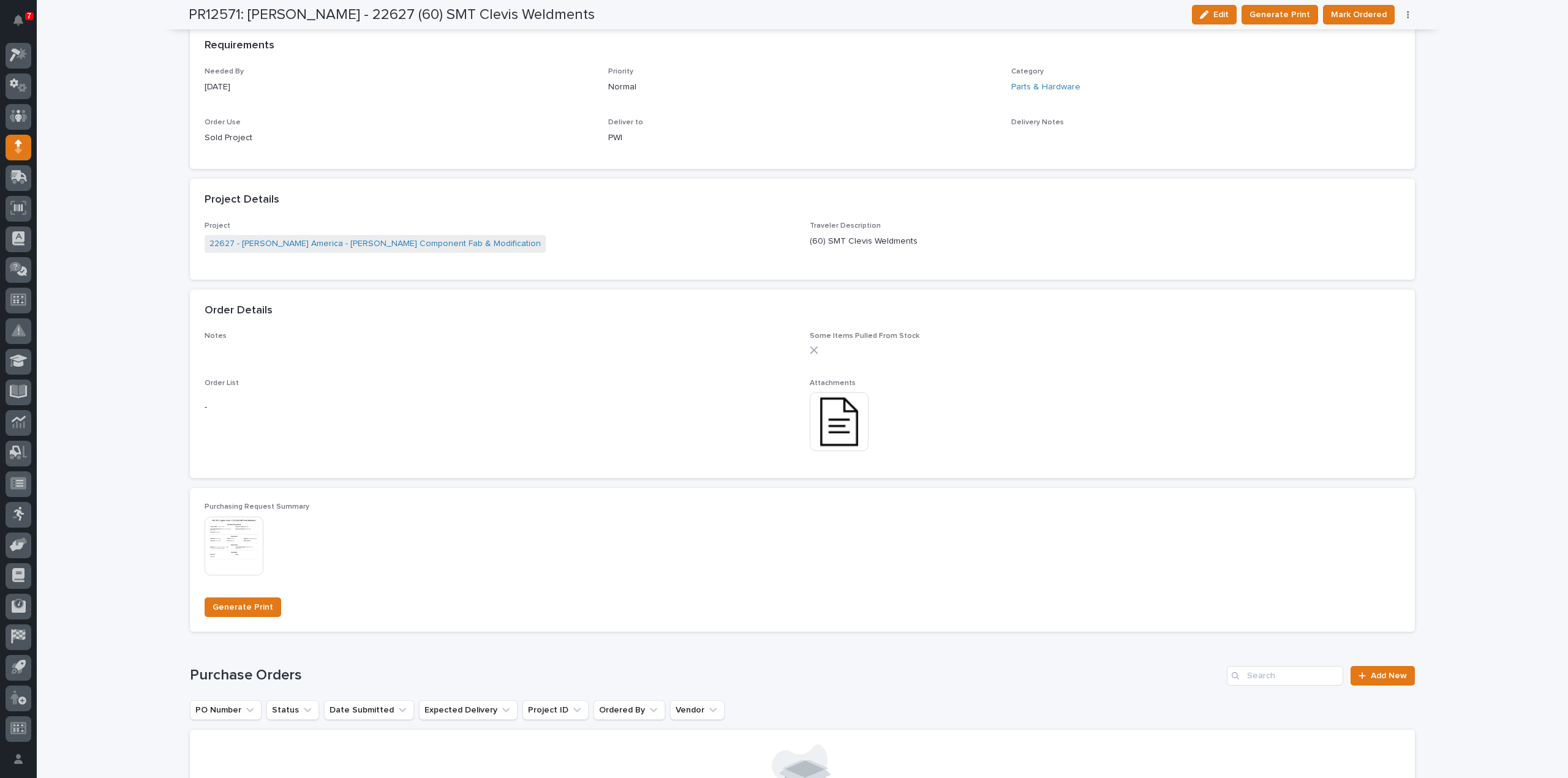
click at [828, 415] on img at bounding box center [839, 421] width 59 height 59
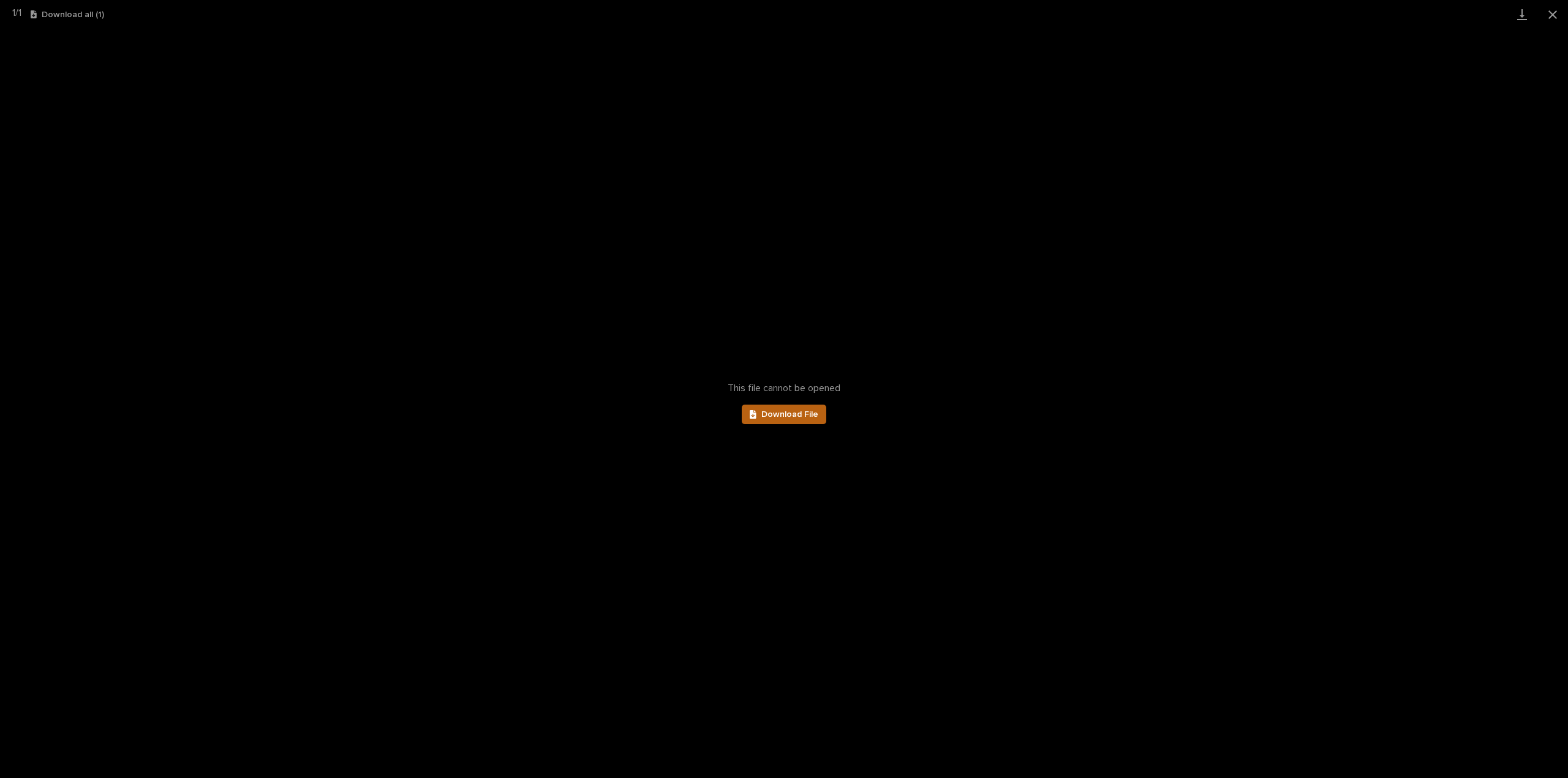
click at [799, 415] on span "Download File" at bounding box center [790, 414] width 57 height 8
